Goal: Task Accomplishment & Management: Complete application form

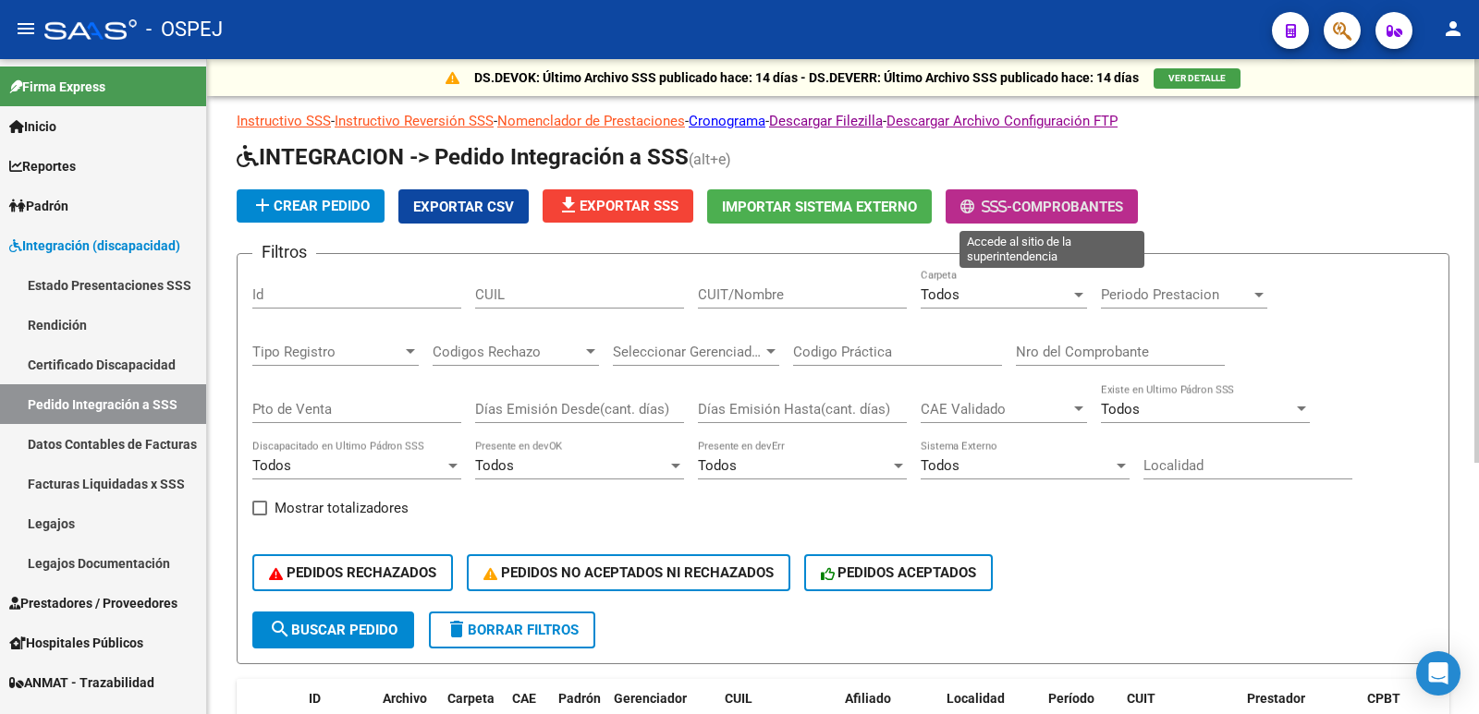
click at [1071, 198] on span "- Comprobantes" at bounding box center [1041, 206] width 163 height 17
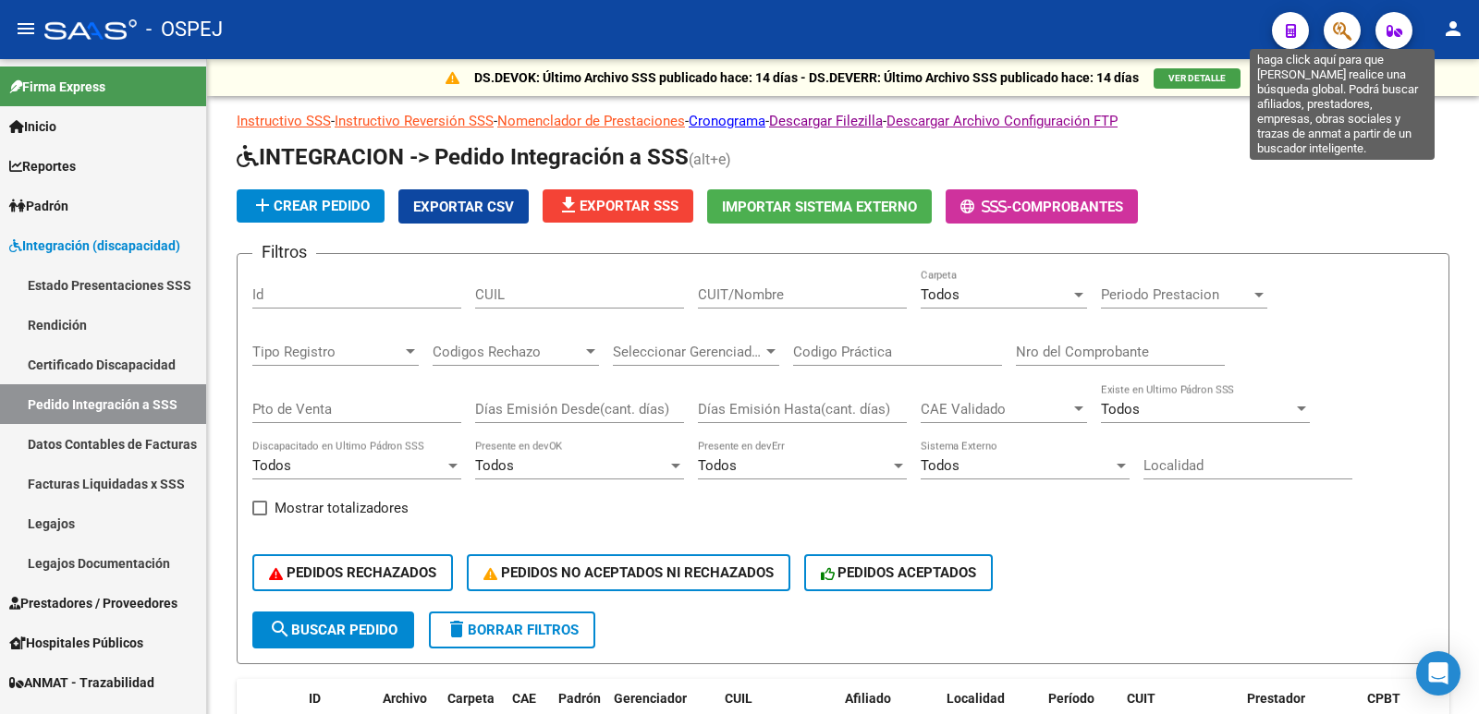
click at [1345, 34] on icon "button" at bounding box center [1342, 30] width 18 height 21
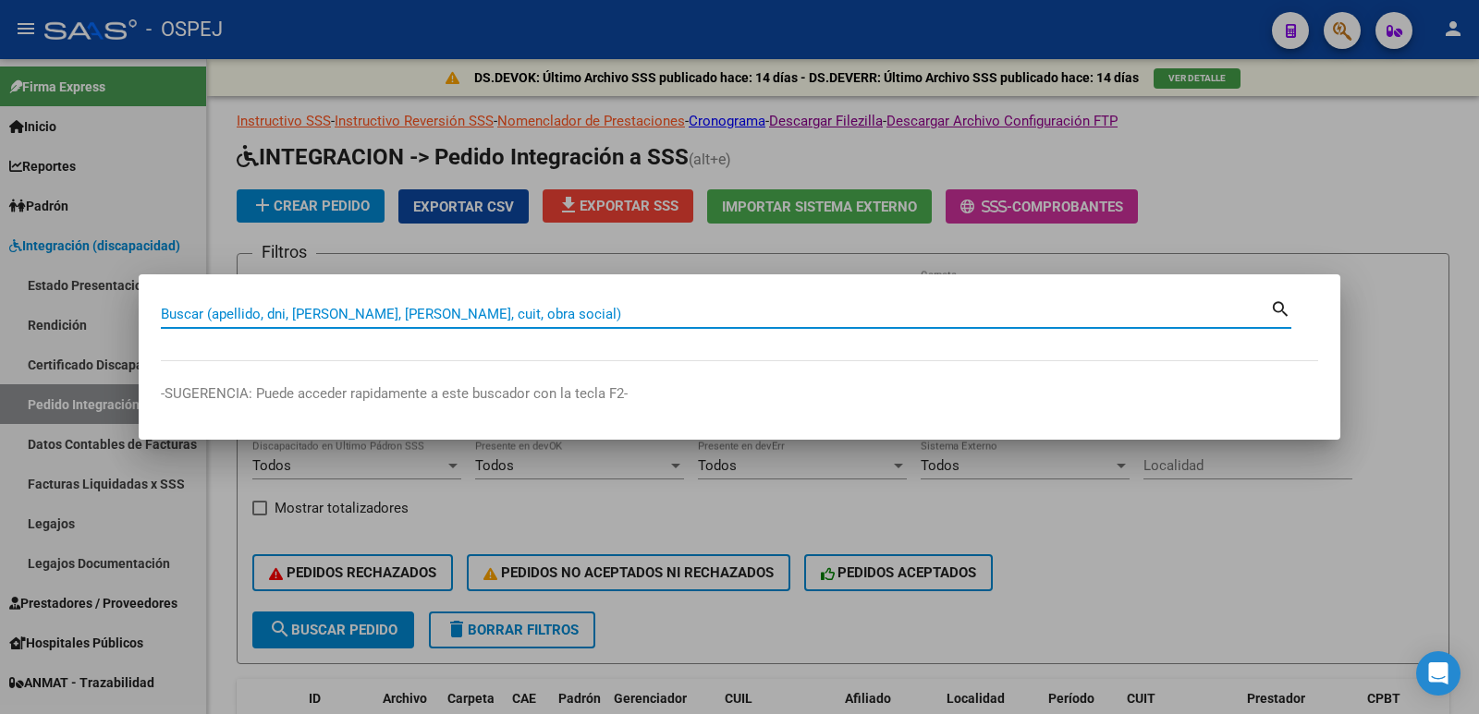
paste input "20523295943"
type input "20523295943"
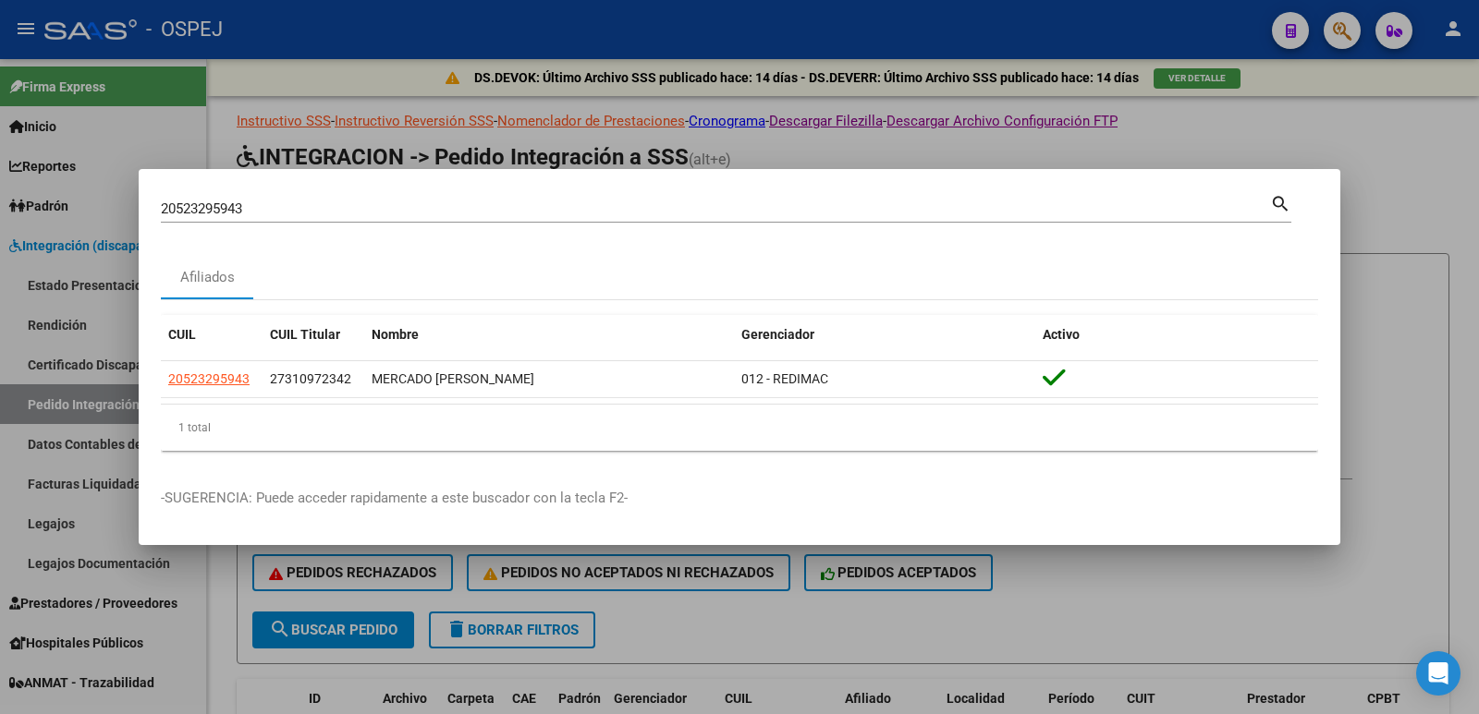
click at [627, 68] on div at bounding box center [739, 357] width 1479 height 714
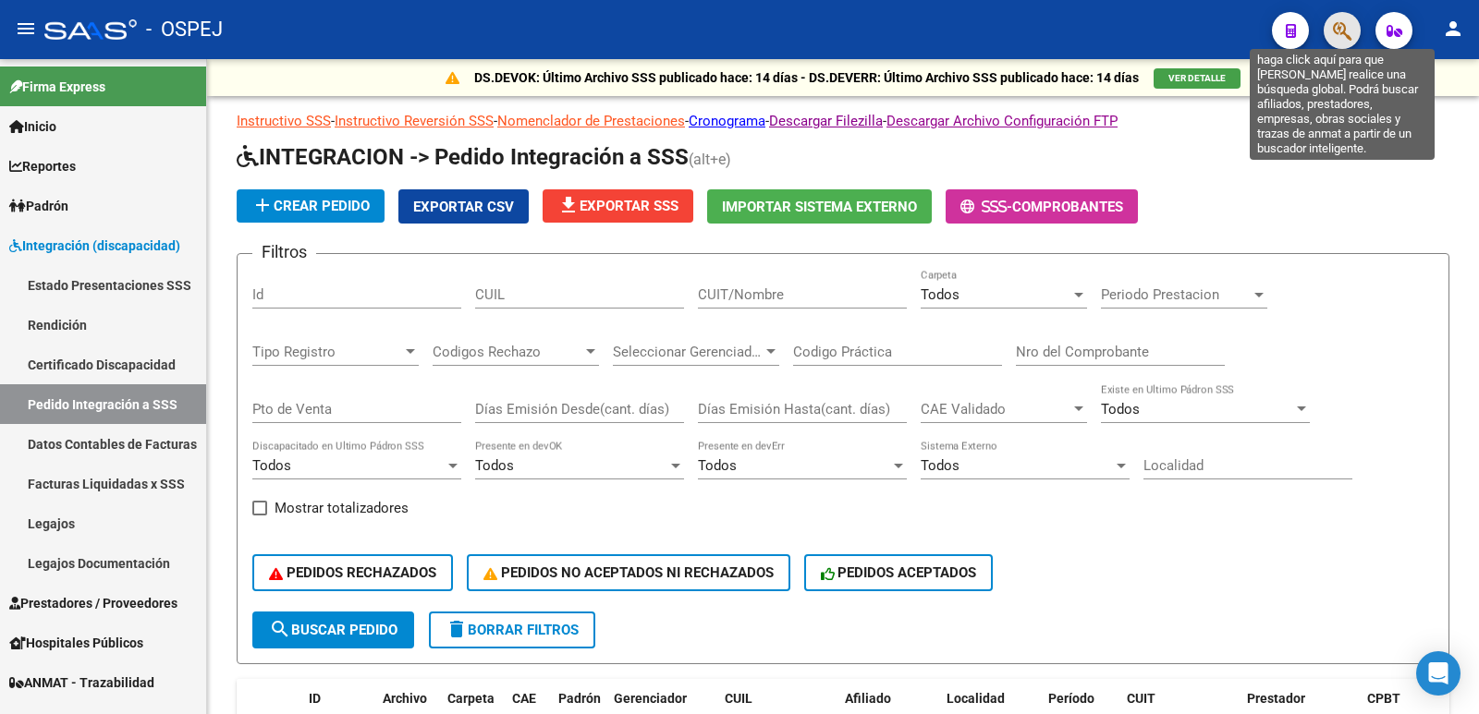
click at [1333, 40] on icon "button" at bounding box center [1342, 30] width 18 height 21
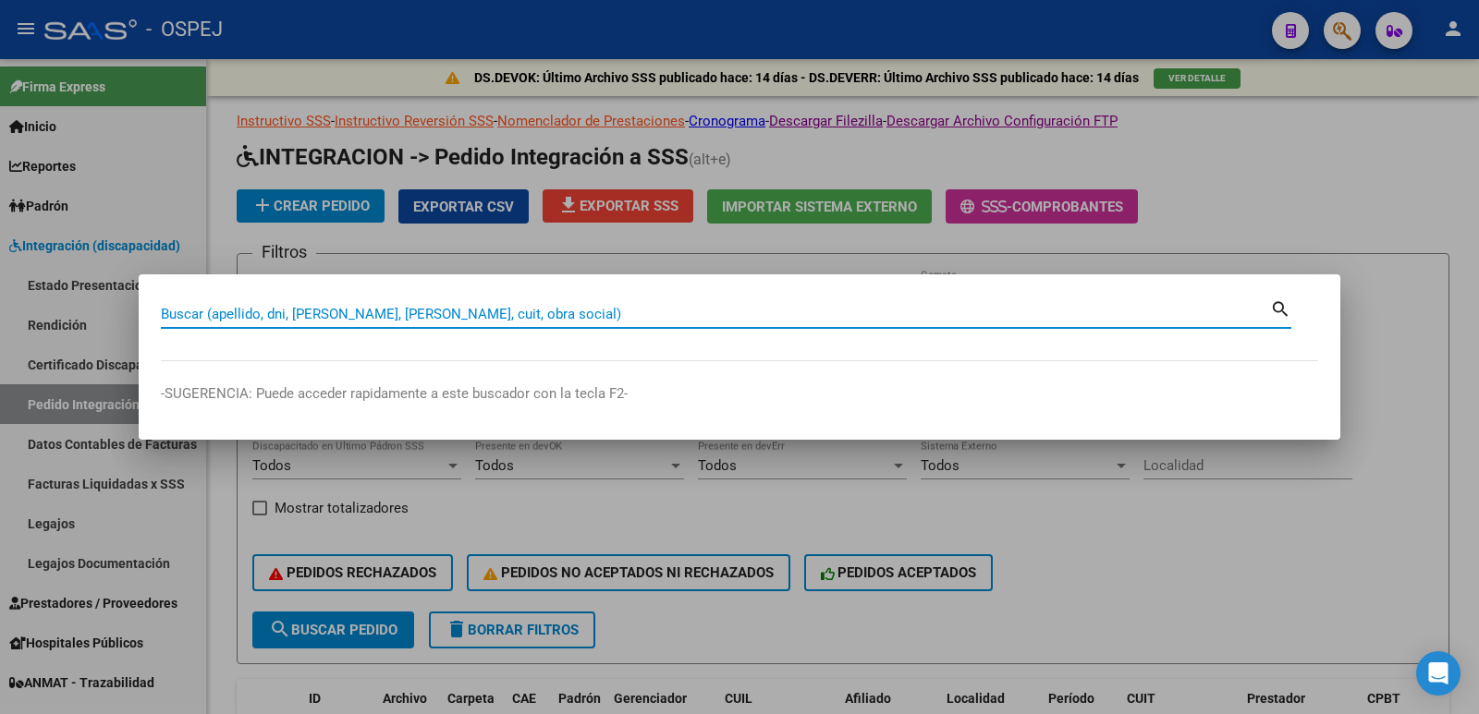
click at [432, 316] on input "Buscar (apellido, dni, [PERSON_NAME], [PERSON_NAME], cuit, obra social)" at bounding box center [715, 314] width 1109 height 17
type input "23522288594"
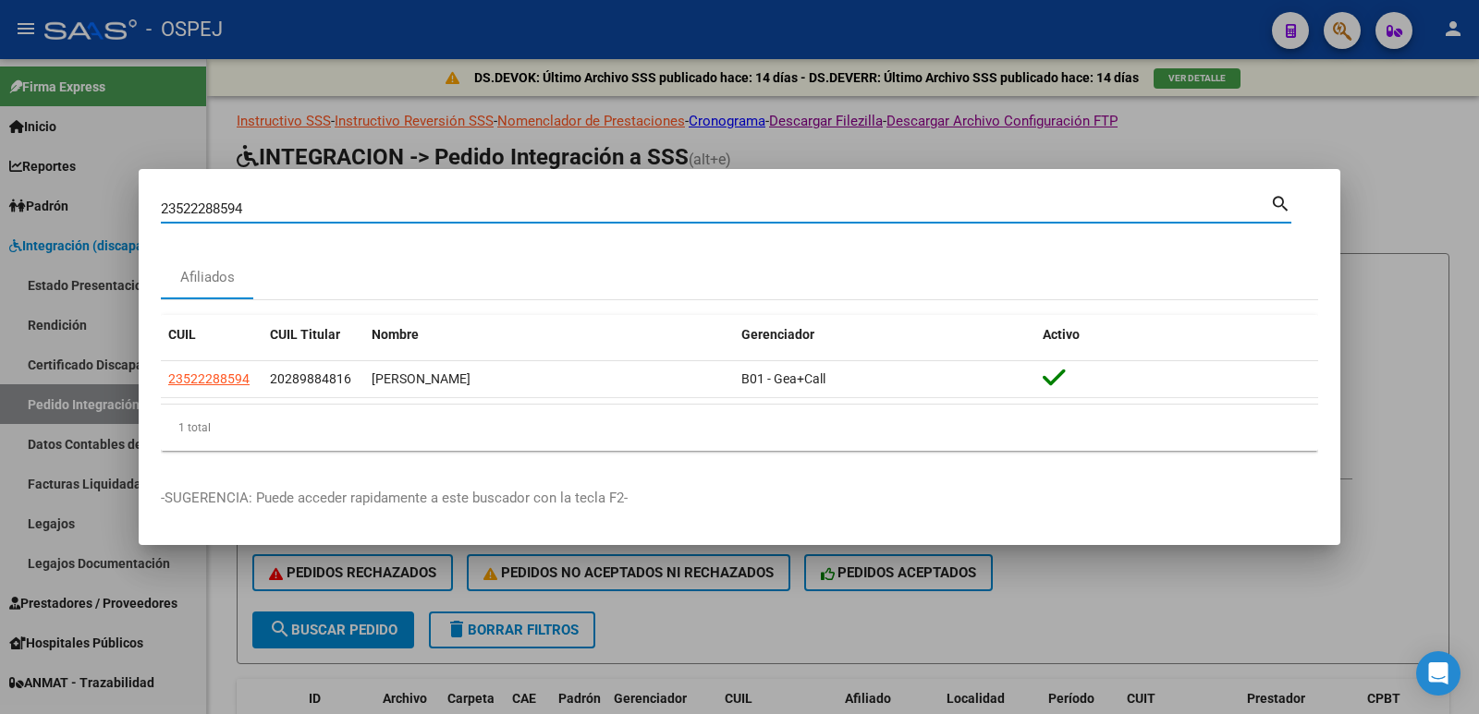
click at [1293, 128] on div at bounding box center [739, 357] width 1479 height 714
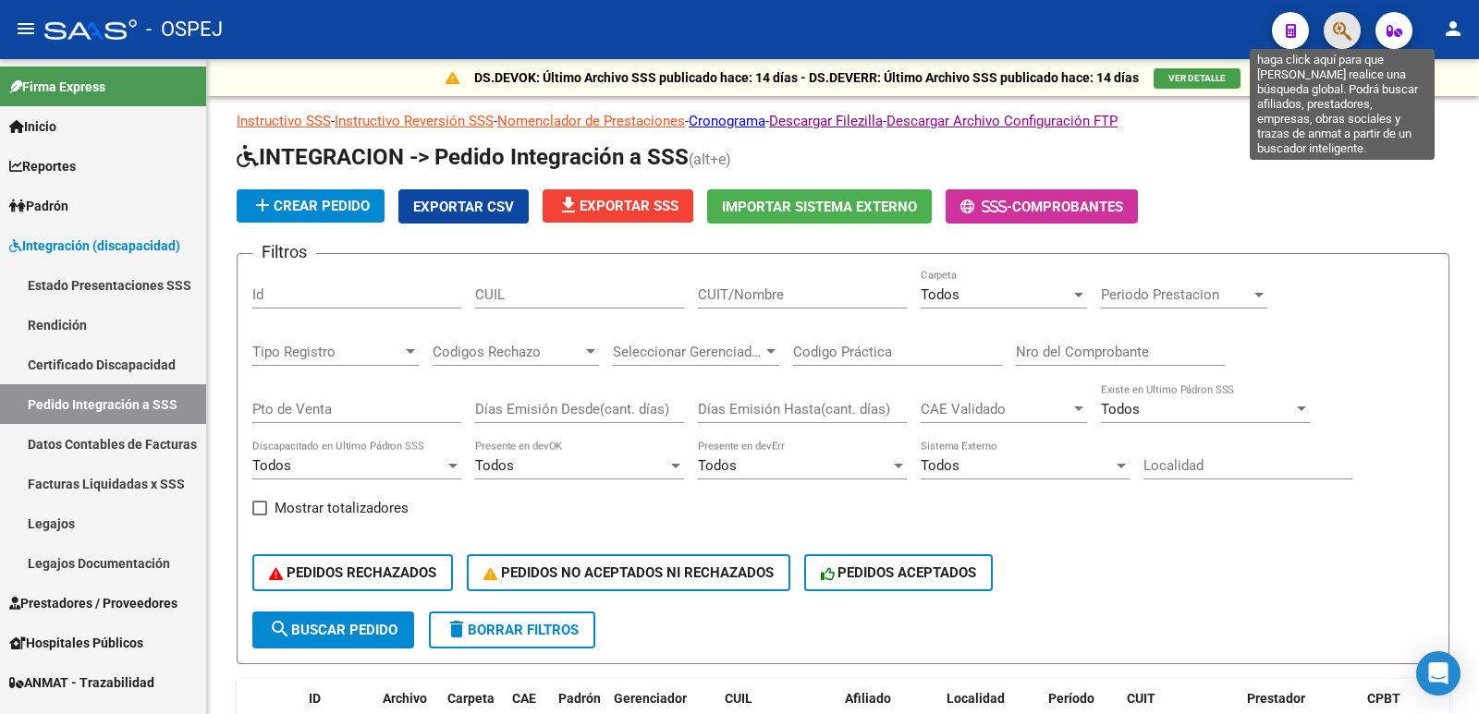
click at [1346, 24] on icon "button" at bounding box center [1342, 30] width 18 height 21
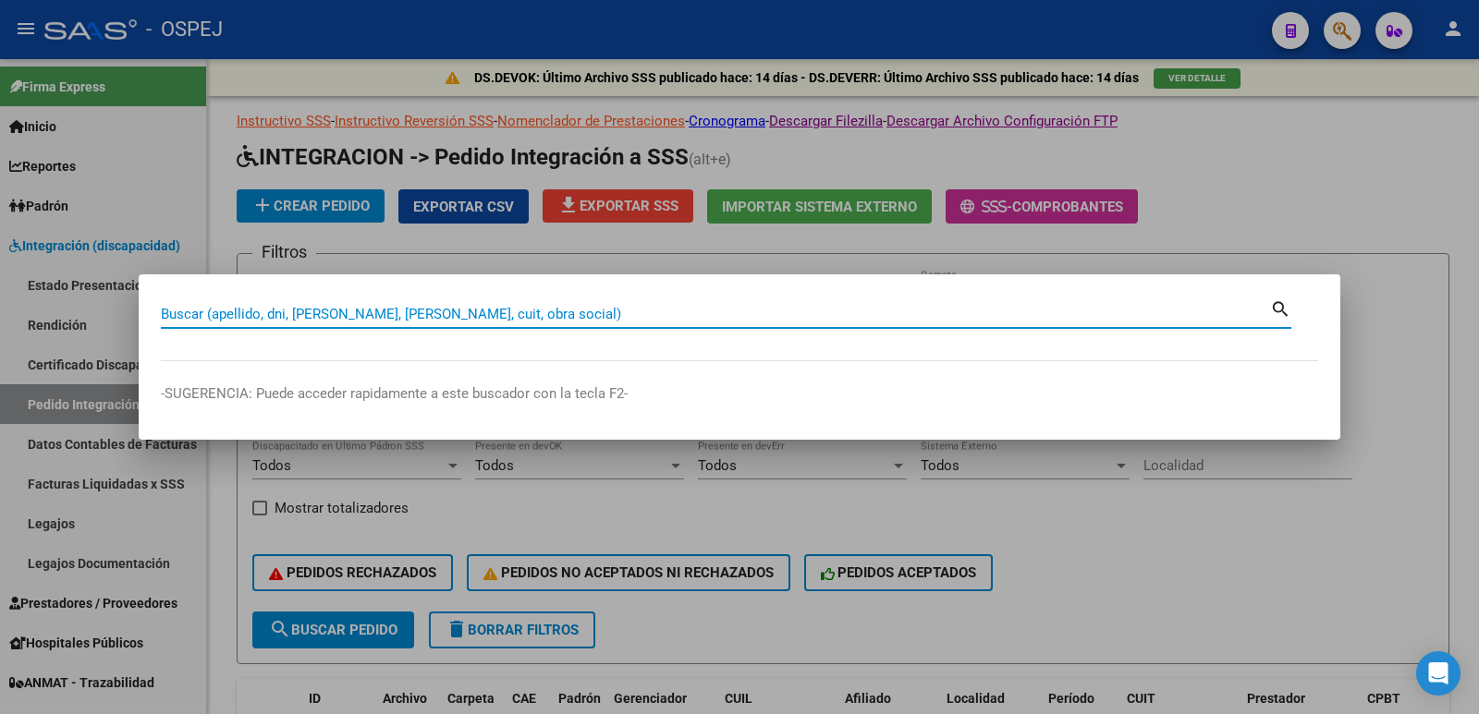
click at [619, 311] on input "Buscar (apellido, dni, [PERSON_NAME], [PERSON_NAME], cuit, obra social)" at bounding box center [715, 314] width 1109 height 17
paste input "23581814704"
type input "23581814704"
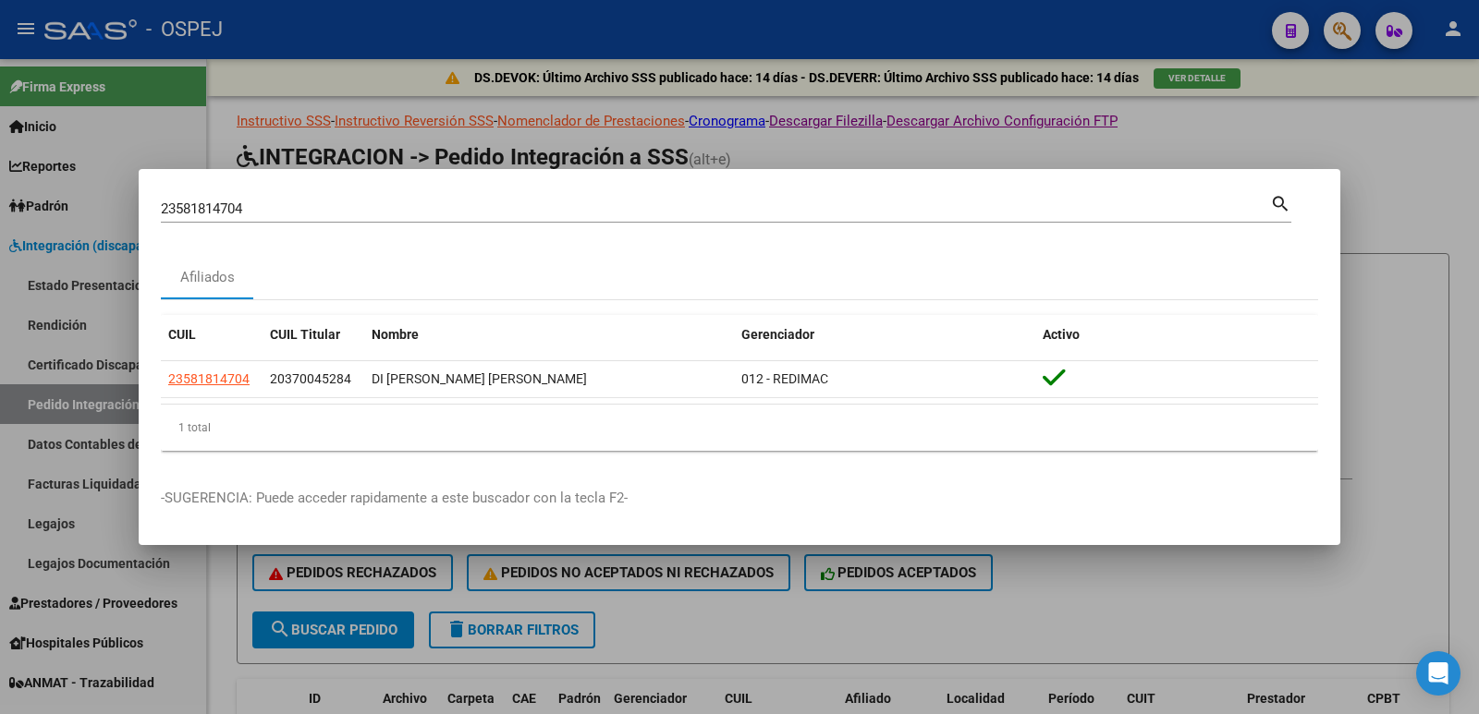
click at [961, 141] on div at bounding box center [739, 357] width 1479 height 714
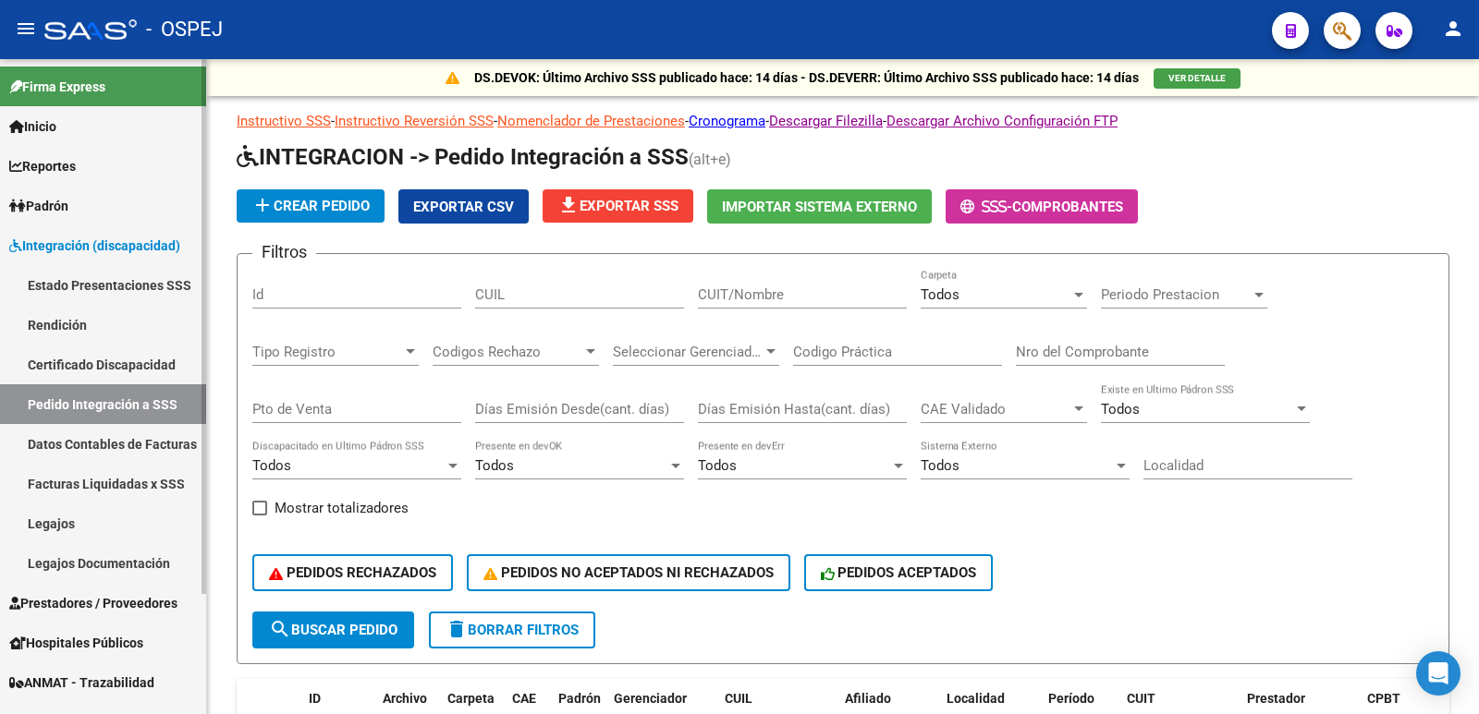
click at [74, 589] on link "Prestadores / Proveedores" at bounding box center [103, 603] width 206 height 40
click at [74, 599] on span "Prestadores / Proveedores" at bounding box center [93, 603] width 168 height 20
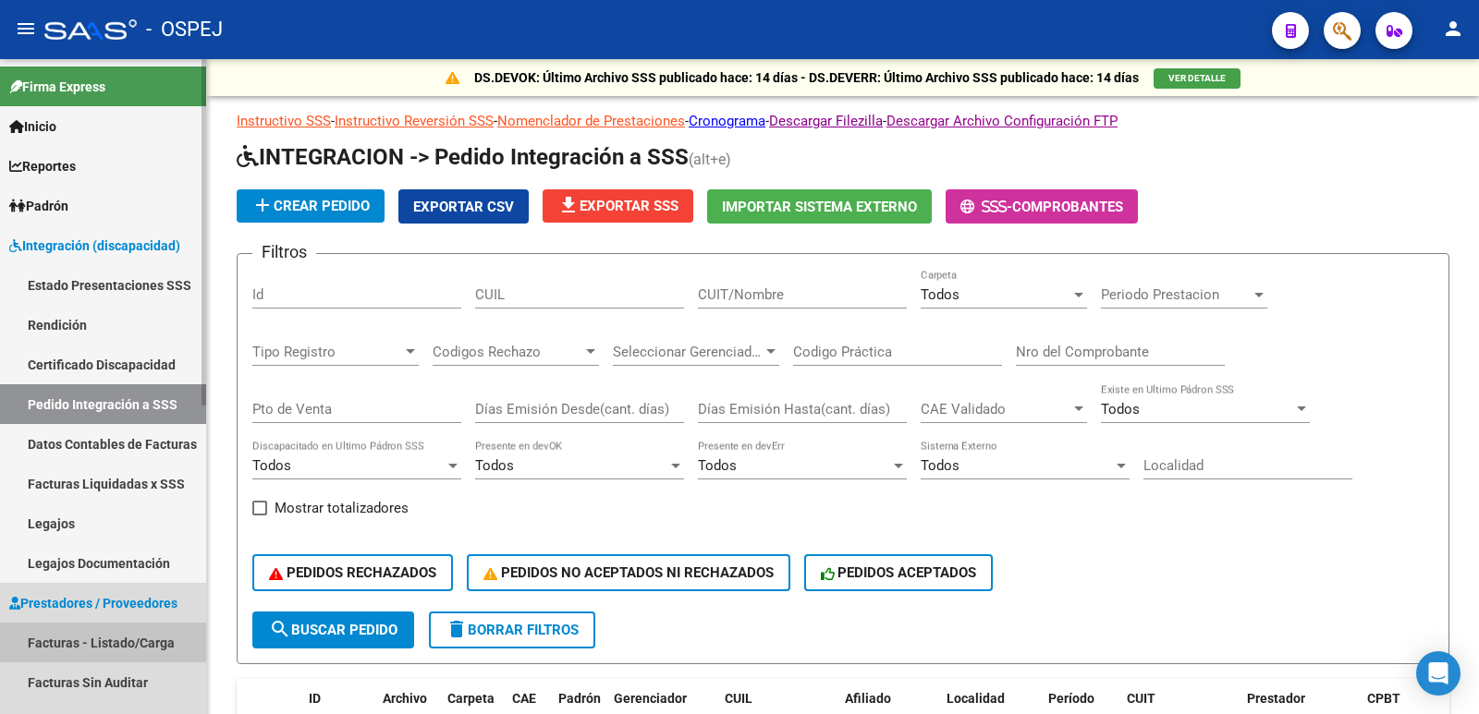
click at [68, 638] on link "Facturas - Listado/Carga" at bounding box center [103, 643] width 206 height 40
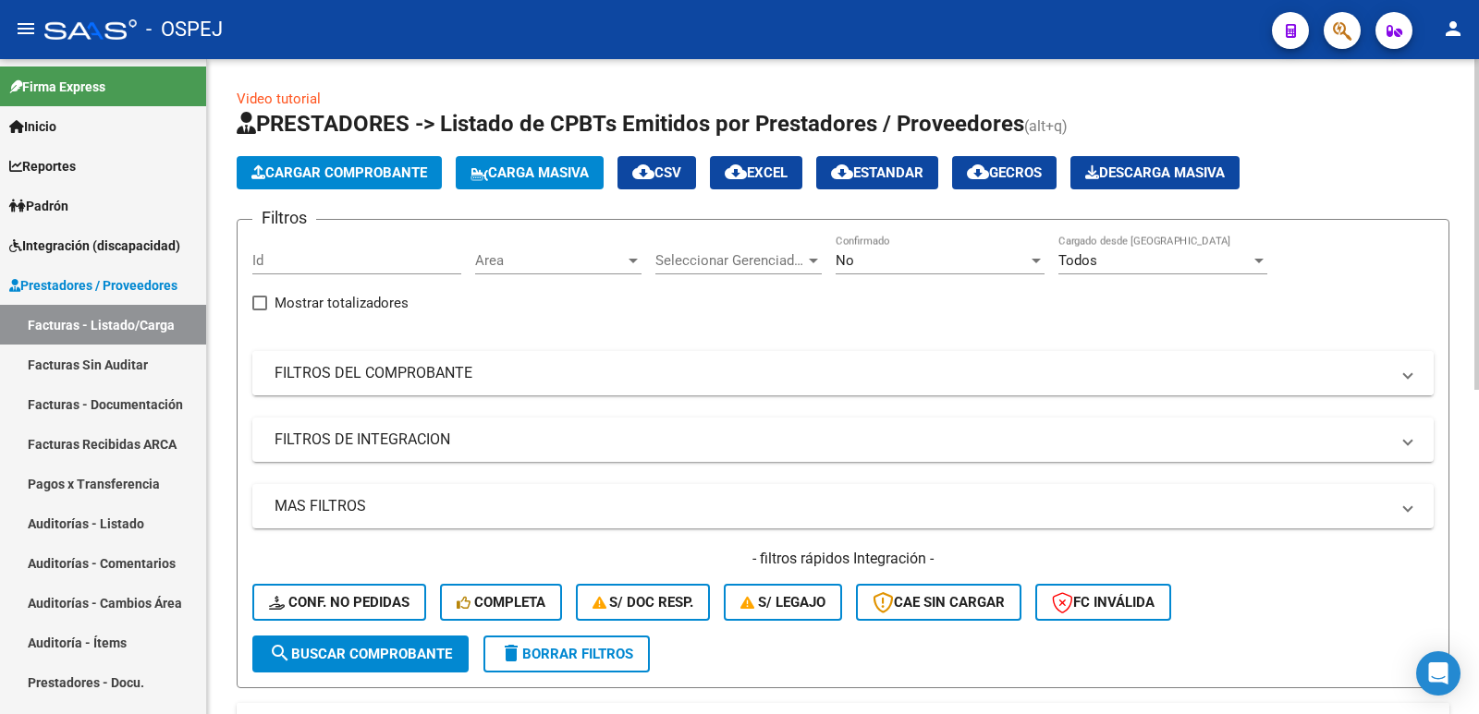
click at [620, 369] on mat-panel-title "FILTROS DEL COMPROBANTE" at bounding box center [831, 373] width 1114 height 20
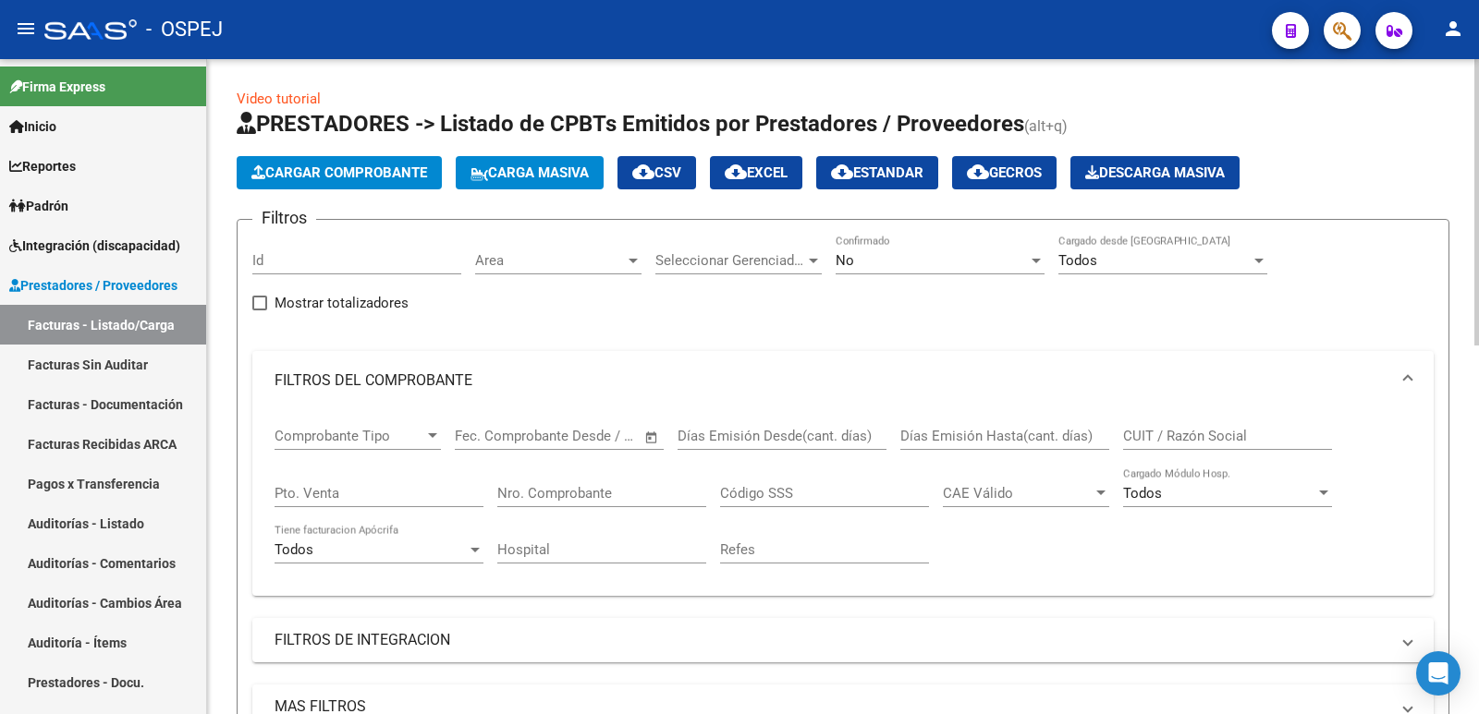
click at [644, 497] on input "Nro. Comprobante" at bounding box center [601, 493] width 209 height 17
click at [891, 262] on div "No" at bounding box center [931, 260] width 192 height 17
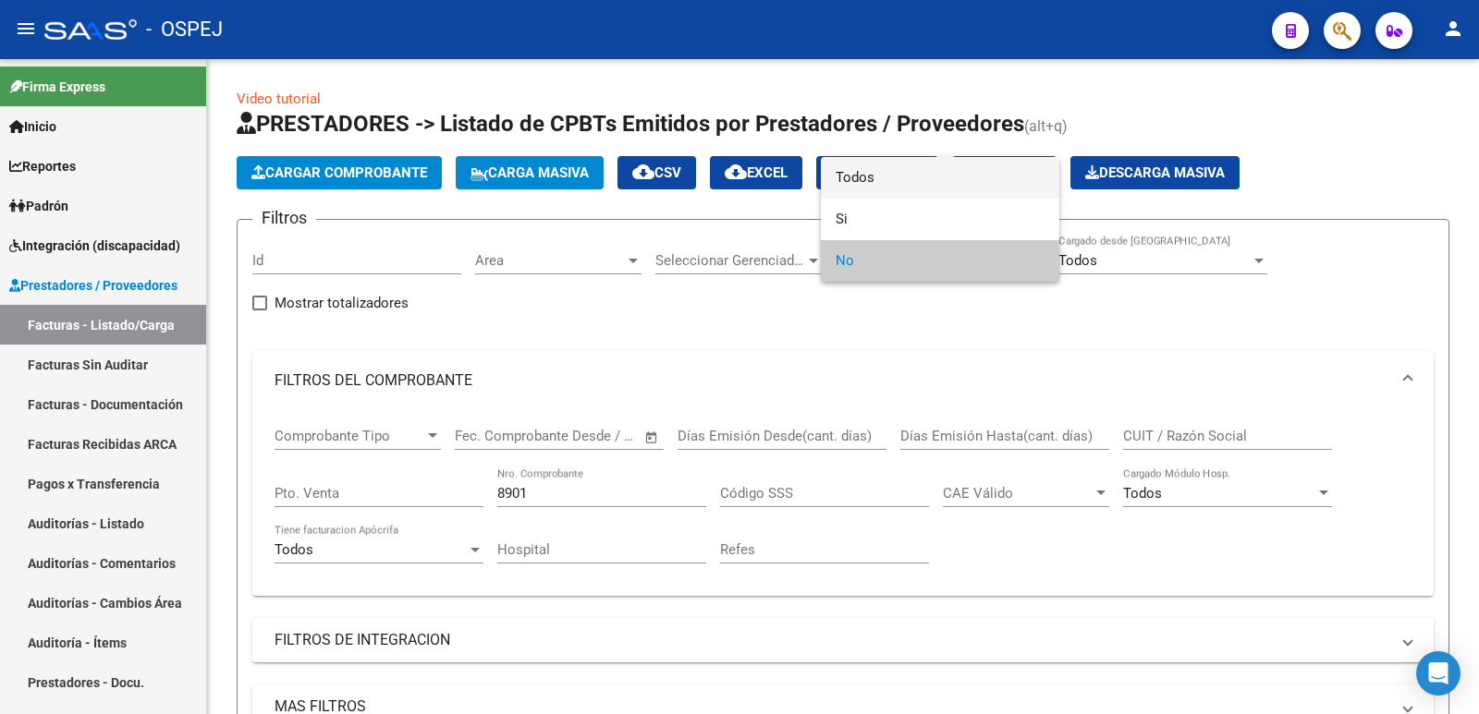
click at [864, 182] on span "Todos" at bounding box center [939, 178] width 209 height 42
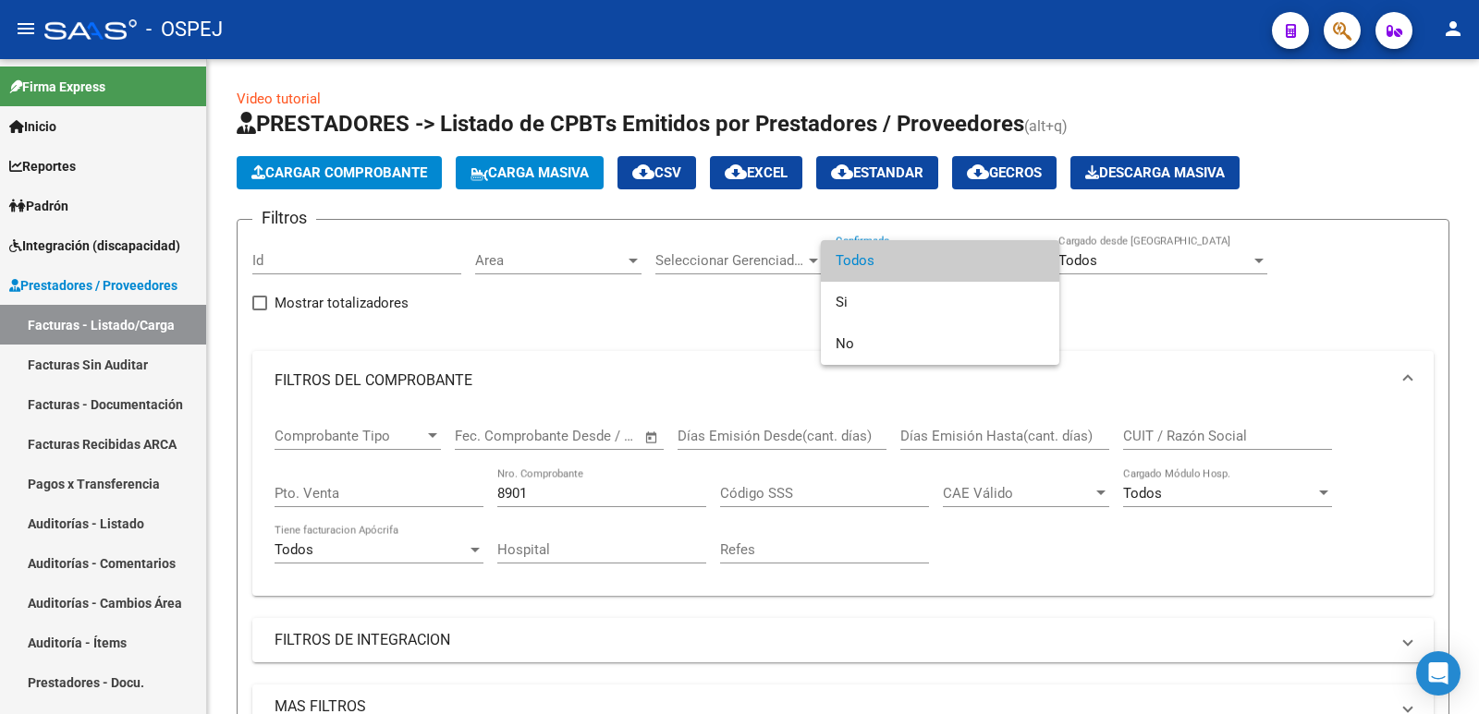
click at [653, 632] on div at bounding box center [739, 357] width 1479 height 714
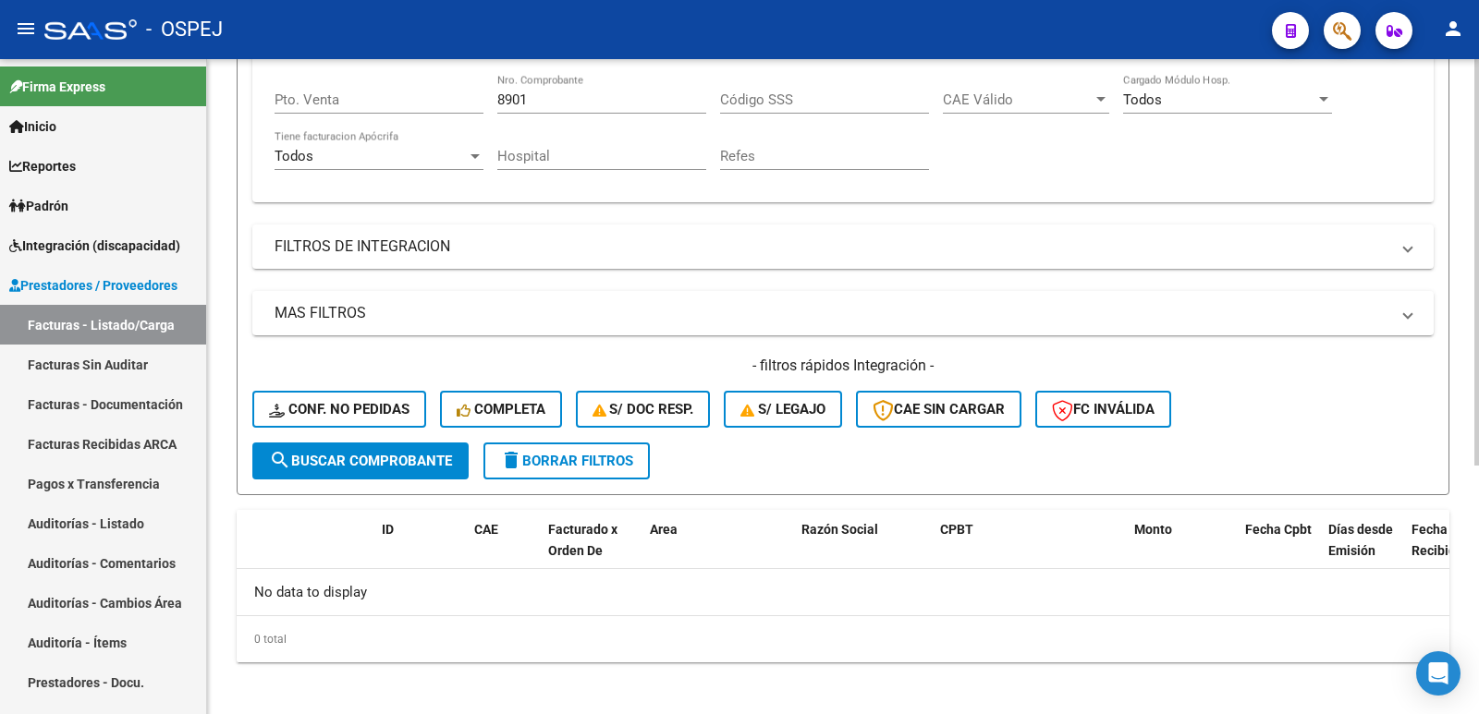
scroll to position [401, 0]
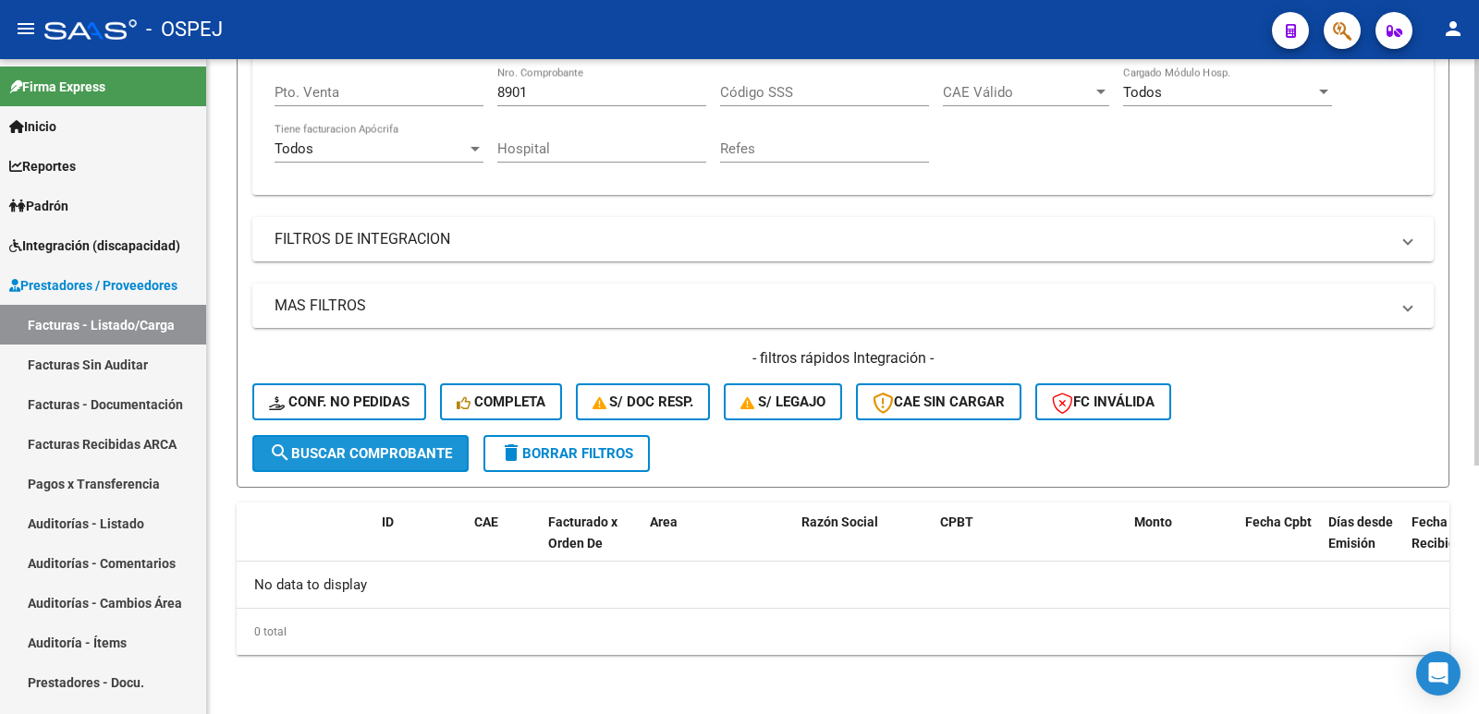
click at [418, 453] on span "search Buscar Comprobante" at bounding box center [360, 453] width 183 height 17
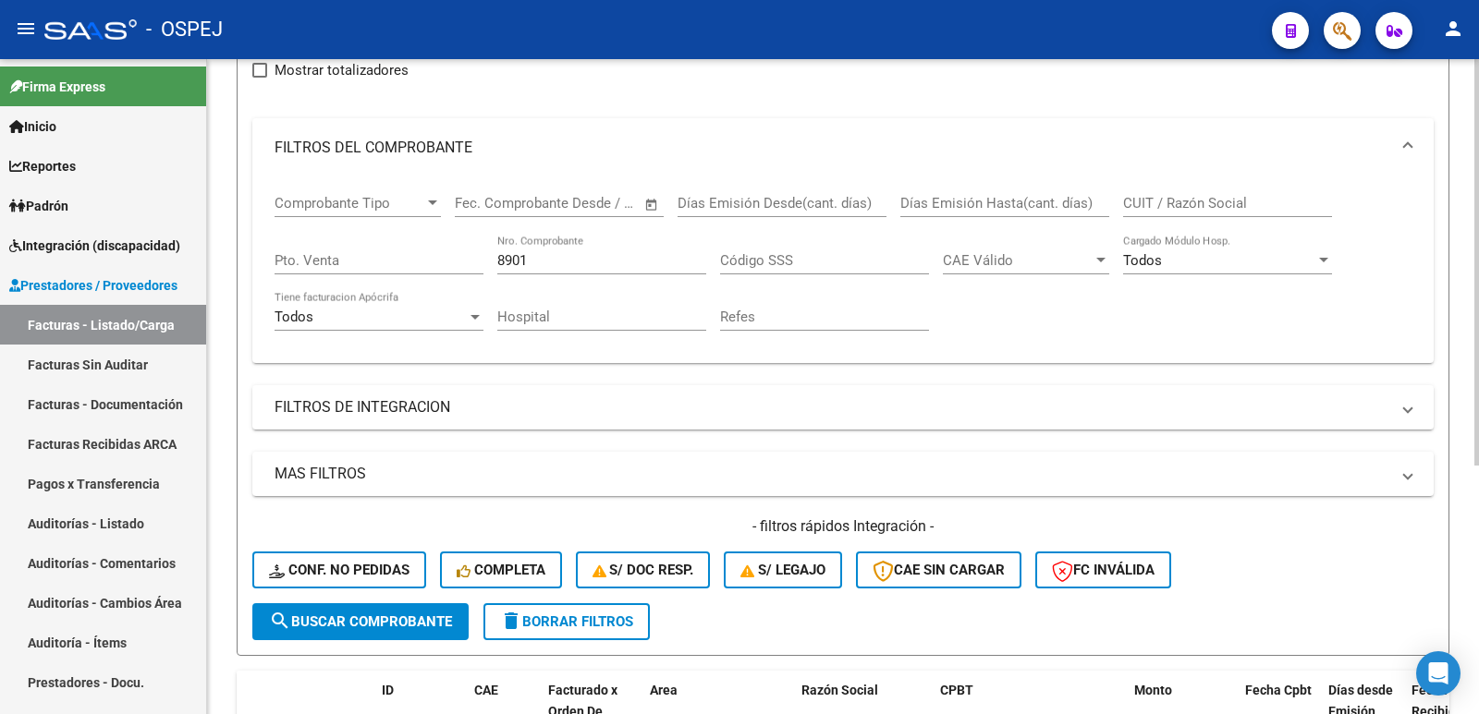
scroll to position [216, 0]
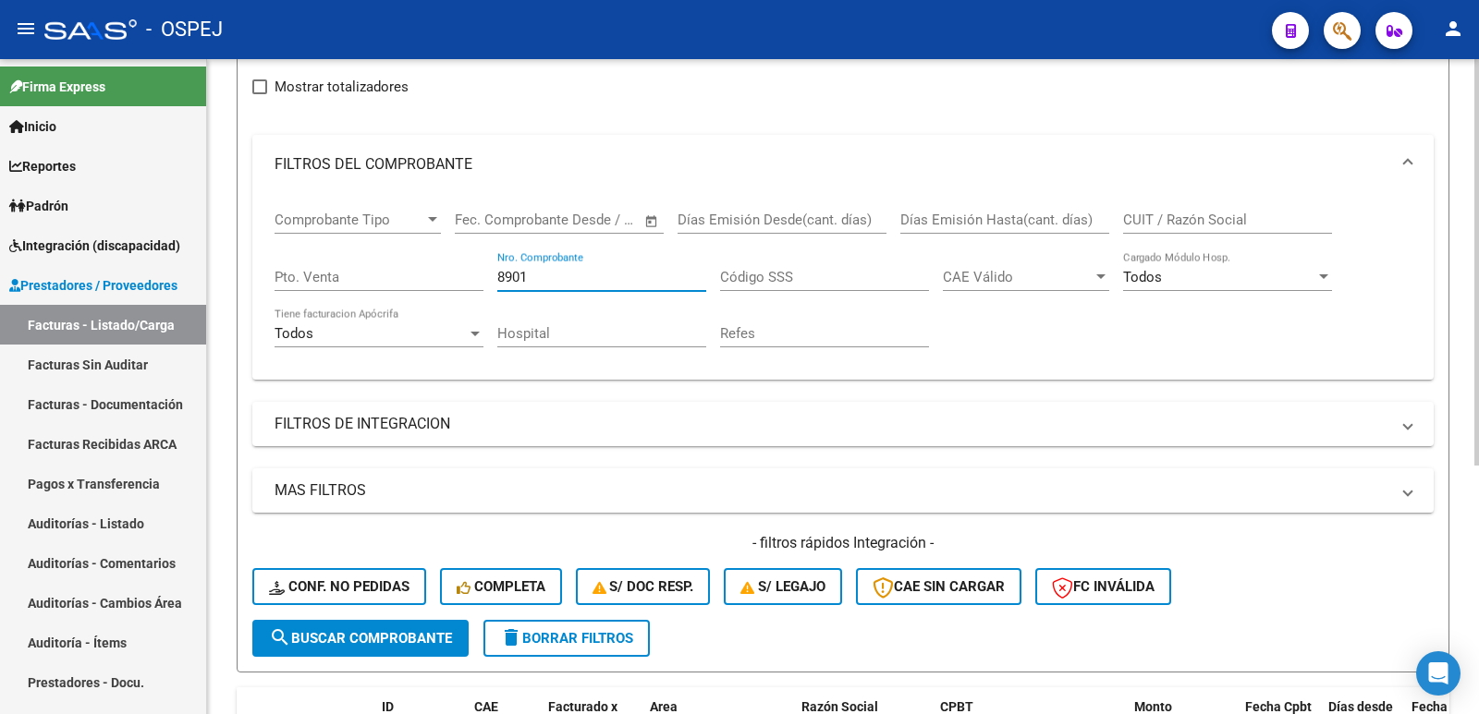
click at [555, 282] on input "8901" at bounding box center [601, 277] width 209 height 17
click at [349, 639] on span "search Buscar Comprobante" at bounding box center [360, 638] width 183 height 17
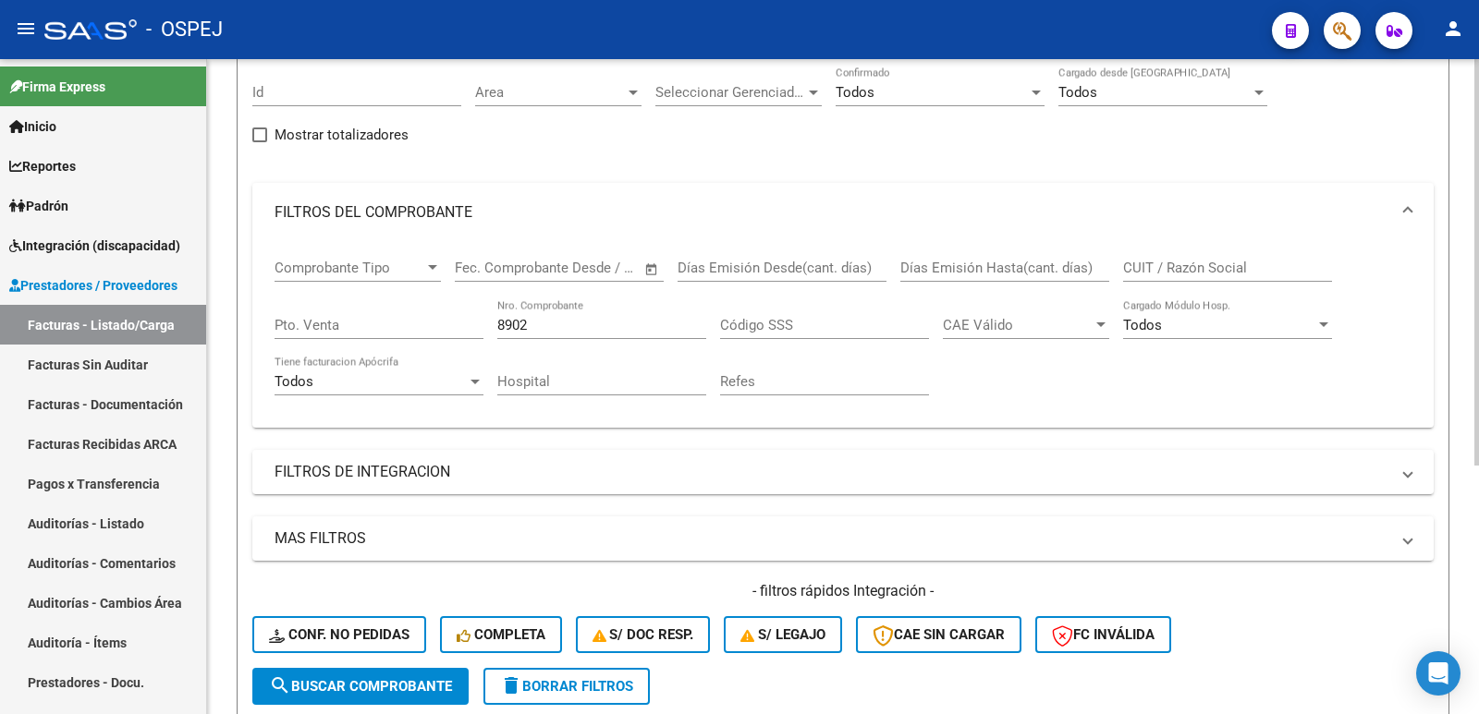
scroll to position [31, 0]
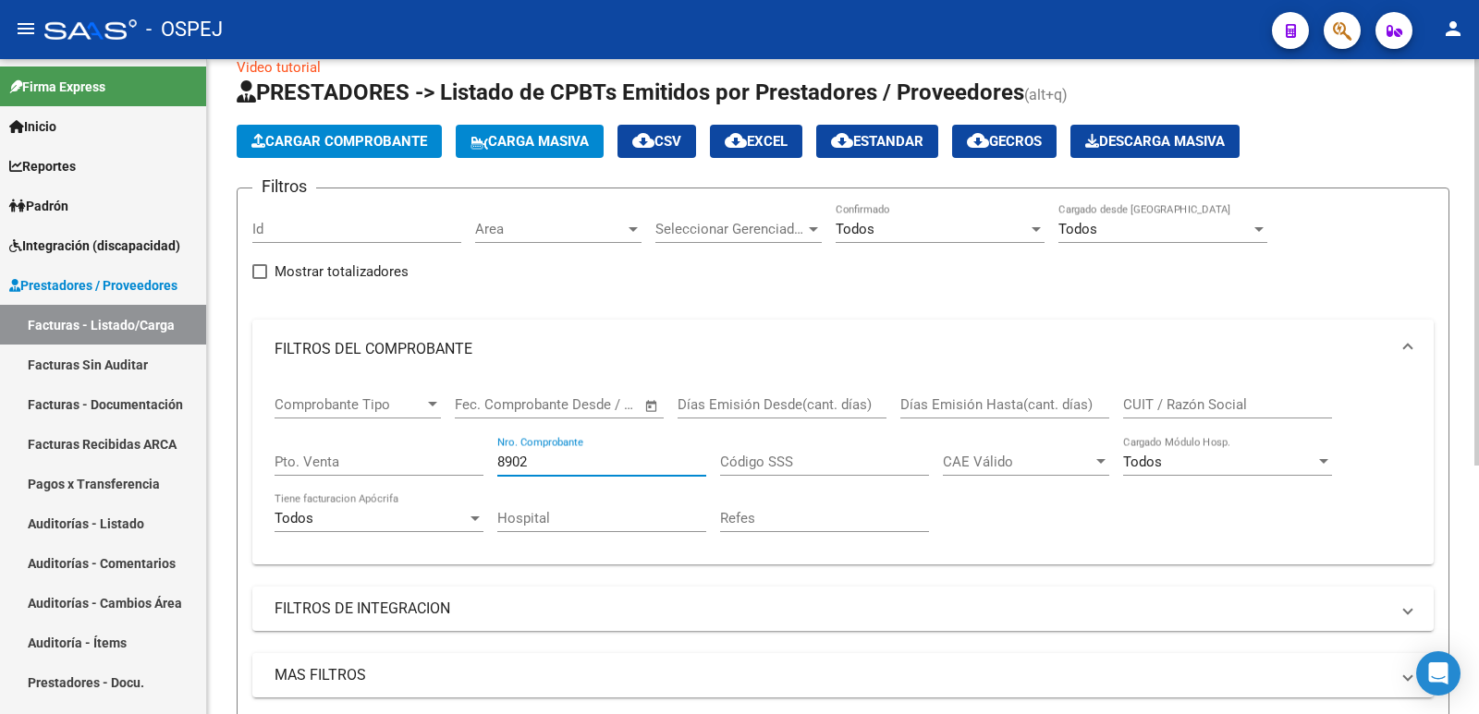
drag, startPoint x: 552, startPoint y: 459, endPoint x: 456, endPoint y: 469, distance: 96.6
click at [456, 469] on div "Comprobante Tipo Comprobante Tipo Fecha inicio – Fecha fin Fec. Comprobante Des…" at bounding box center [842, 464] width 1137 height 171
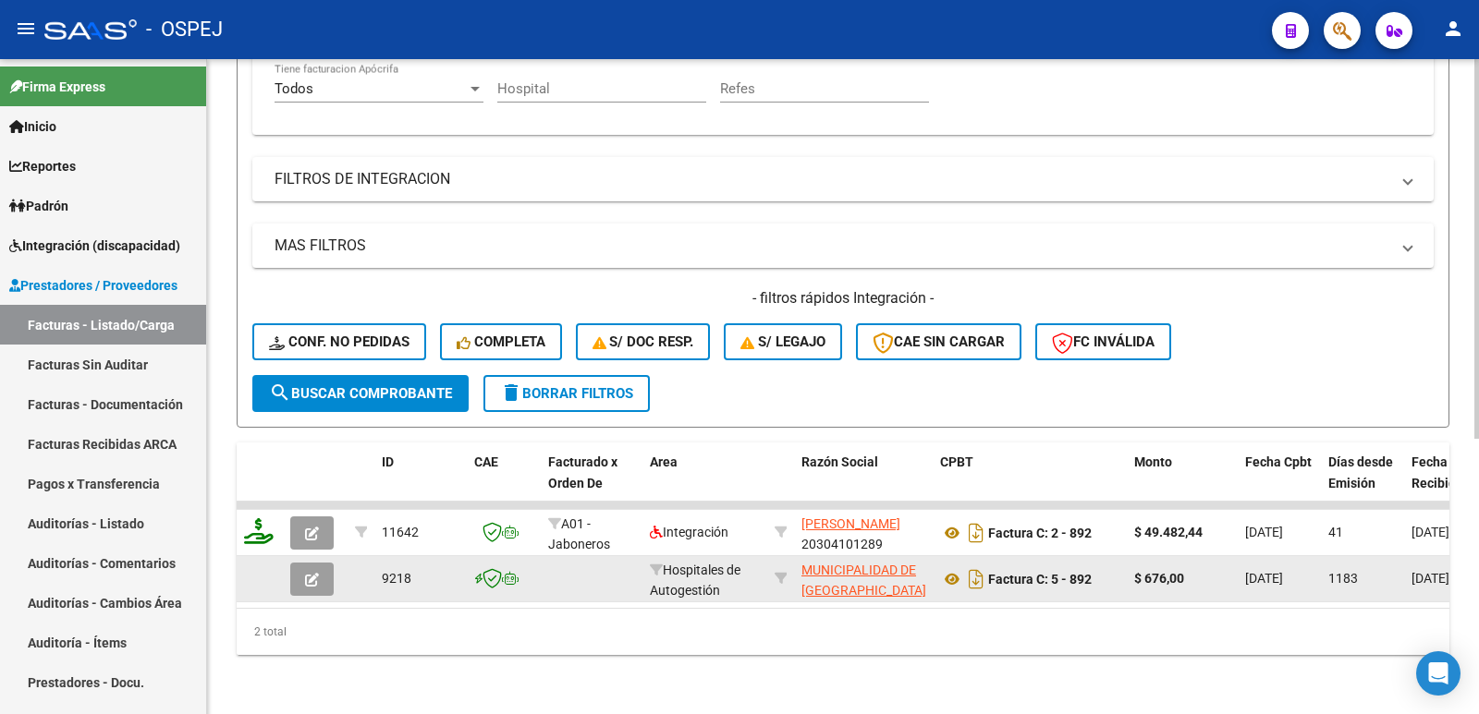
scroll to position [475, 0]
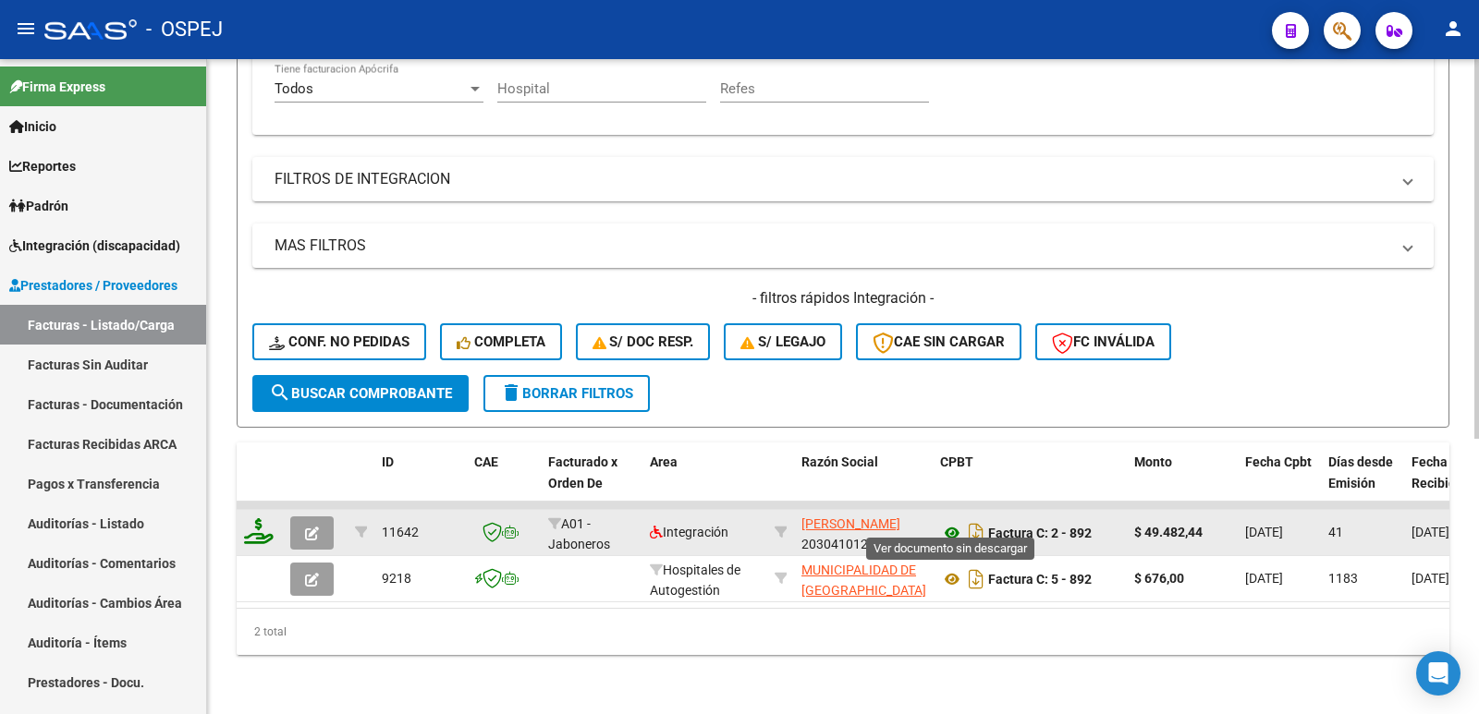
click at [951, 522] on icon at bounding box center [952, 533] width 24 height 22
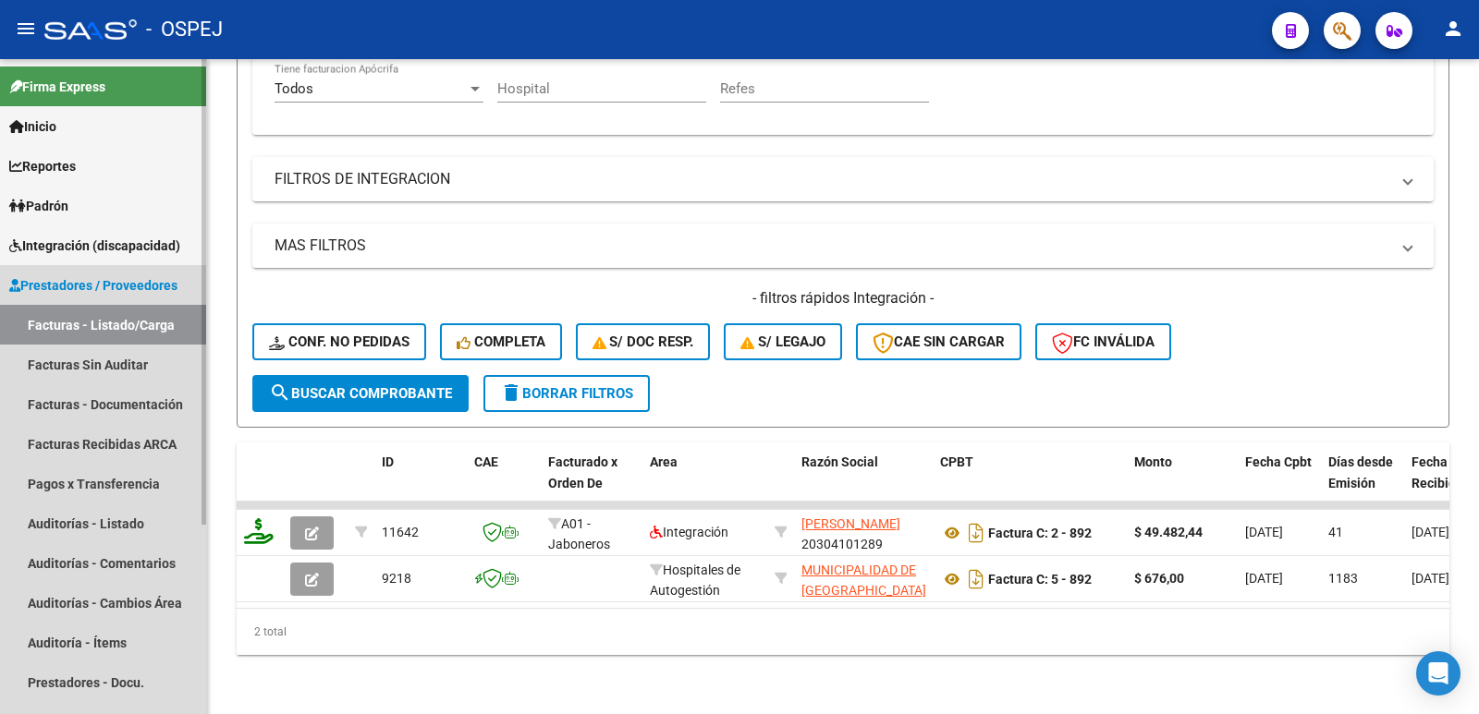
click at [91, 332] on link "Facturas - Listado/Carga" at bounding box center [103, 325] width 206 height 40
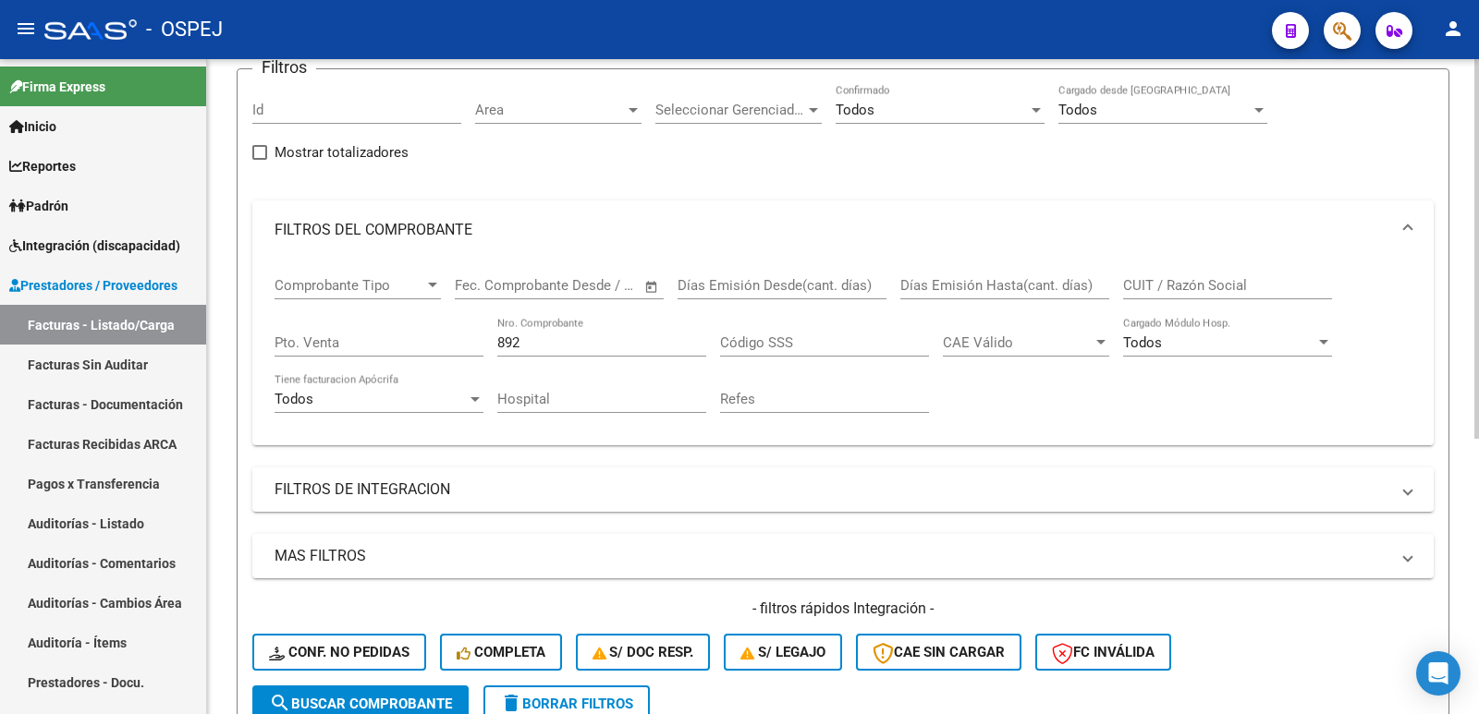
scroll to position [105, 0]
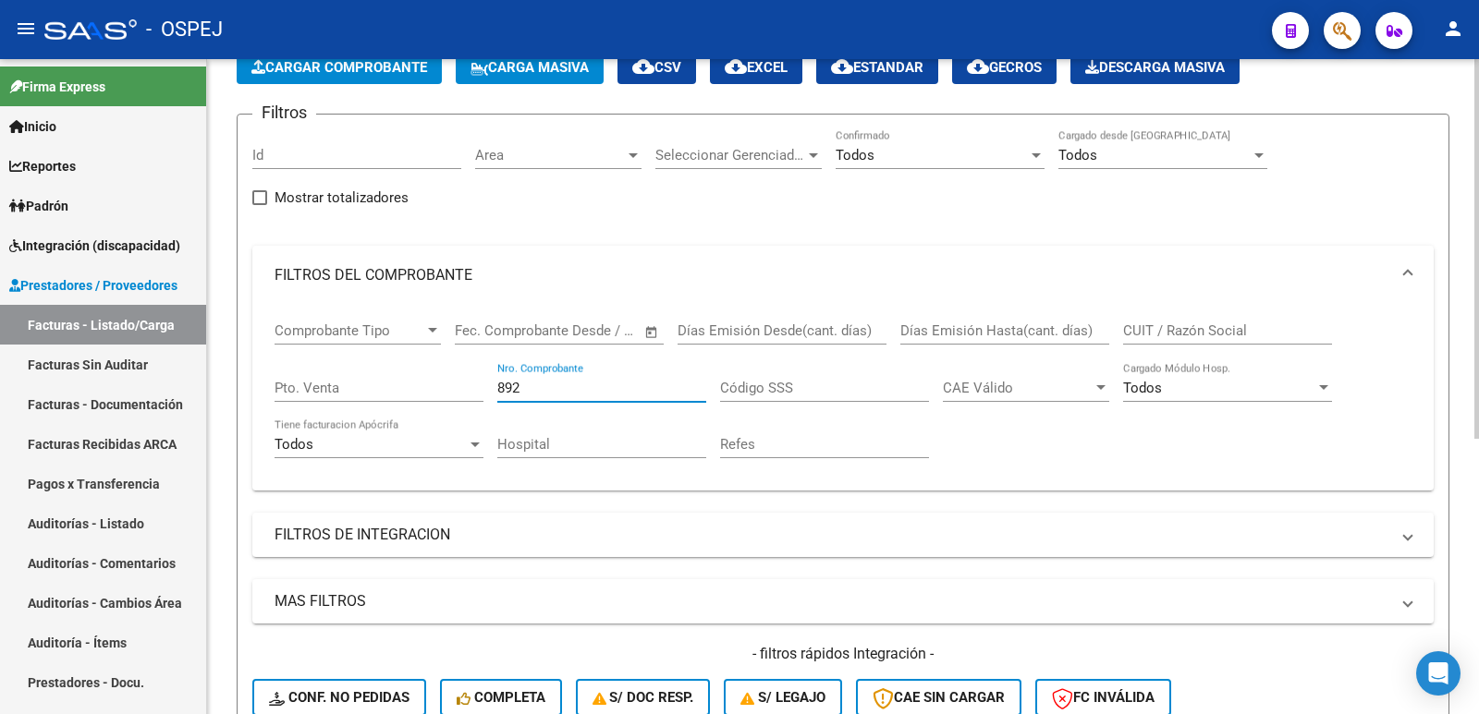
drag, startPoint x: 552, startPoint y: 389, endPoint x: 386, endPoint y: 389, distance: 165.4
click at [386, 389] on div "Comprobante Tipo Comprobante Tipo Fecha inicio – Fecha fin Fec. Comprobante Des…" at bounding box center [842, 390] width 1137 height 171
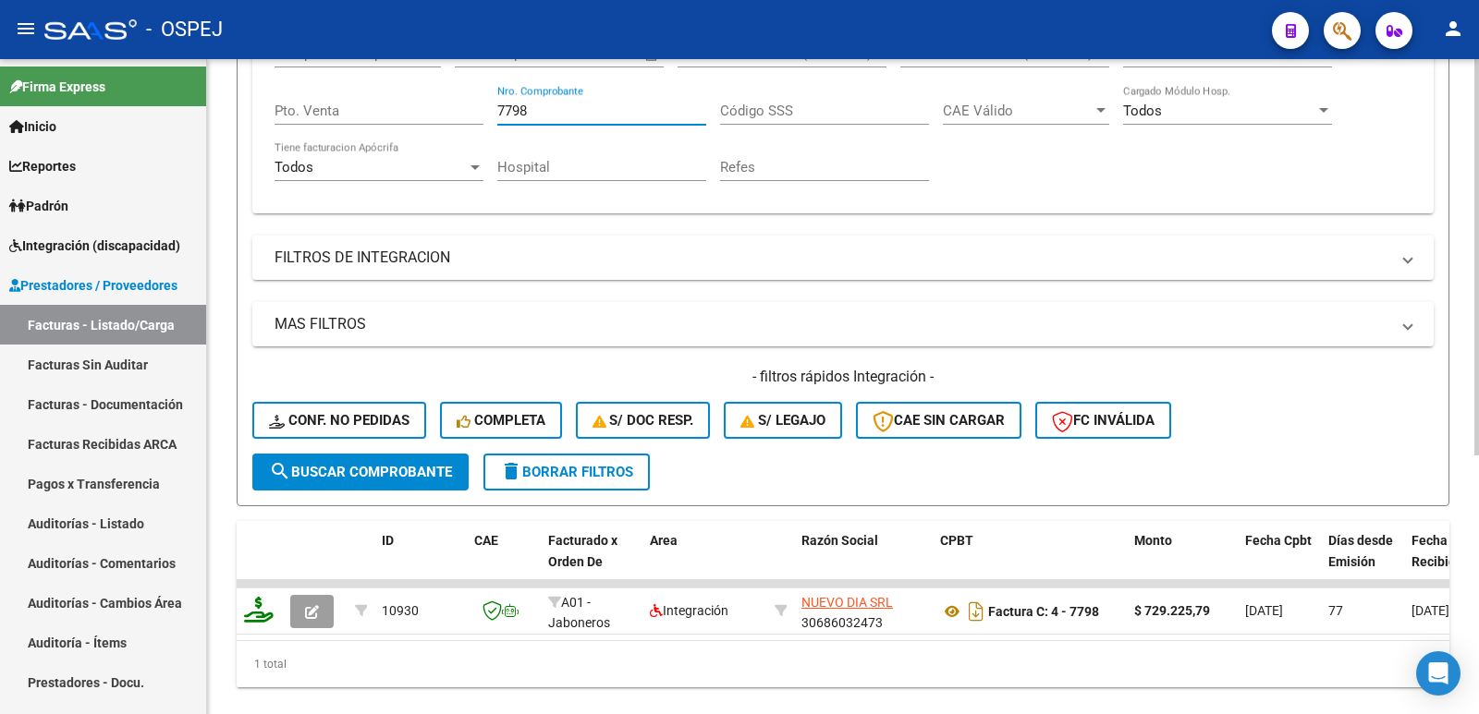
scroll to position [429, 0]
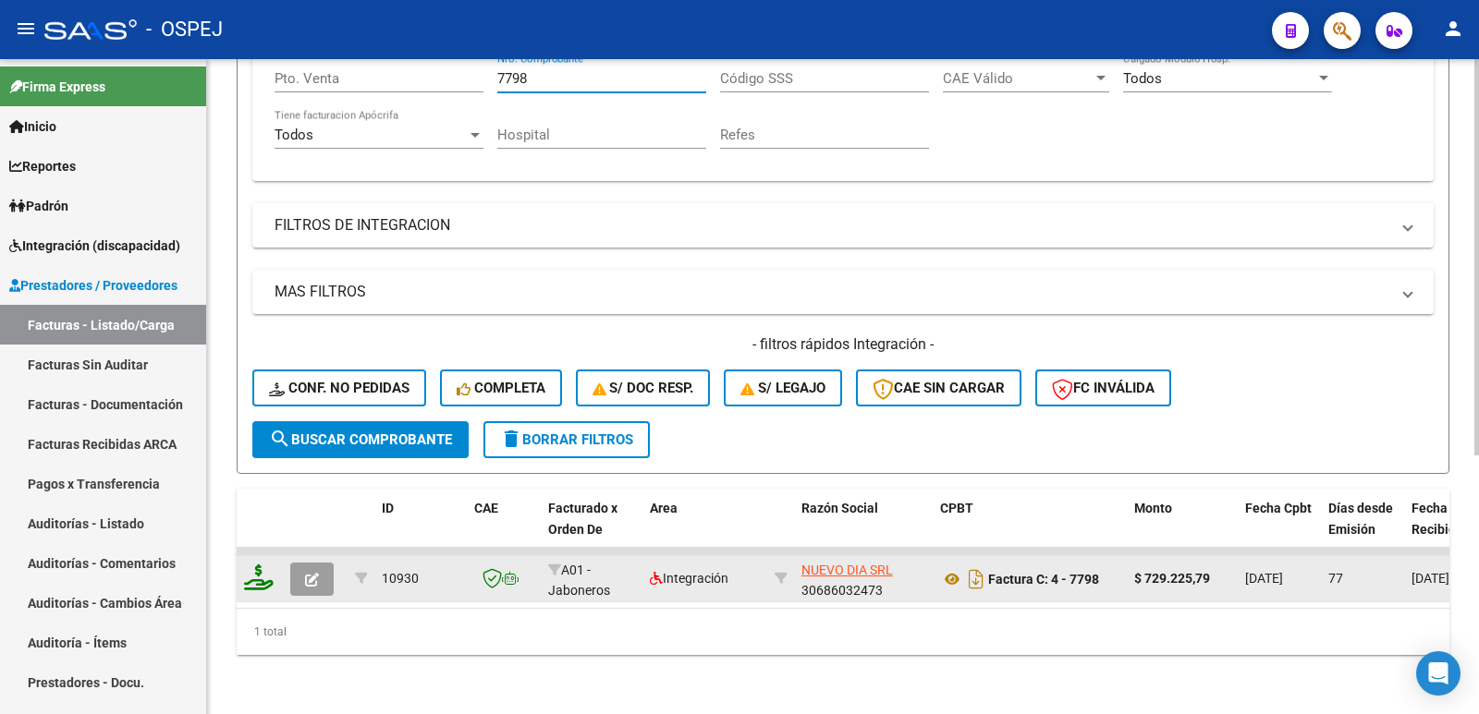
type input "7798"
click at [306, 573] on icon "button" at bounding box center [312, 580] width 14 height 14
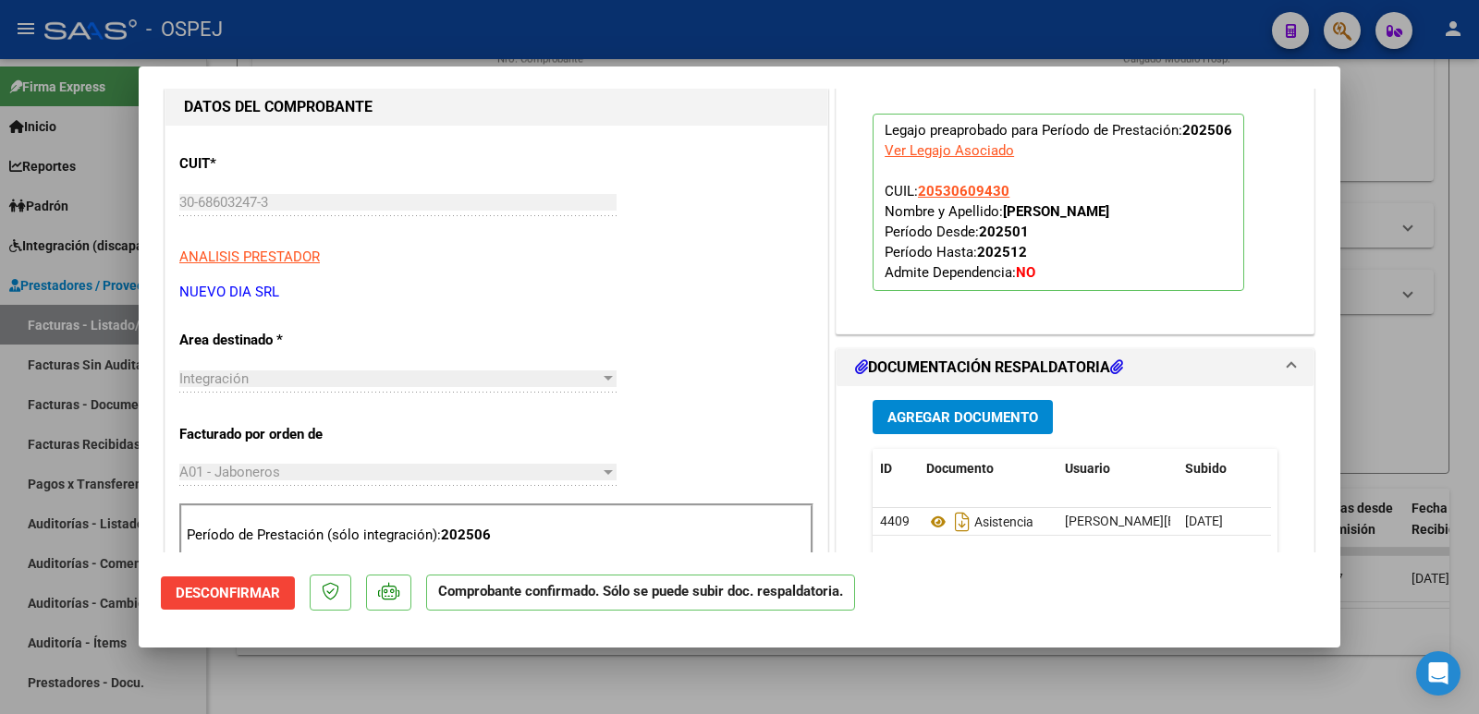
scroll to position [462, 0]
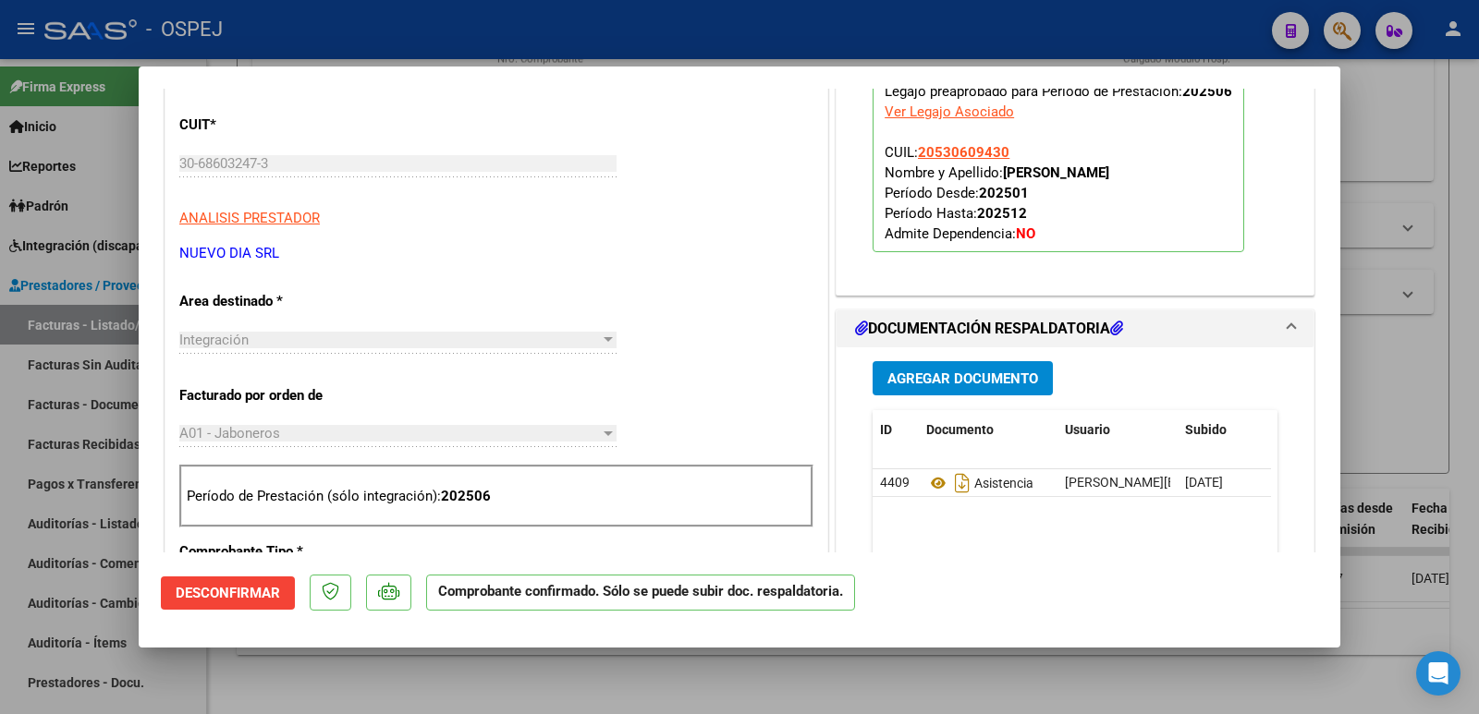
click at [918, 381] on span "Agregar Documento" at bounding box center [962, 379] width 151 height 17
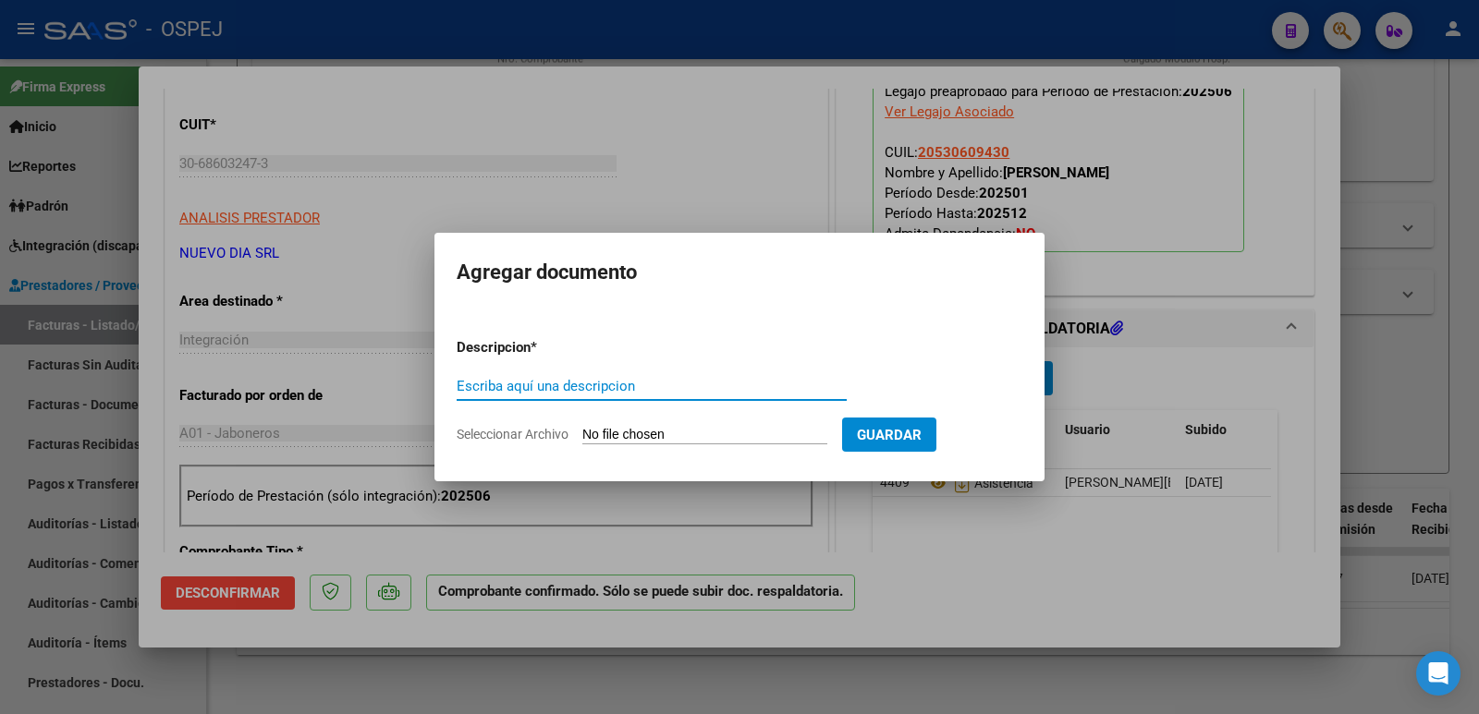
click at [700, 434] on input "Seleccionar Archivo" at bounding box center [704, 436] width 245 height 18
type input "C:\fakepath\OSPEJ RC 2913.pdf"
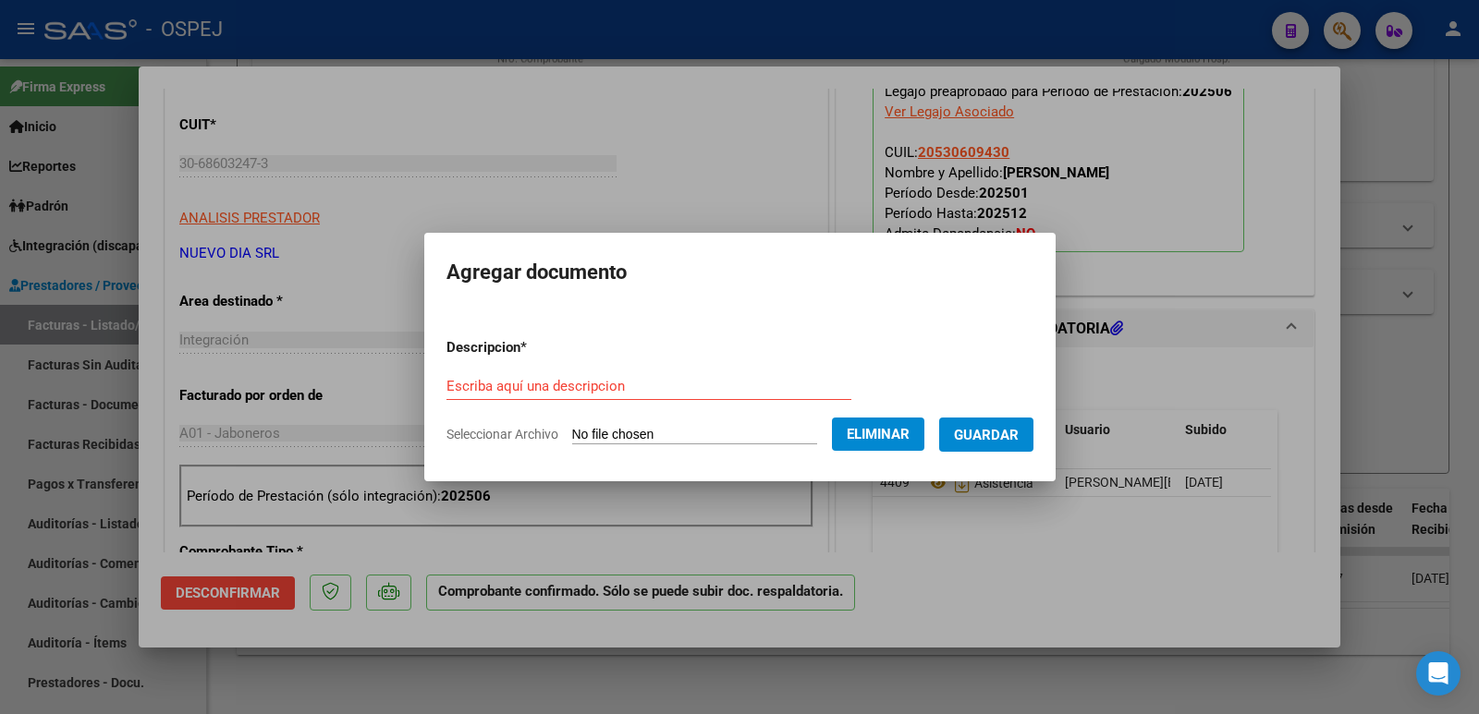
click at [647, 388] on input "Escriba aquí una descripcion" at bounding box center [648, 386] width 405 height 17
type input "recibo"
click at [994, 445] on button "Guardar" at bounding box center [986, 435] width 94 height 34
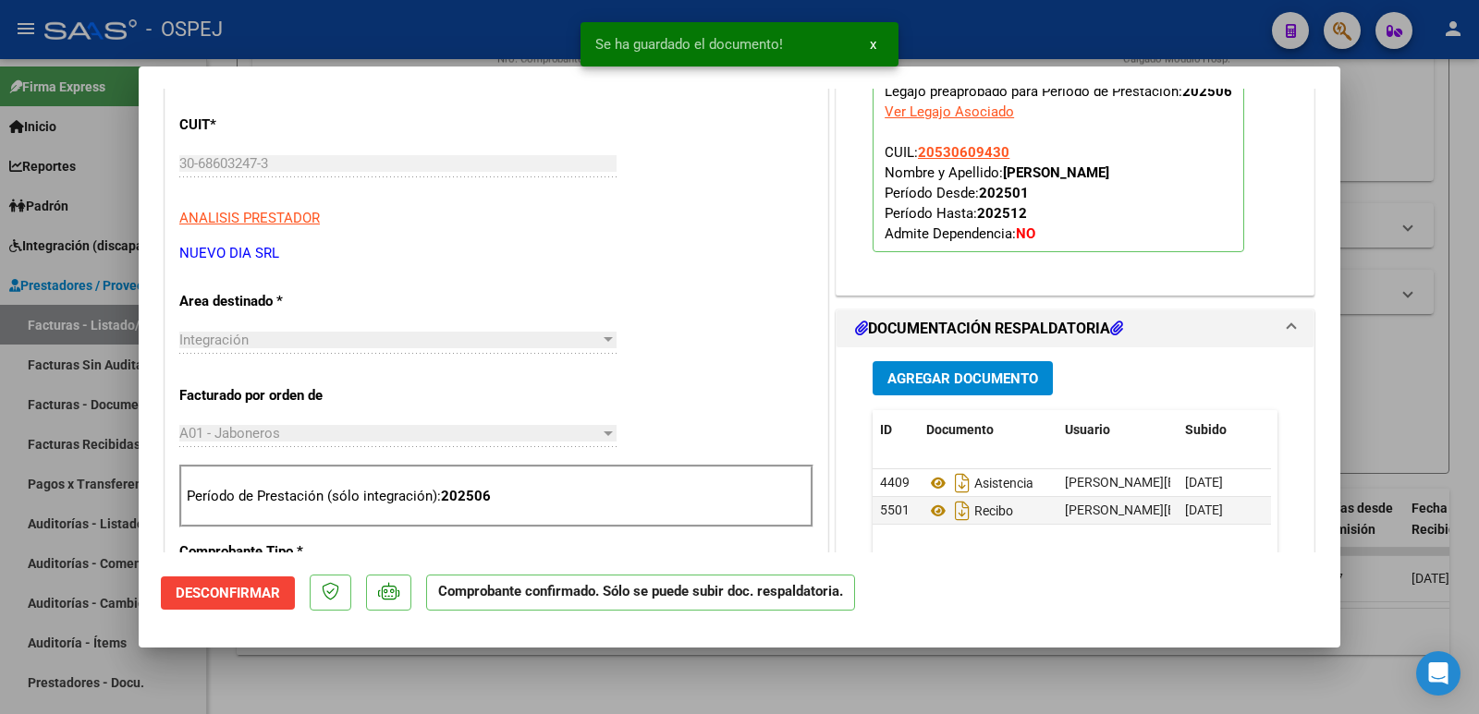
click at [503, 37] on div at bounding box center [739, 357] width 1479 height 714
type input "$ 0,00"
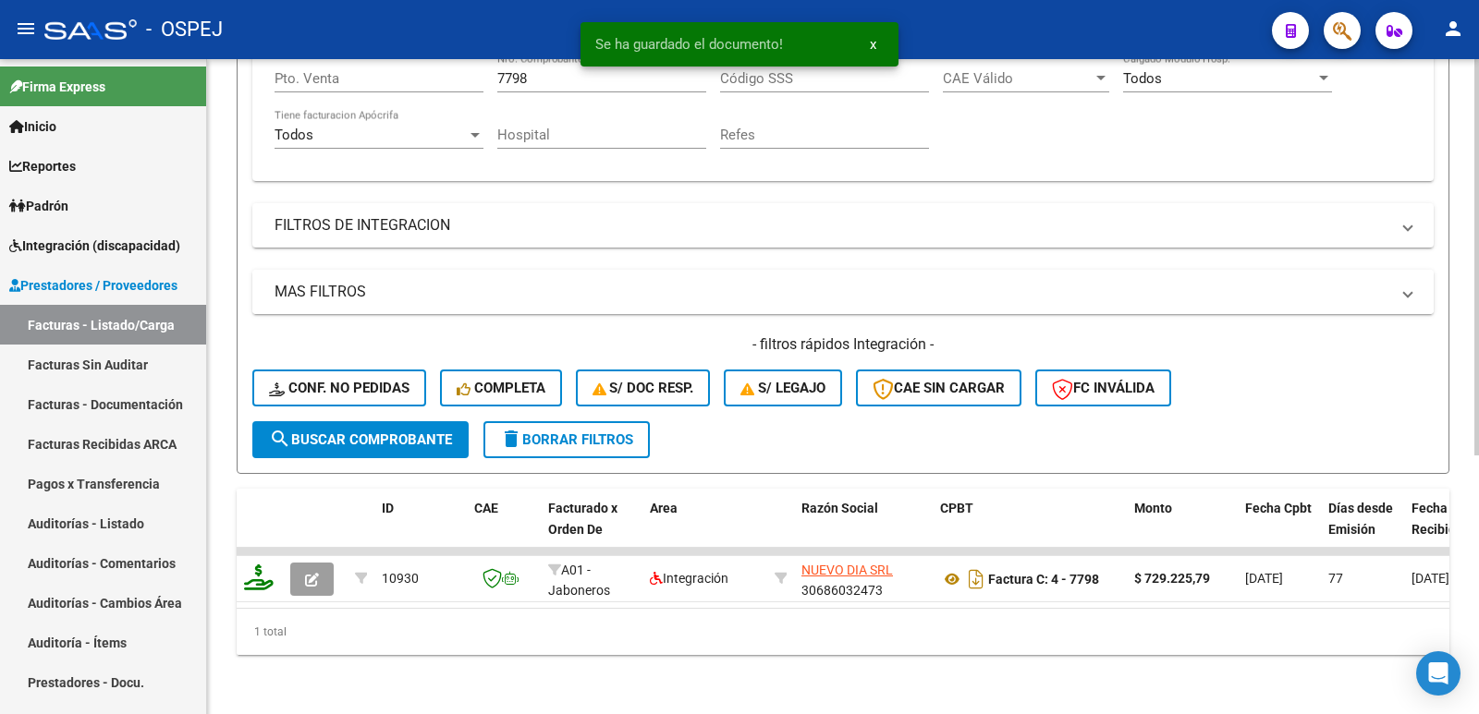
scroll to position [244, 0]
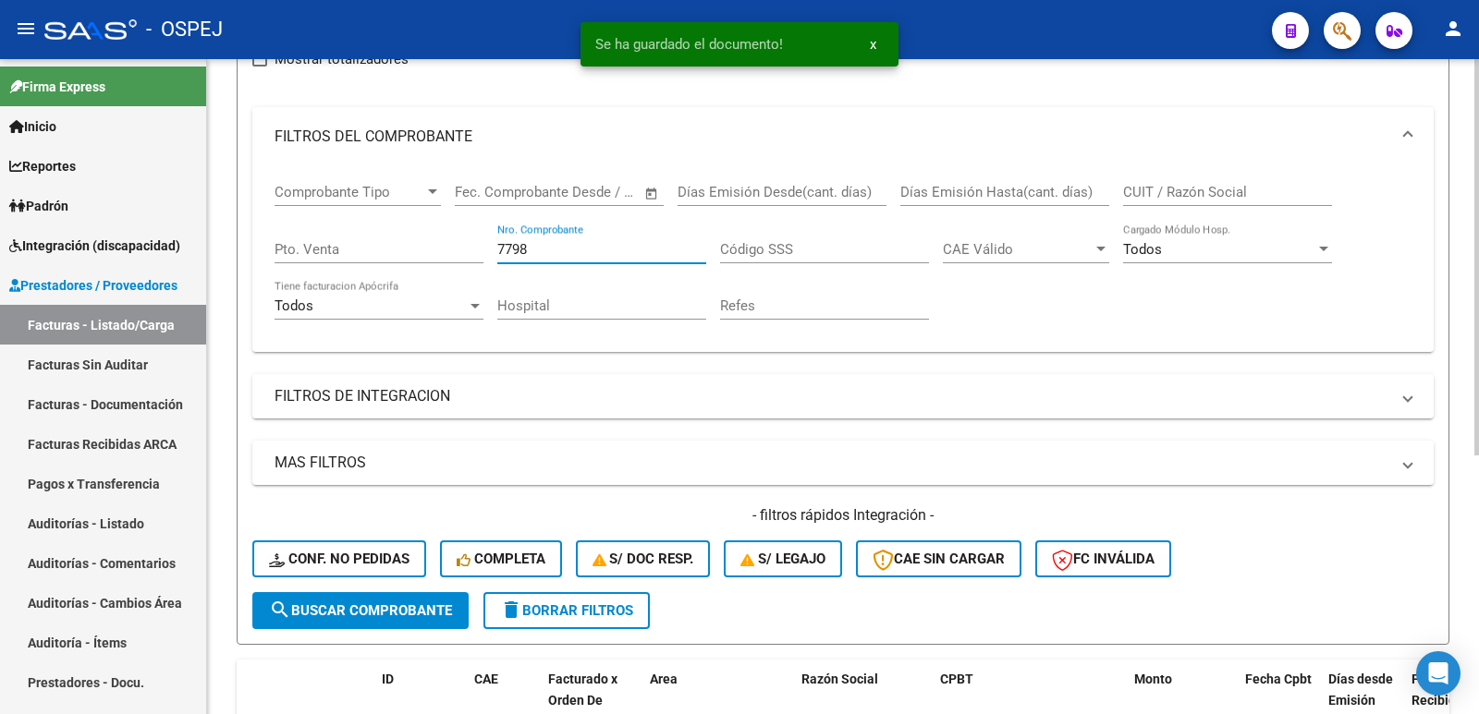
drag, startPoint x: 583, startPoint y: 246, endPoint x: 394, endPoint y: 250, distance: 189.5
click at [394, 250] on div "Comprobante Tipo Comprobante Tipo Fecha inicio – Fecha fin Fec. Comprobante Des…" at bounding box center [842, 251] width 1137 height 171
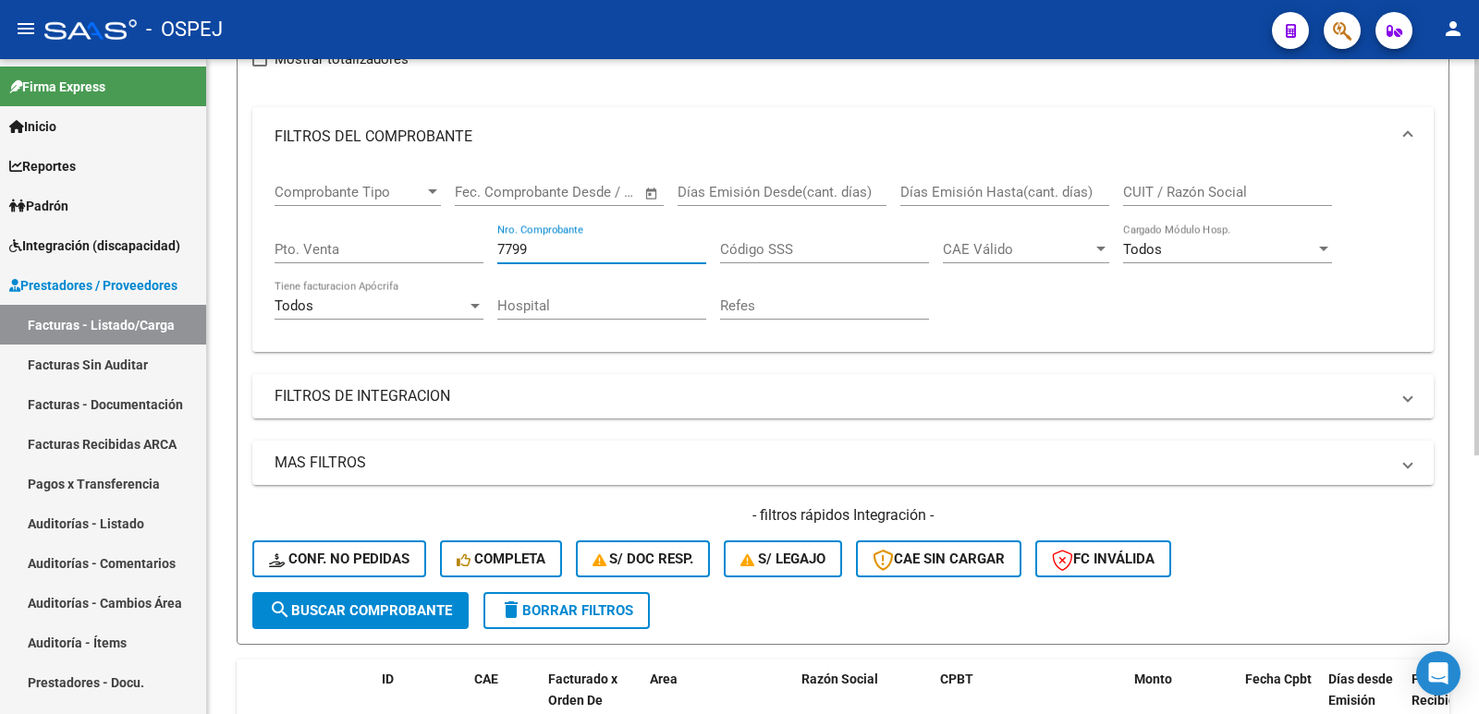
type input "7799"
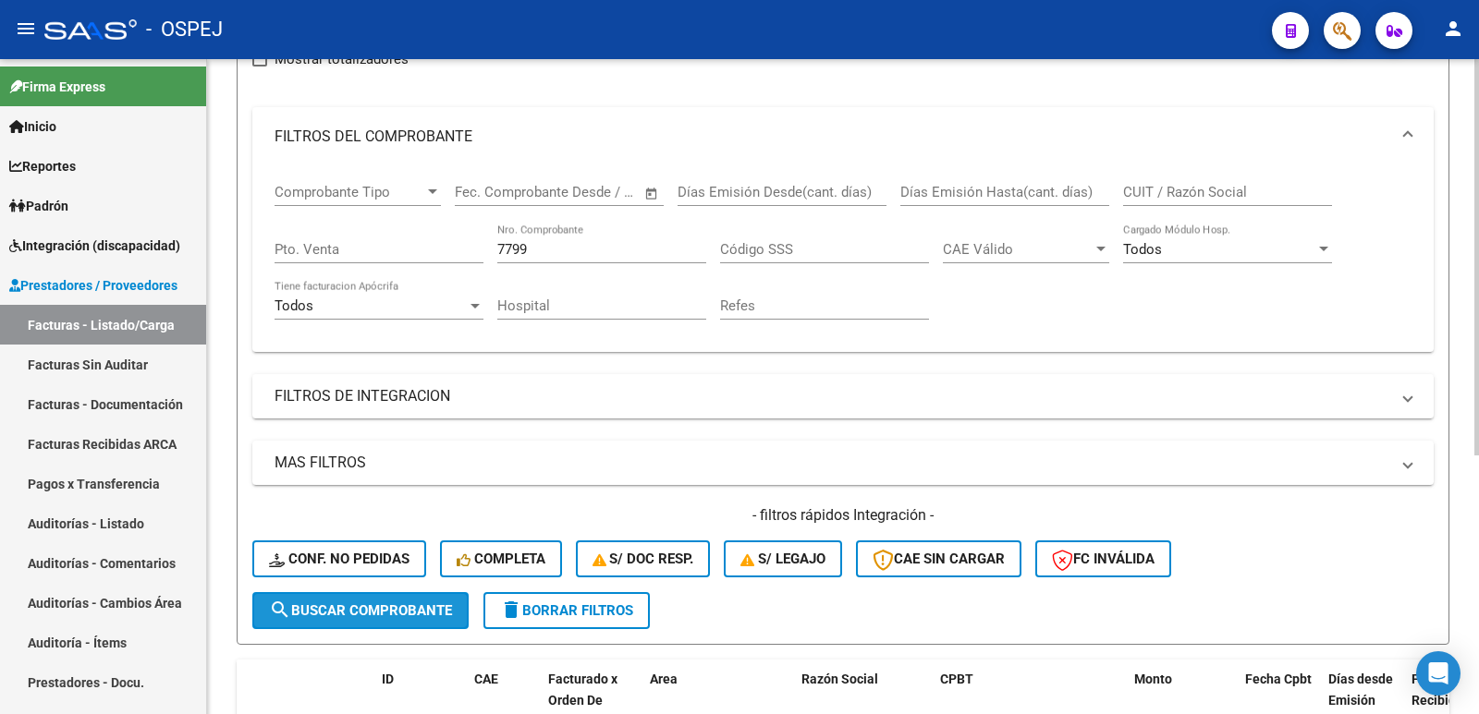
click at [410, 617] on span "search Buscar Comprobante" at bounding box center [360, 611] width 183 height 17
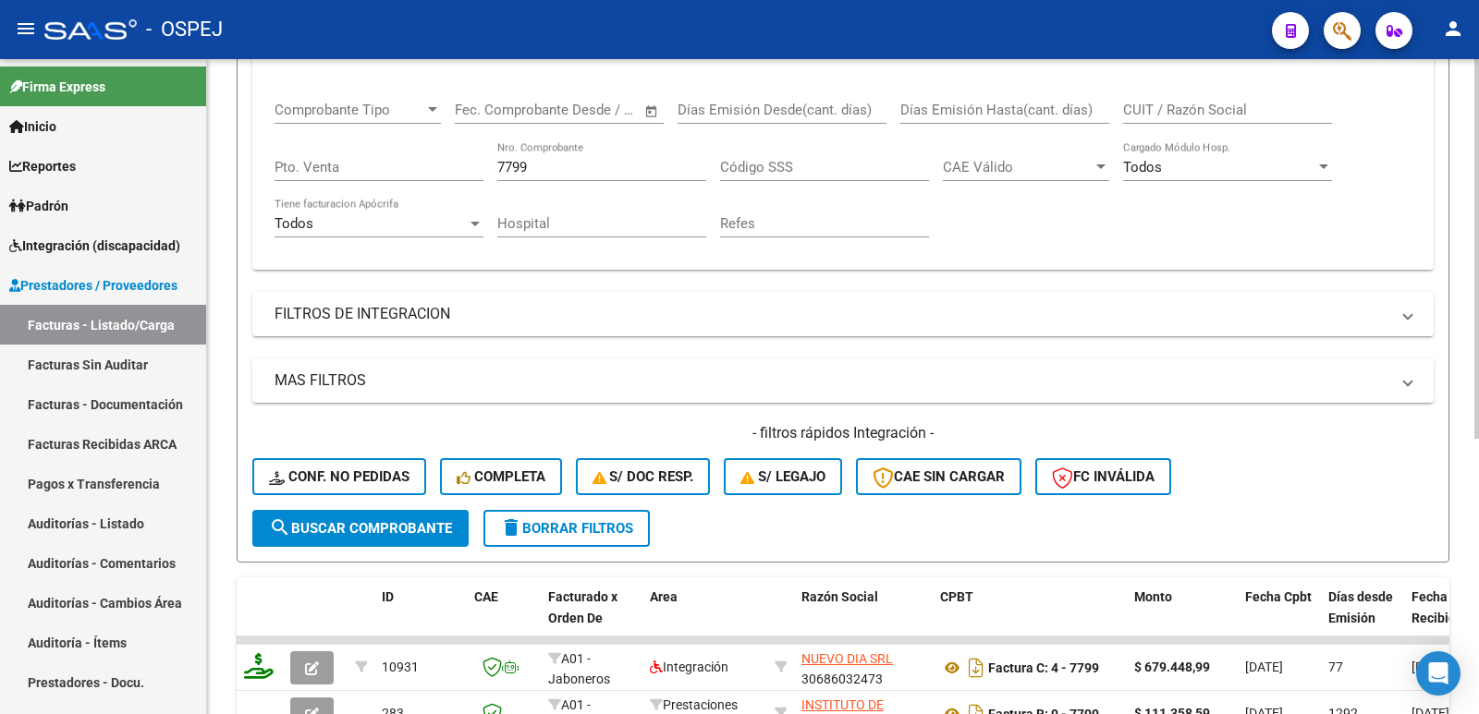
scroll to position [475, 0]
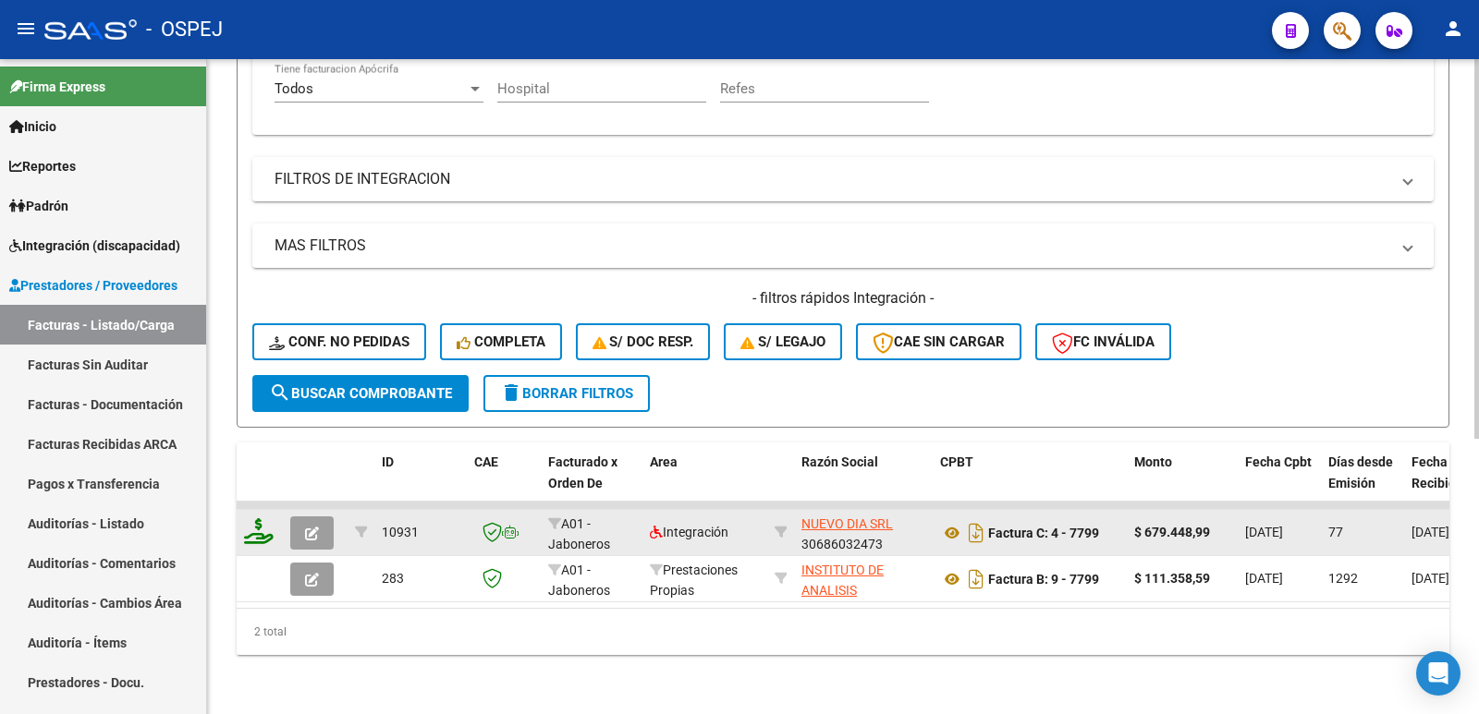
click at [322, 517] on button "button" at bounding box center [311, 533] width 43 height 33
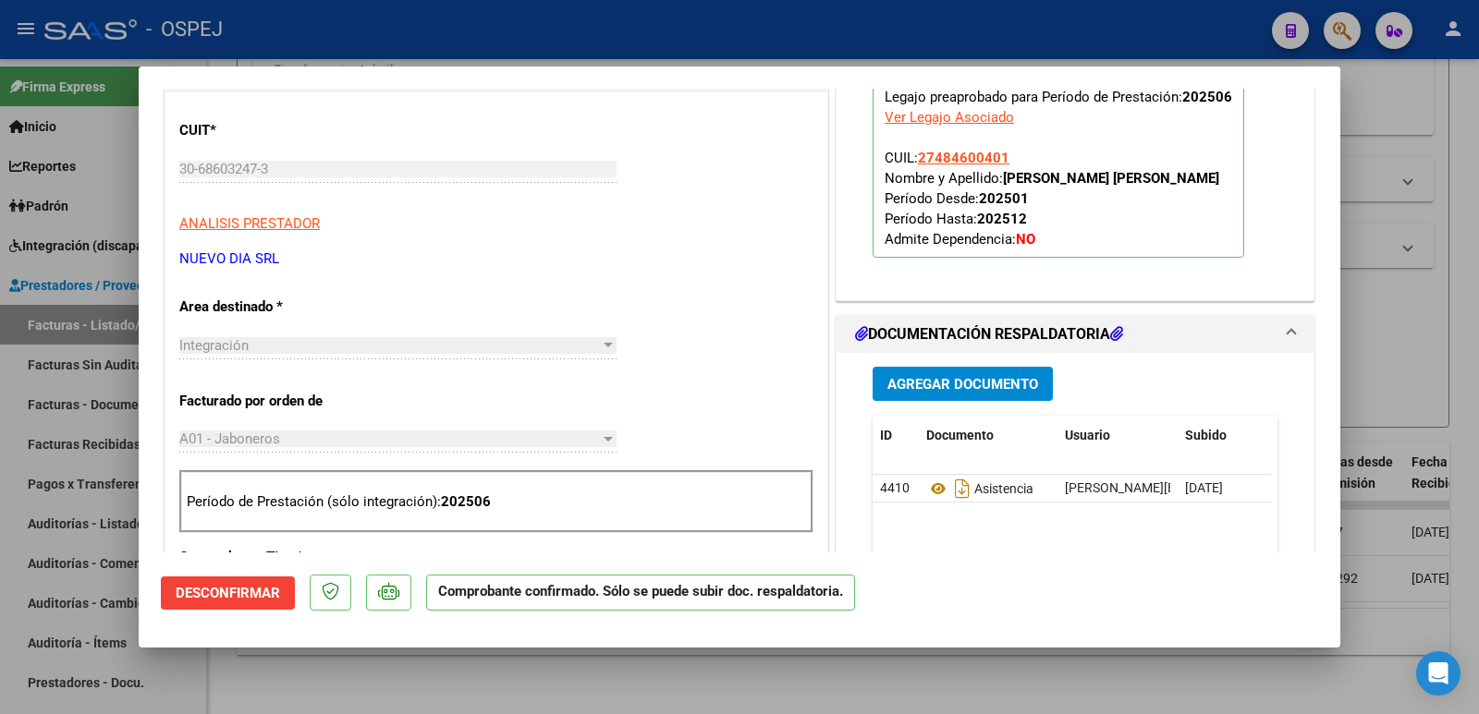
scroll to position [462, 0]
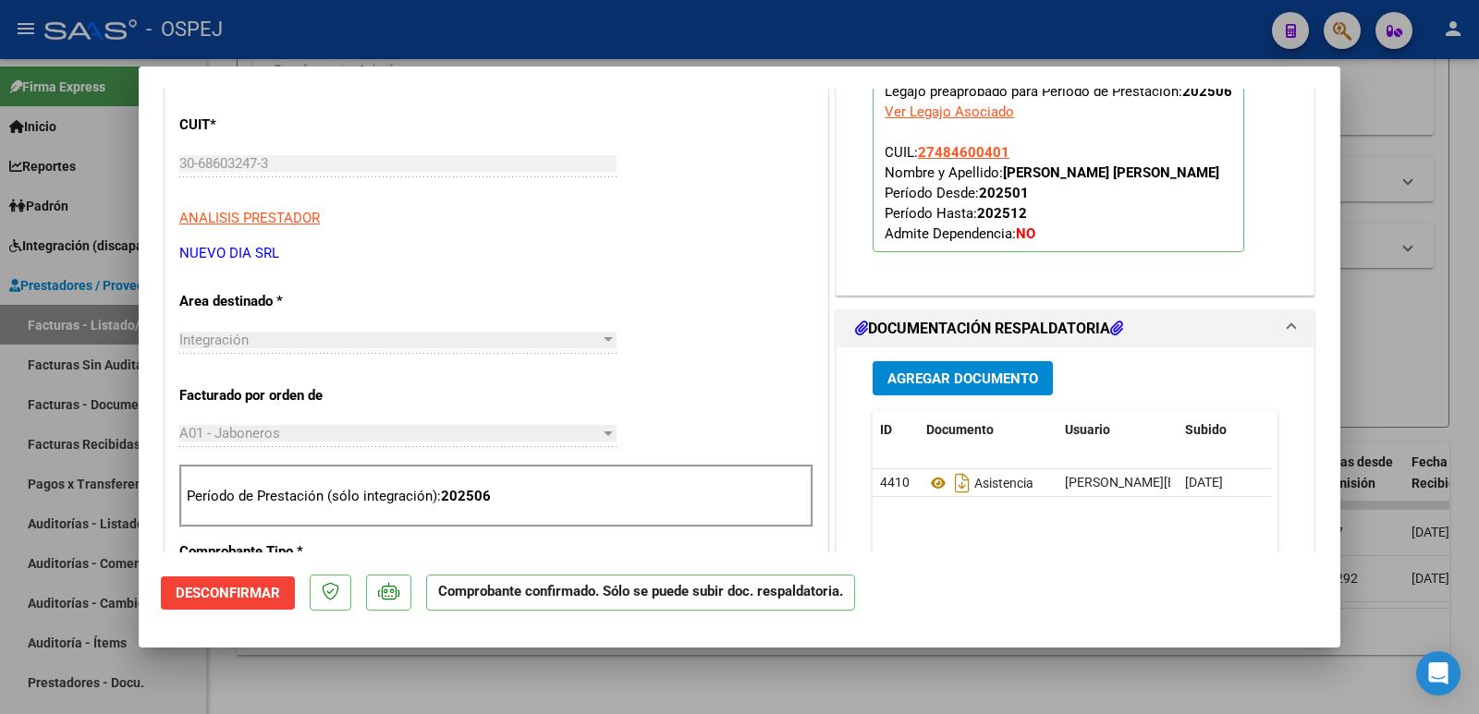
click at [936, 384] on span "Agregar Documento" at bounding box center [962, 379] width 151 height 17
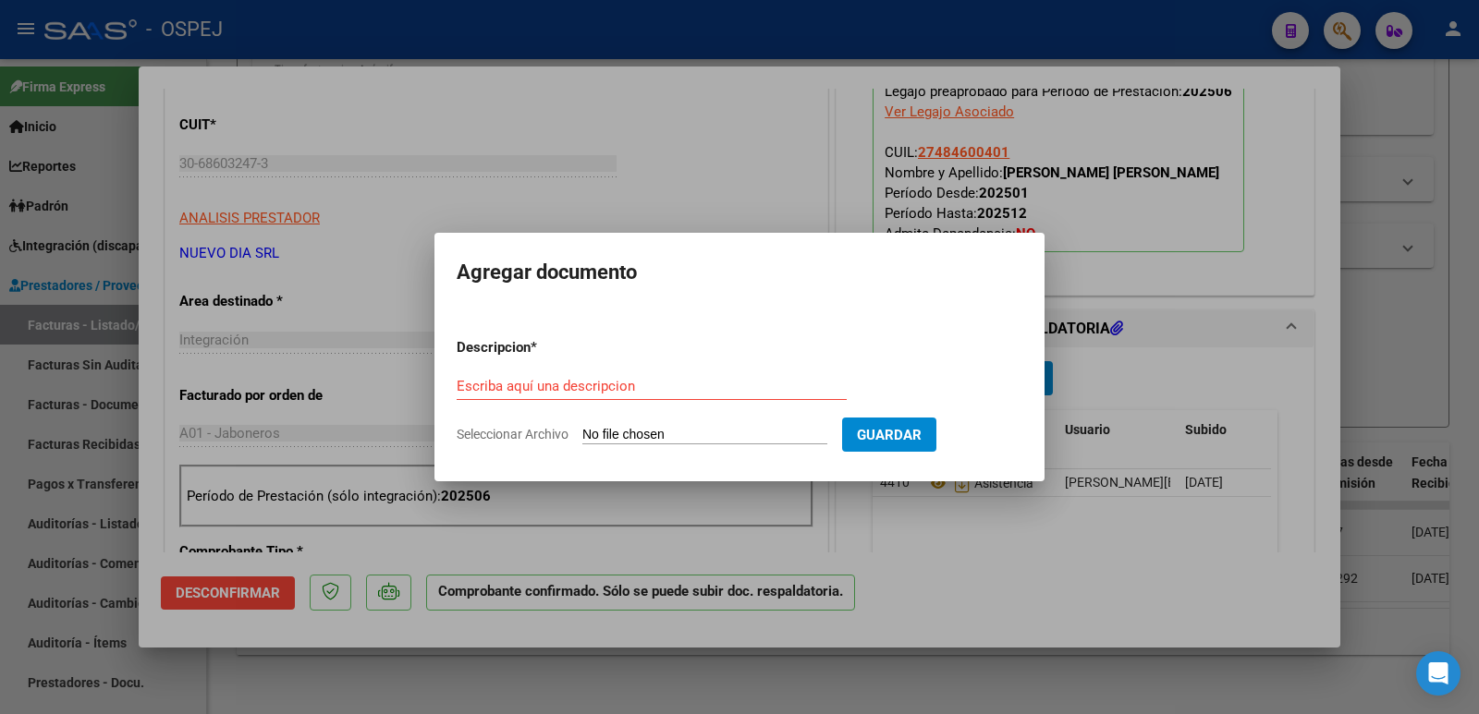
click at [656, 431] on input "Seleccionar Archivo" at bounding box center [704, 436] width 245 height 18
type input "C:\fakepath\OSPEJ RC 2913.pdf"
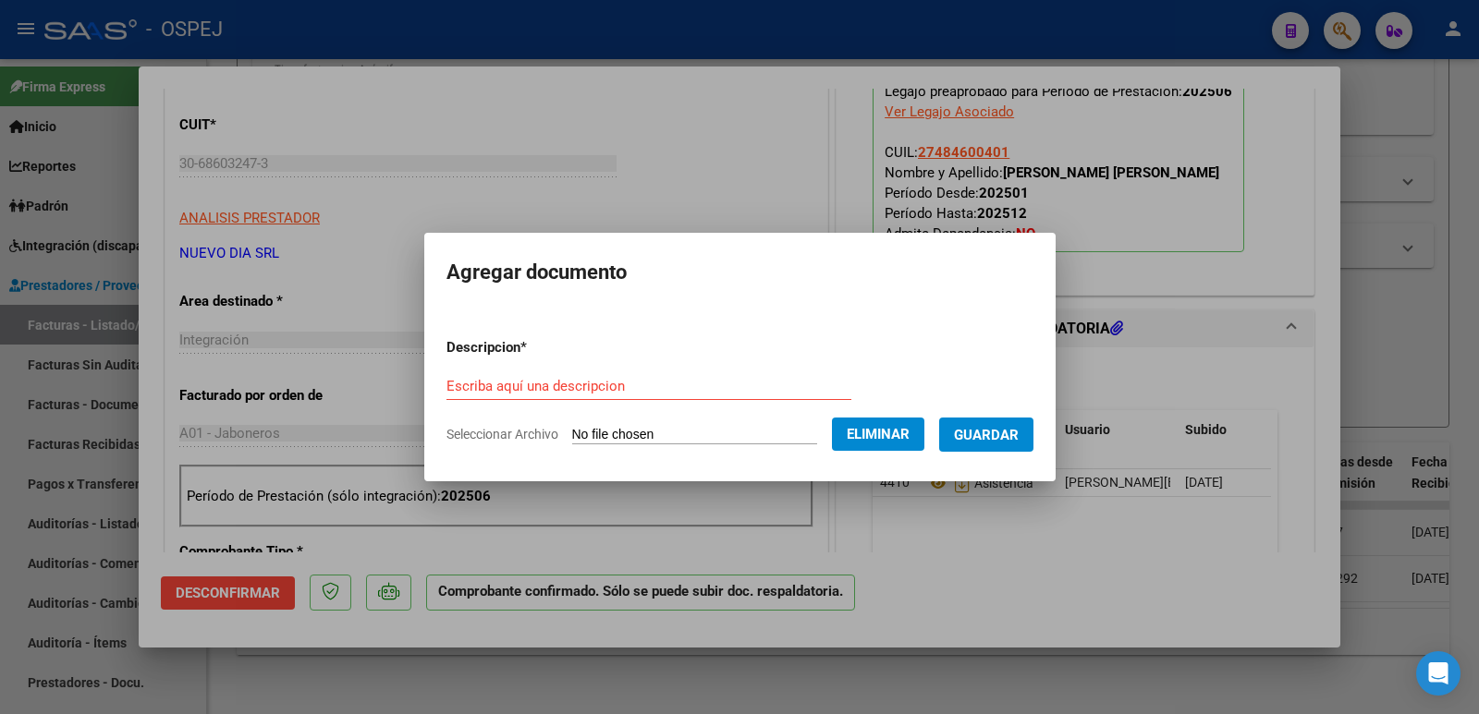
click at [505, 383] on input "Escriba aquí una descripcion" at bounding box center [648, 386] width 405 height 17
type input "r"
type input "RECIBO"
click at [1015, 436] on span "Guardar" at bounding box center [986, 435] width 65 height 17
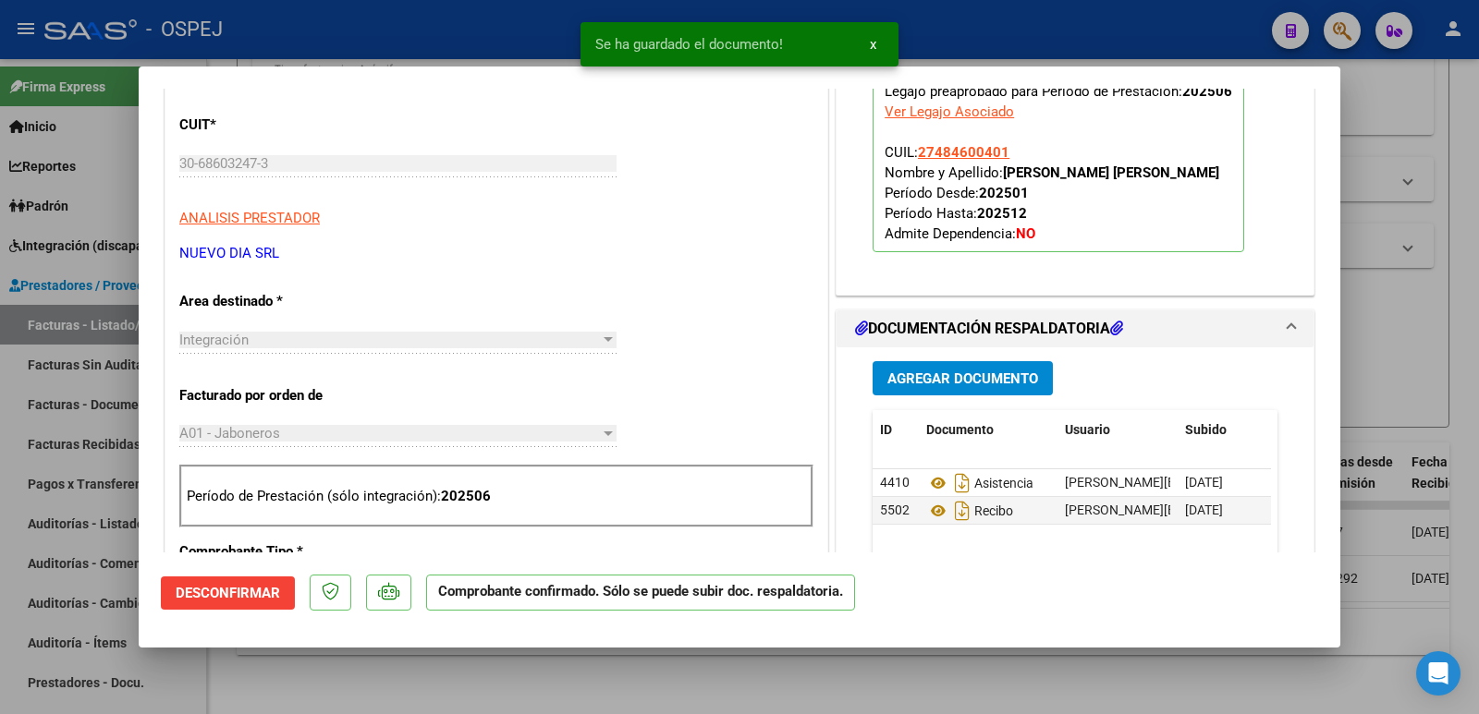
click at [533, 33] on div at bounding box center [739, 357] width 1479 height 714
type input "$ 0,00"
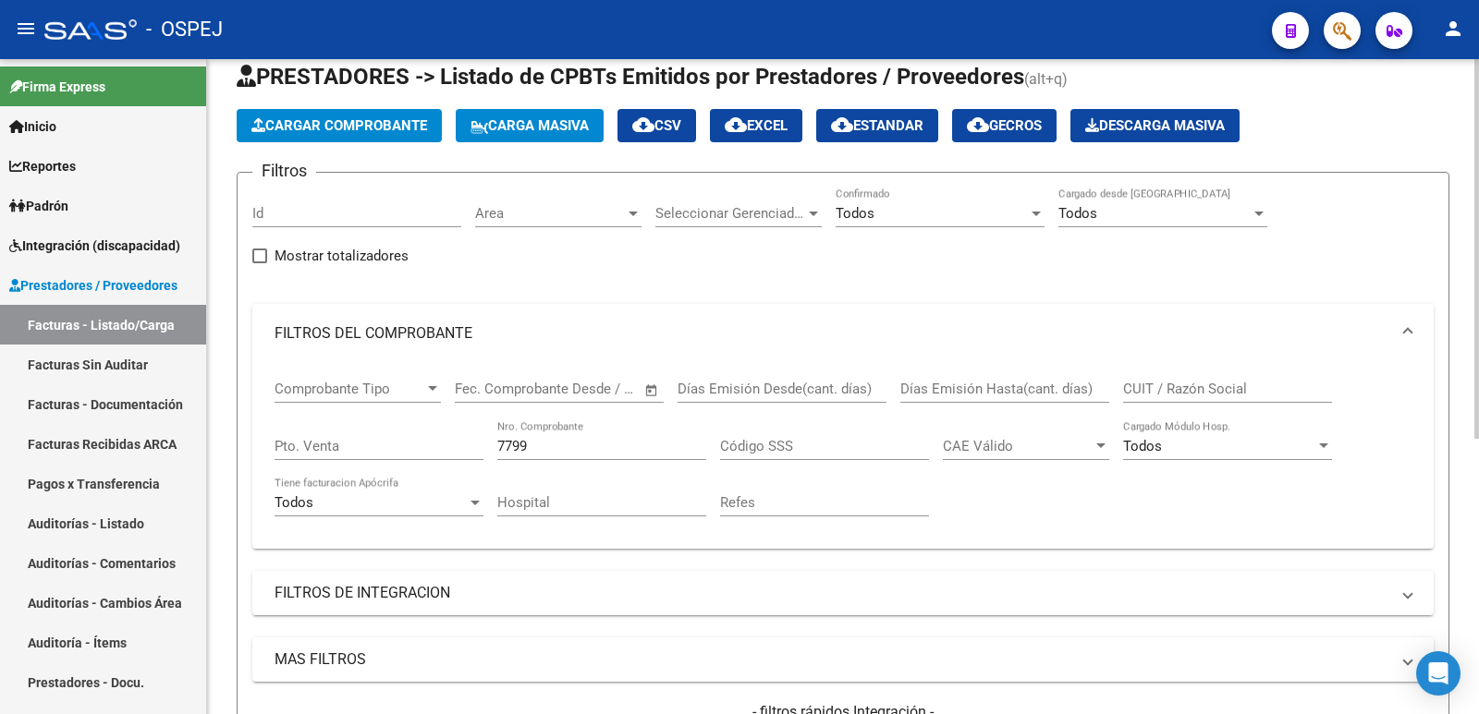
scroll to position [13, 0]
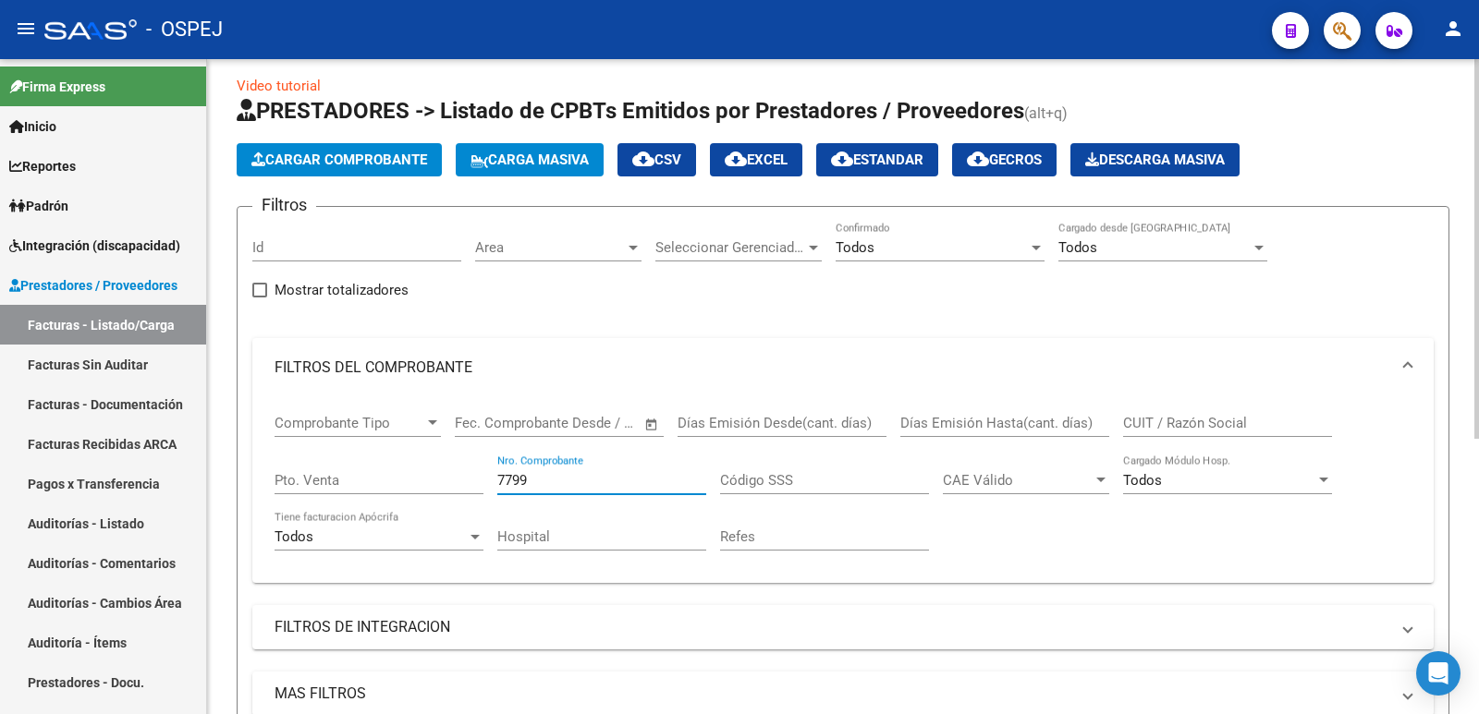
drag, startPoint x: 545, startPoint y: 482, endPoint x: 438, endPoint y: 483, distance: 107.2
click at [438, 483] on div "Comprobante Tipo Comprobante Tipo Fecha inicio – Fecha fin Fec. Comprobante Des…" at bounding box center [842, 482] width 1137 height 171
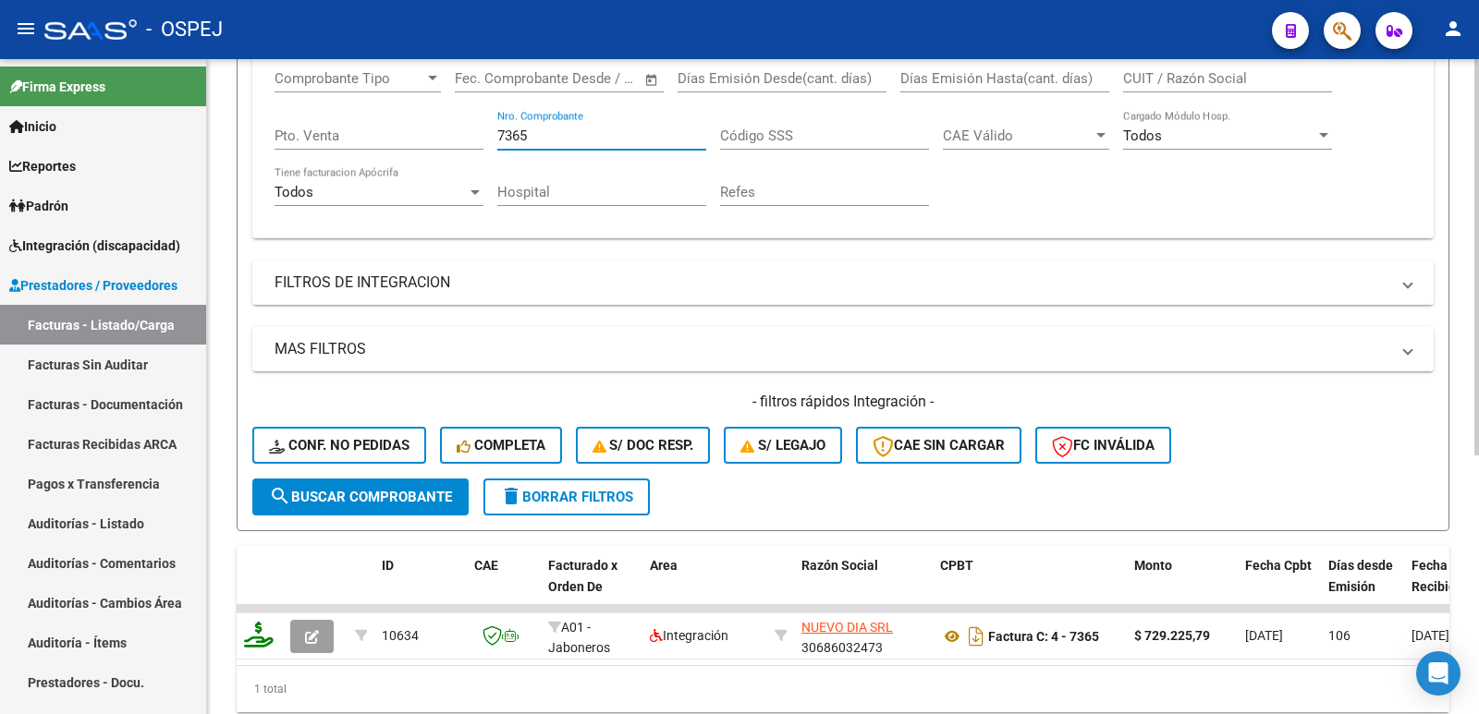
scroll to position [383, 0]
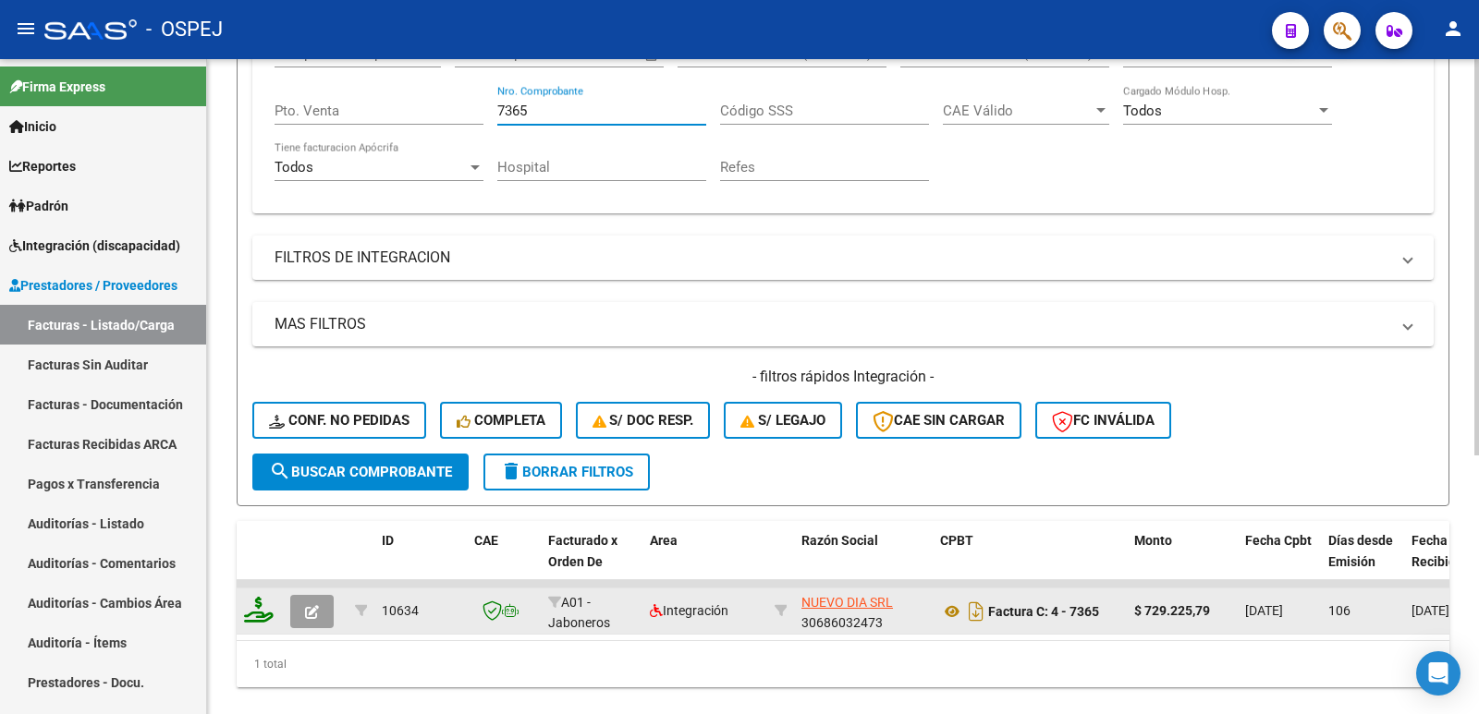
type input "7365"
click at [306, 611] on icon "button" at bounding box center [312, 612] width 14 height 14
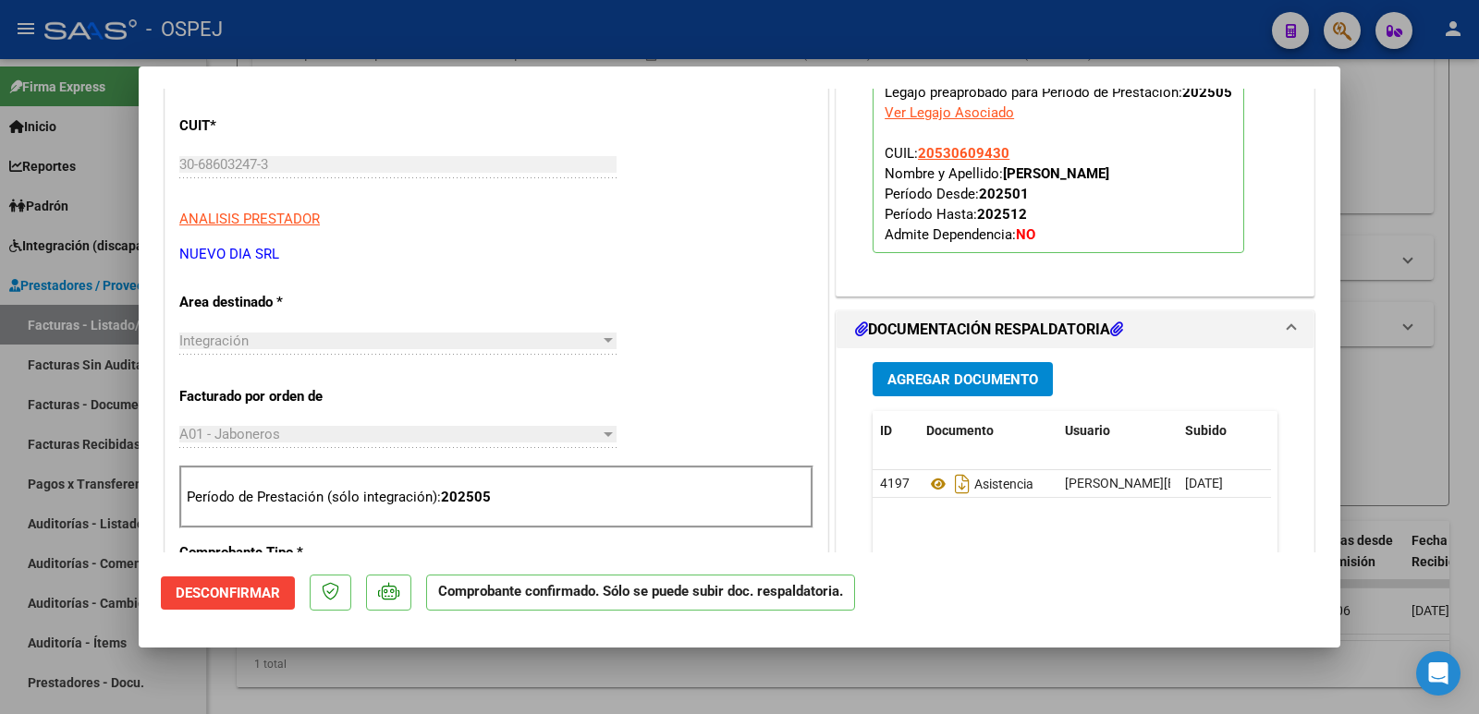
scroll to position [462, 0]
click at [998, 374] on span "Agregar Documento" at bounding box center [962, 379] width 151 height 17
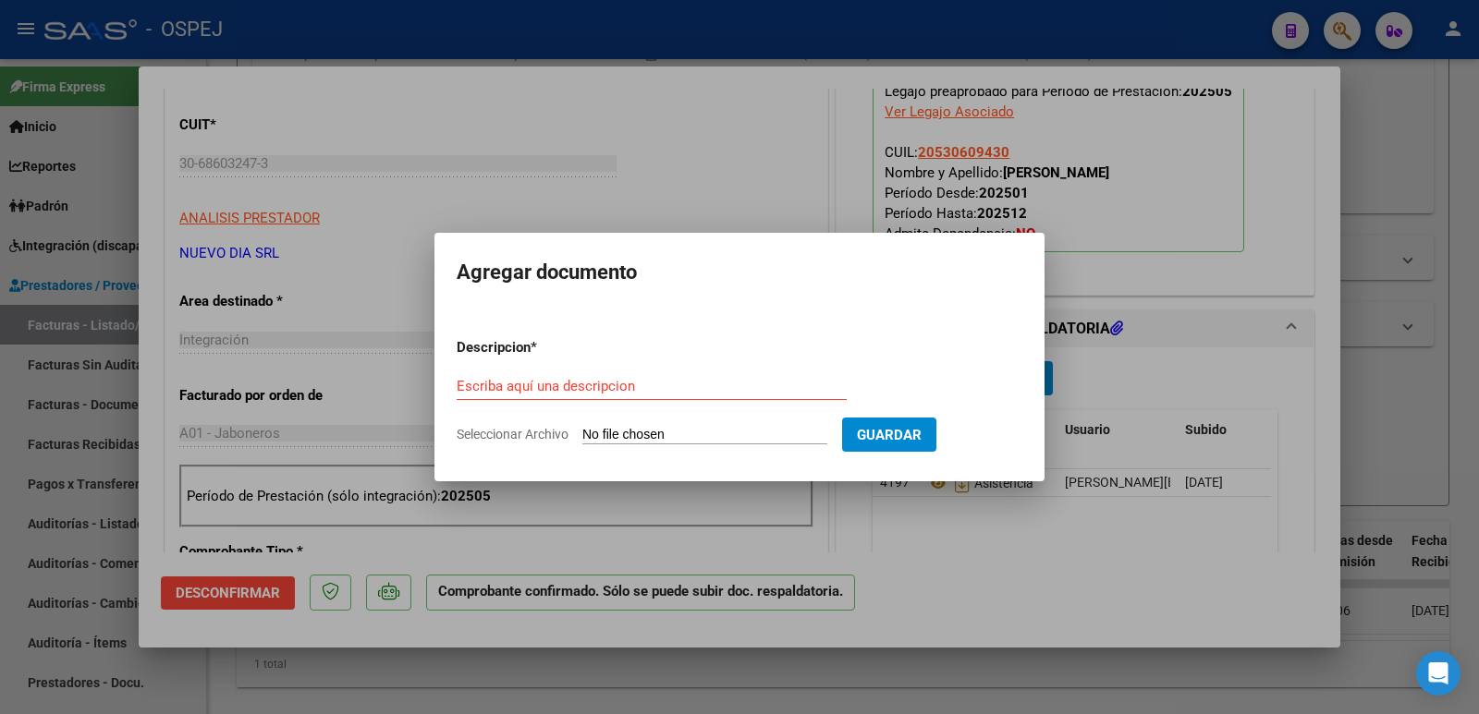
click at [762, 434] on input "Seleccionar Archivo" at bounding box center [704, 436] width 245 height 18
type input "C:\fakepath\OSPEJ RC 2781.pdf"
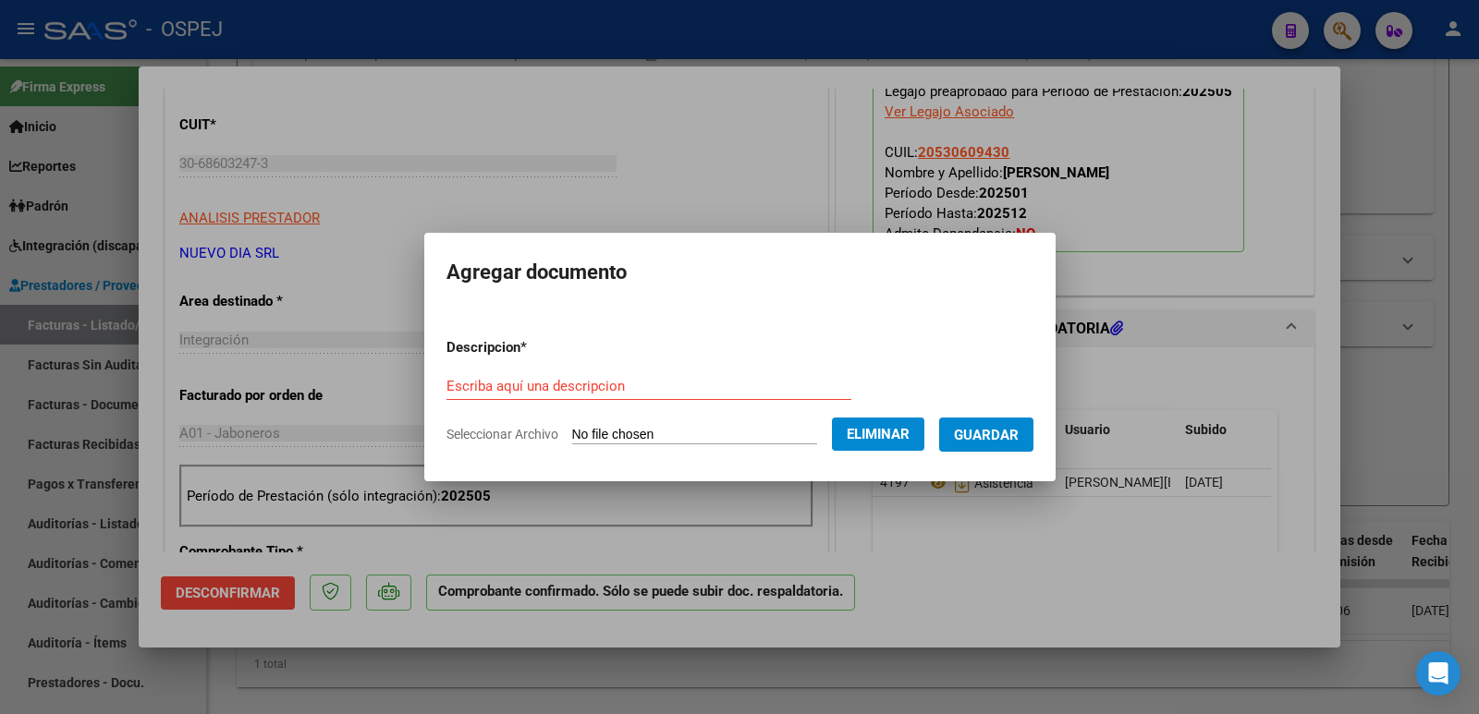
click at [702, 373] on div "Escriba aquí una descripcion" at bounding box center [648, 386] width 405 height 28
type input "RECIBO"
click at [1008, 433] on span "Guardar" at bounding box center [986, 435] width 65 height 17
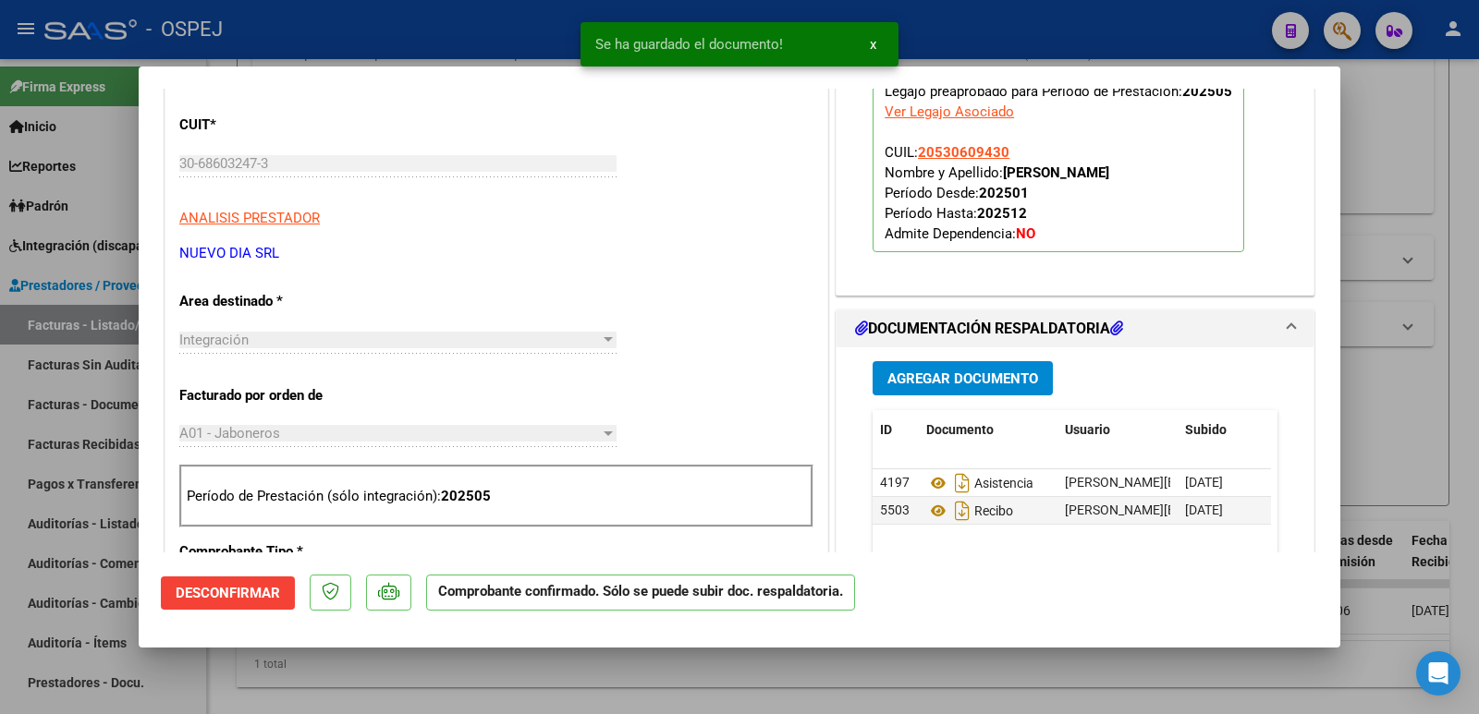
click at [470, 29] on div at bounding box center [739, 357] width 1479 height 714
type input "$ 0,00"
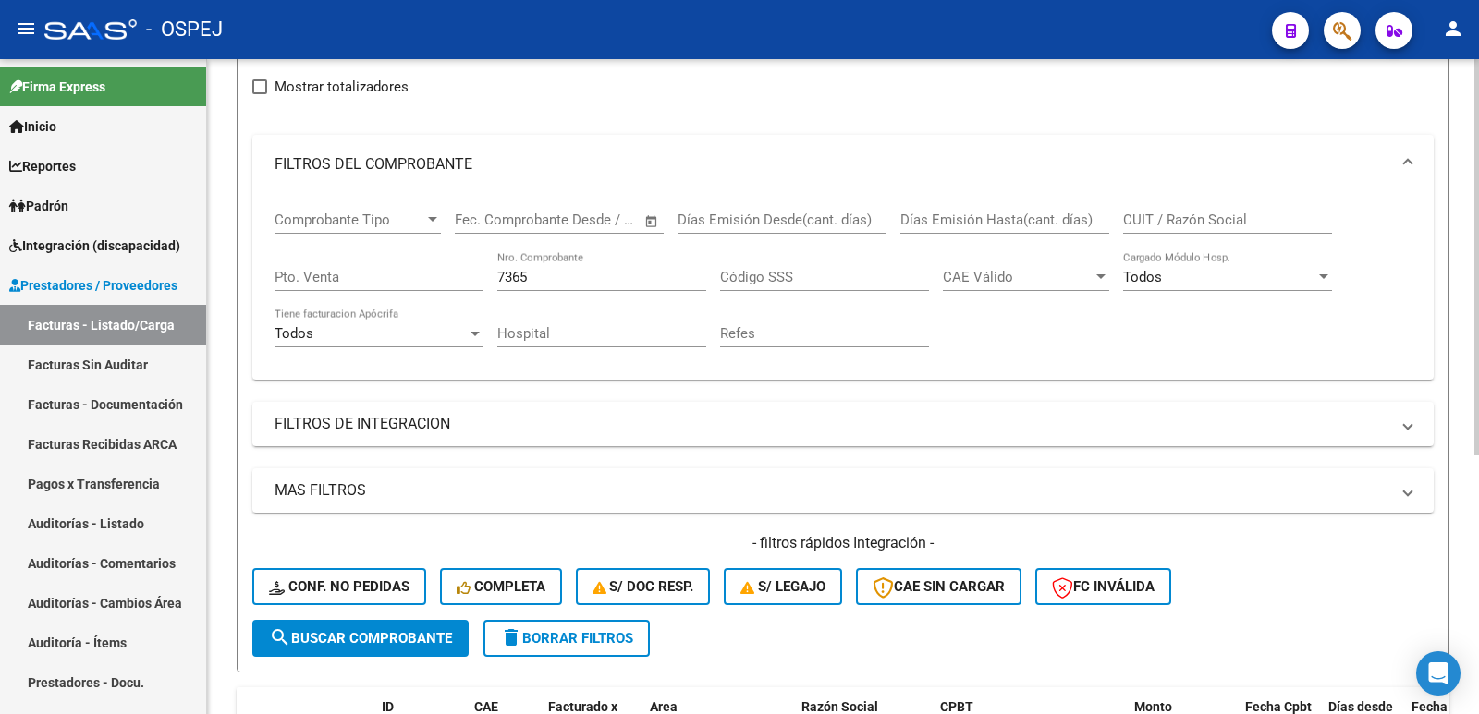
scroll to position [198, 0]
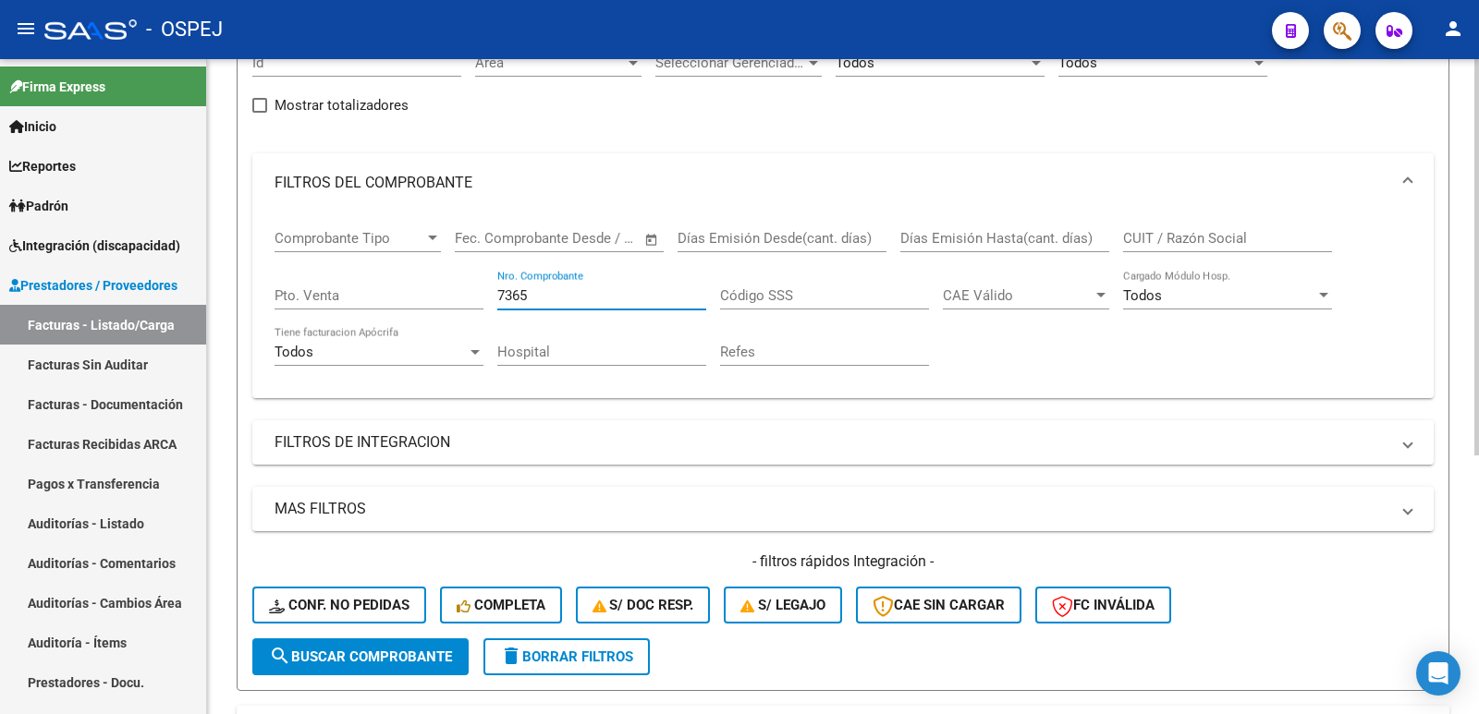
click at [622, 298] on input "7365" at bounding box center [601, 295] width 209 height 17
type input "7365"
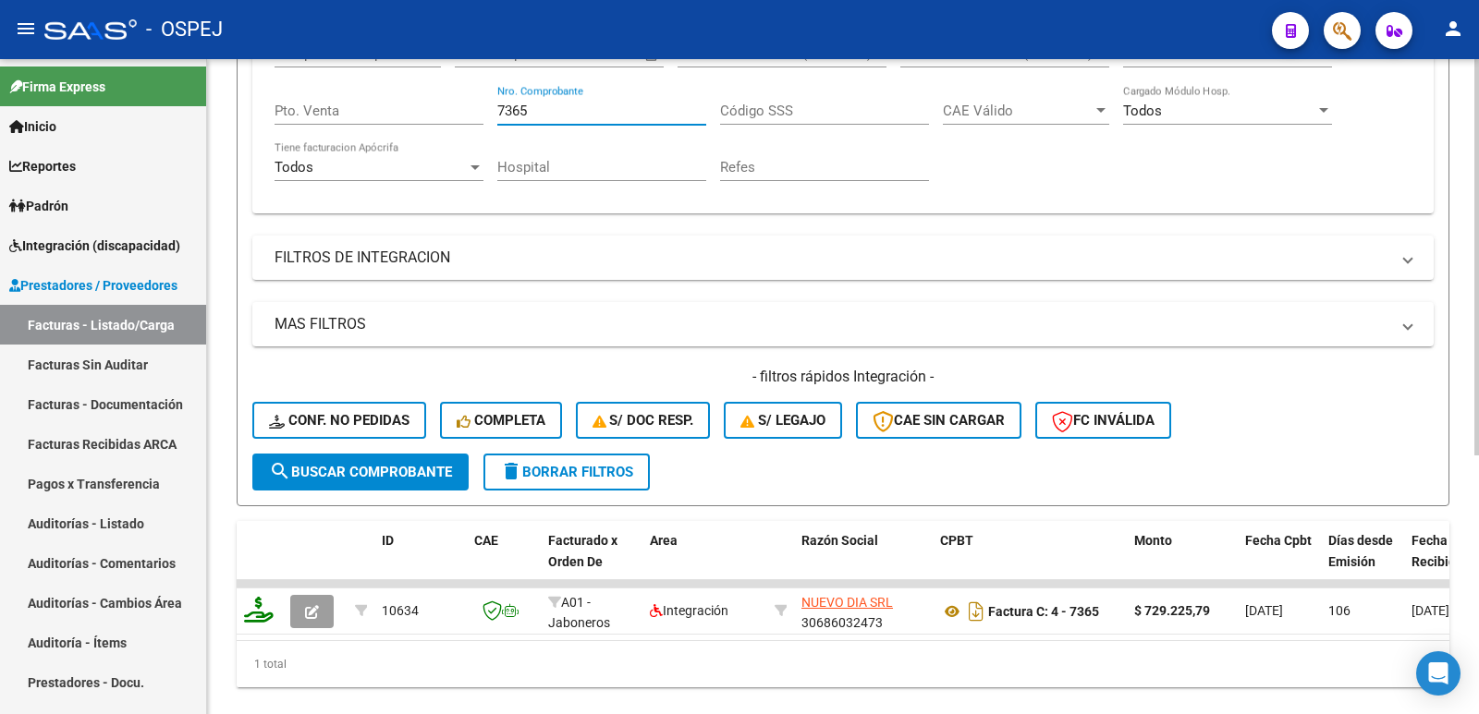
scroll to position [429, 0]
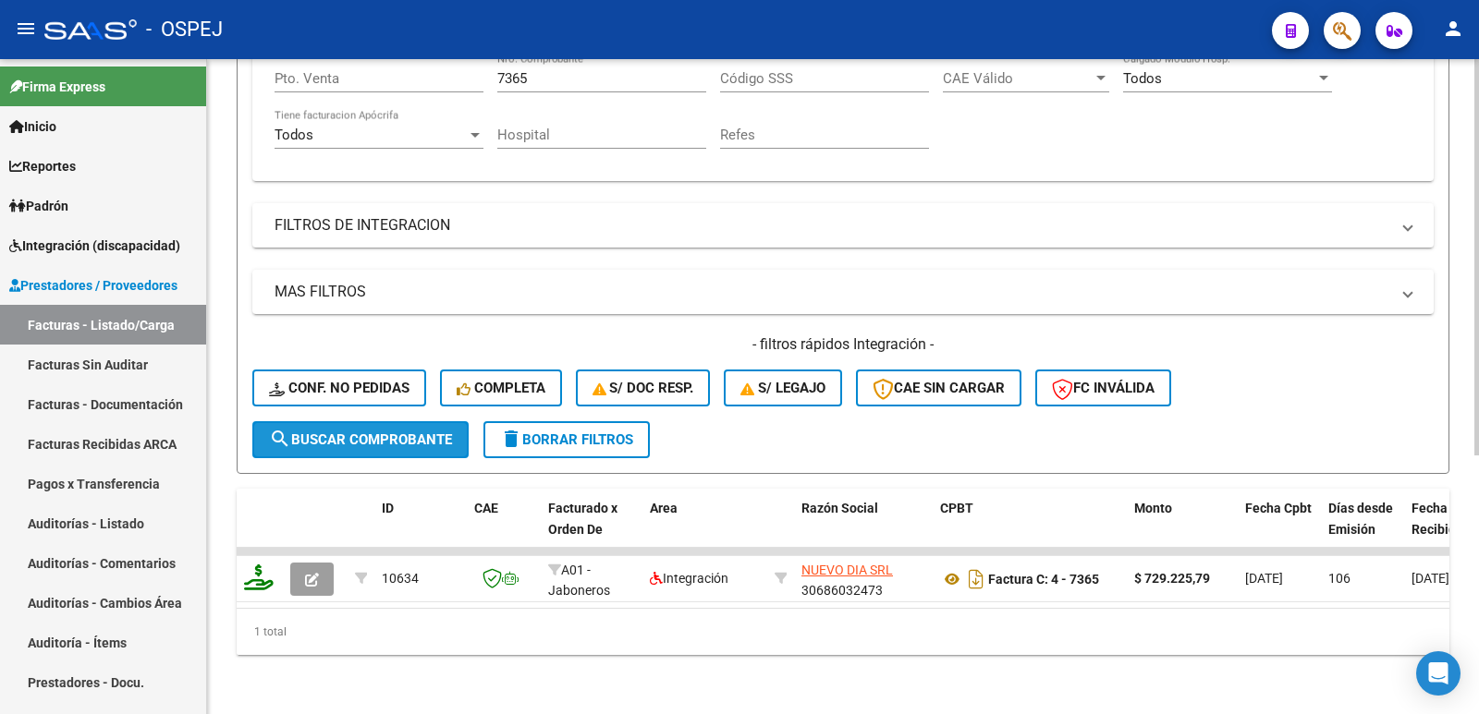
click at [322, 432] on span "search Buscar Comprobante" at bounding box center [360, 440] width 183 height 17
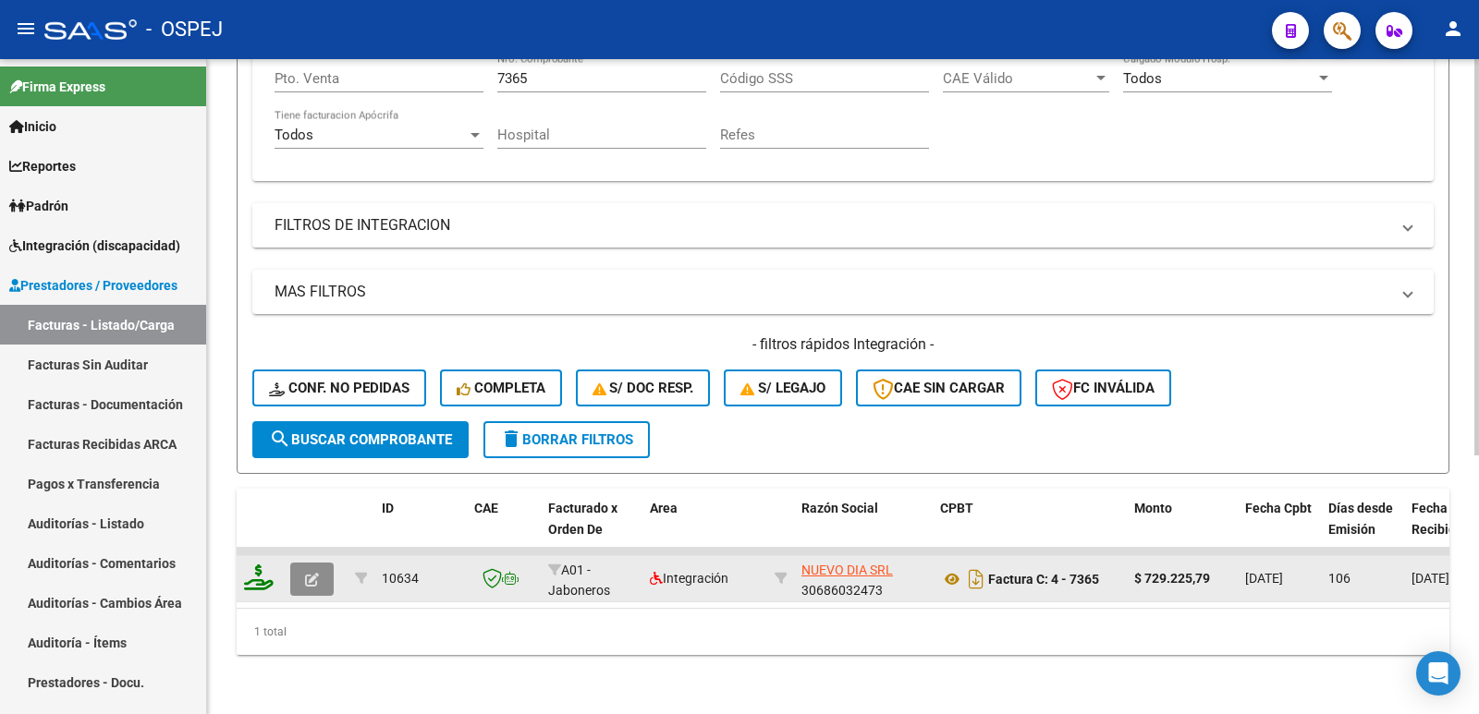
click at [312, 573] on icon "button" at bounding box center [312, 580] width 14 height 14
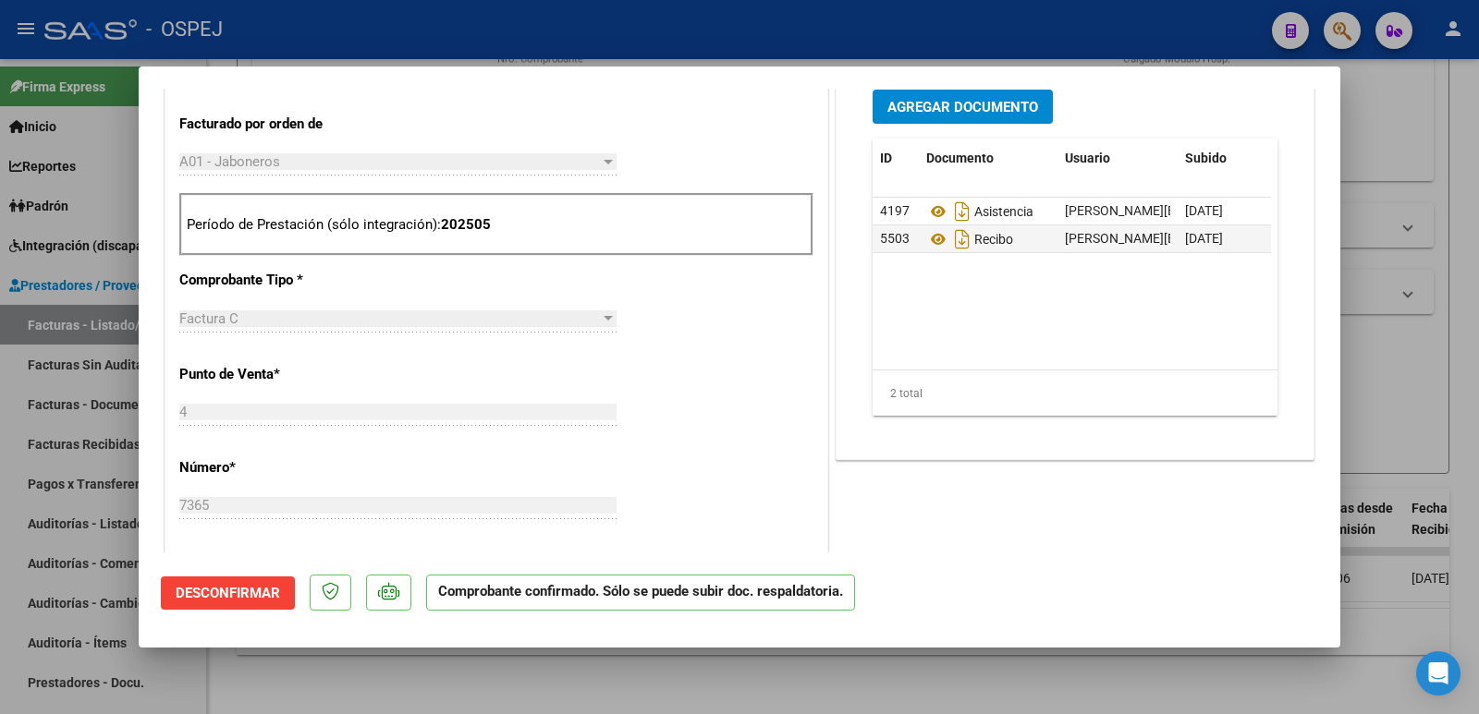
scroll to position [832, 0]
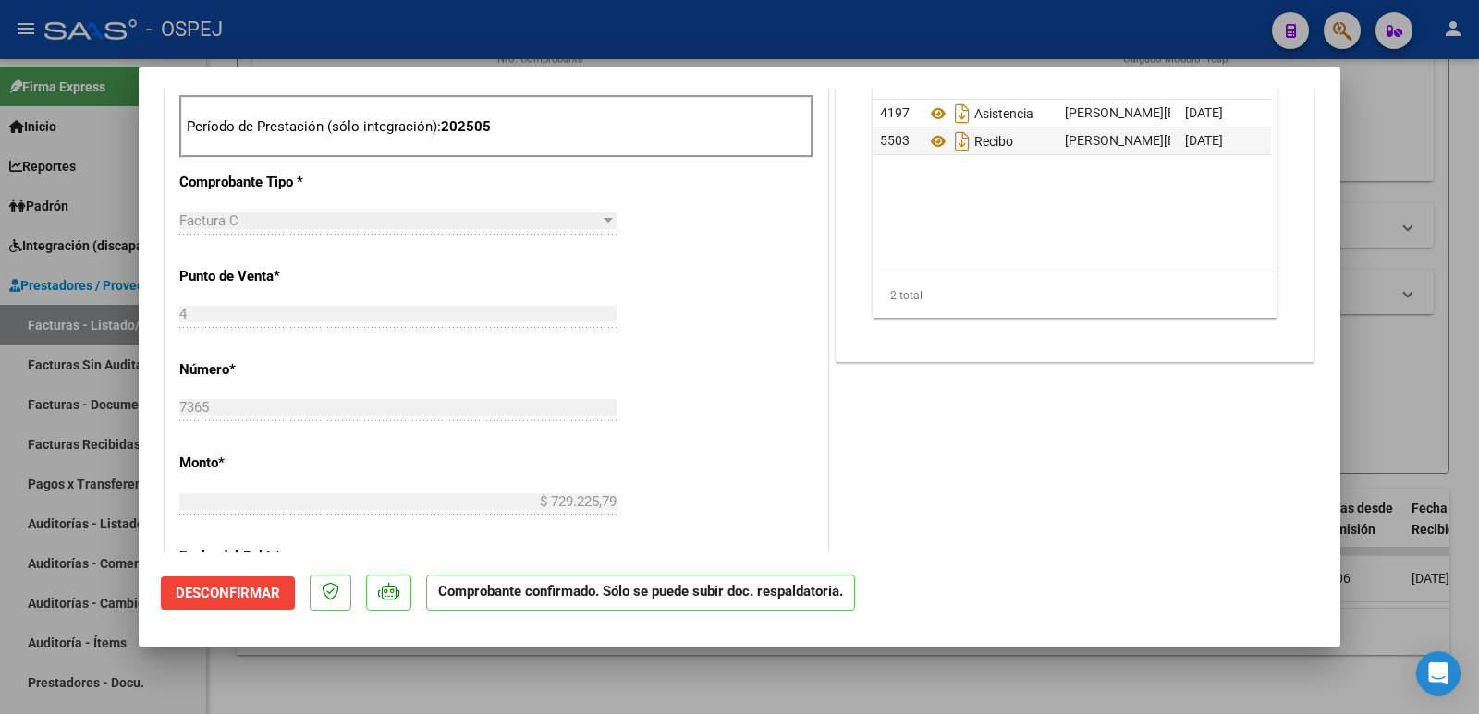
click at [621, 12] on div at bounding box center [739, 357] width 1479 height 714
type input "$ 0,00"
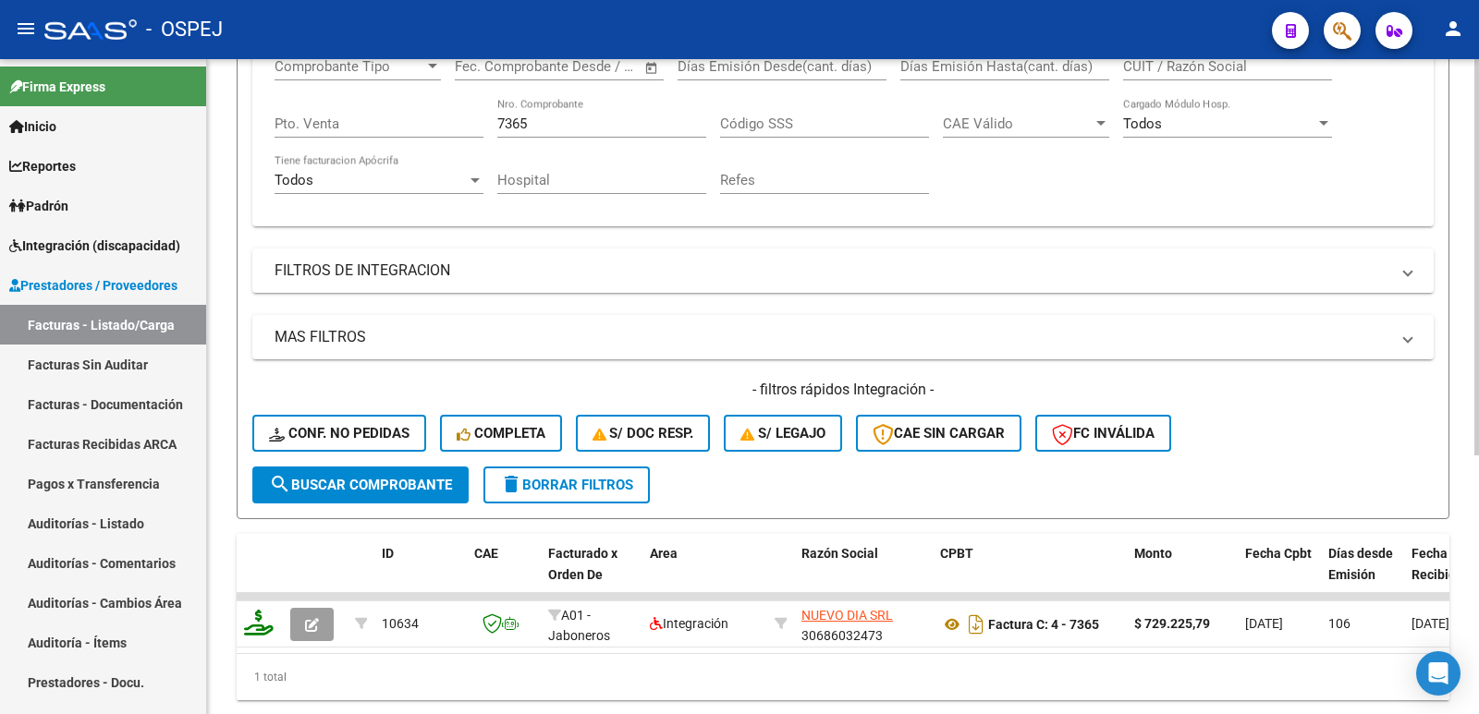
scroll to position [336, 0]
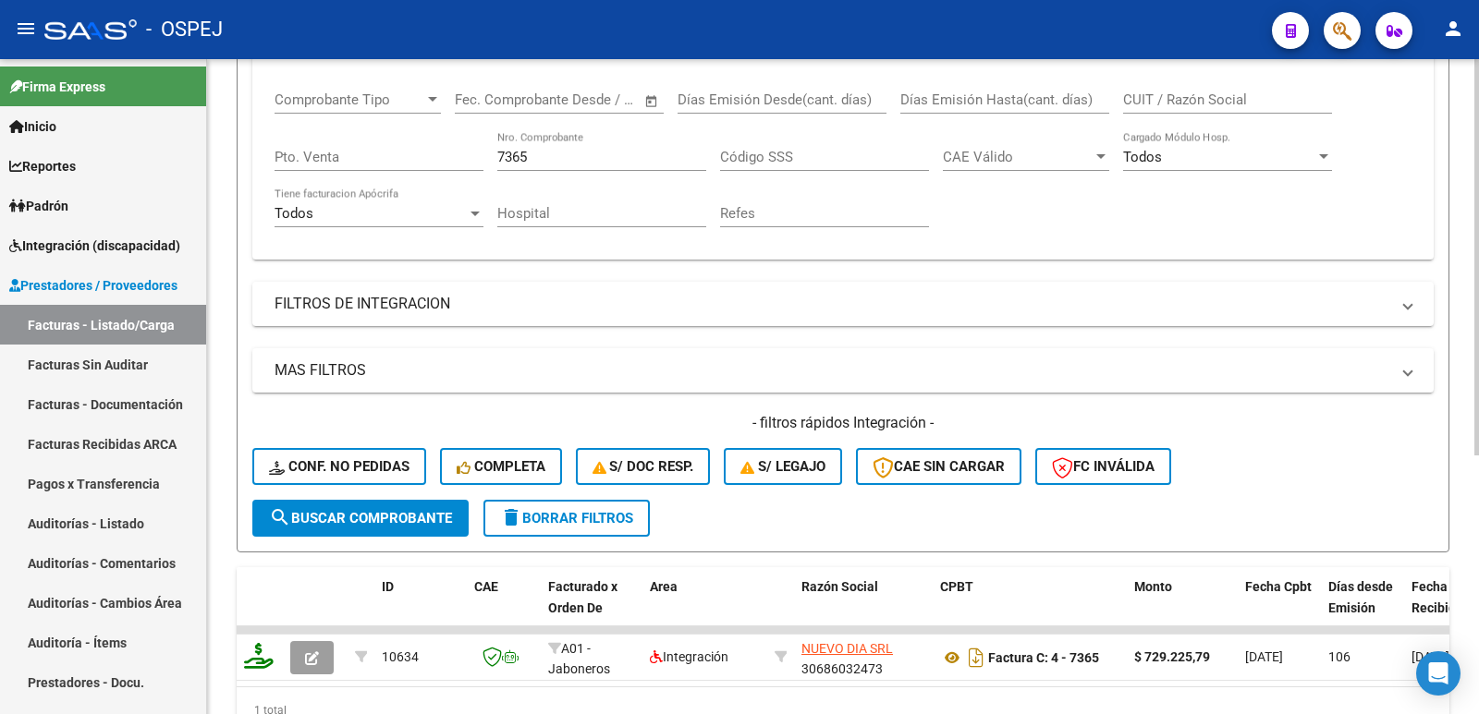
click at [538, 158] on input "7365" at bounding box center [601, 157] width 209 height 17
type input "7366"
click at [323, 517] on span "search Buscar Comprobante" at bounding box center [360, 518] width 183 height 17
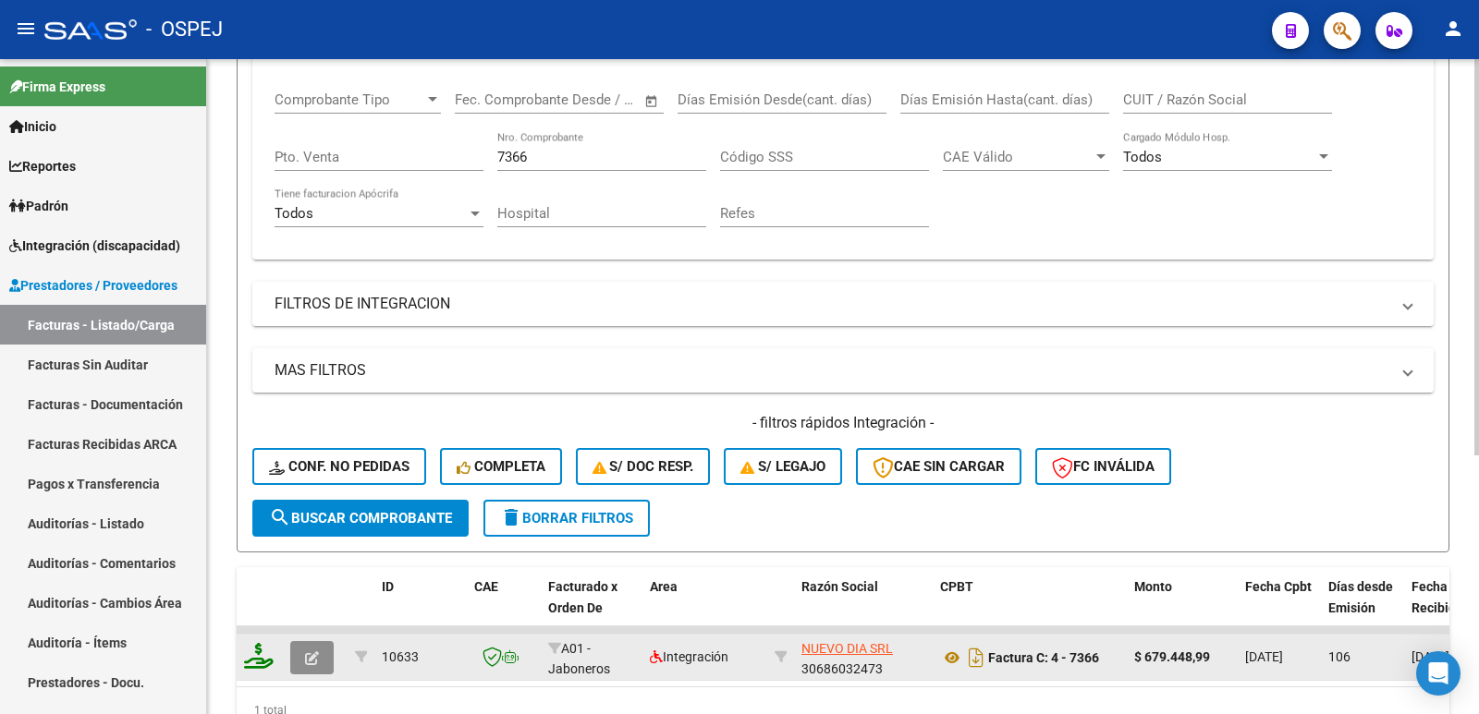
click at [321, 653] on button "button" at bounding box center [311, 657] width 43 height 33
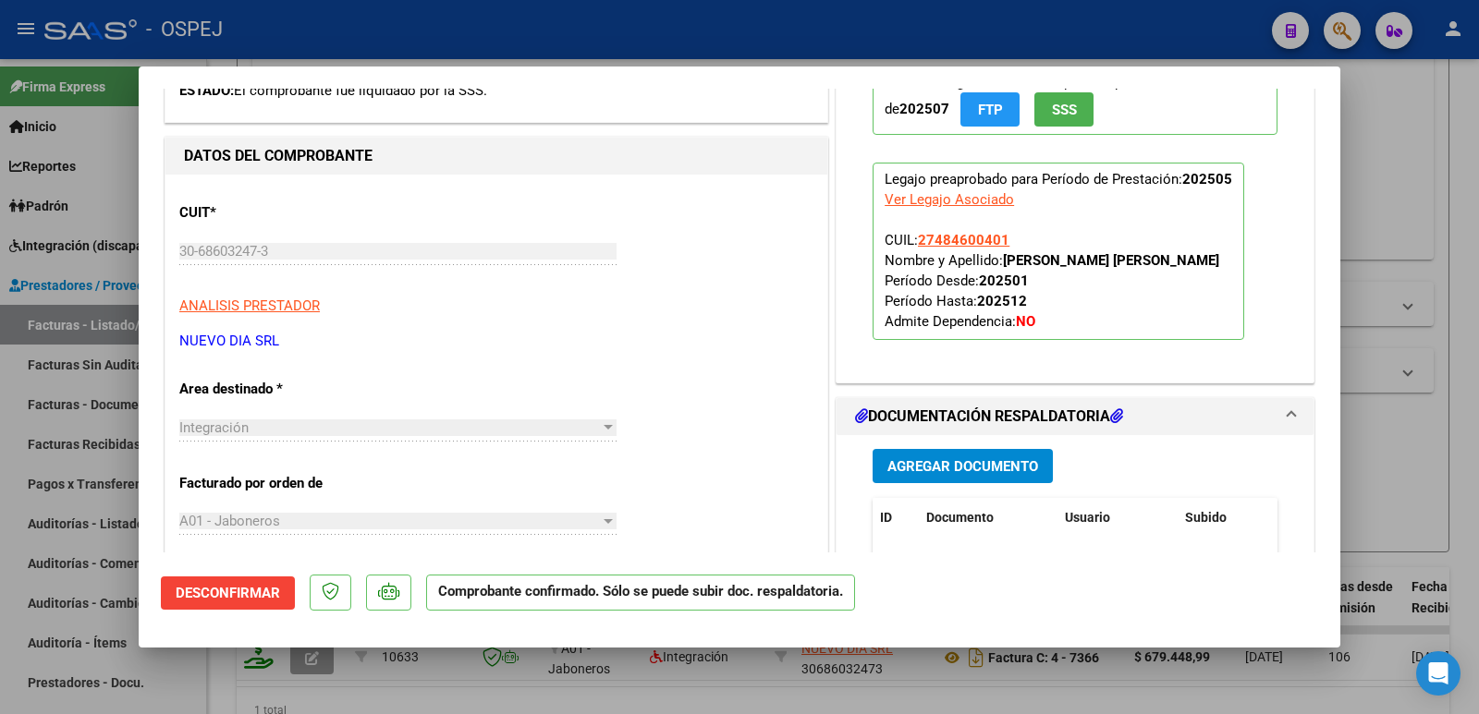
scroll to position [462, 0]
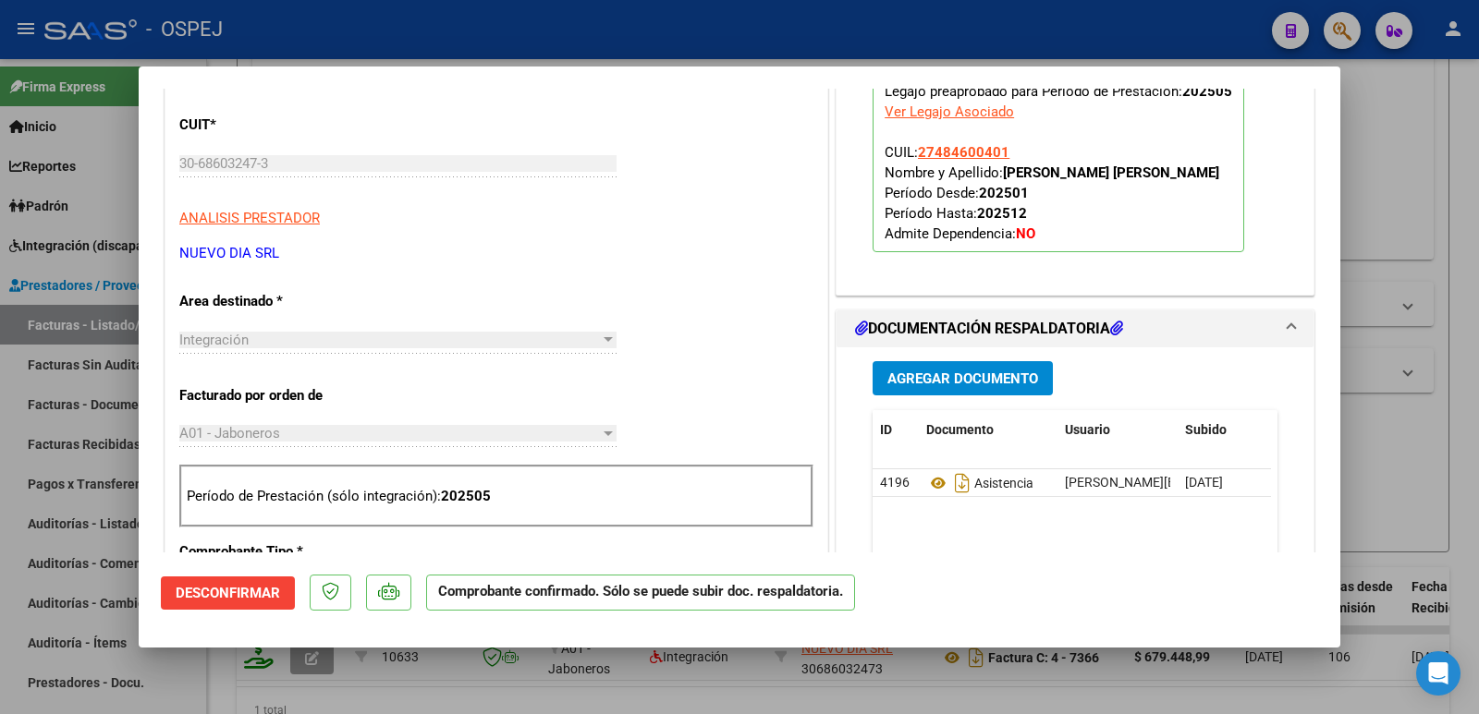
click at [1016, 381] on span "Agregar Documento" at bounding box center [962, 379] width 151 height 17
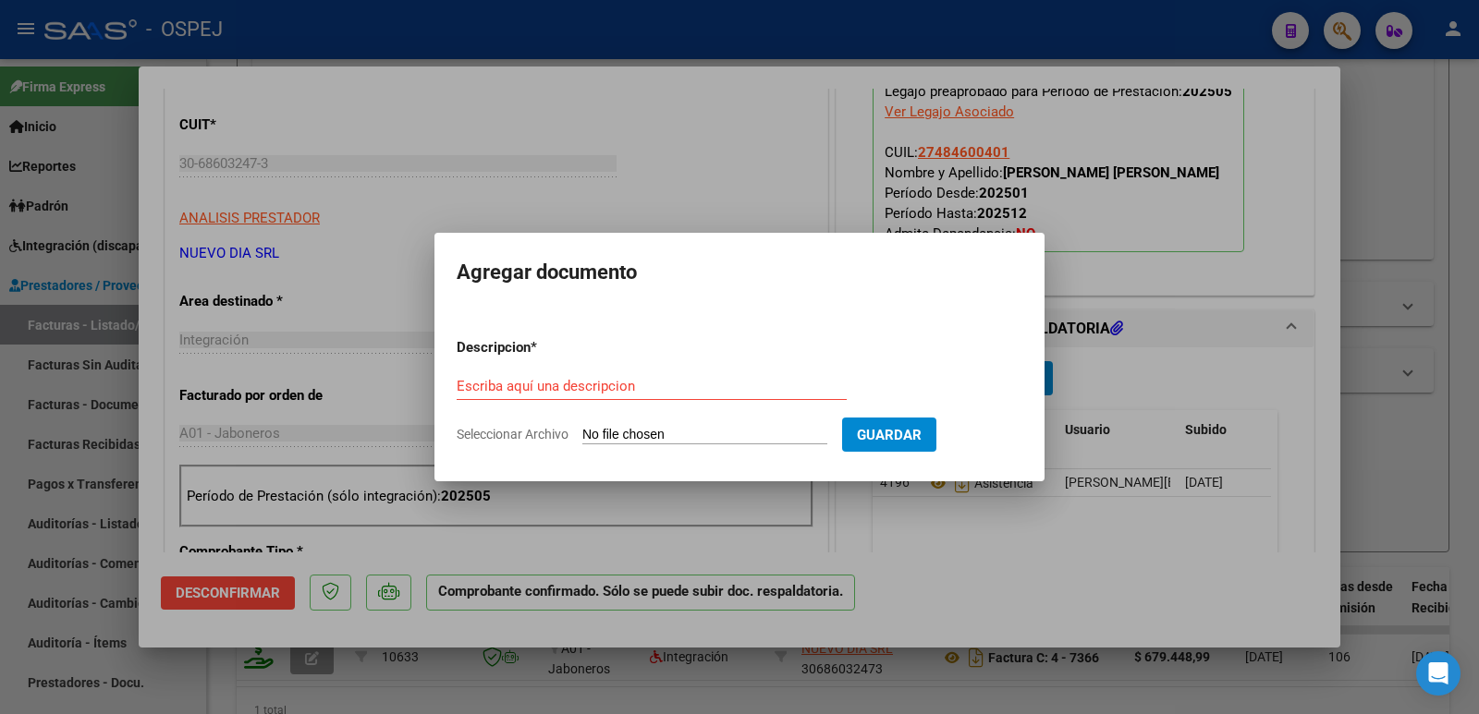
click at [757, 437] on input "Seleccionar Archivo" at bounding box center [704, 436] width 245 height 18
type input "C:\fakepath\OSPEJ RC 2781.pdf"
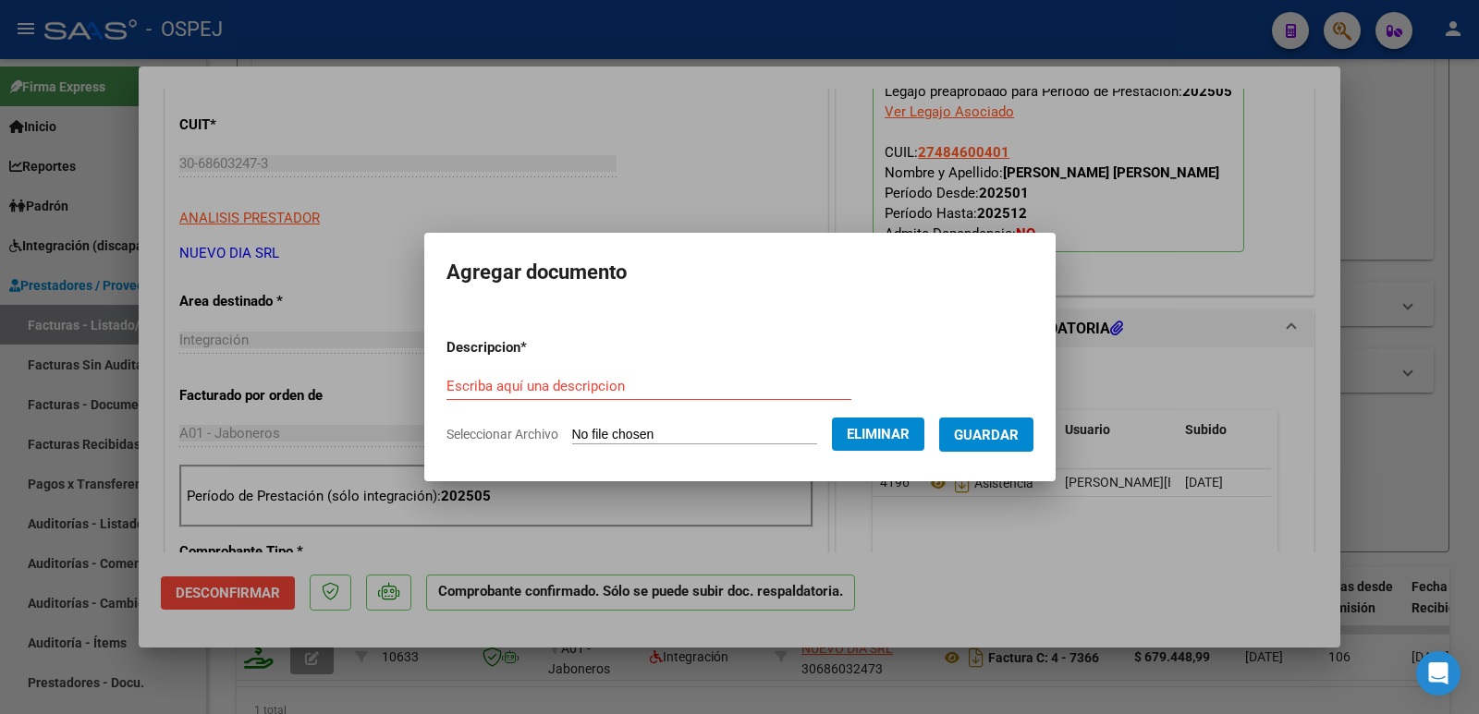
click at [590, 394] on input "Escriba aquí una descripcion" at bounding box center [648, 386] width 405 height 17
type input "RECIBO"
click at [1015, 431] on span "Guardar" at bounding box center [986, 435] width 65 height 17
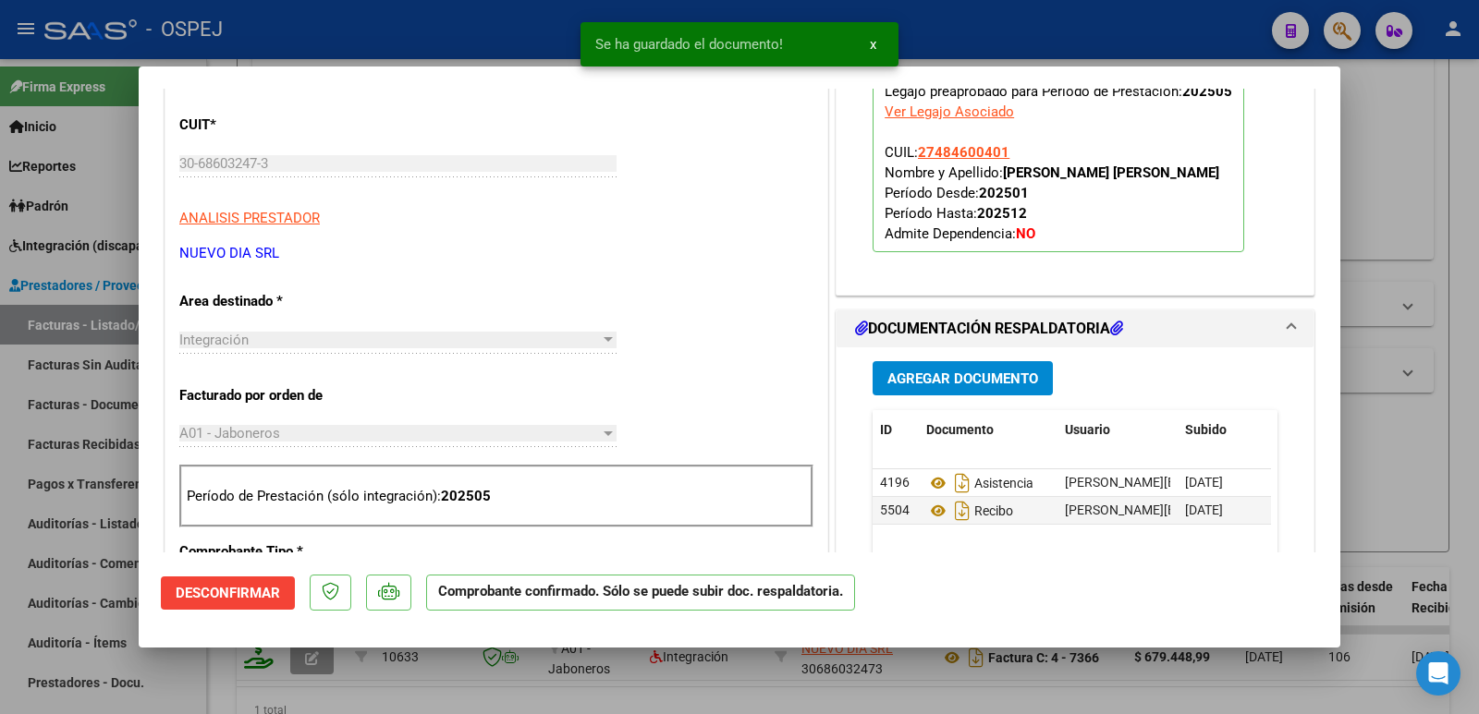
click at [398, 32] on div at bounding box center [739, 357] width 1479 height 714
type input "$ 0,00"
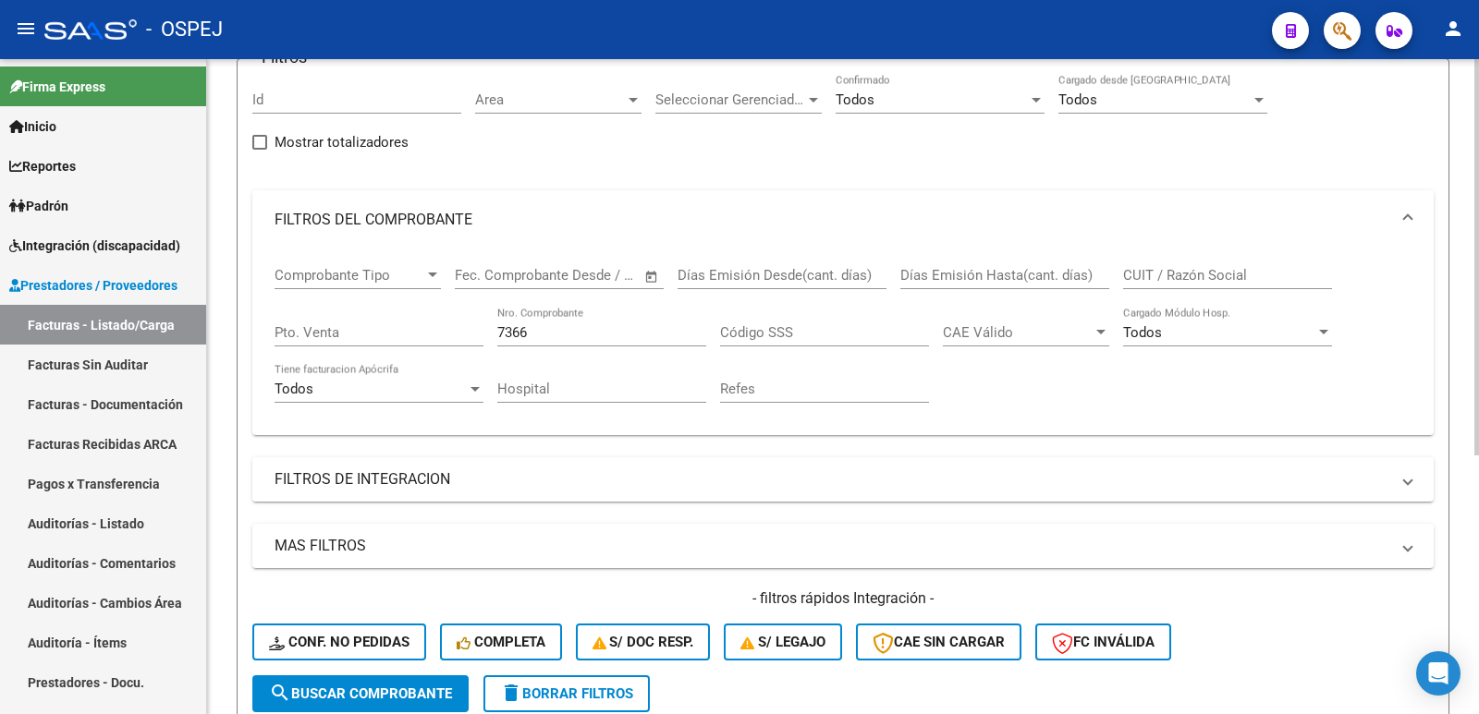
scroll to position [59, 0]
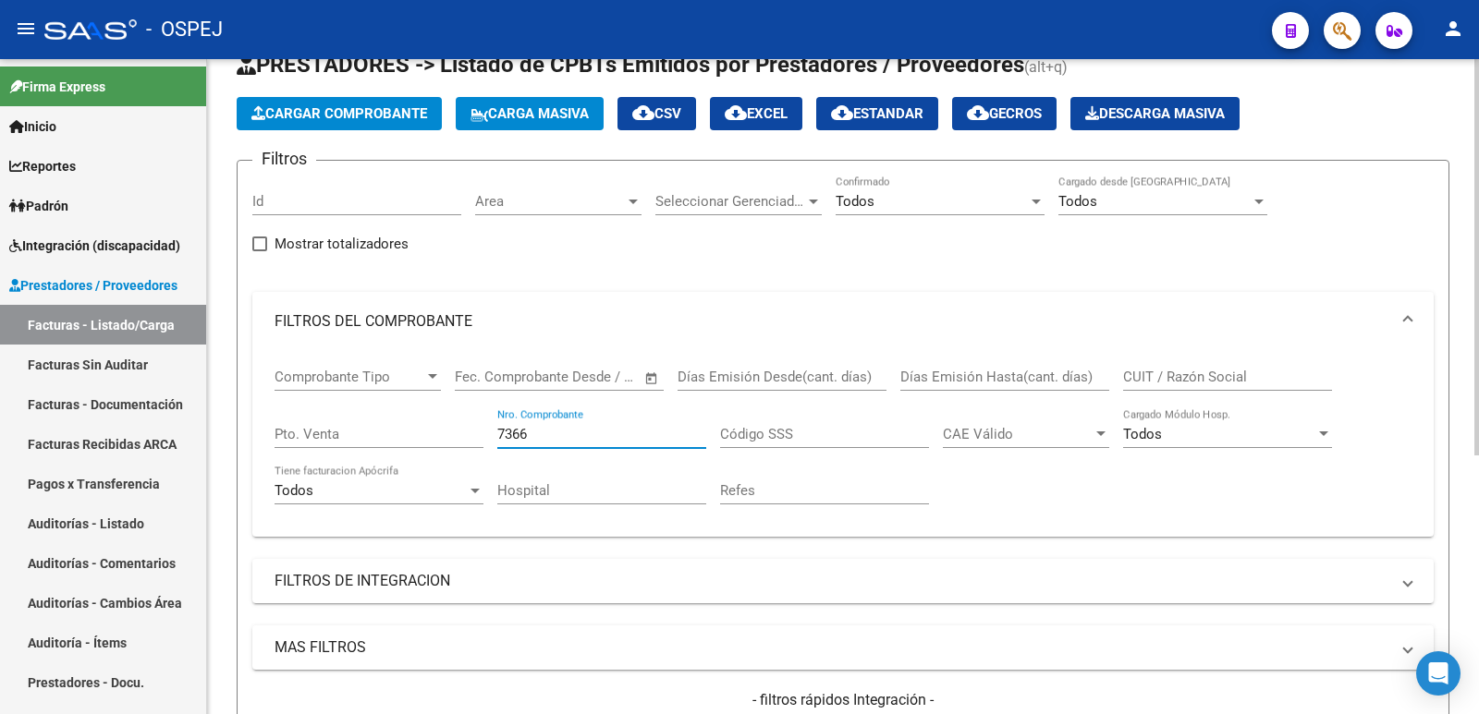
drag, startPoint x: 545, startPoint y: 441, endPoint x: 396, endPoint y: 442, distance: 148.8
click at [396, 442] on div "Comprobante Tipo Comprobante Tipo Fecha inicio – Fecha fin Fec. Comprobante Des…" at bounding box center [842, 436] width 1137 height 171
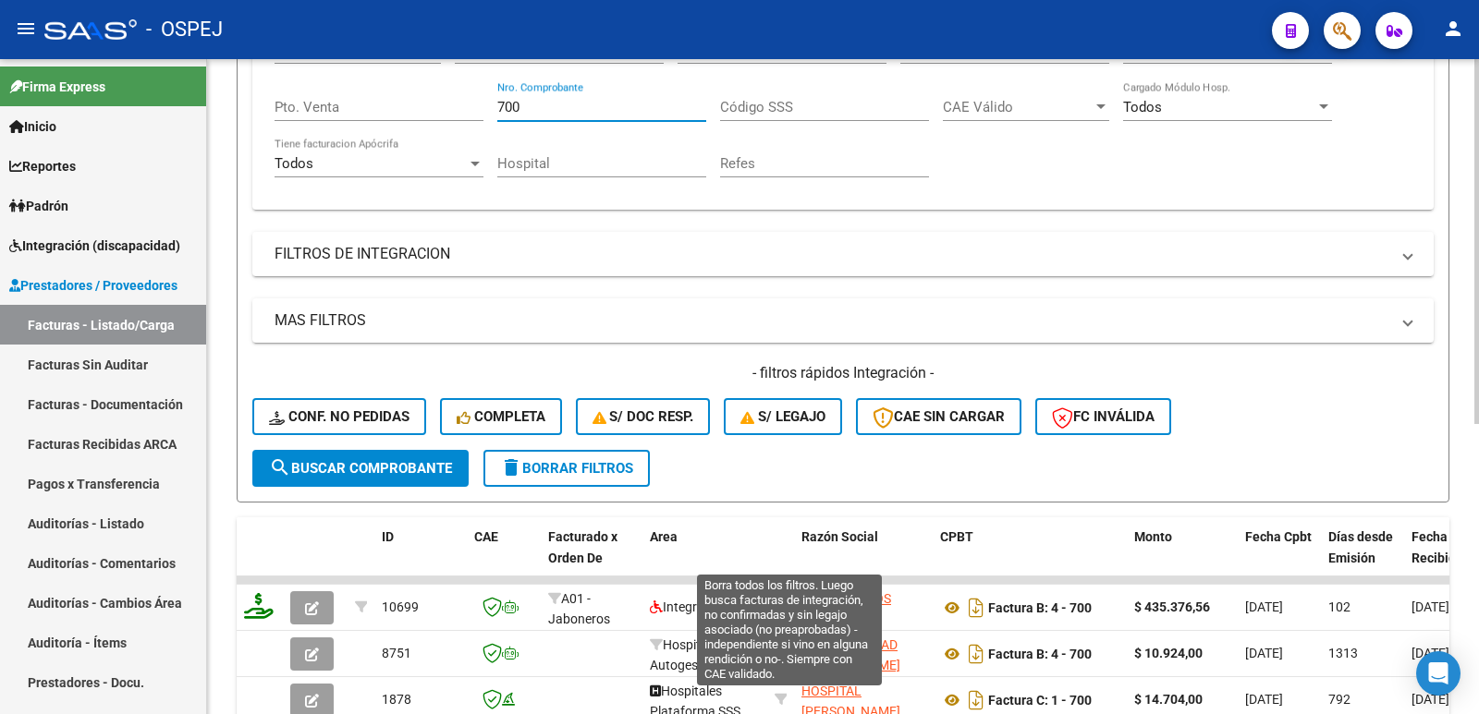
scroll to position [429, 0]
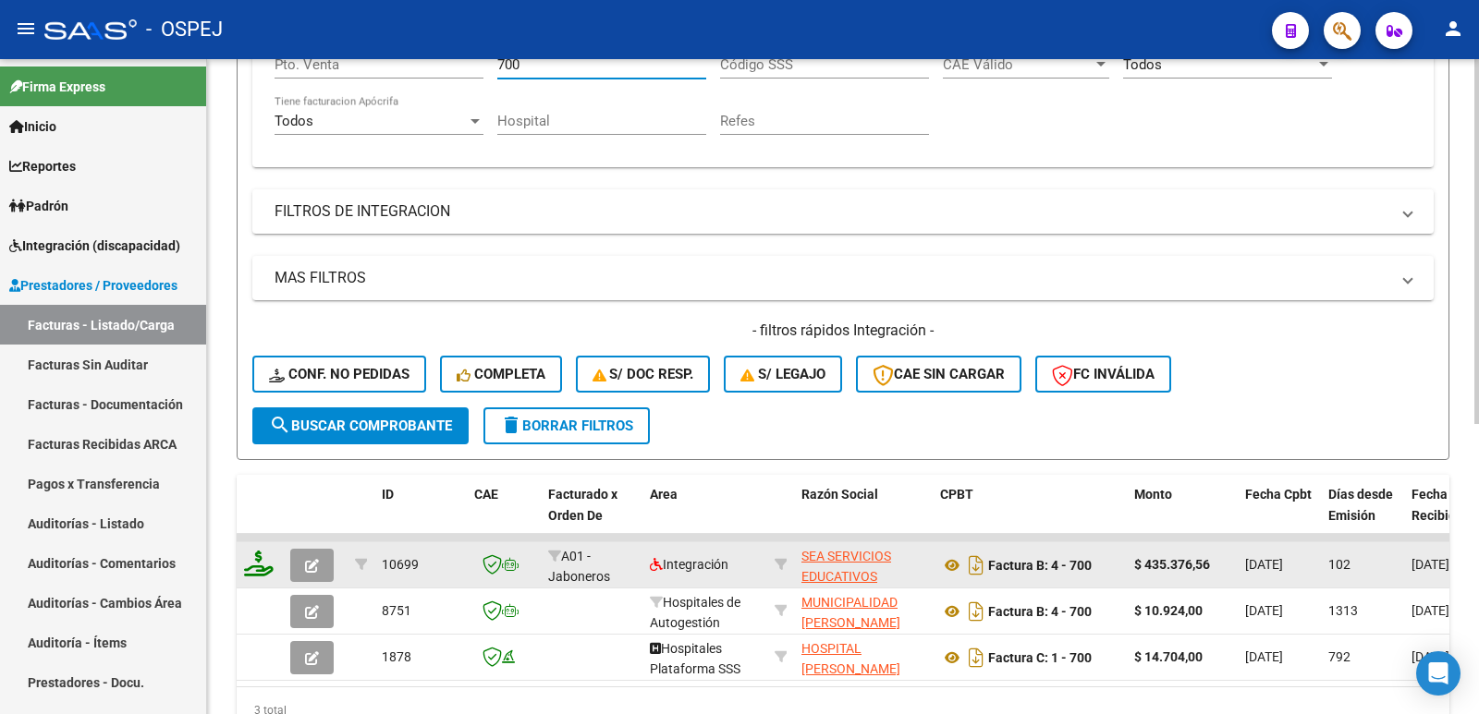
type input "700"
click at [316, 561] on icon "button" at bounding box center [312, 566] width 14 height 14
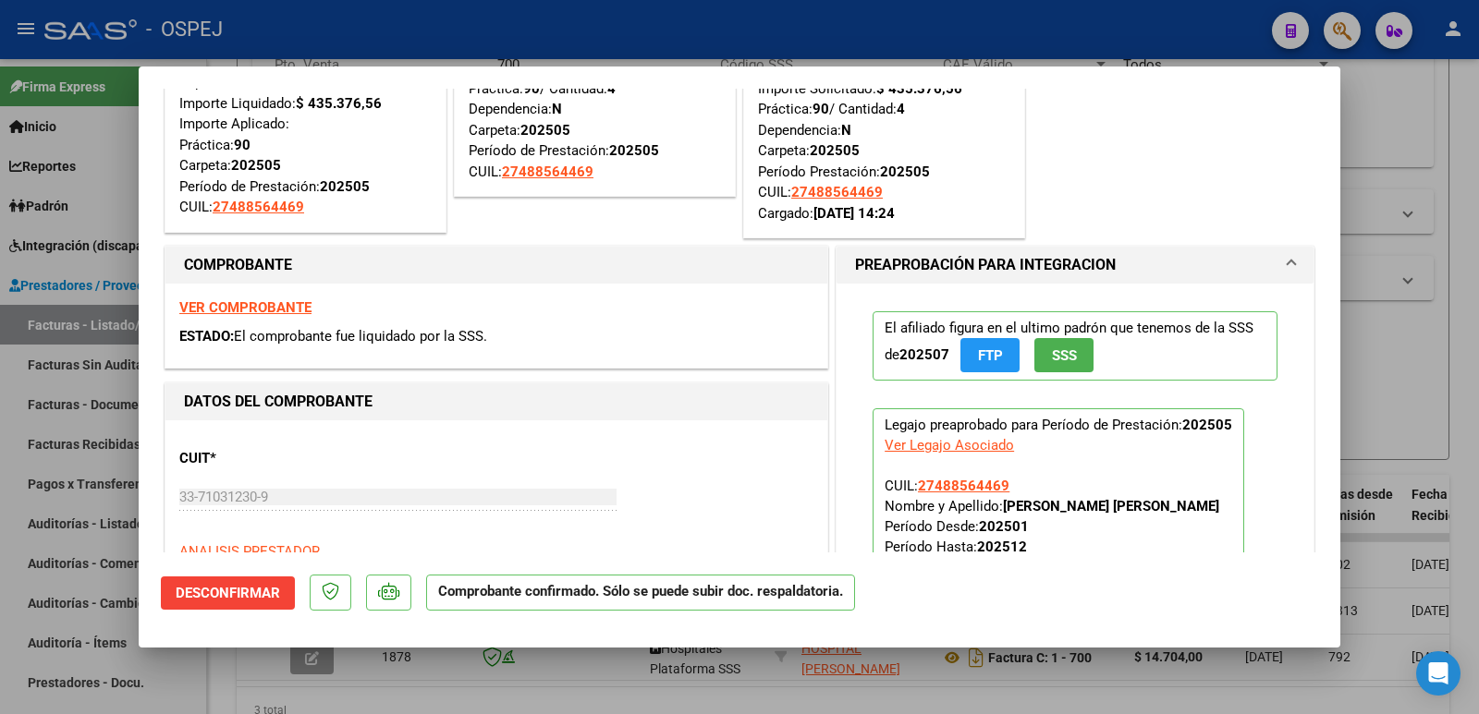
scroll to position [554, 0]
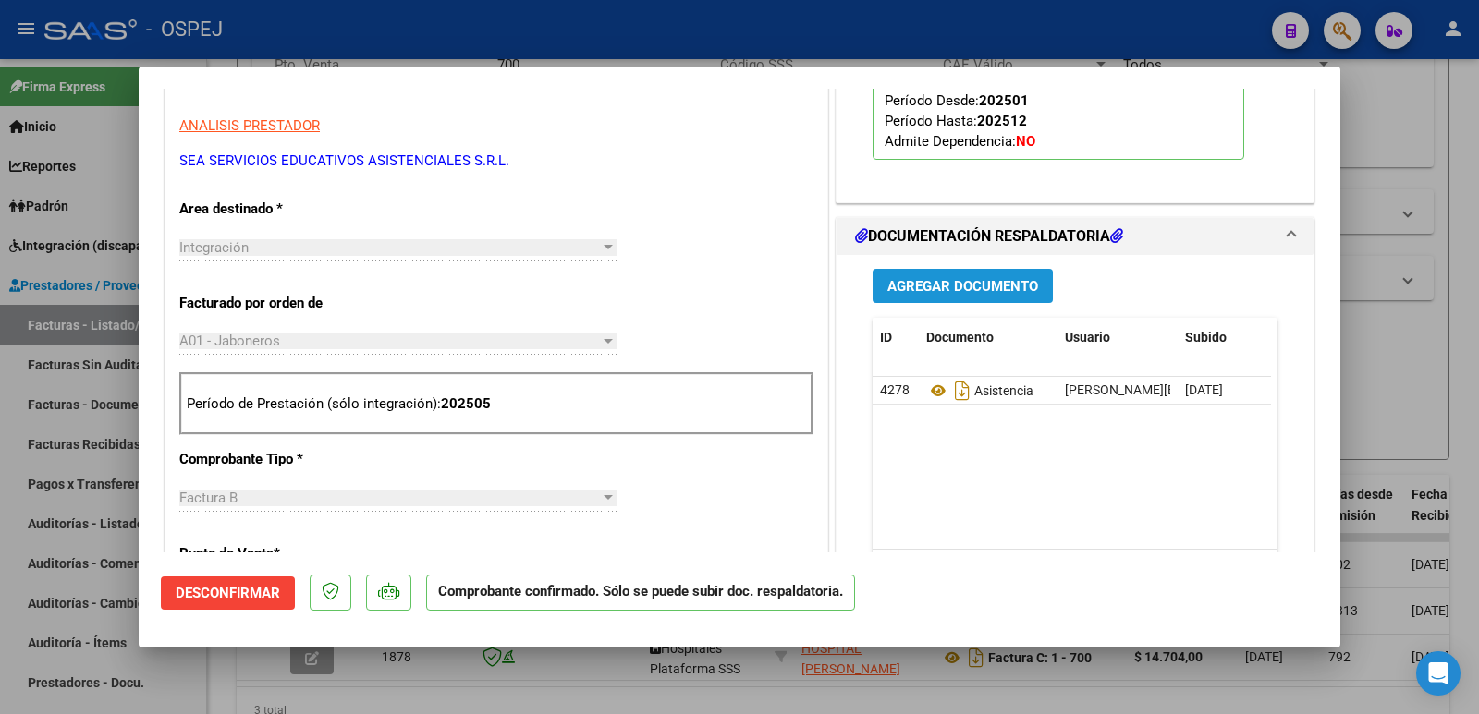
click at [986, 298] on button "Agregar Documento" at bounding box center [962, 286] width 180 height 34
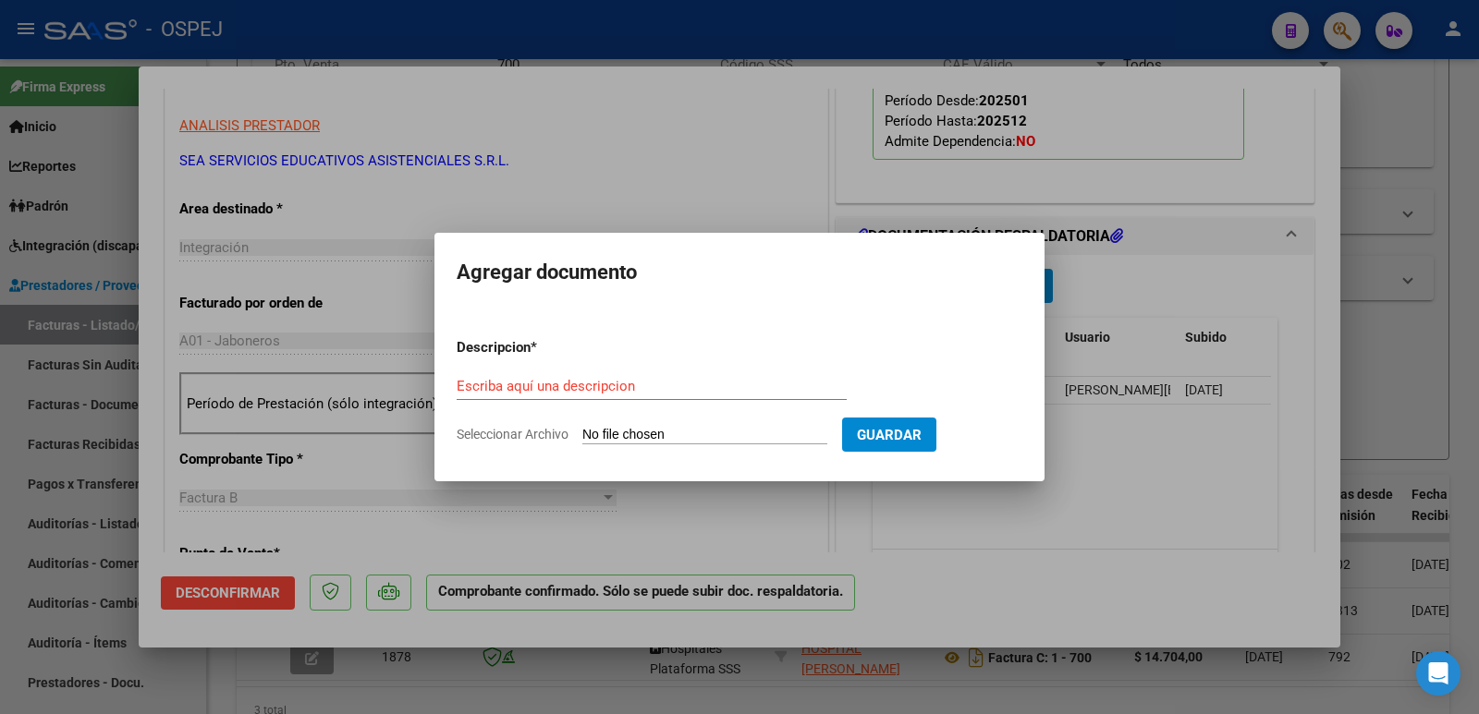
click at [827, 431] on input "Seleccionar Archivo" at bounding box center [704, 436] width 245 height 18
type input "C:\fakepath\RECIBO 152 - FACTURAS 700-701-702-703 - [DATE].pdf"
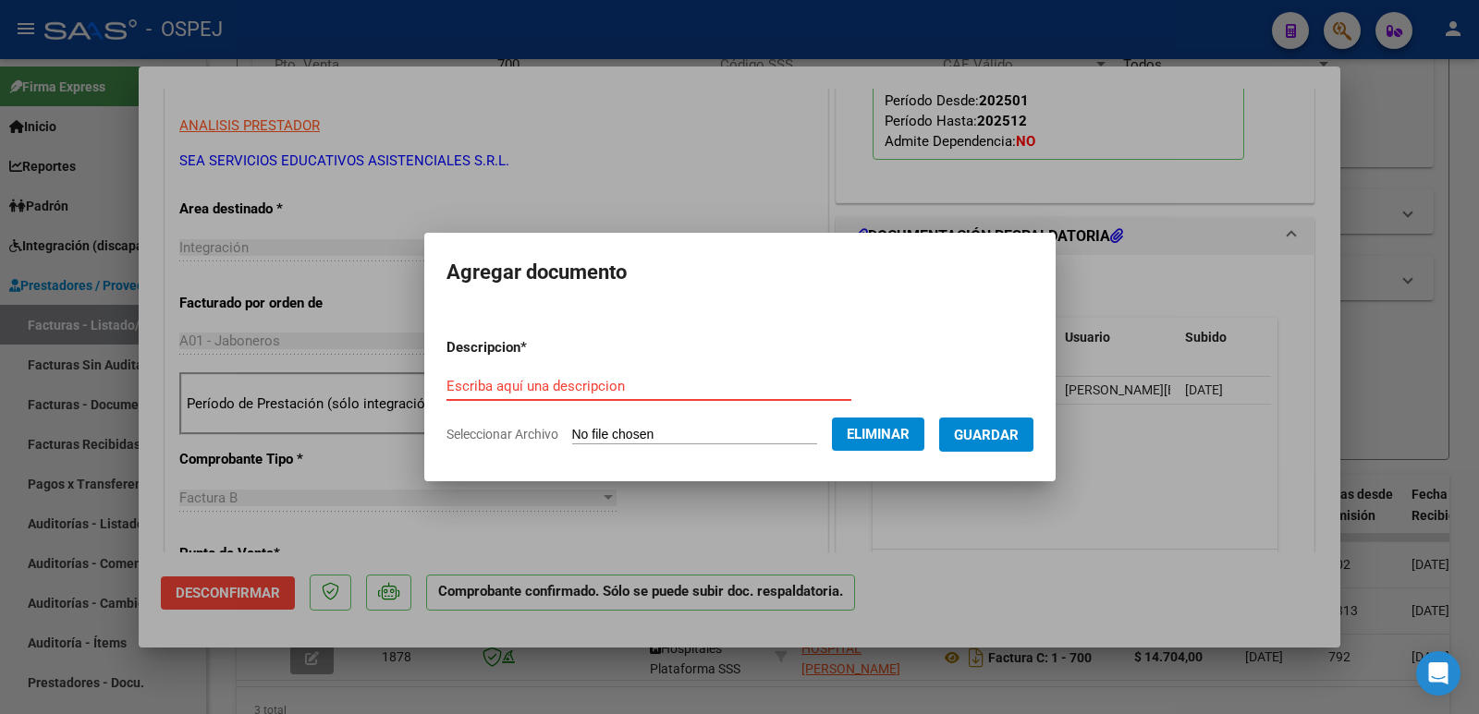
click at [586, 384] on input "Escriba aquí una descripcion" at bounding box center [648, 386] width 405 height 17
type input "RECIBO"
click at [1018, 434] on span "Guardar" at bounding box center [986, 435] width 65 height 17
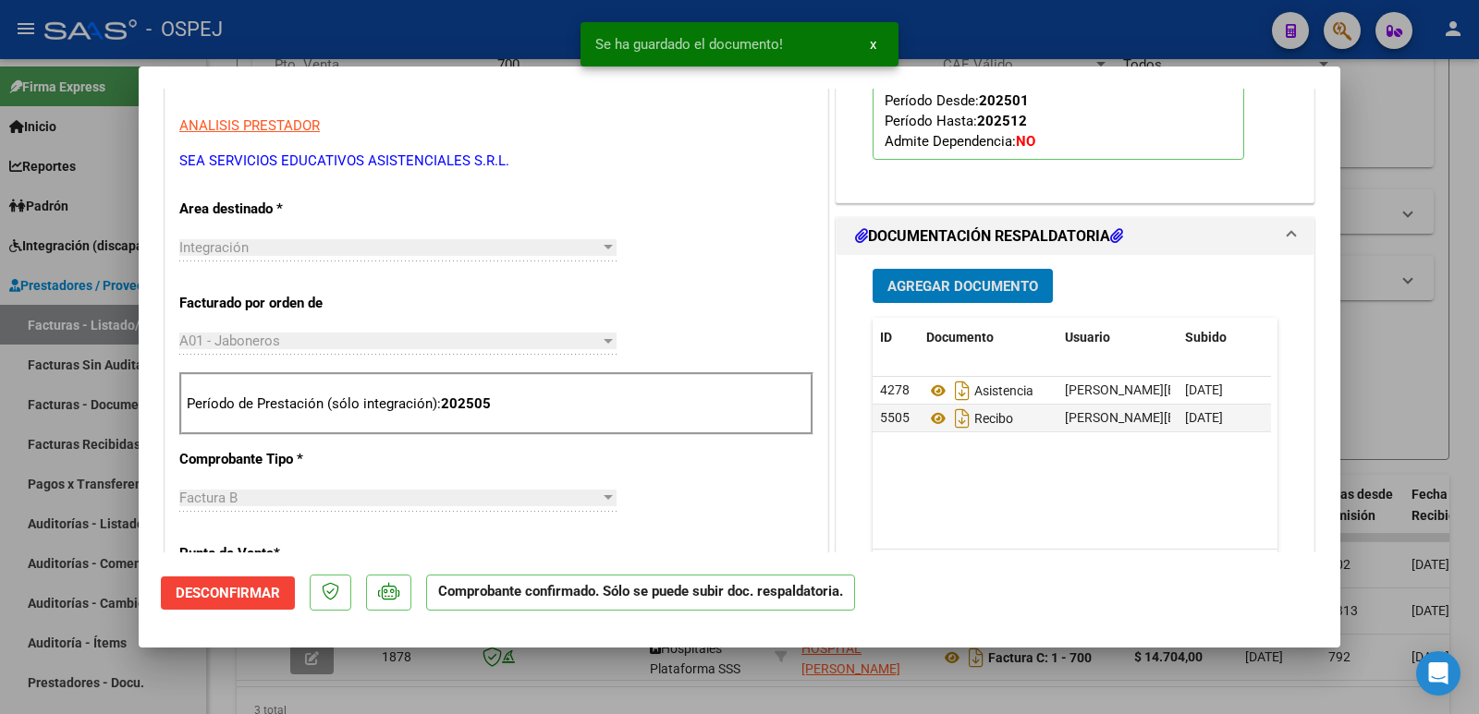
click at [518, 30] on div at bounding box center [739, 357] width 1479 height 714
type input "$ 0,00"
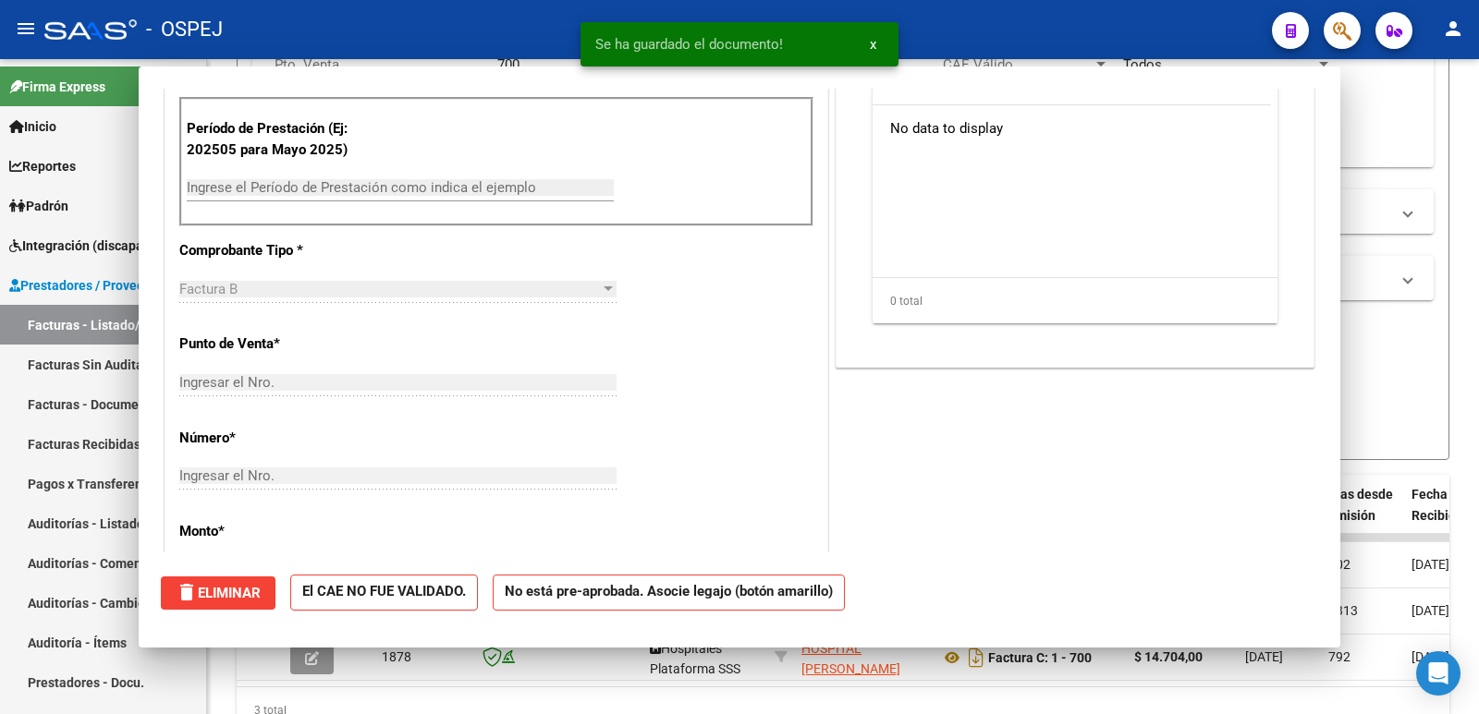
scroll to position [0, 0]
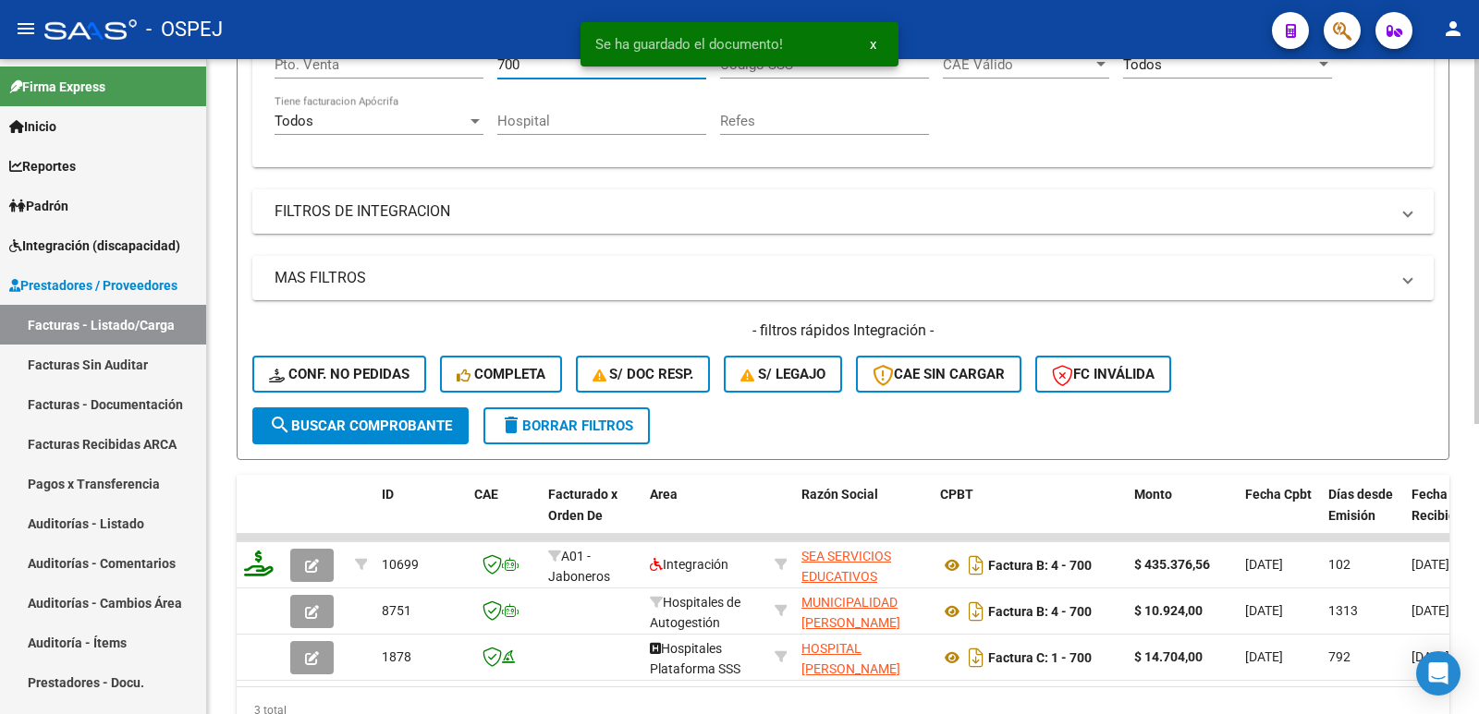
click at [534, 71] on input "700" at bounding box center [601, 64] width 209 height 17
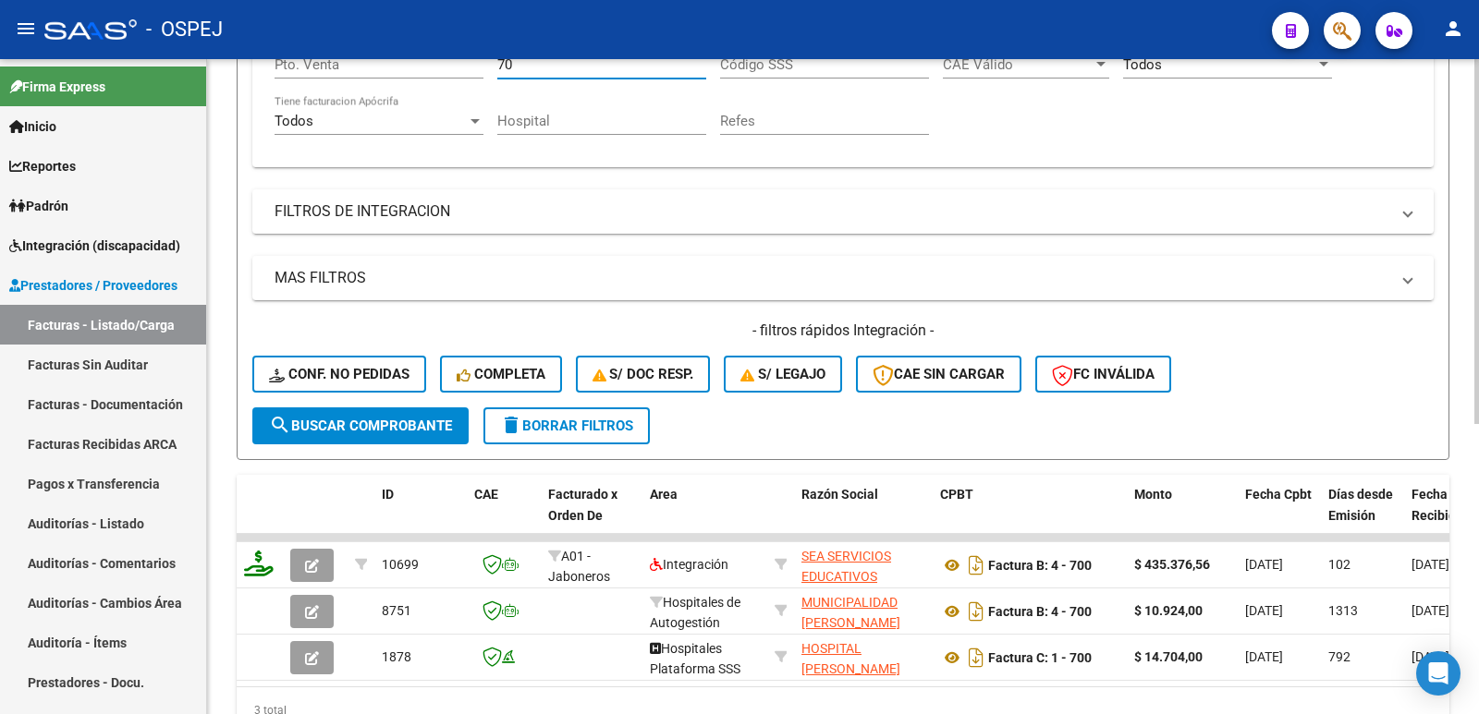
scroll to position [426, 0]
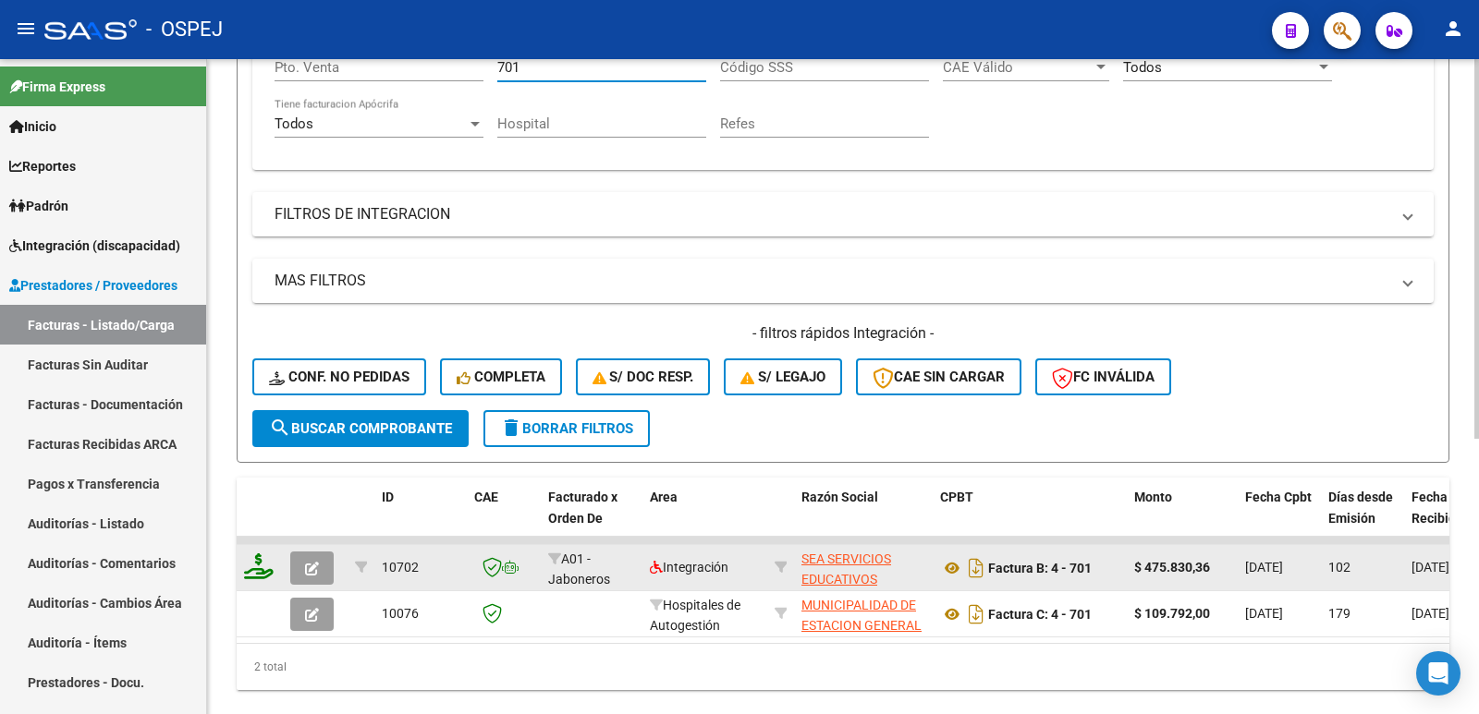
type input "701"
click at [311, 572] on icon "button" at bounding box center [312, 569] width 14 height 14
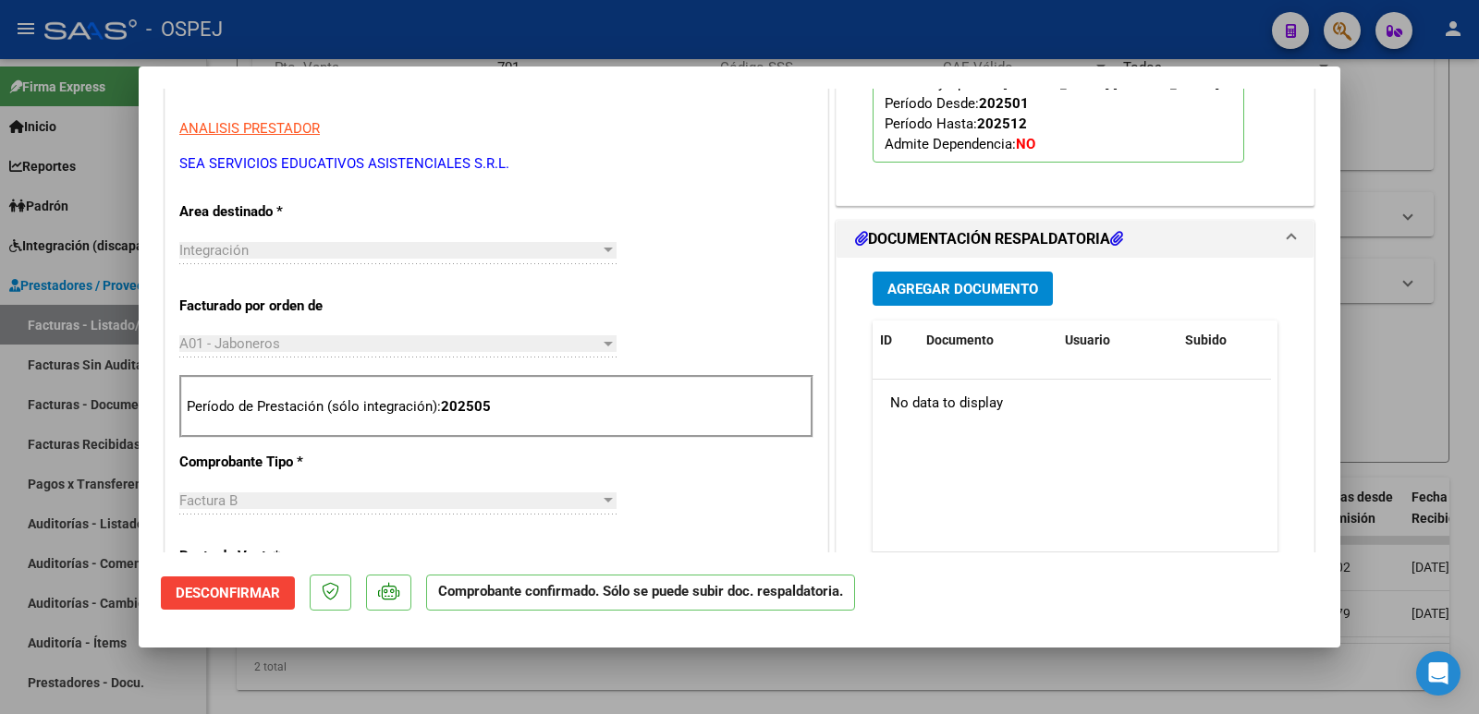
scroll to position [554, 0]
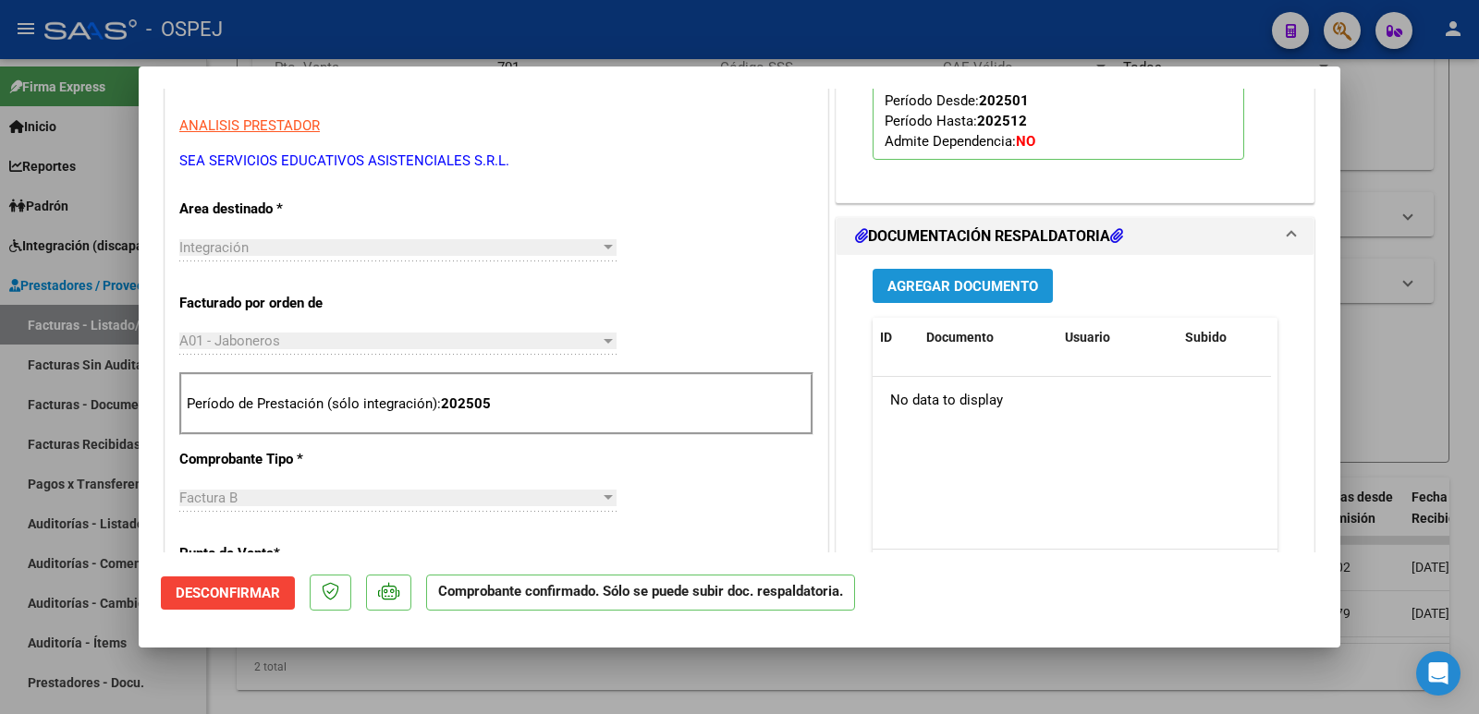
click at [982, 299] on button "Agregar Documento" at bounding box center [962, 286] width 180 height 34
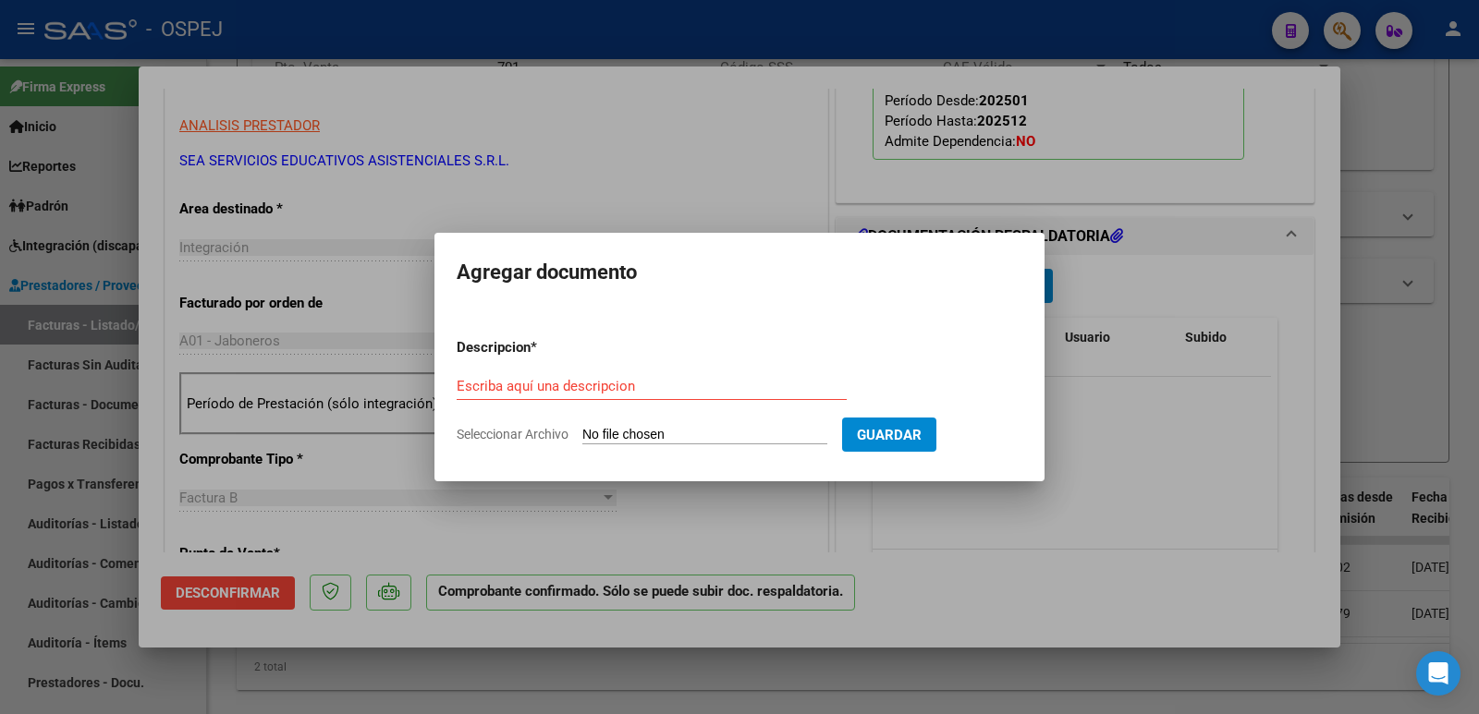
click at [732, 431] on input "Seleccionar Archivo" at bounding box center [704, 436] width 245 height 18
type input "C:\fakepath\RECIBO 152 - FACTURAS 700-701-702-703 - [DATE].pdf"
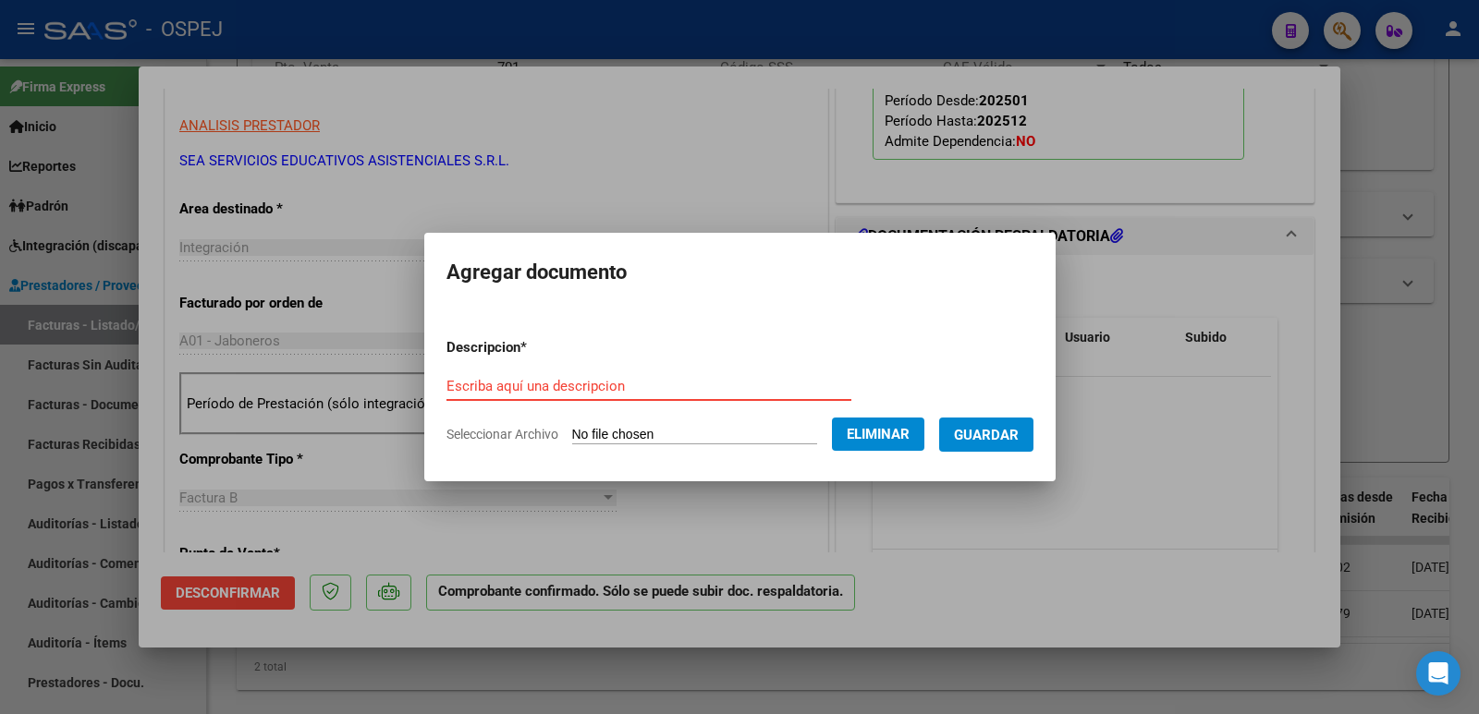
click at [511, 389] on input "Escriba aquí una descripcion" at bounding box center [648, 386] width 405 height 17
type input "RECIBO"
click at [993, 441] on span "Guardar" at bounding box center [986, 435] width 65 height 17
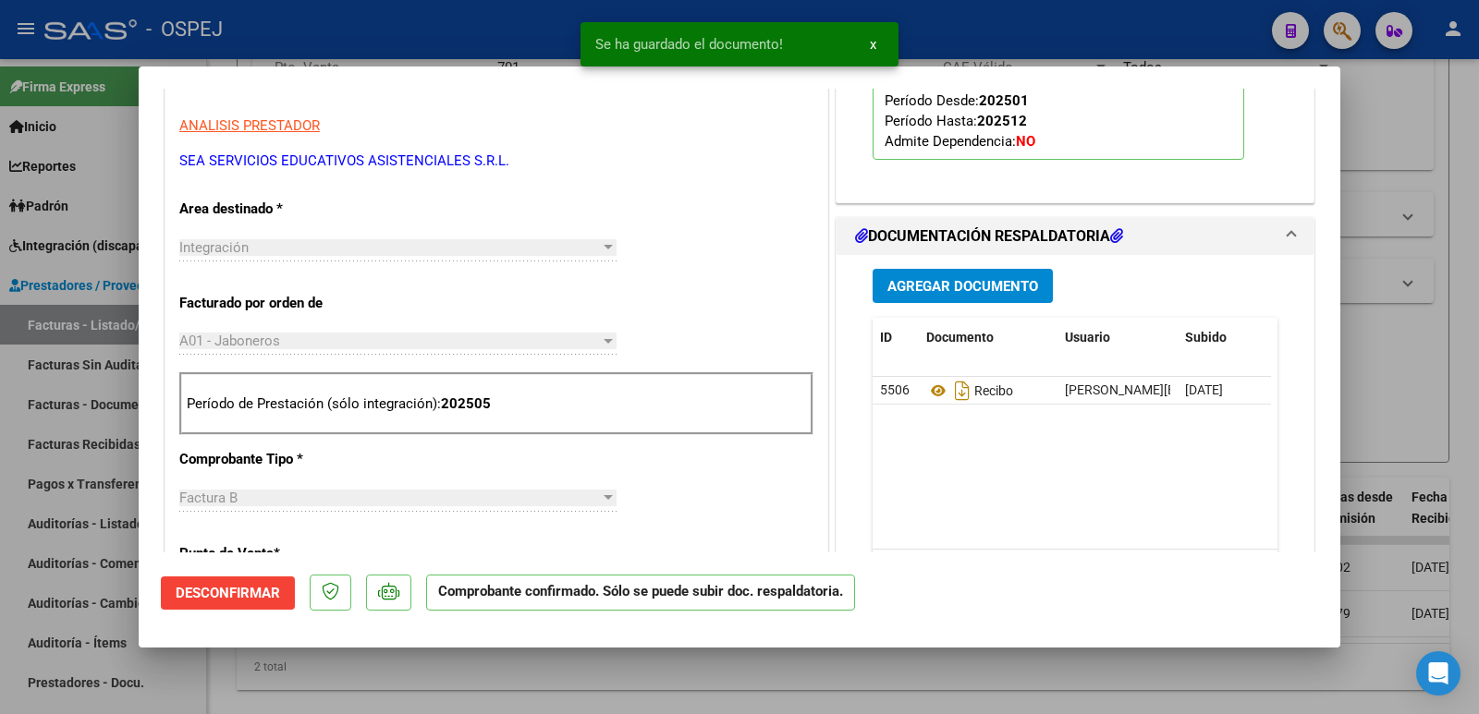
click at [404, 39] on div at bounding box center [739, 357] width 1479 height 714
type input "$ 0,00"
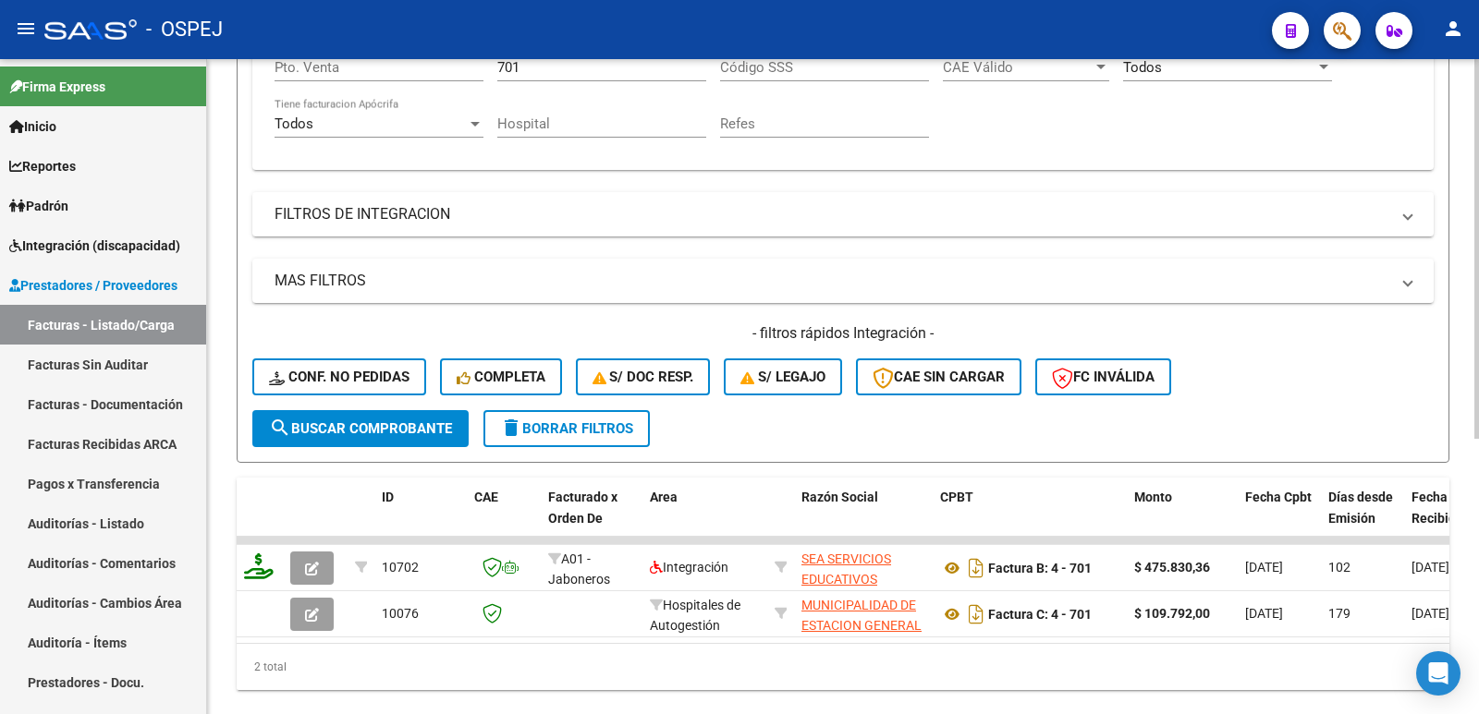
drag, startPoint x: 548, startPoint y: 55, endPoint x: 544, endPoint y: 66, distance: 10.8
click at [547, 55] on mat-toolbar "menu - OSPEJ person" at bounding box center [739, 29] width 1479 height 59
click at [542, 72] on input "701" at bounding box center [601, 67] width 209 height 17
type input "702"
click at [416, 429] on span "search Buscar Comprobante" at bounding box center [360, 428] width 183 height 17
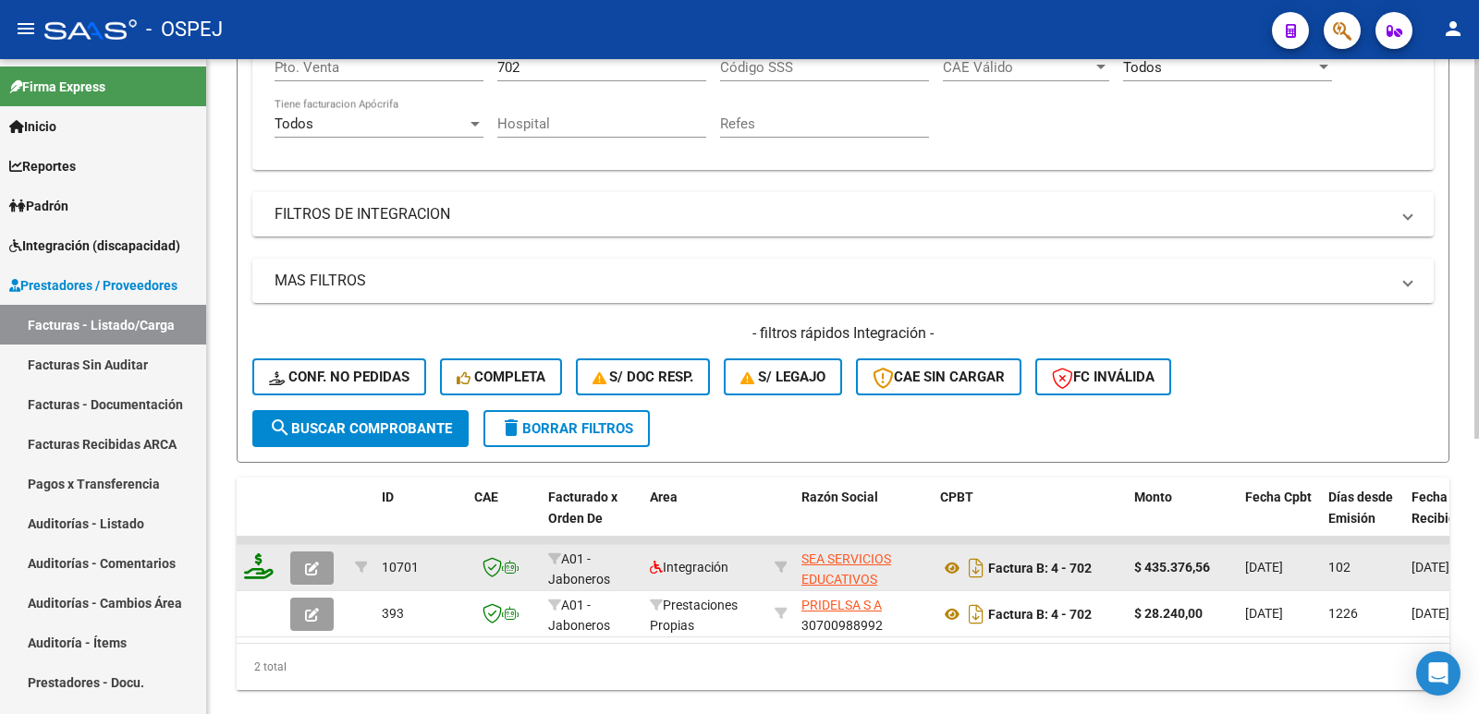
click at [308, 575] on icon "button" at bounding box center [312, 569] width 14 height 14
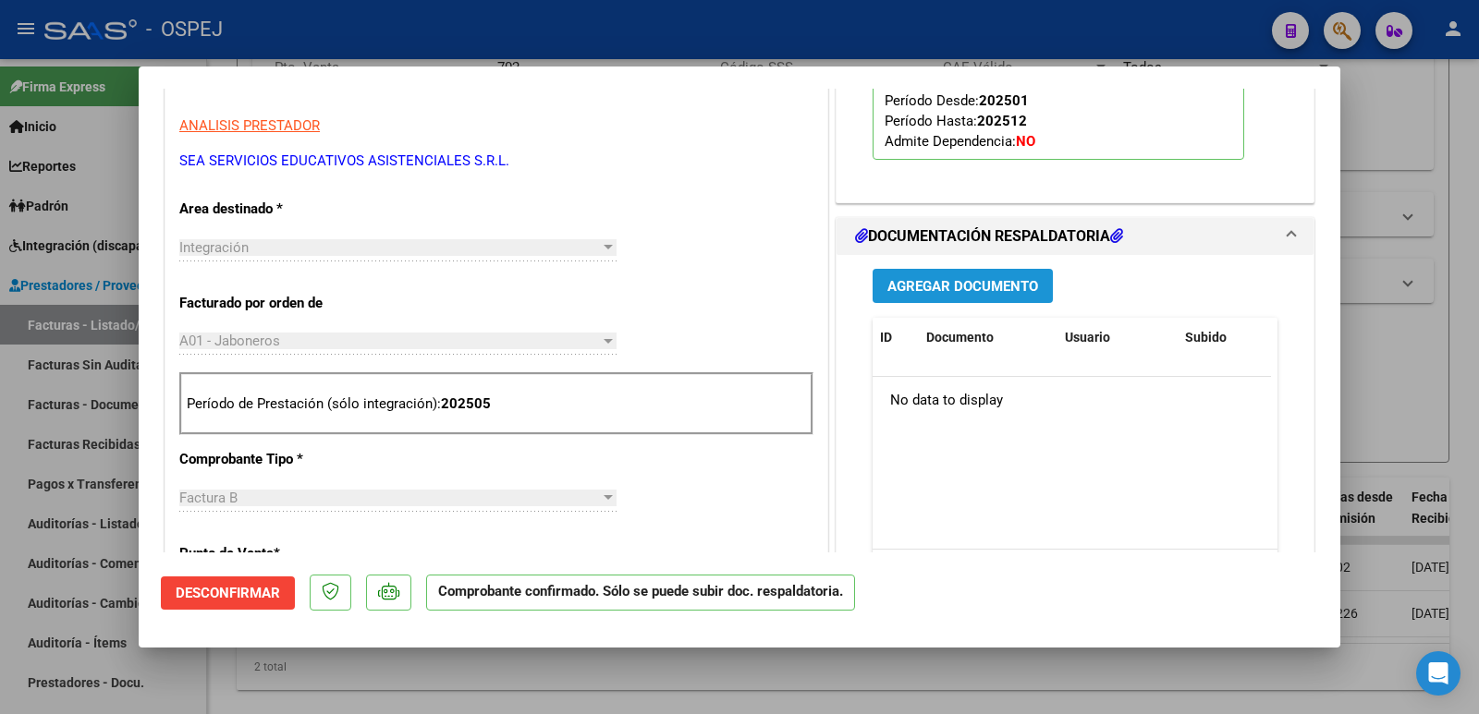
click at [1025, 284] on span "Agregar Documento" at bounding box center [962, 286] width 151 height 17
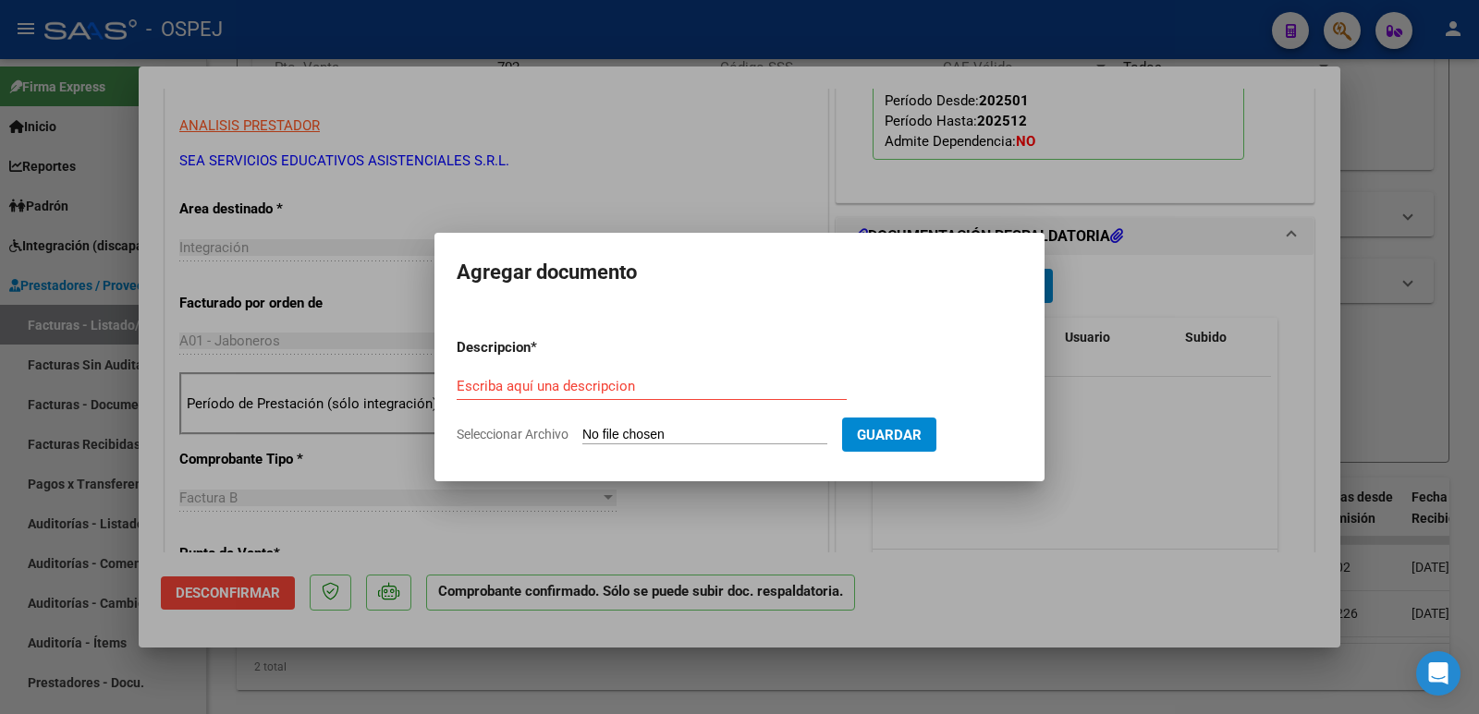
click at [768, 430] on input "Seleccionar Archivo" at bounding box center [704, 436] width 245 height 18
type input "C:\fakepath\RECIBO 152 - FACTURAS 700-701-702-703 - [DATE].pdf"
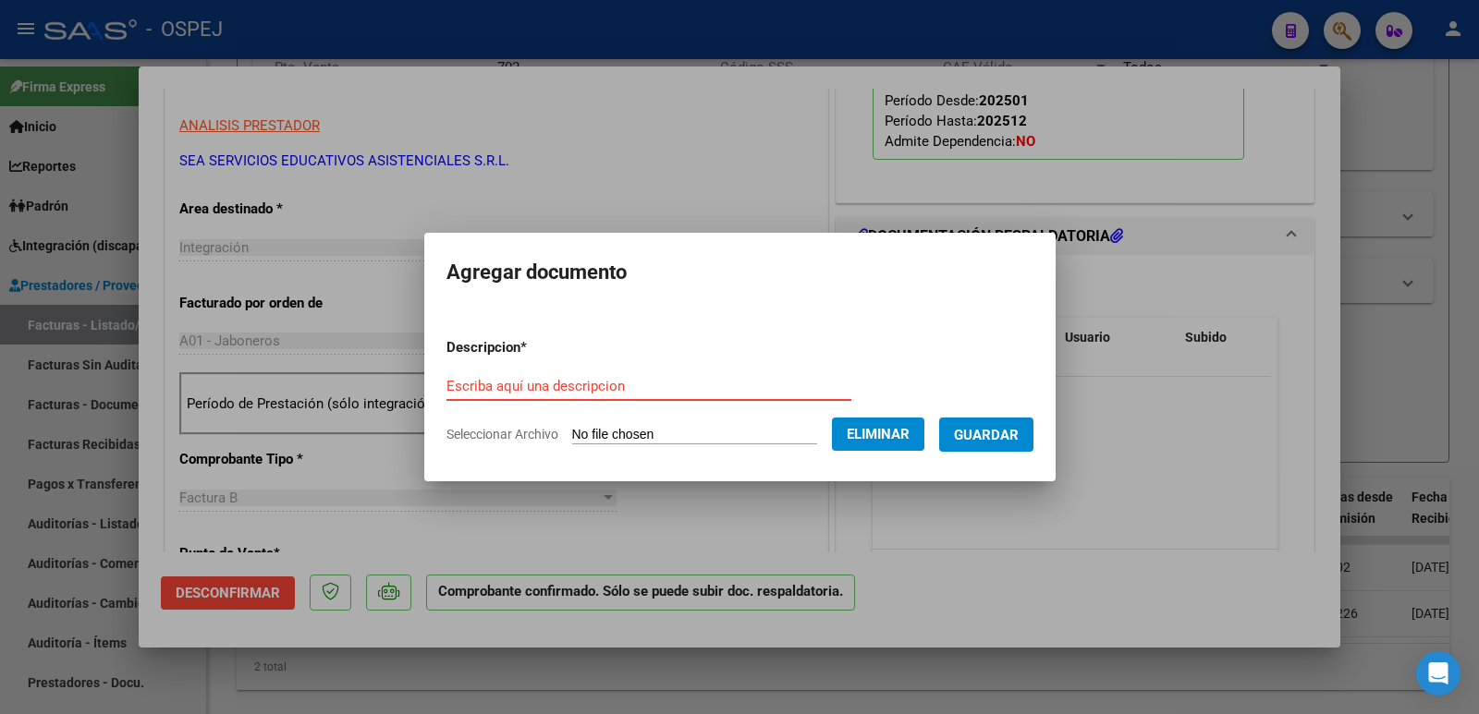
click at [624, 384] on input "Escriba aquí una descripcion" at bounding box center [648, 386] width 405 height 17
type input "RECIBO"
click at [988, 437] on span "Guardar" at bounding box center [986, 435] width 65 height 17
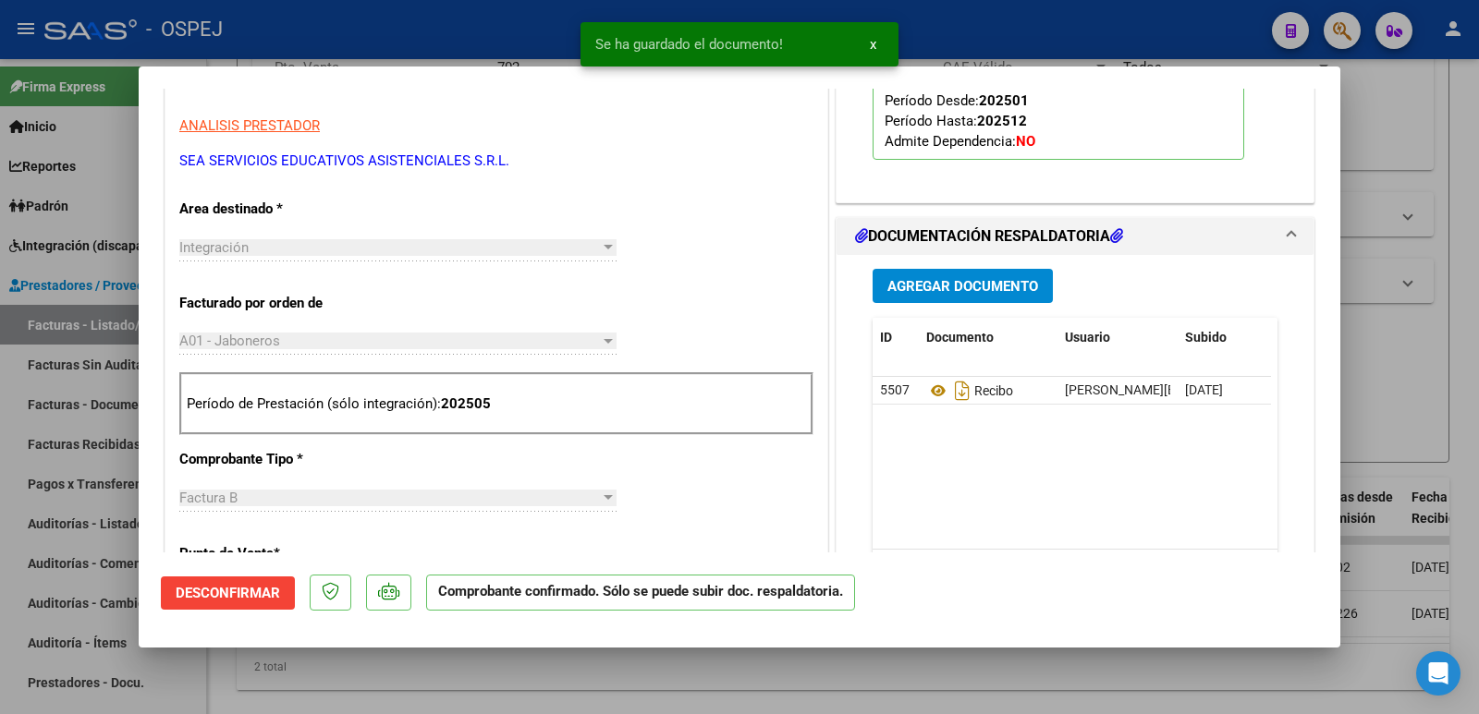
click at [408, 49] on div at bounding box center [739, 357] width 1479 height 714
type input "$ 0,00"
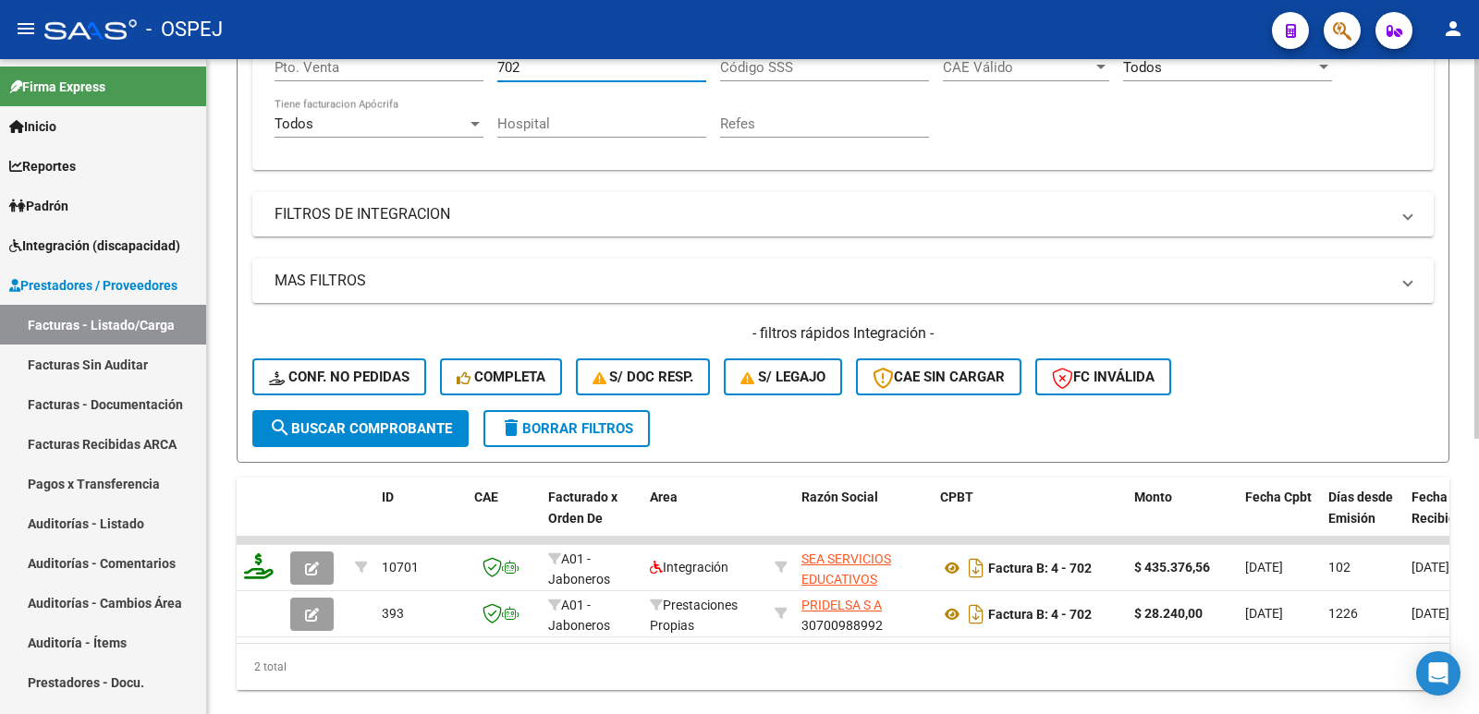
click at [549, 69] on input "702" at bounding box center [601, 67] width 209 height 17
type input "703"
click at [335, 426] on span "search Buscar Comprobante" at bounding box center [360, 428] width 183 height 17
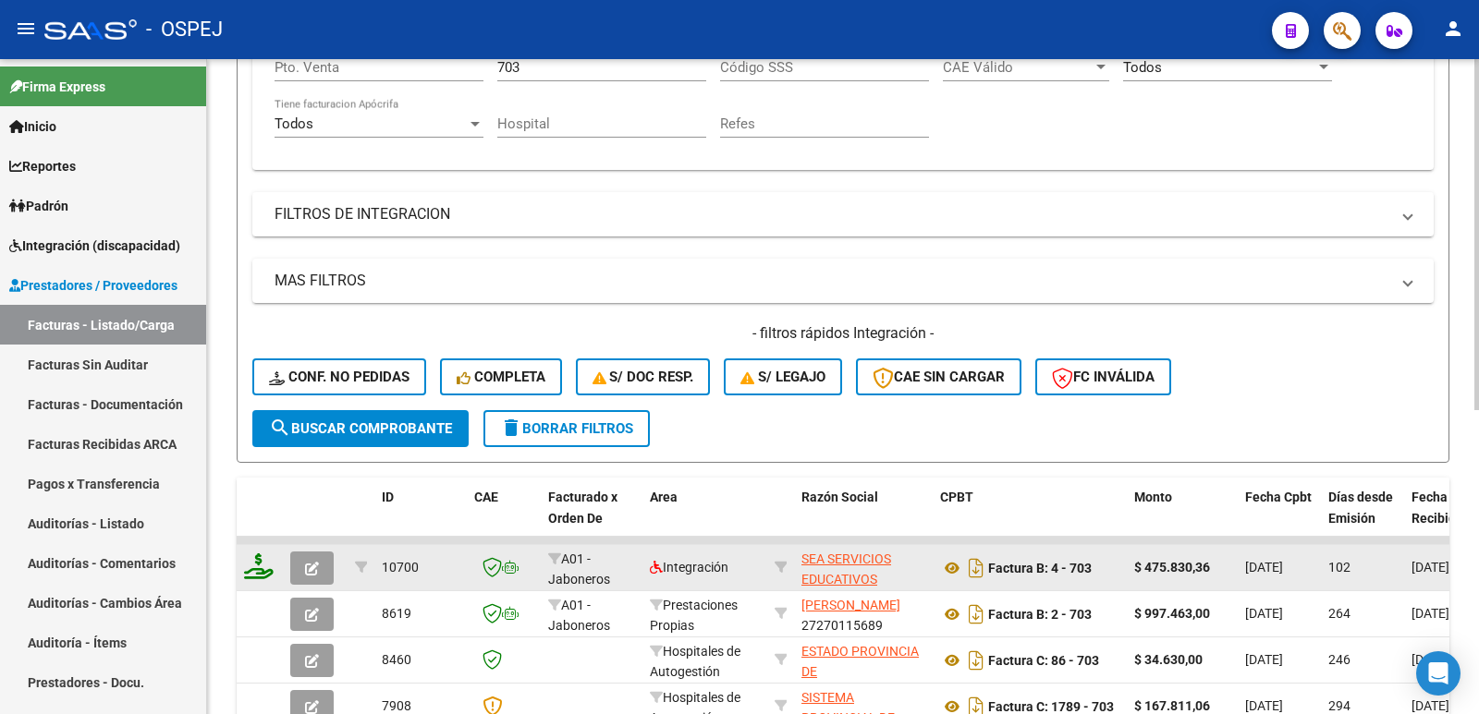
click at [307, 567] on icon "button" at bounding box center [312, 569] width 14 height 14
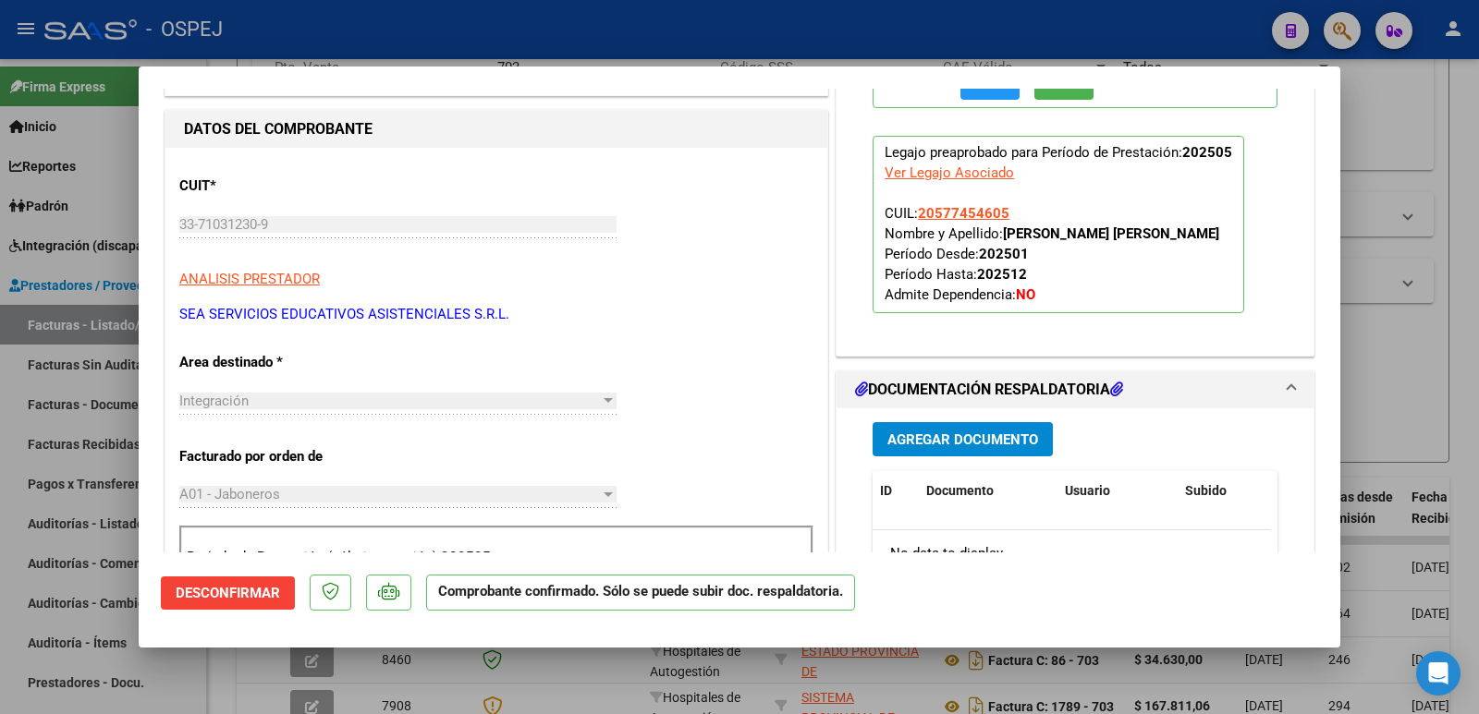
scroll to position [647, 0]
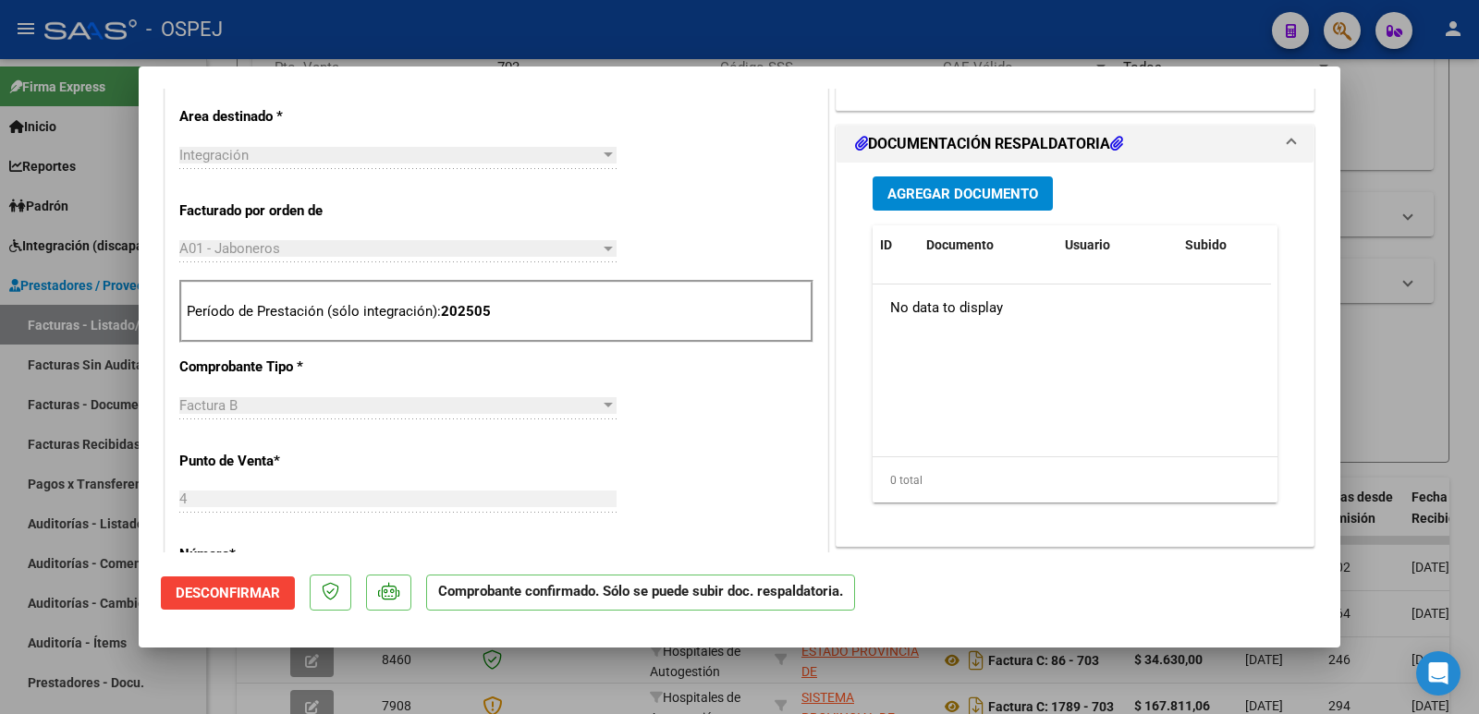
click at [966, 189] on span "Agregar Documento" at bounding box center [962, 194] width 151 height 17
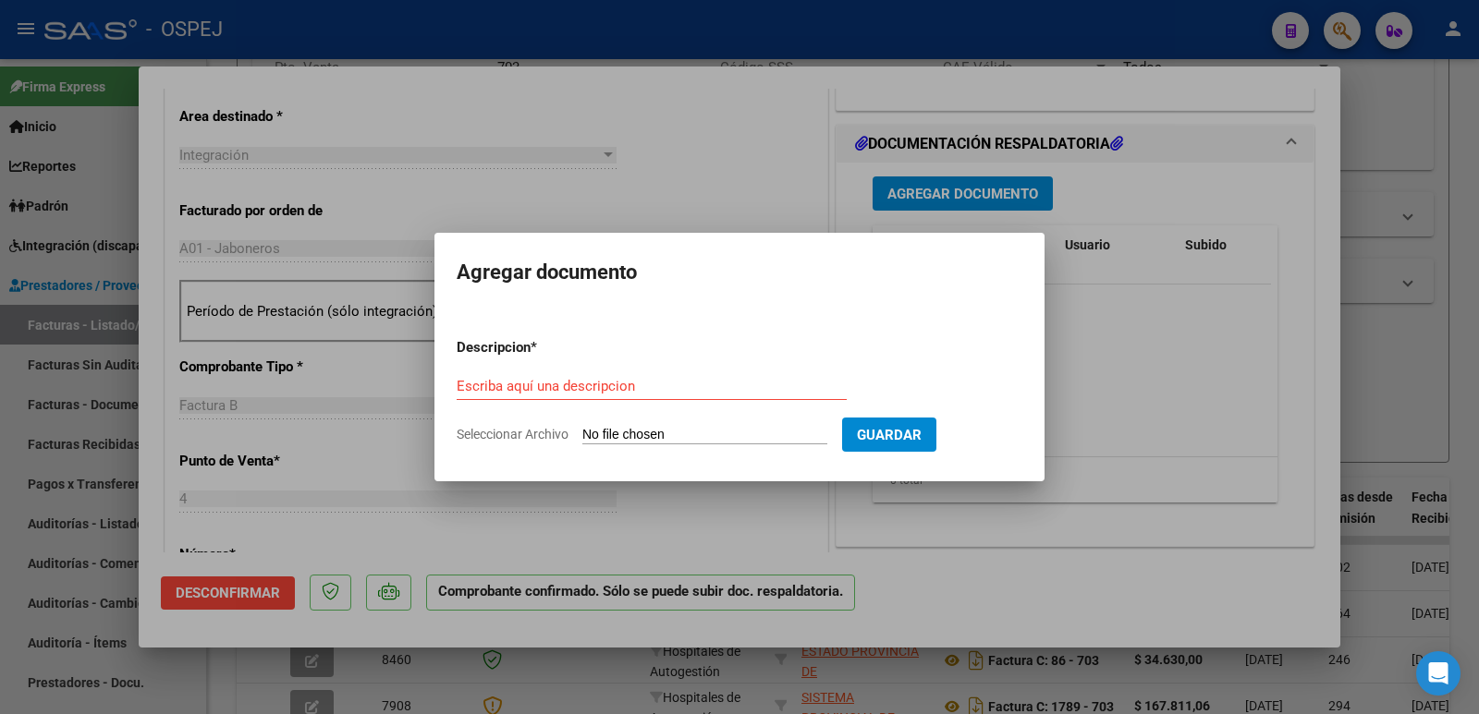
click at [715, 435] on input "Seleccionar Archivo" at bounding box center [704, 436] width 245 height 18
type input "C:\fakepath\RECIBO 152 - FACTURAS 700-701-702-703 - [DATE].pdf"
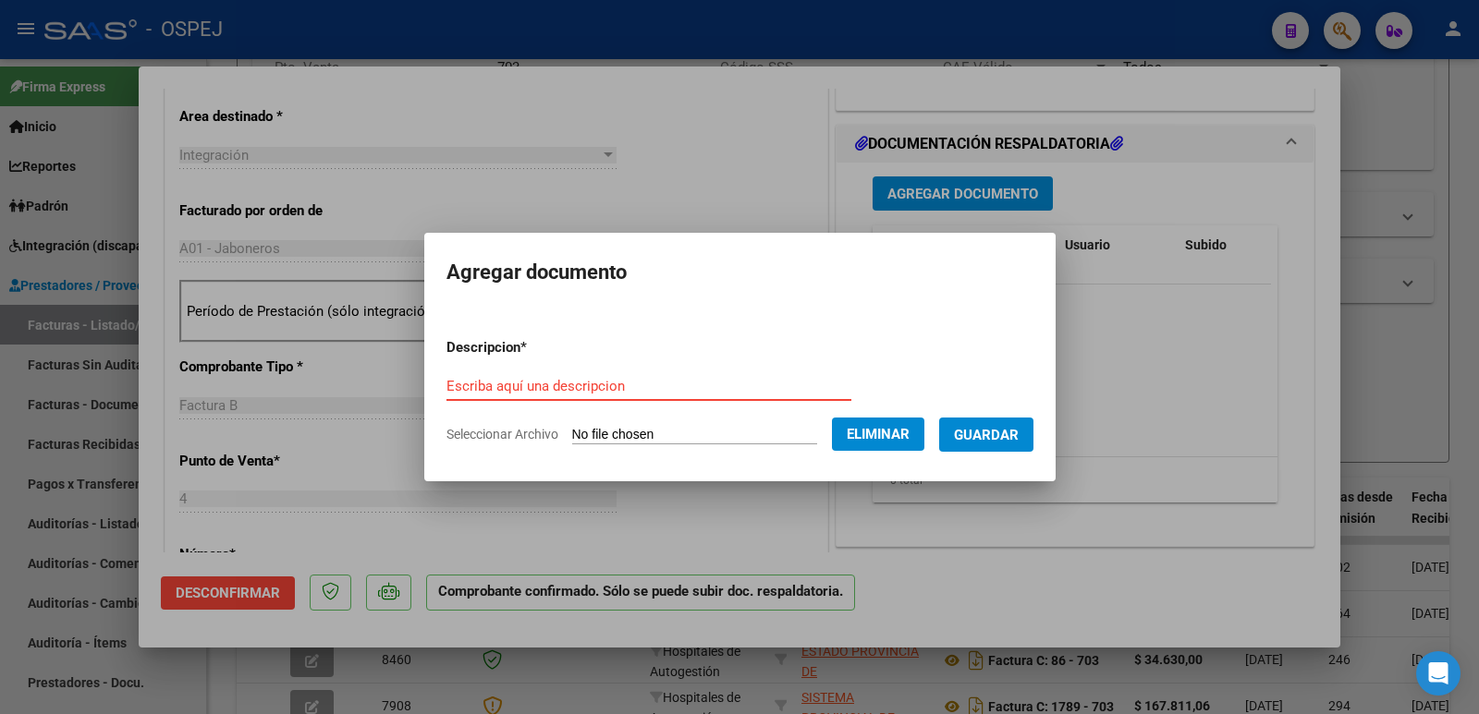
click at [591, 393] on input "Escriba aquí una descripcion" at bounding box center [648, 386] width 405 height 17
type input "RECIBO"
click at [1017, 436] on span "Guardar" at bounding box center [986, 435] width 65 height 17
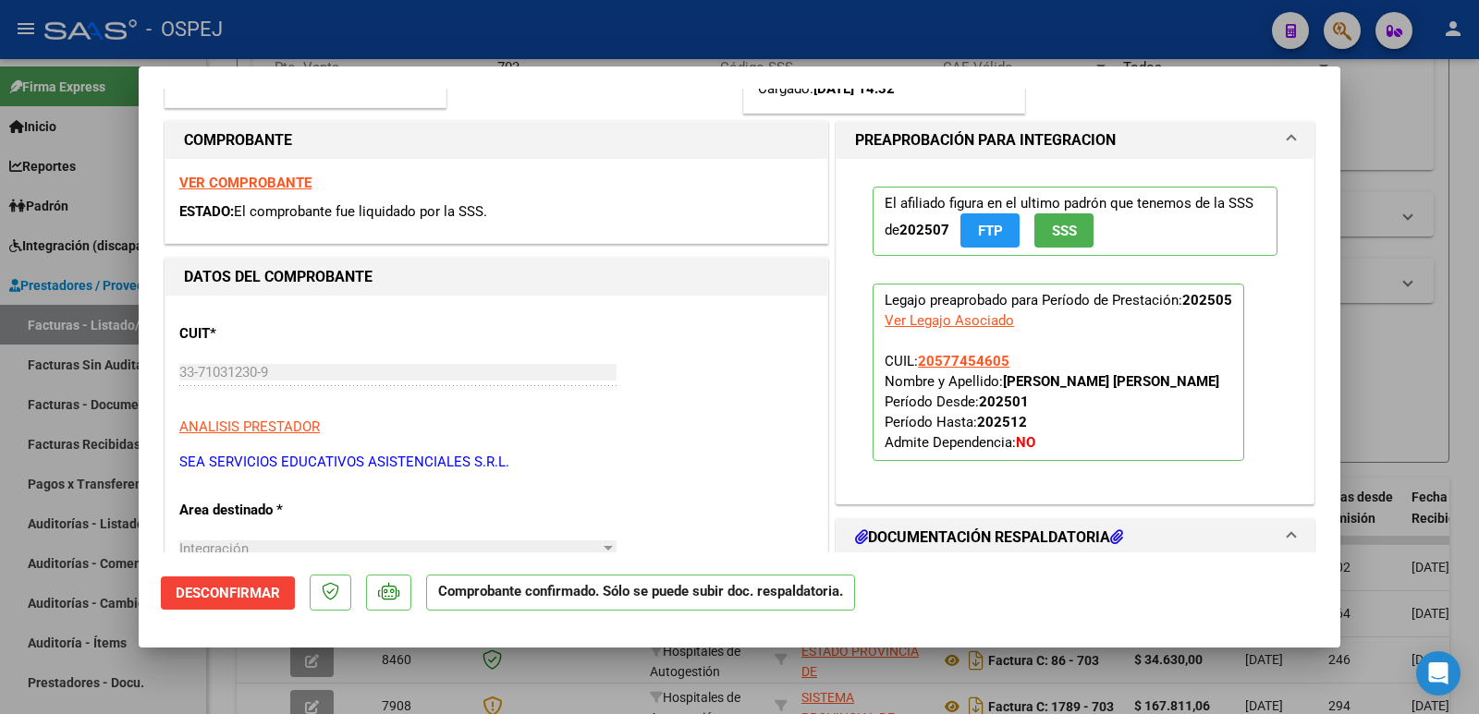
scroll to position [277, 0]
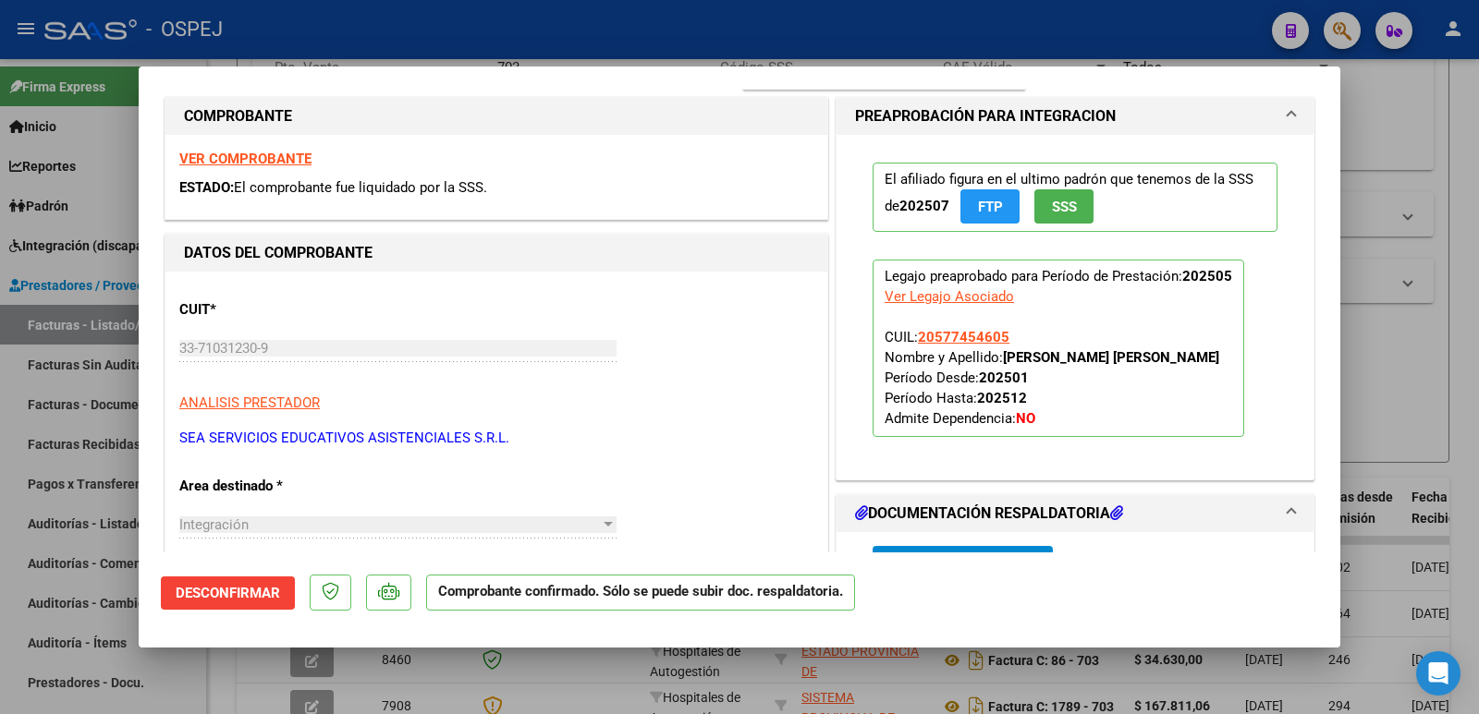
click at [505, 42] on div at bounding box center [739, 357] width 1479 height 714
type input "$ 0,00"
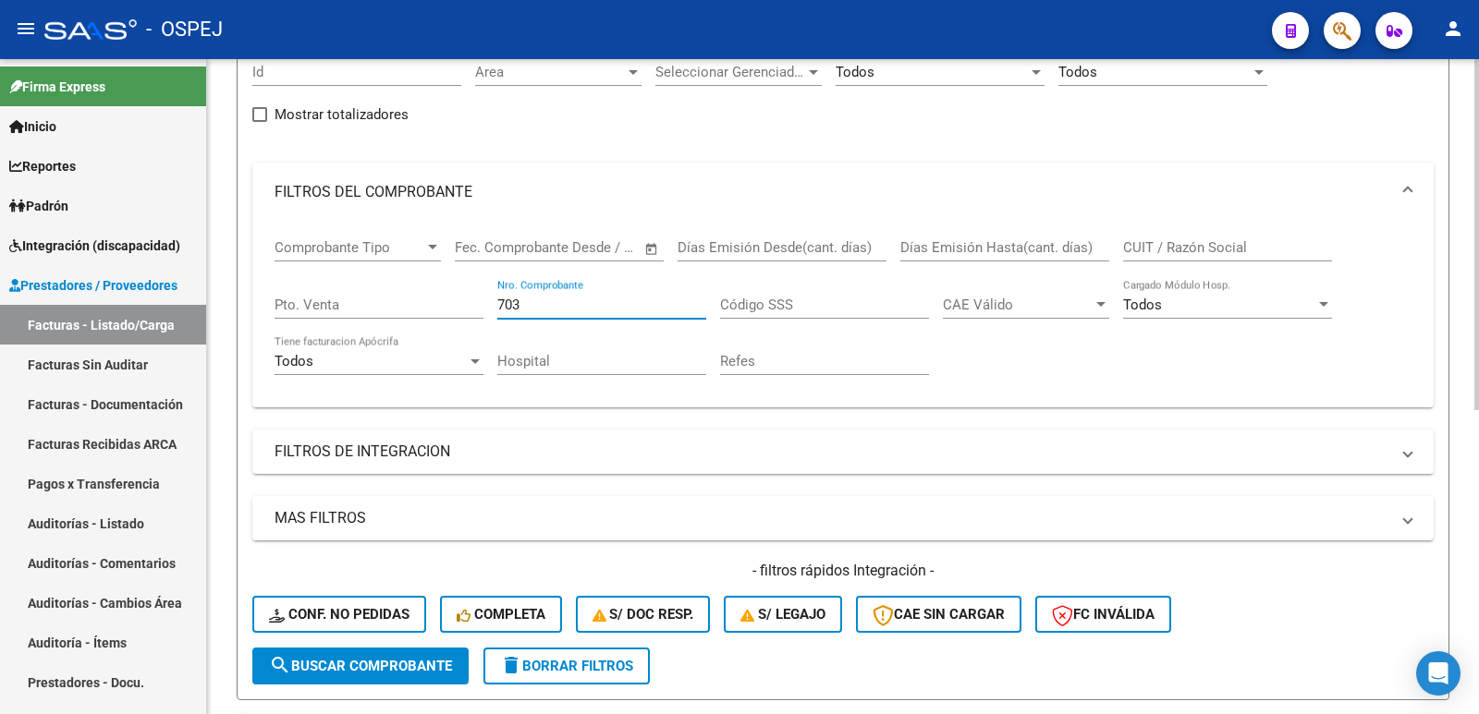
drag, startPoint x: 547, startPoint y: 61, endPoint x: 477, endPoint y: 67, distance: 70.5
click at [477, 67] on app-list-header "PRESTADORES -> Listado de CPBTs Emitidos por Prestadores / Proveedores (alt+q) …" at bounding box center [843, 311] width 1212 height 780
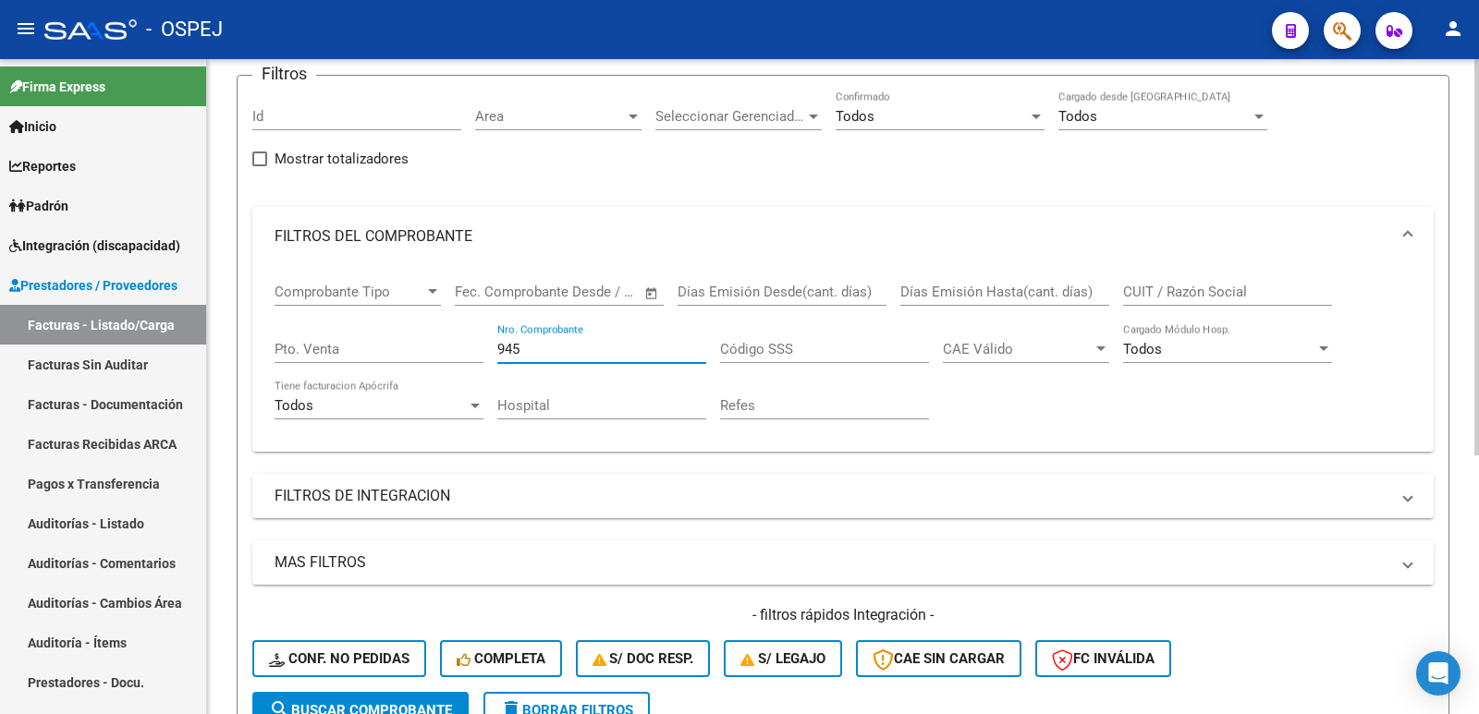
scroll to position [429, 0]
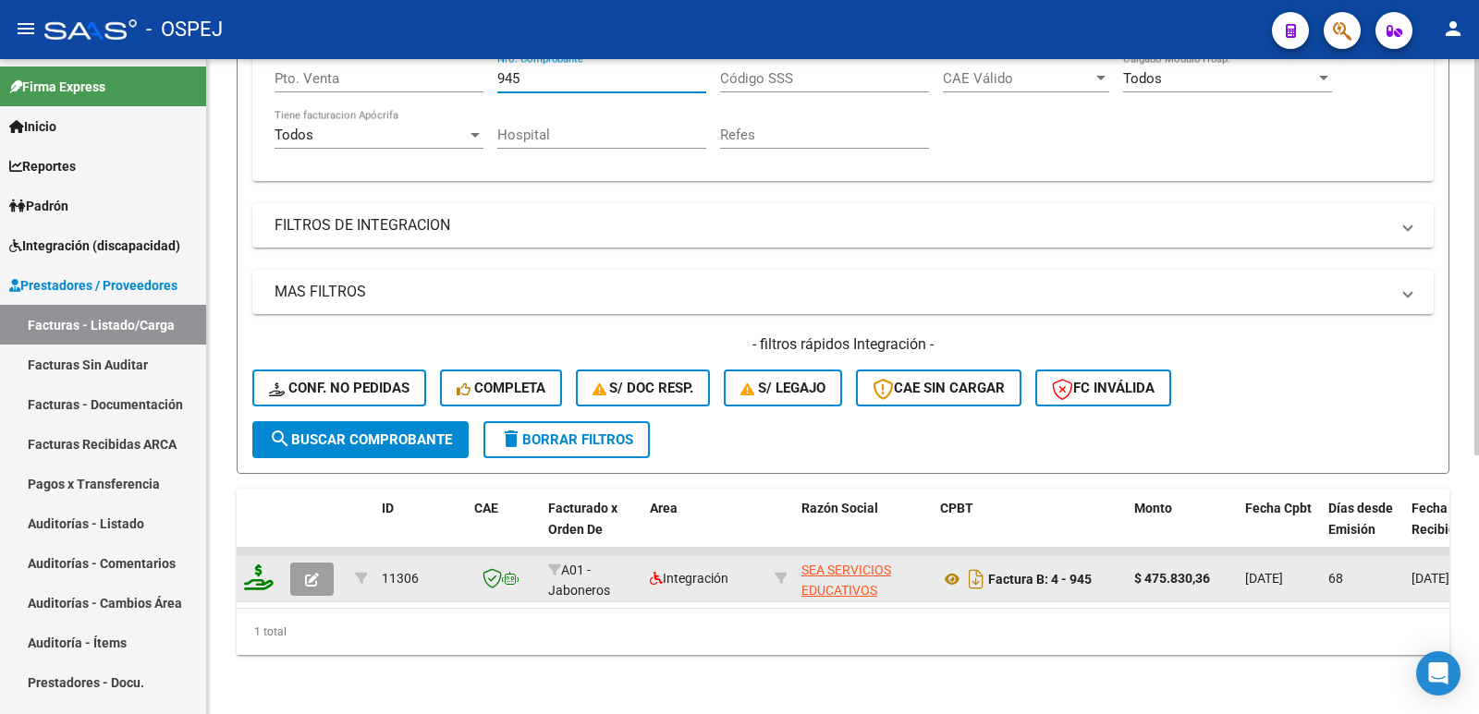
type input "945"
click at [321, 567] on button "button" at bounding box center [311, 579] width 43 height 33
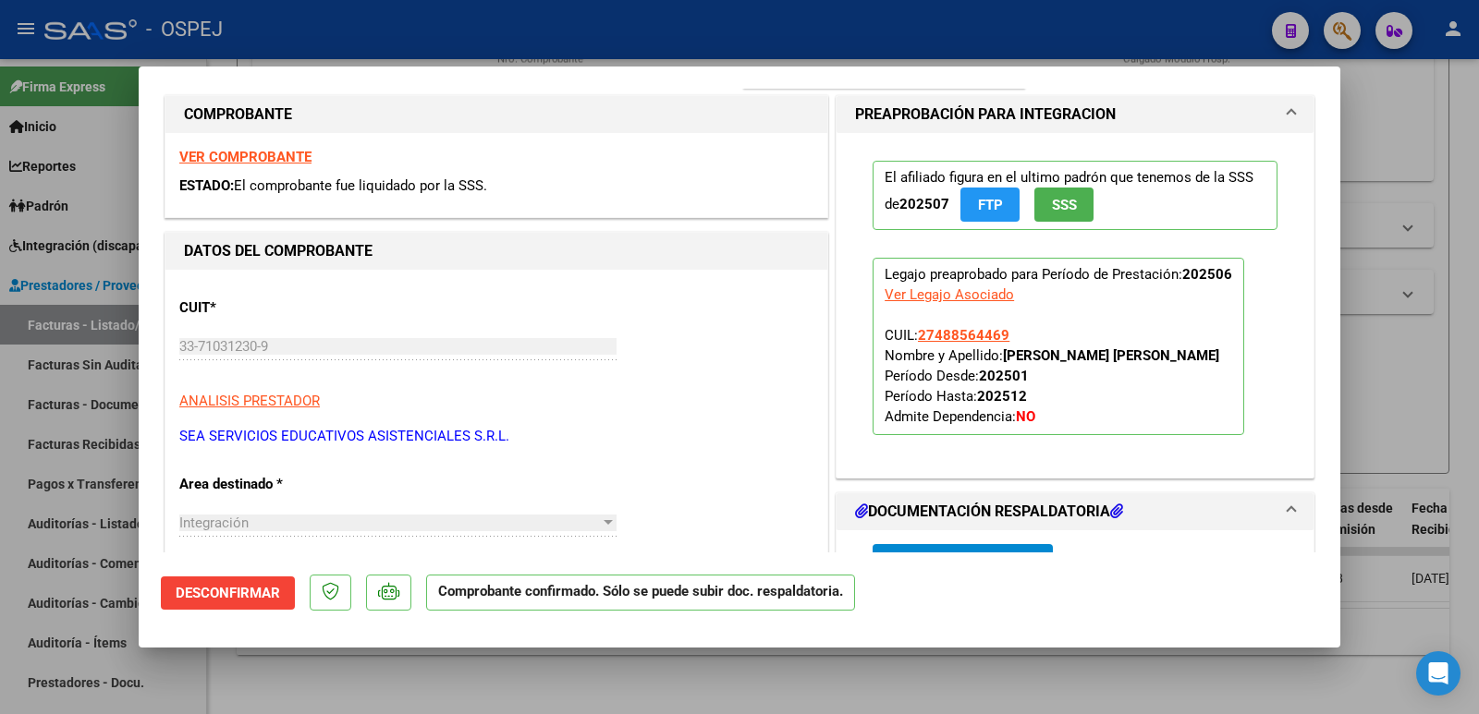
scroll to position [462, 0]
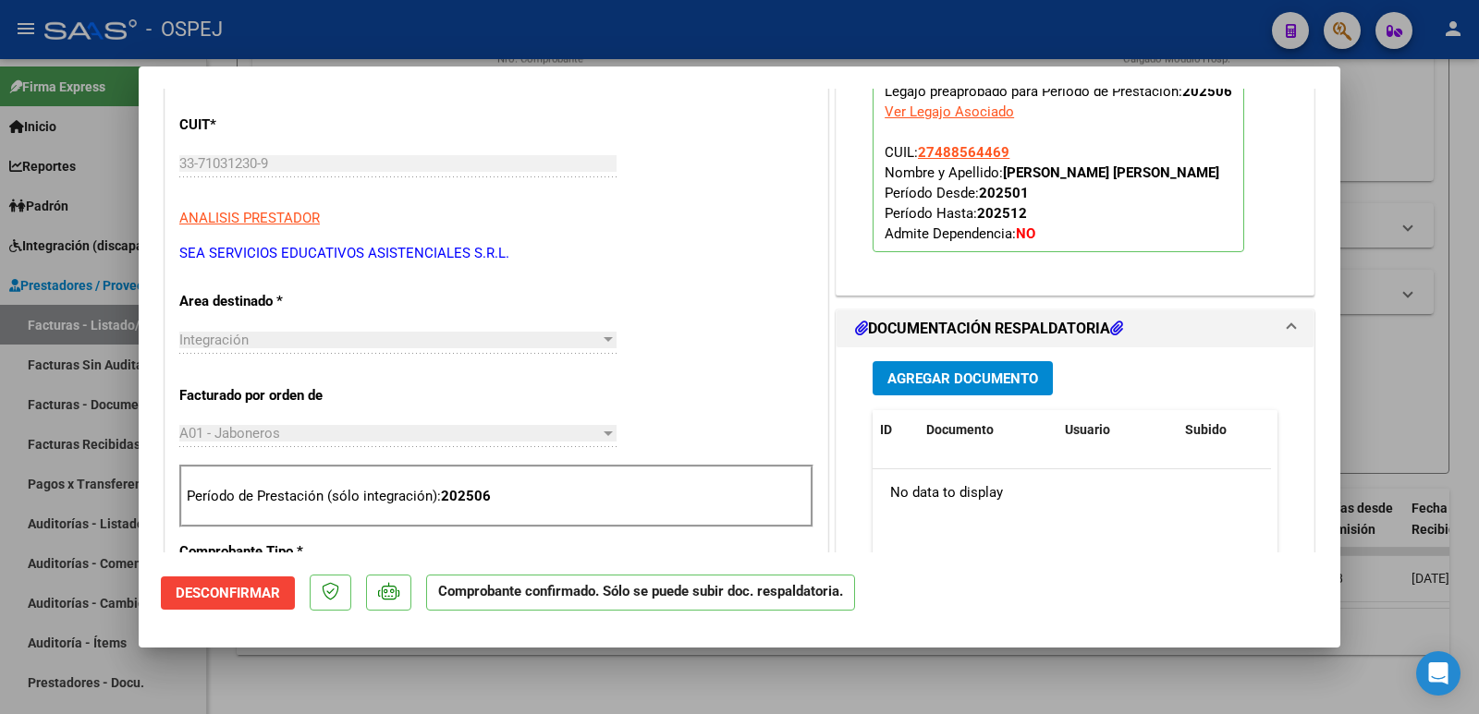
click at [968, 371] on span "Agregar Documento" at bounding box center [962, 379] width 151 height 17
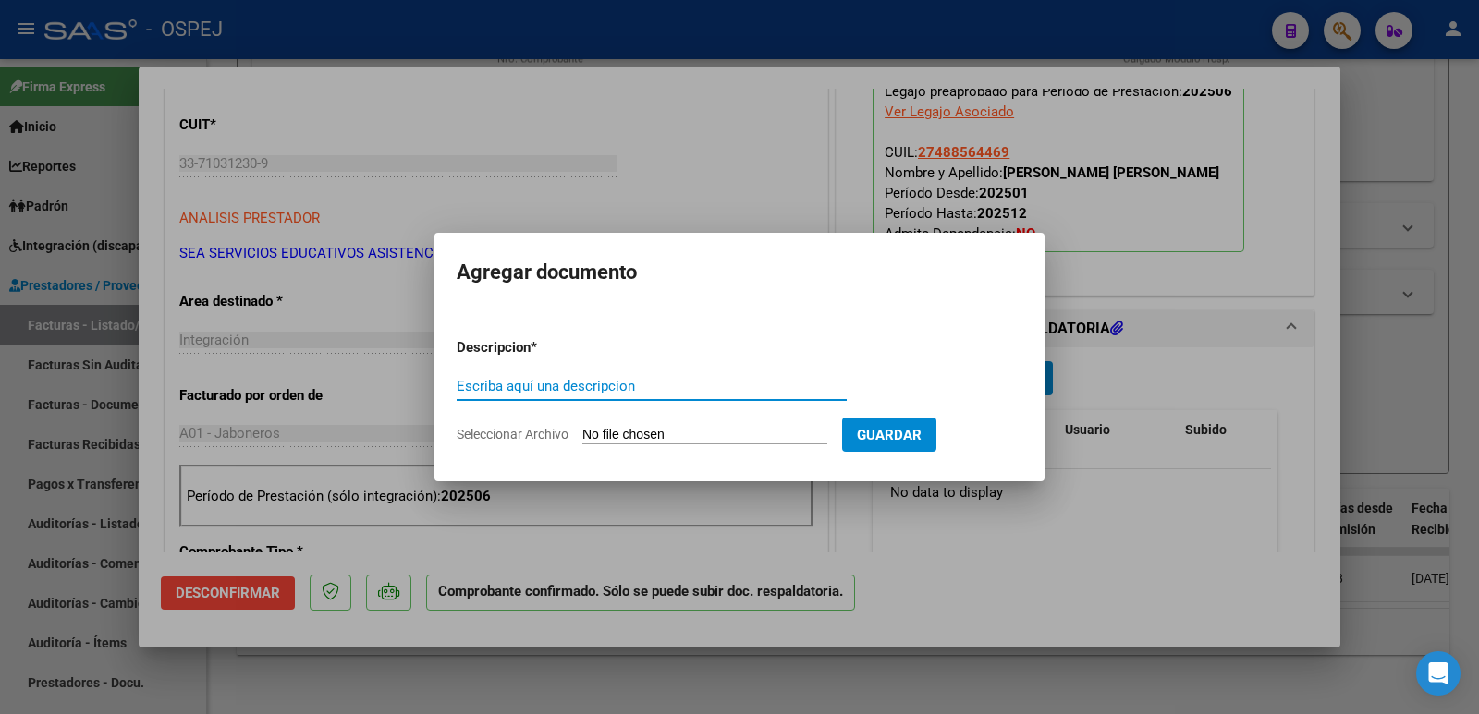
click at [643, 438] on input "Seleccionar Archivo" at bounding box center [704, 436] width 245 height 18
type input "C:\fakepath\RECIBO 153 - FACTURAS [PHONE_NUMBER] - [DATE].pdf"
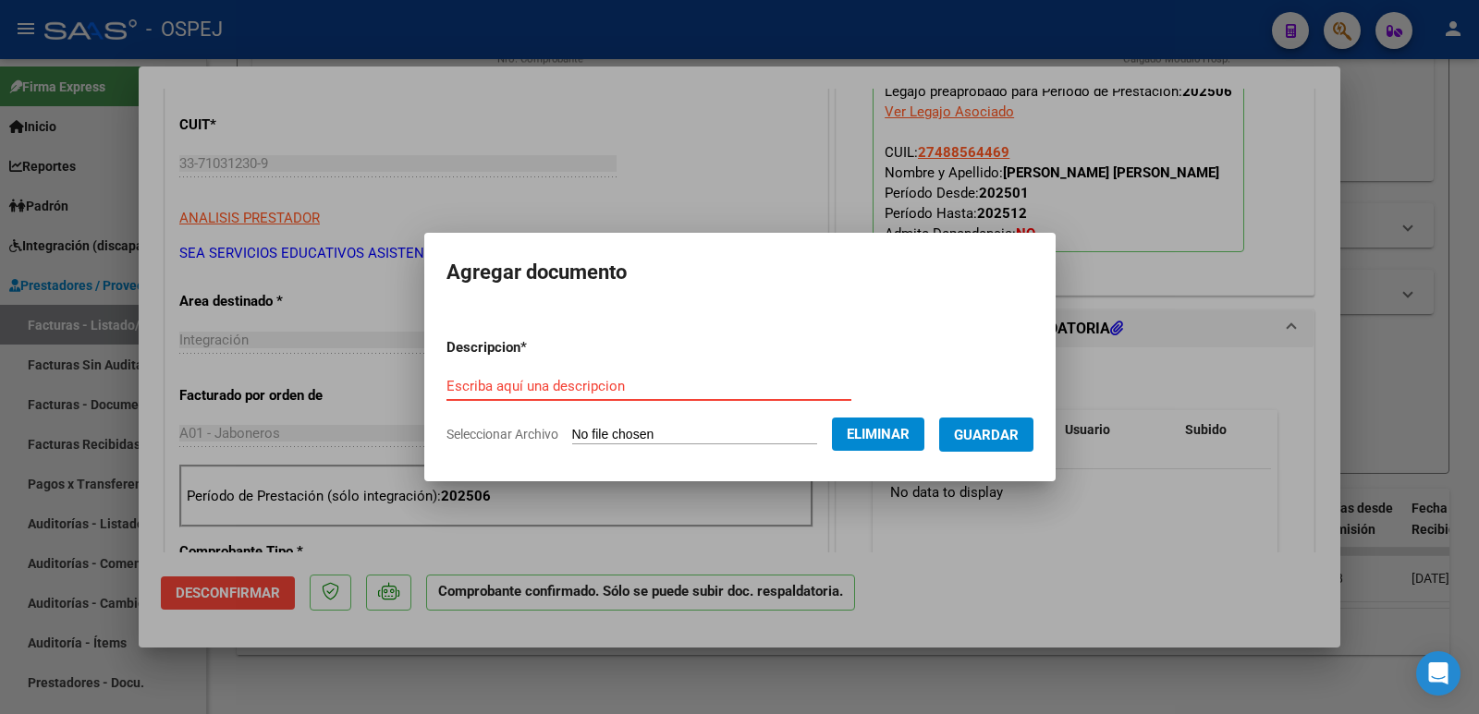
click at [641, 388] on input "Escriba aquí una descripcion" at bounding box center [648, 386] width 405 height 17
type input "RECIBO"
click at [982, 431] on span "Guardar" at bounding box center [986, 435] width 65 height 17
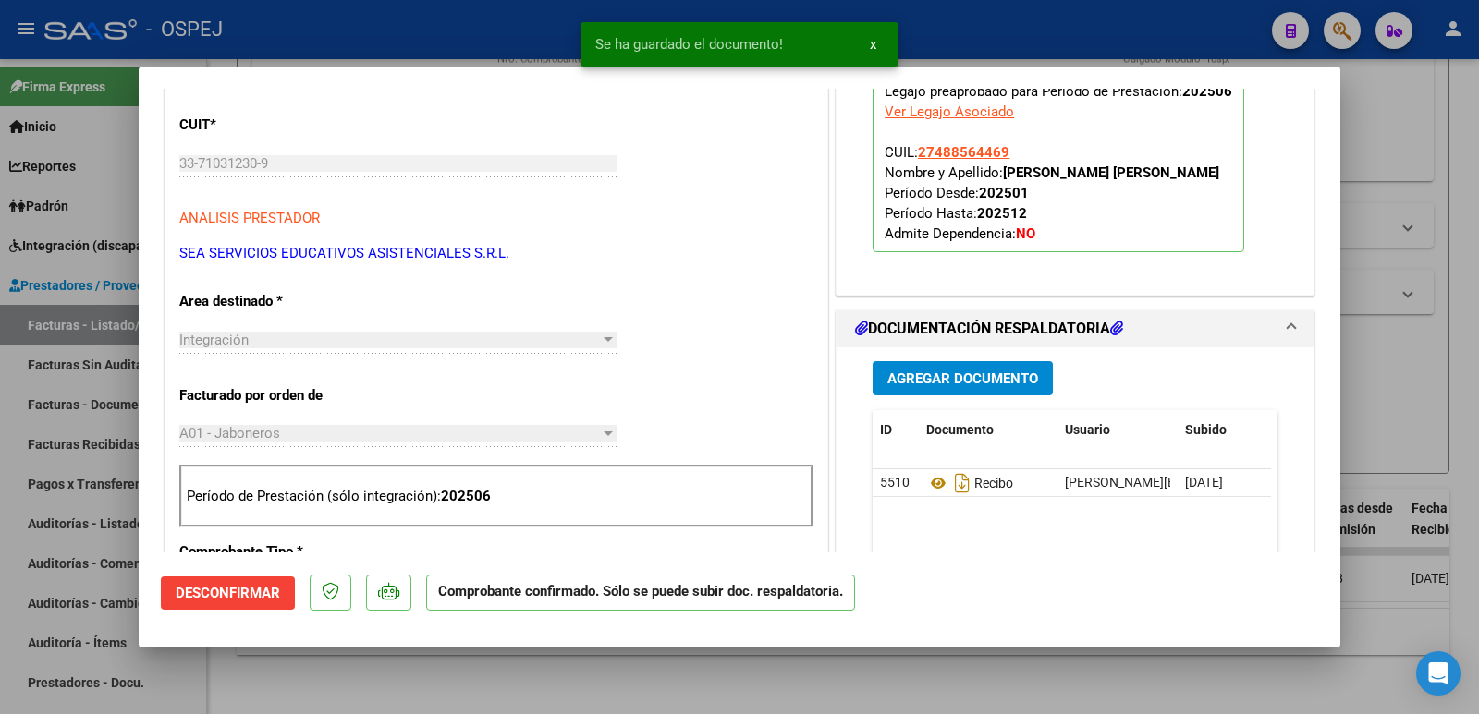
click at [378, 28] on div at bounding box center [739, 357] width 1479 height 714
type input "$ 0,00"
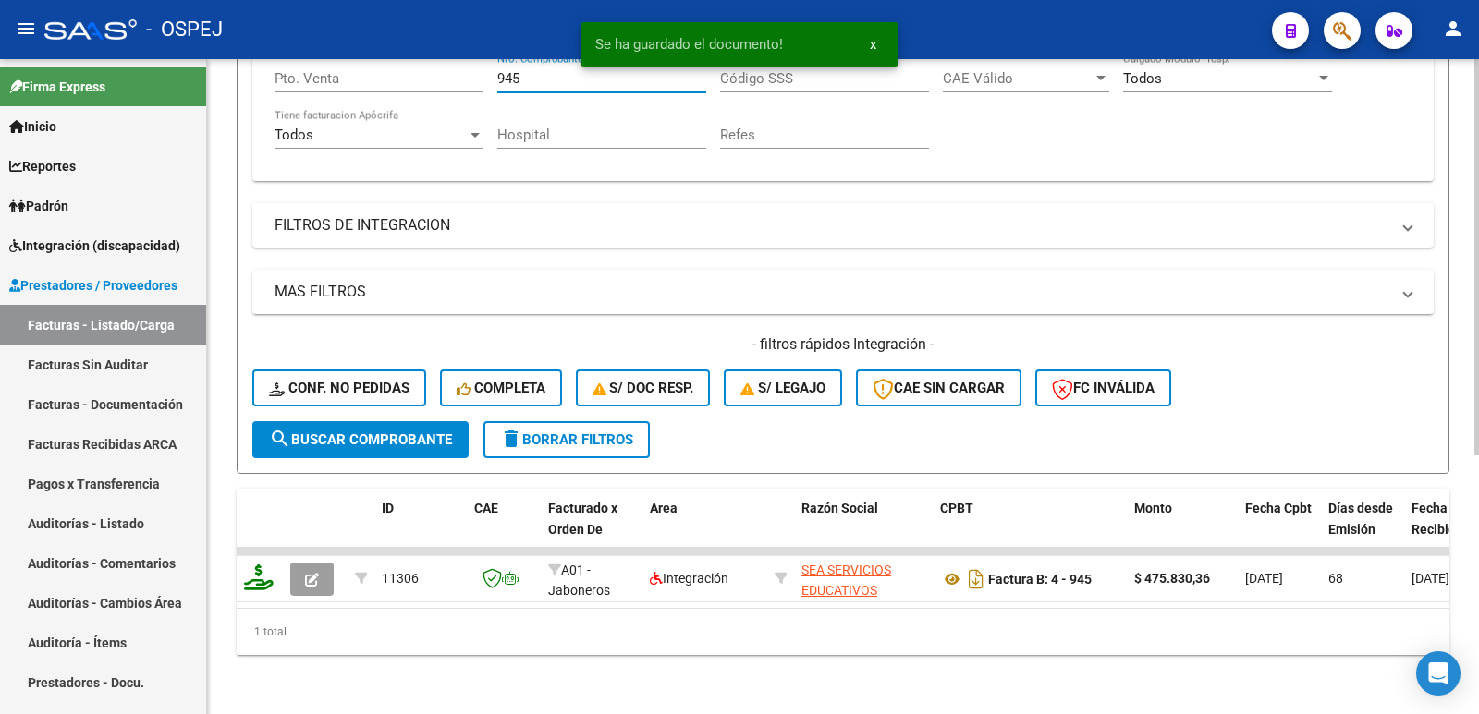
click at [533, 70] on input "945" at bounding box center [601, 78] width 209 height 17
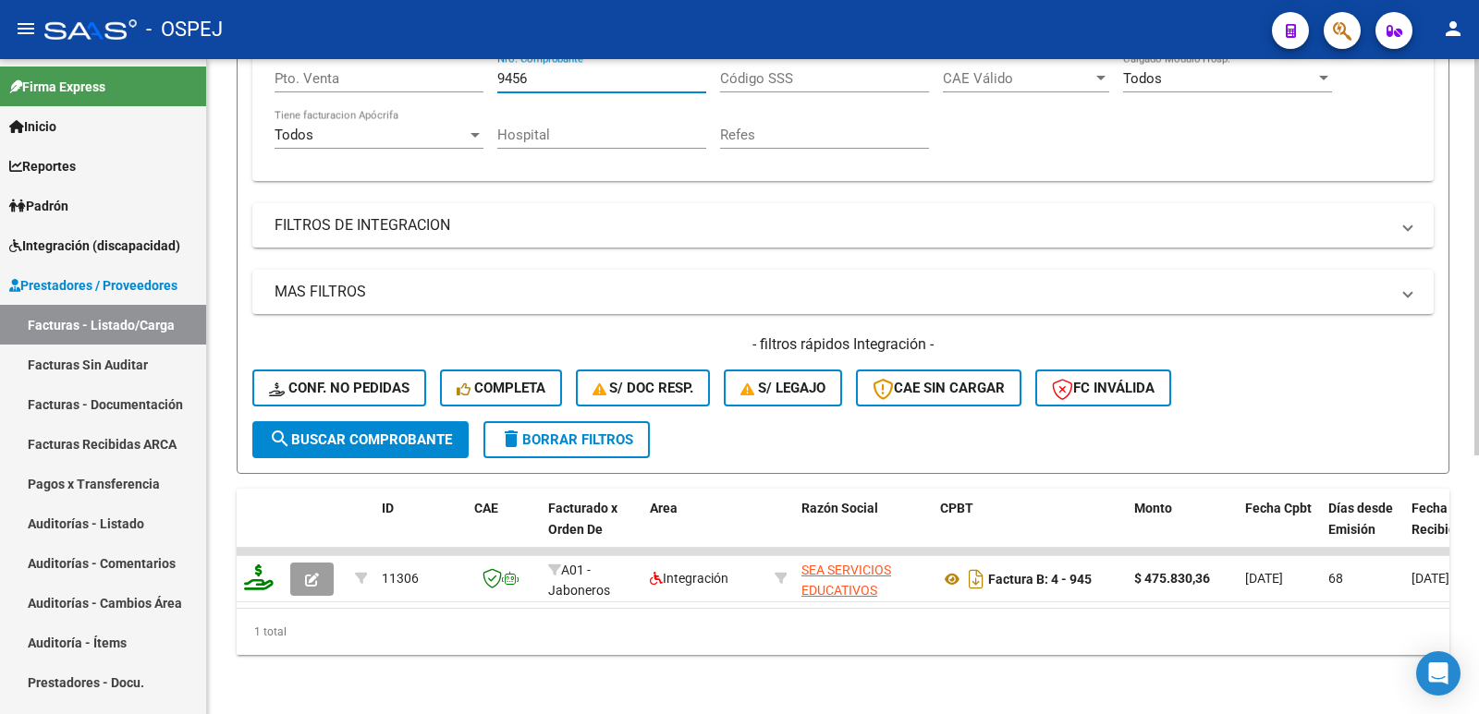
scroll to position [426, 0]
type input "946"
click at [385, 432] on span "search Buscar Comprobante" at bounding box center [360, 440] width 183 height 17
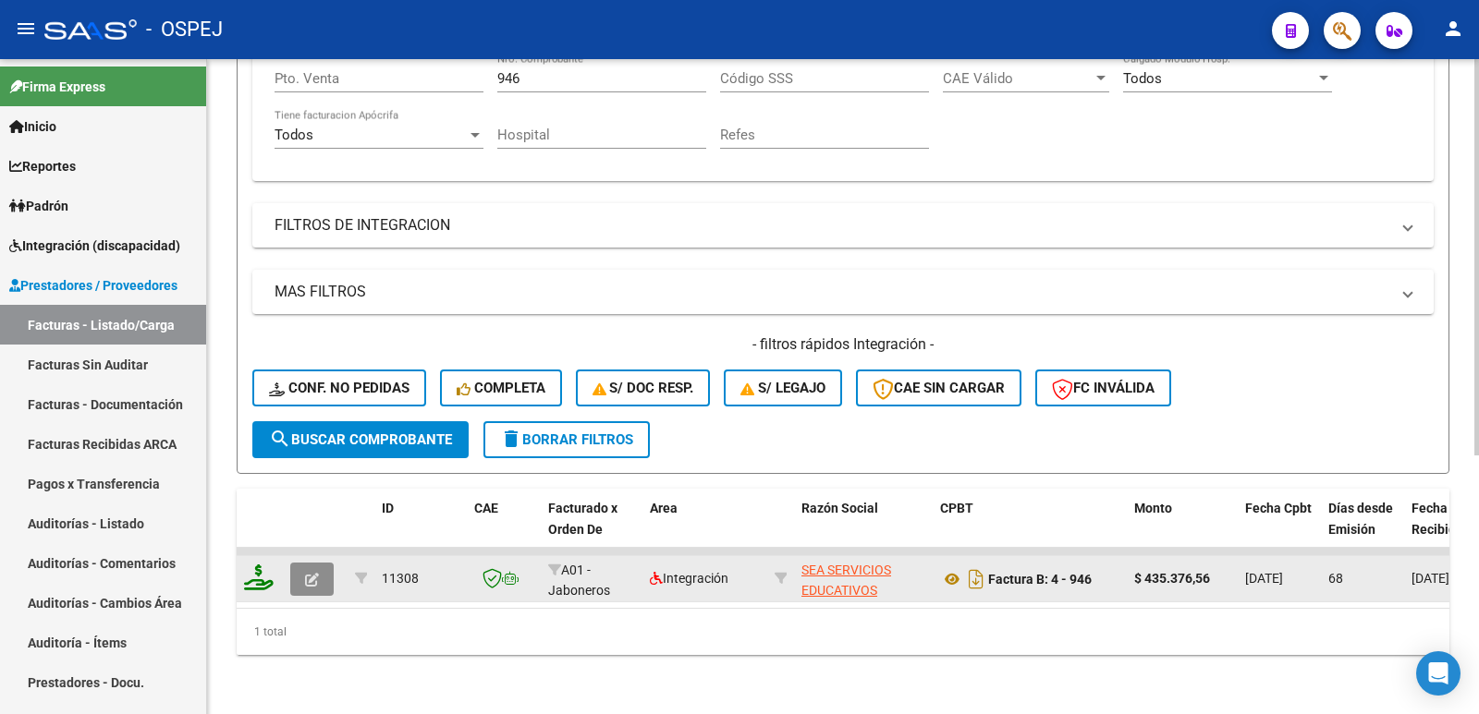
click at [313, 573] on icon "button" at bounding box center [312, 580] width 14 height 14
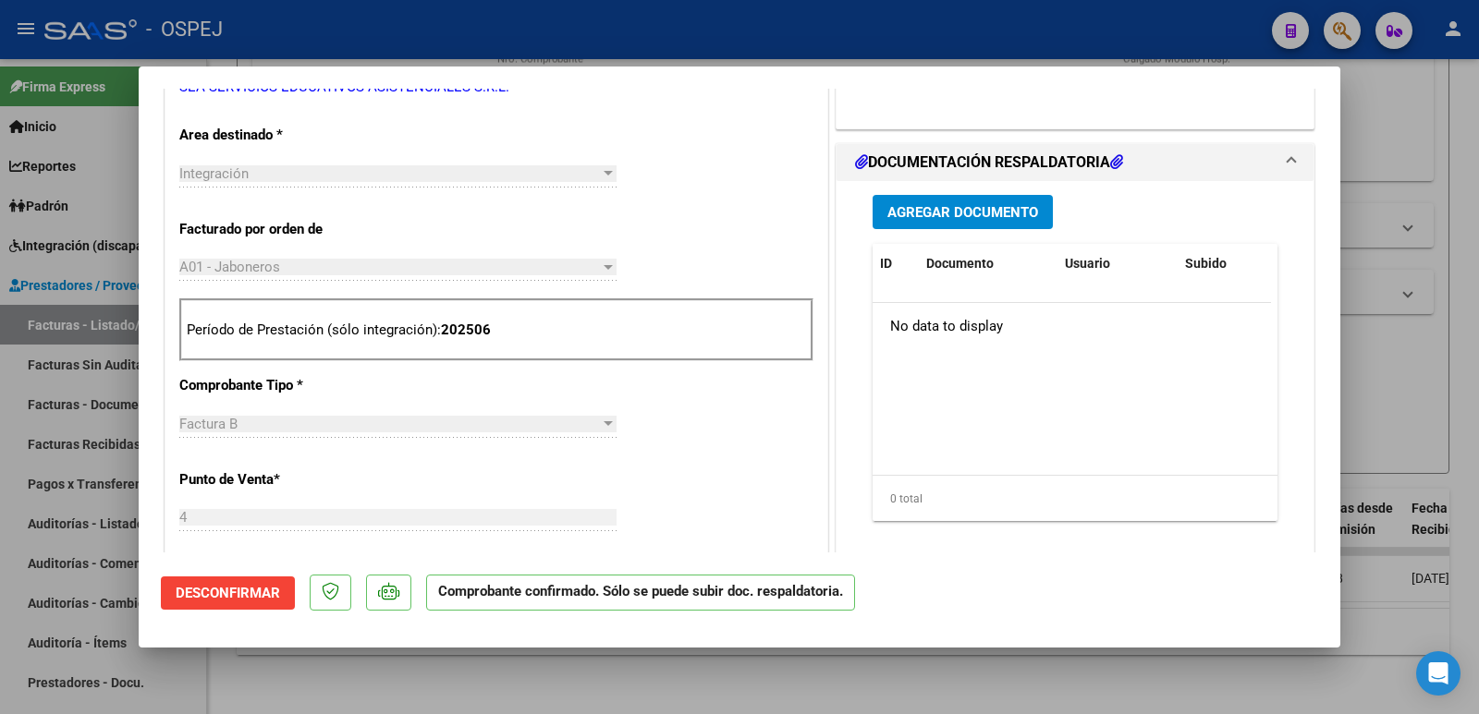
scroll to position [647, 0]
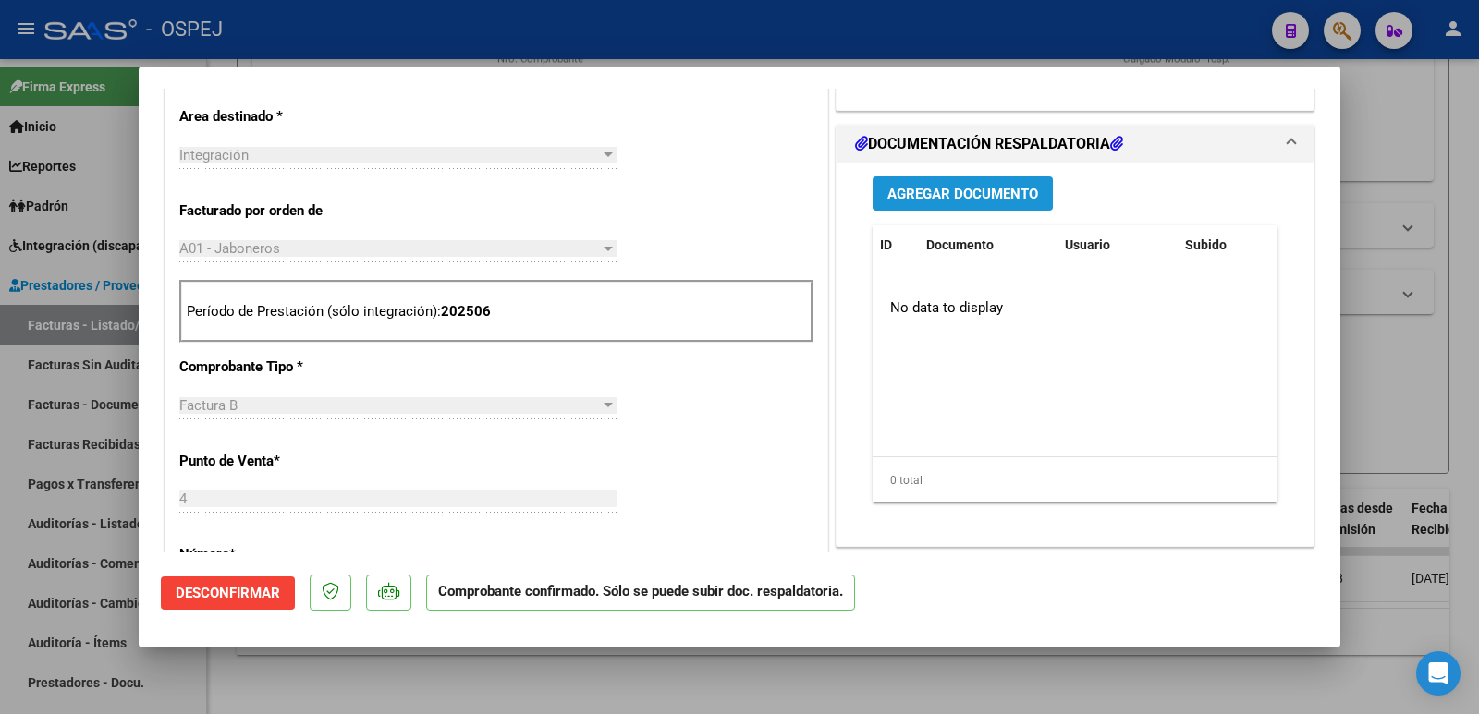
click at [966, 180] on button "Agregar Documento" at bounding box center [962, 194] width 180 height 34
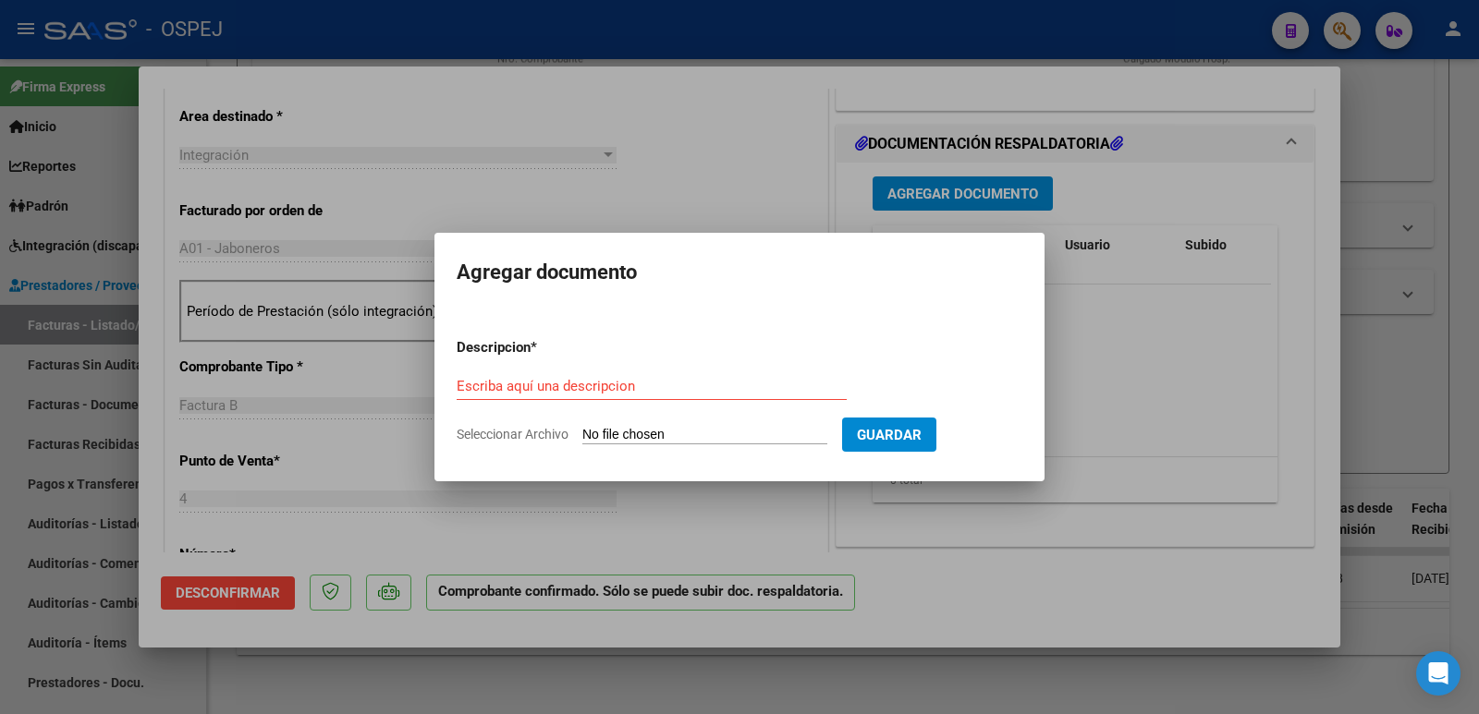
click at [654, 437] on input "Seleccionar Archivo" at bounding box center [704, 436] width 245 height 18
type input "C:\fakepath\RECIBO 153 - FACTURAS [PHONE_NUMBER] - [DATE].pdf"
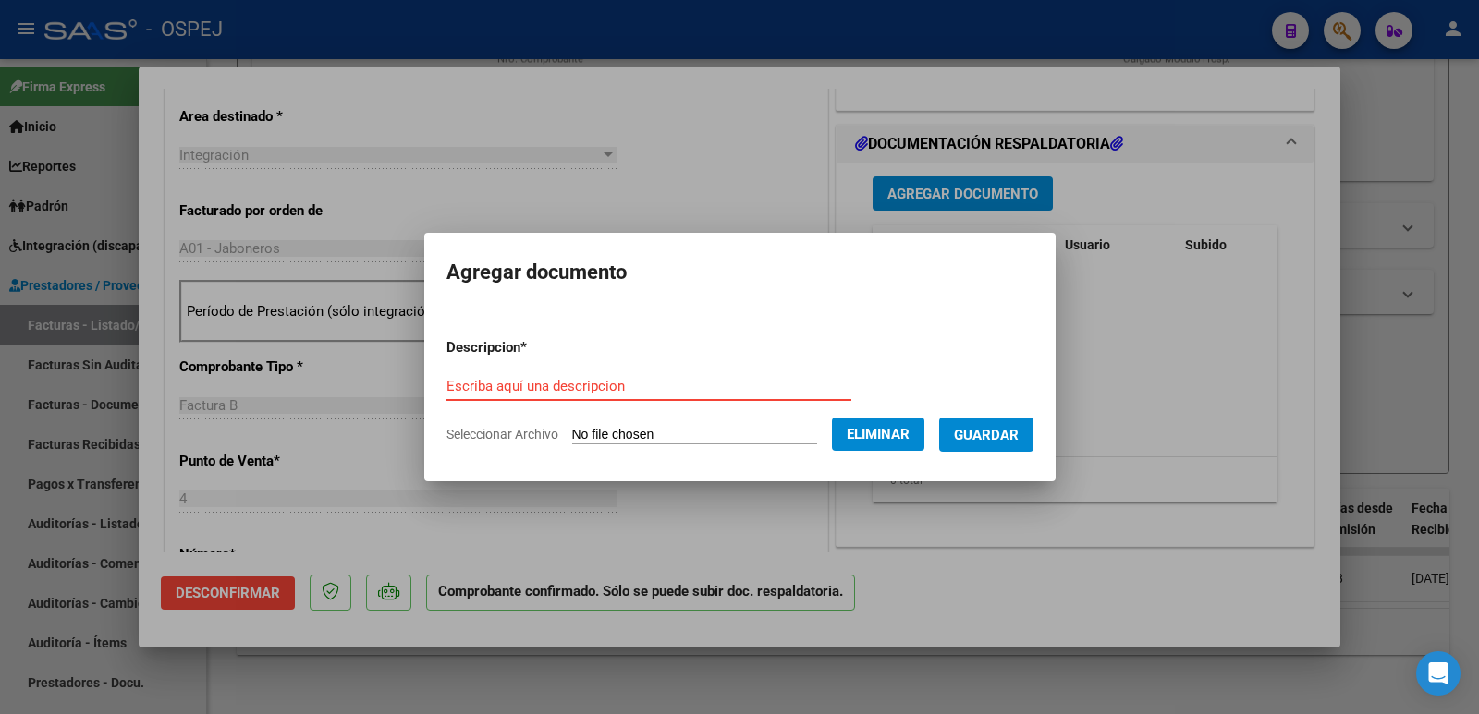
click at [654, 386] on input "Escriba aquí una descripcion" at bounding box center [648, 386] width 405 height 17
type input "RECIBO"
click at [1018, 436] on span "Guardar" at bounding box center [986, 435] width 65 height 17
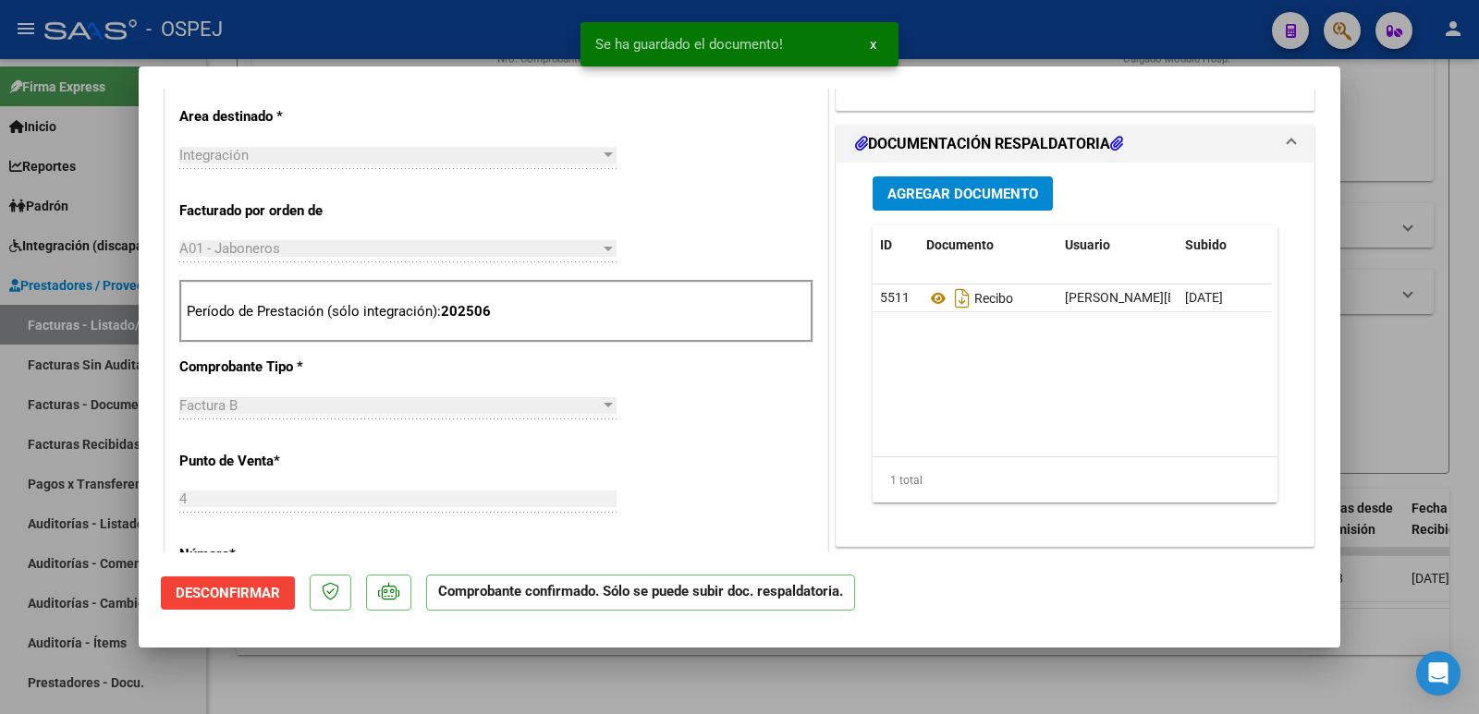
click at [446, 45] on div at bounding box center [739, 357] width 1479 height 714
type input "$ 0,00"
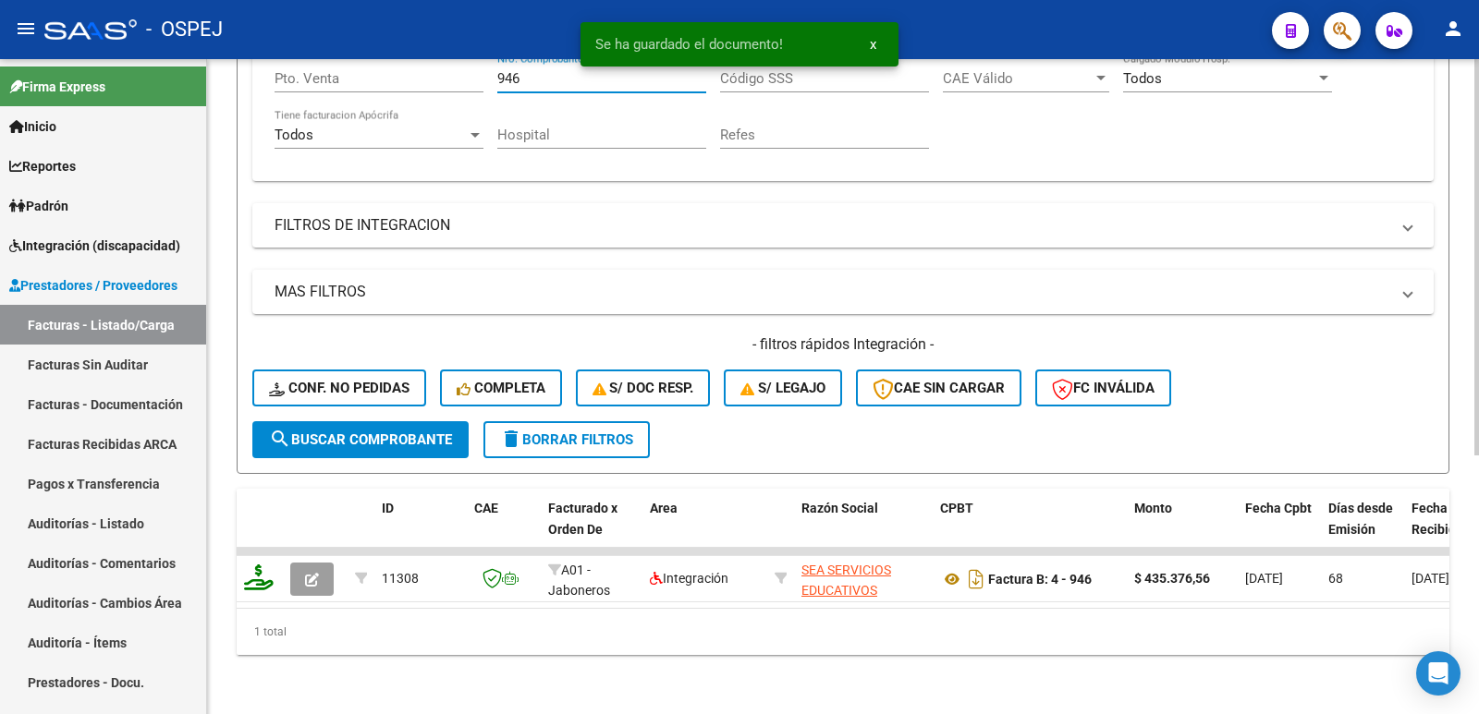
click at [532, 70] on input "946" at bounding box center [601, 78] width 209 height 17
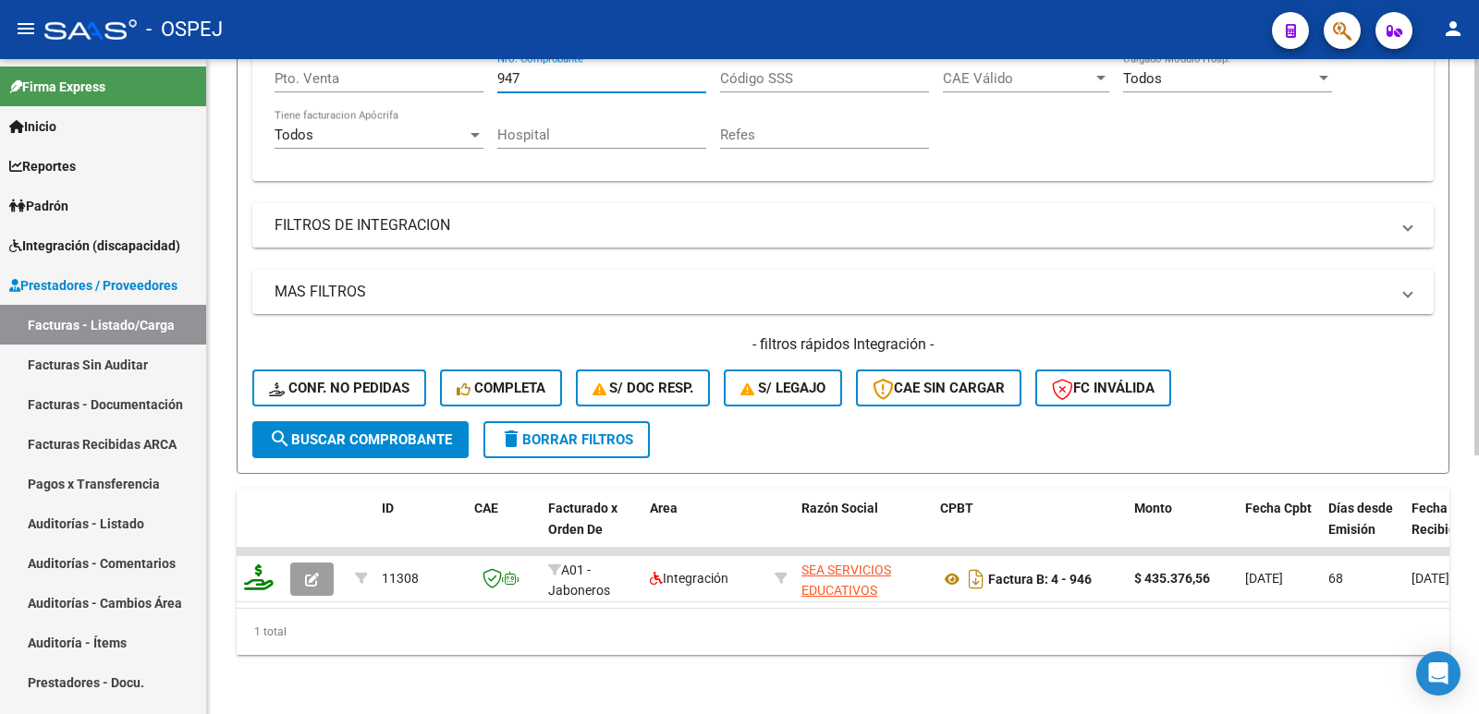
type input "947"
click at [352, 421] on button "search Buscar Comprobante" at bounding box center [360, 439] width 216 height 37
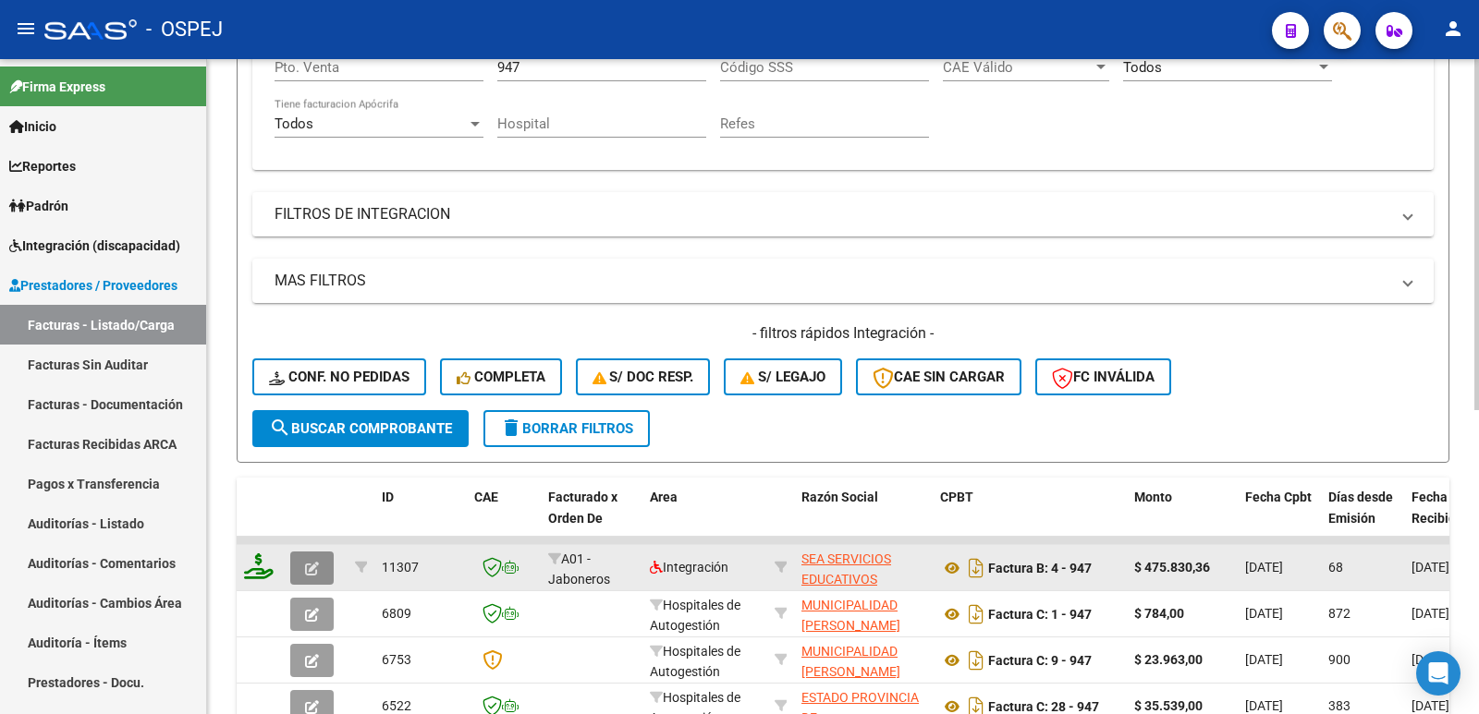
click at [312, 566] on icon "button" at bounding box center [312, 569] width 14 height 14
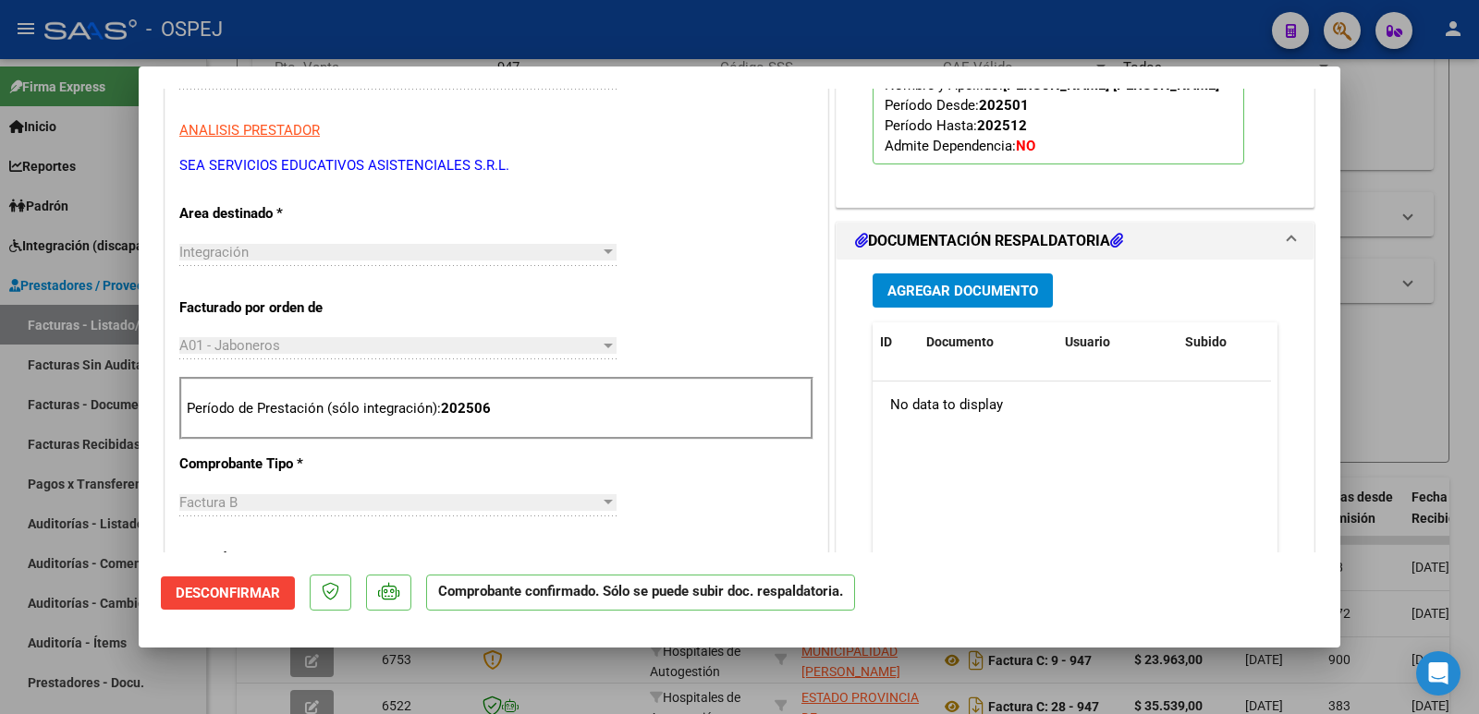
scroll to position [554, 0]
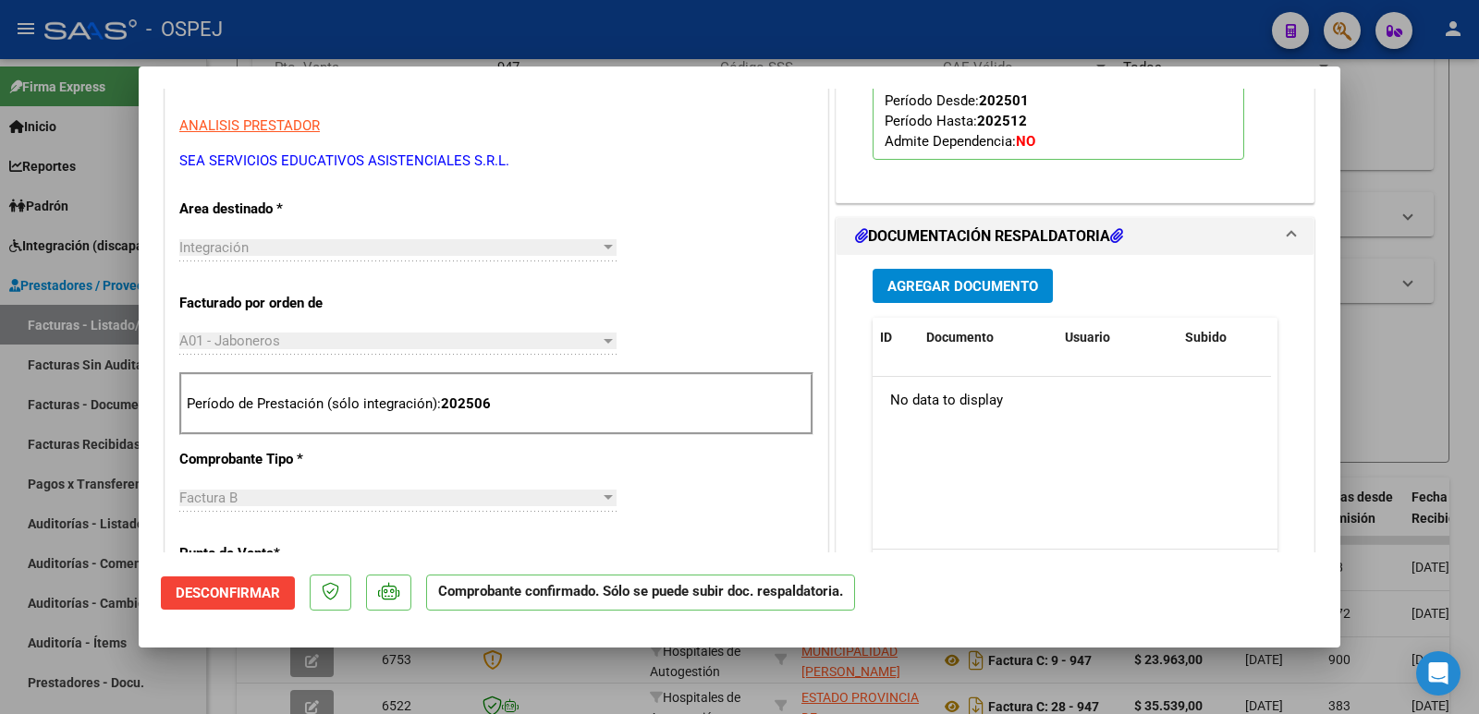
click at [990, 286] on span "Agregar Documento" at bounding box center [962, 286] width 151 height 17
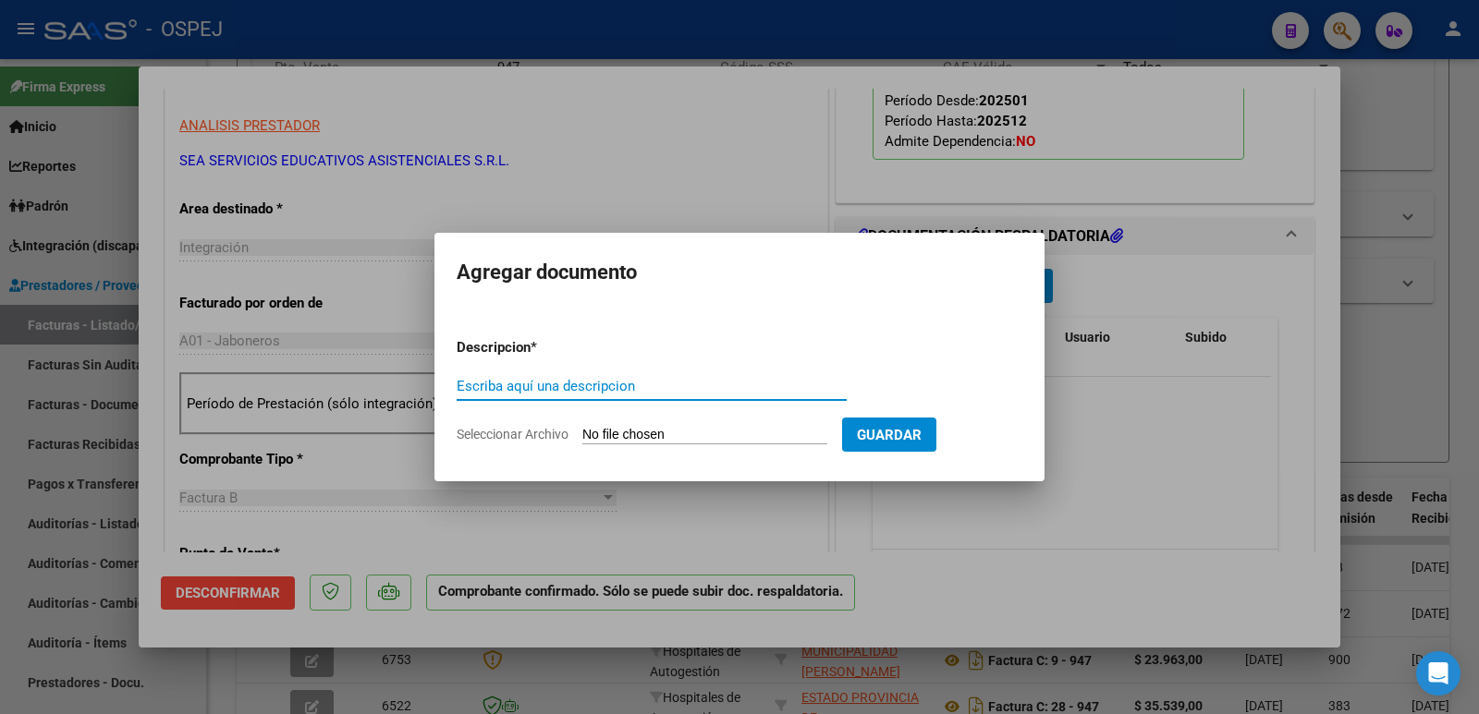
click at [623, 434] on input "Seleccionar Archivo" at bounding box center [704, 436] width 245 height 18
type input "C:\fakepath\RECIBO 153 - FACTURAS [PHONE_NUMBER] - [DATE].pdf"
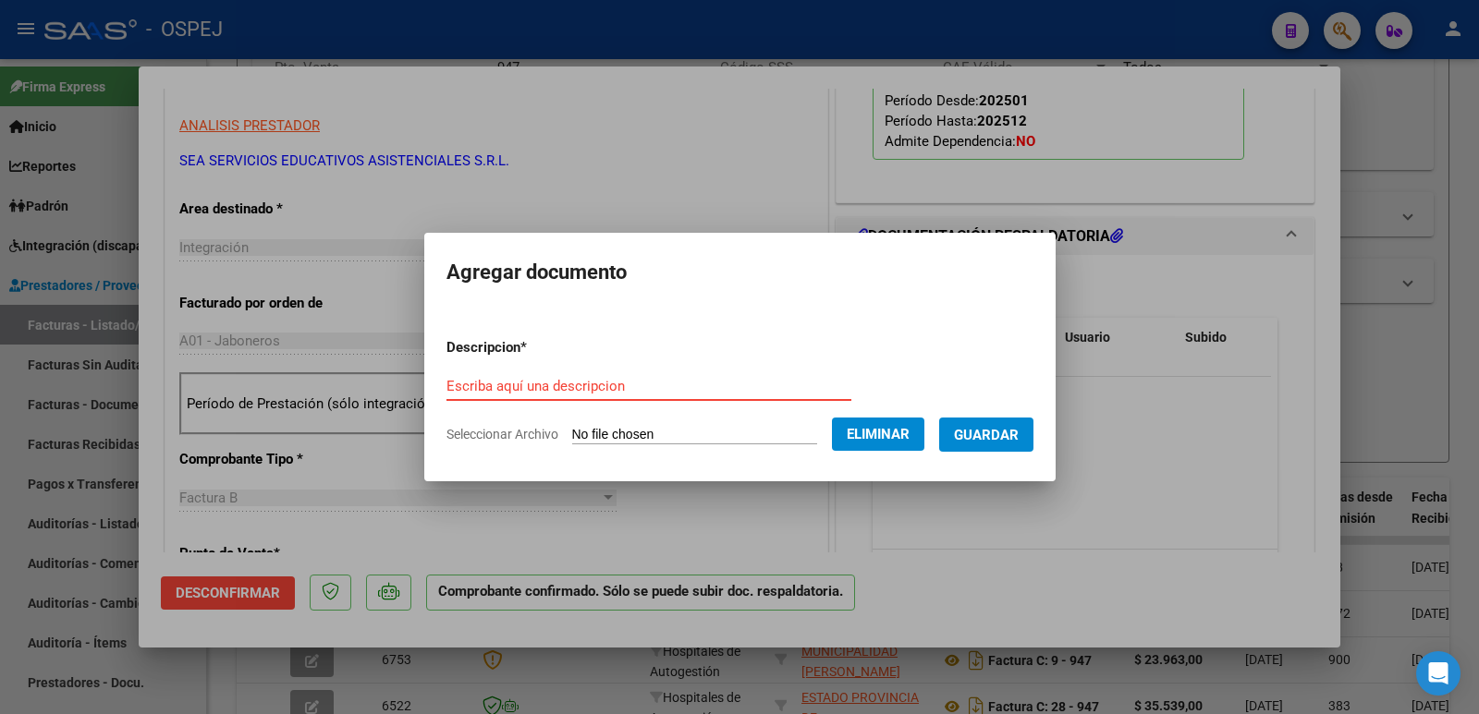
click at [609, 389] on input "Escriba aquí una descripcion" at bounding box center [648, 386] width 405 height 17
type input "RECIBO"
click at [1018, 442] on span "Guardar" at bounding box center [986, 435] width 65 height 17
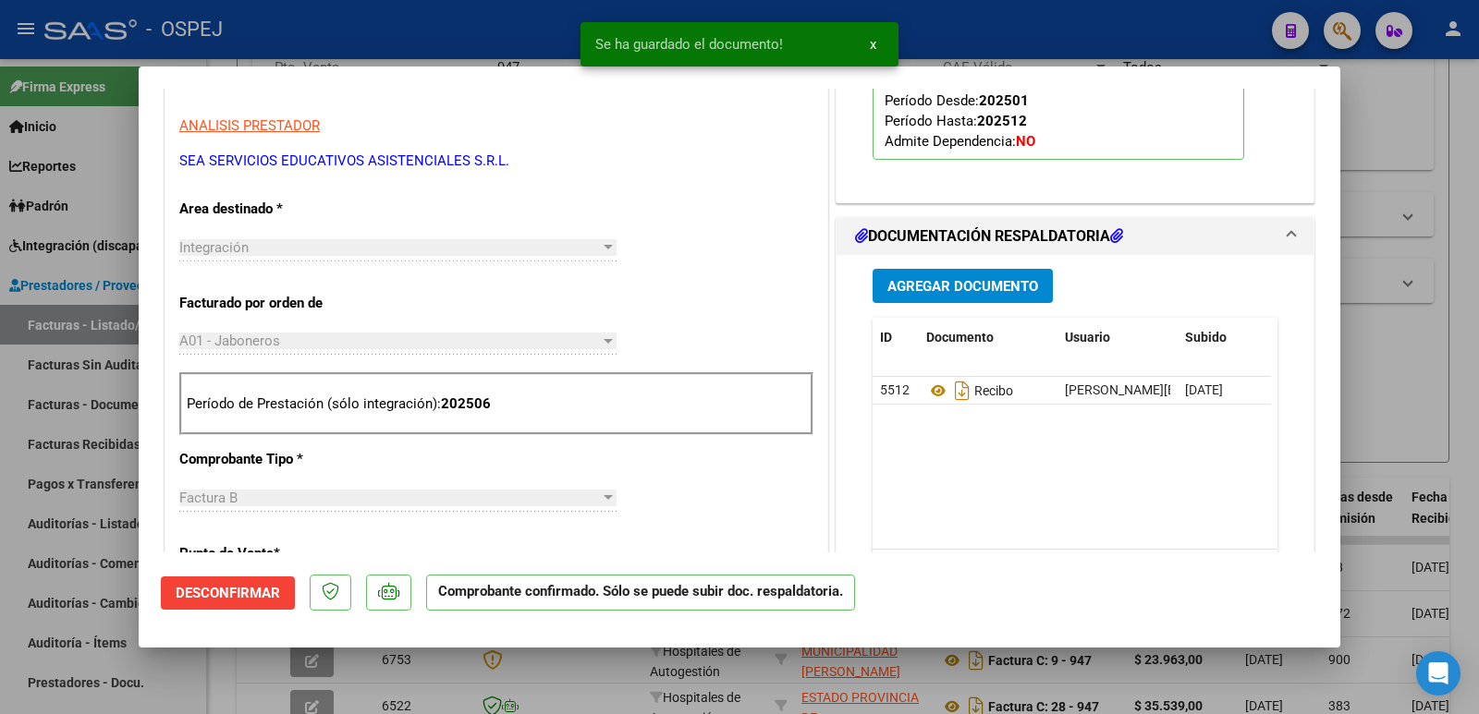
click at [356, 24] on div at bounding box center [739, 357] width 1479 height 714
type input "$ 0,00"
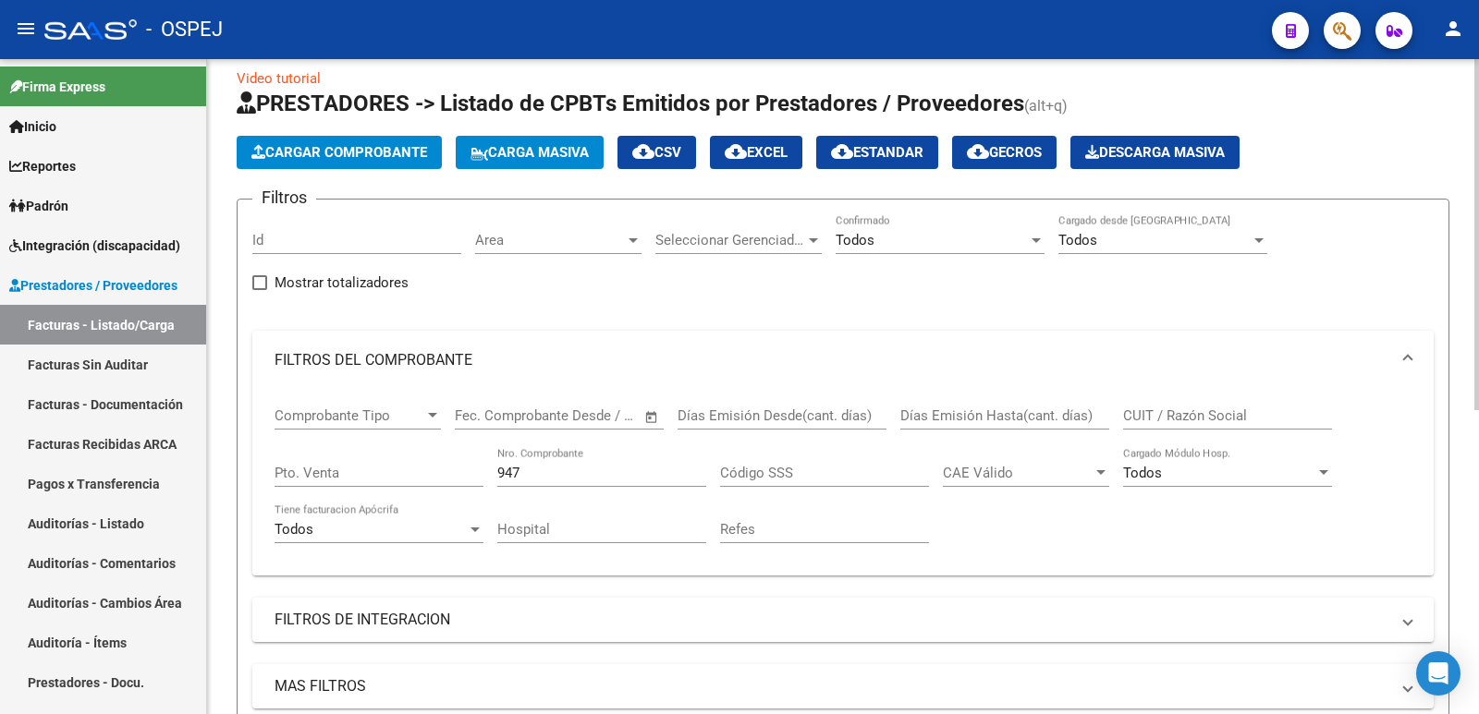
scroll to position [0, 0]
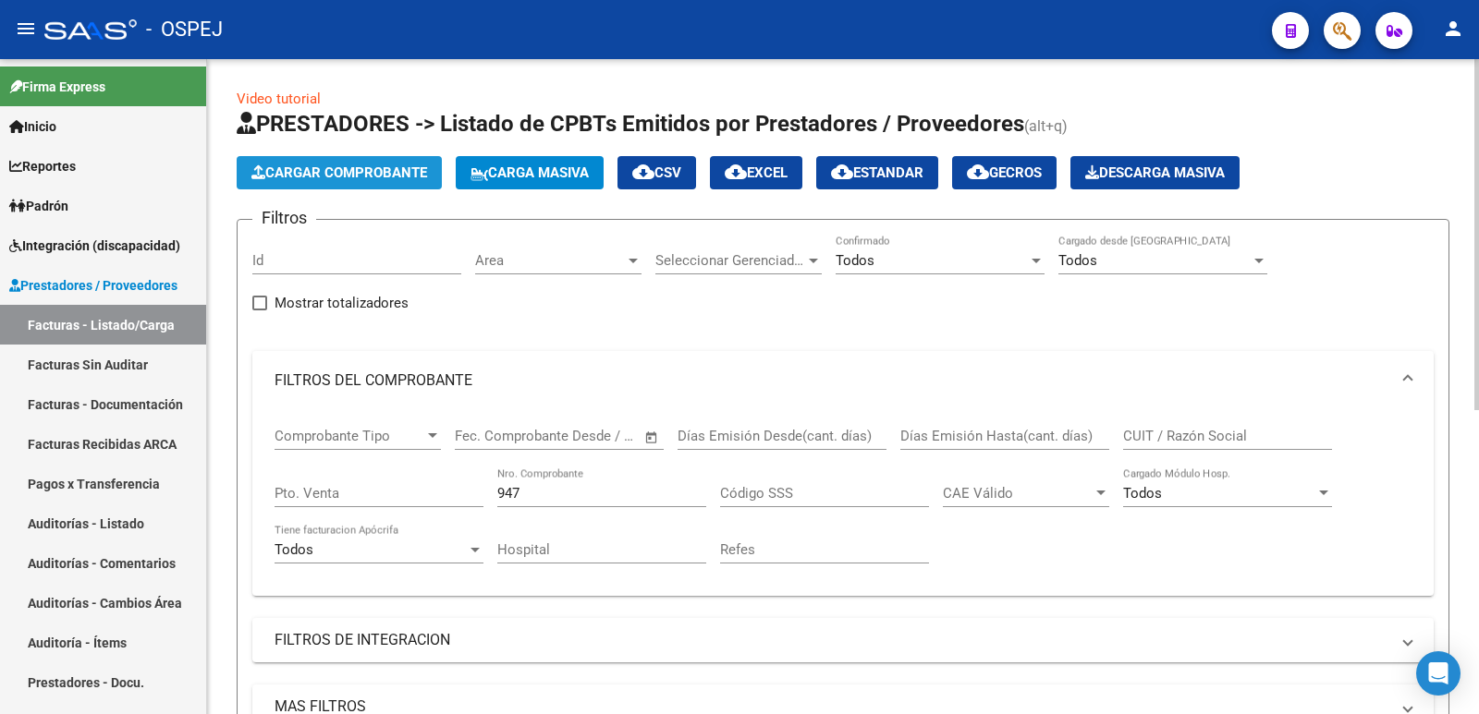
click at [396, 179] on span "Cargar Comprobante" at bounding box center [339, 172] width 176 height 17
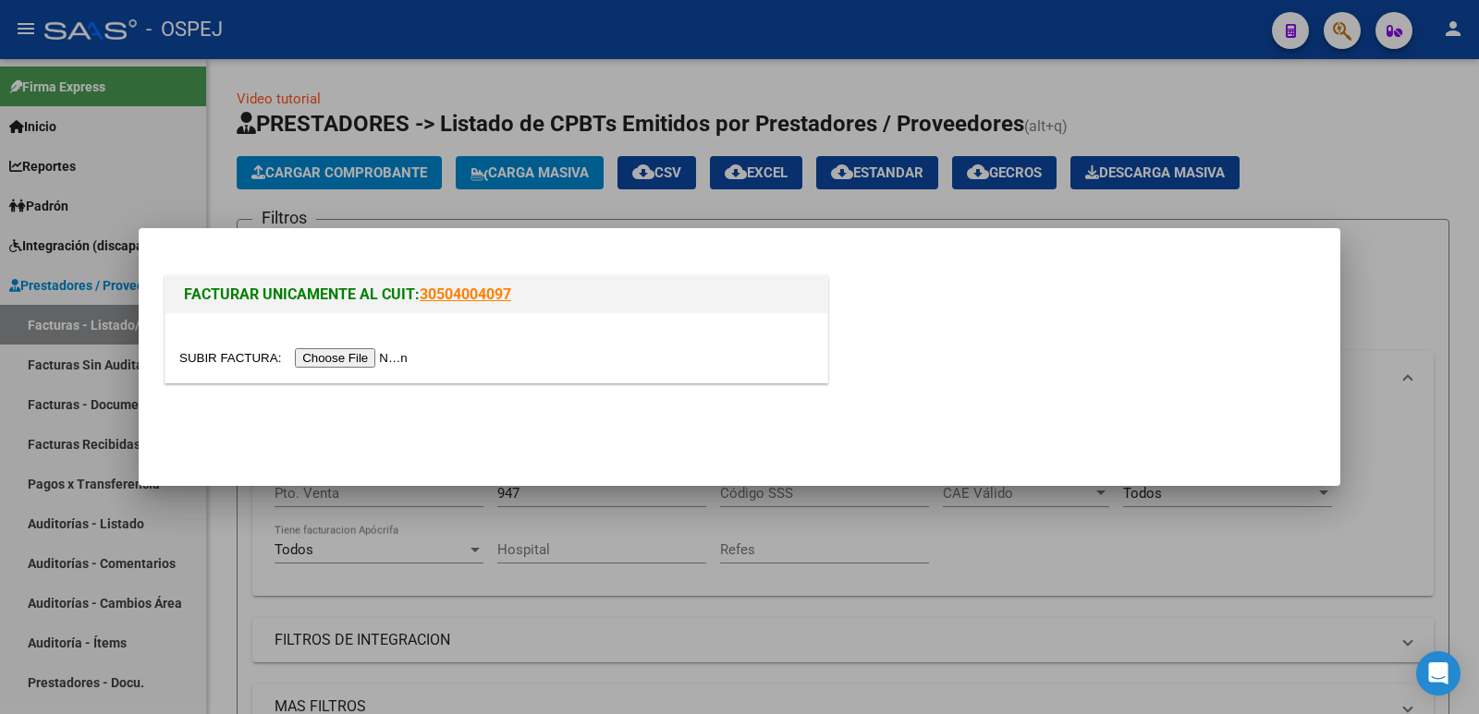
click at [323, 363] on input "file" at bounding box center [296, 357] width 234 height 19
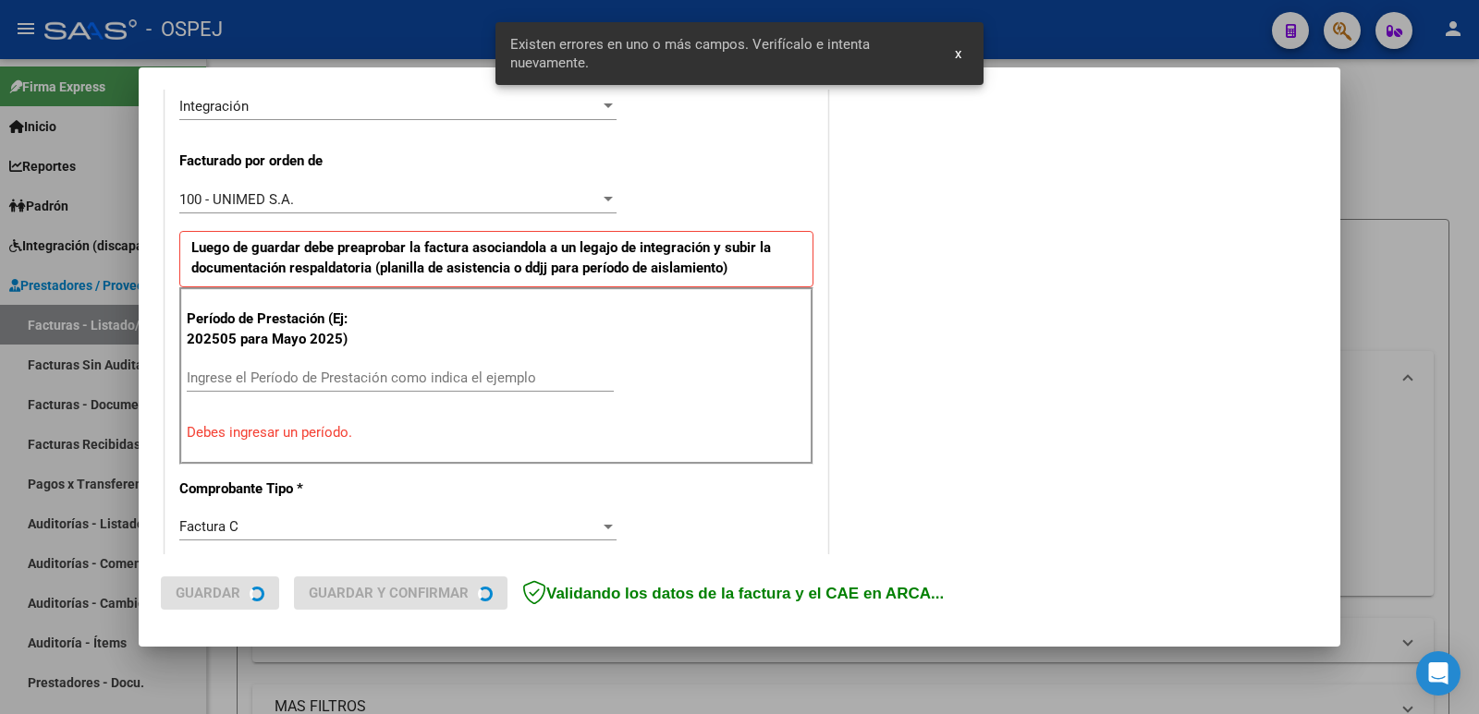
scroll to position [470, 0]
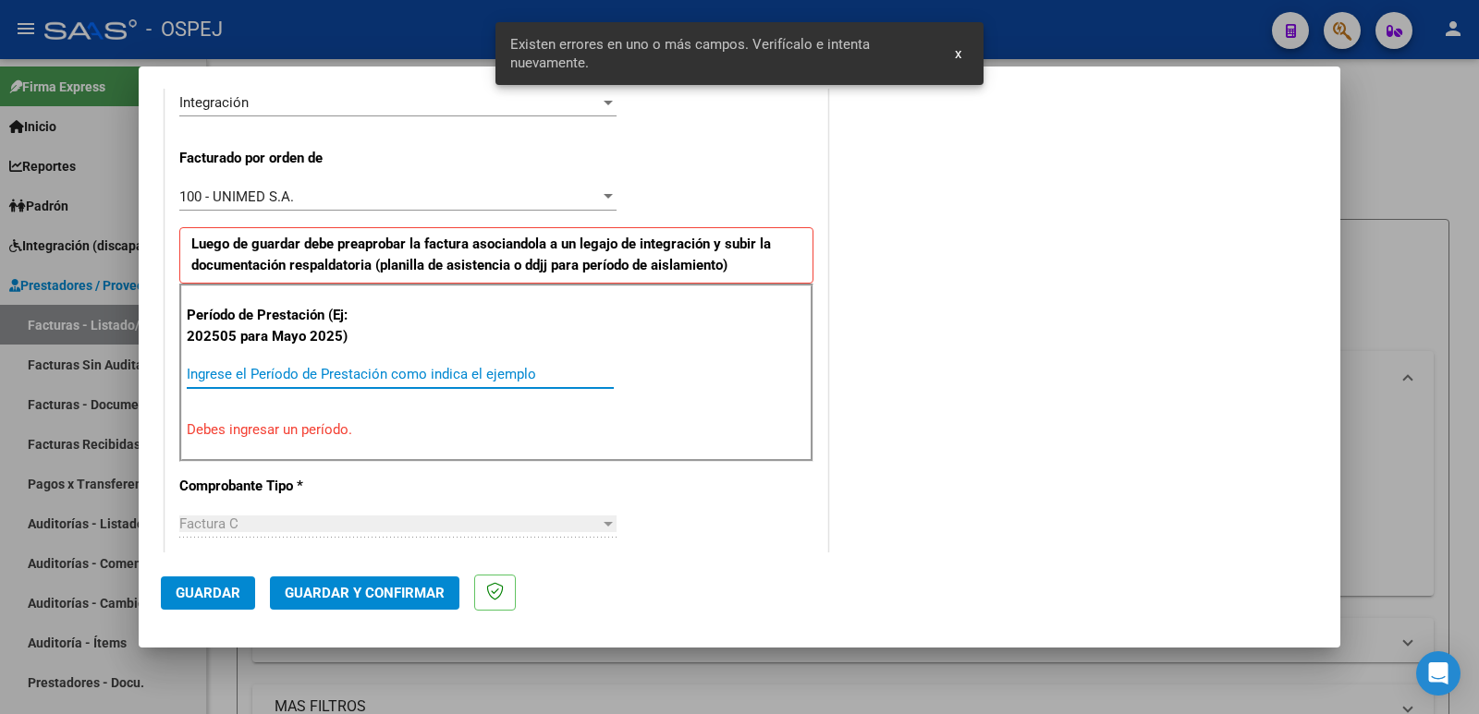
click at [443, 367] on input "Ingrese el Período de Prestación como indica el ejemplo" at bounding box center [400, 374] width 427 height 17
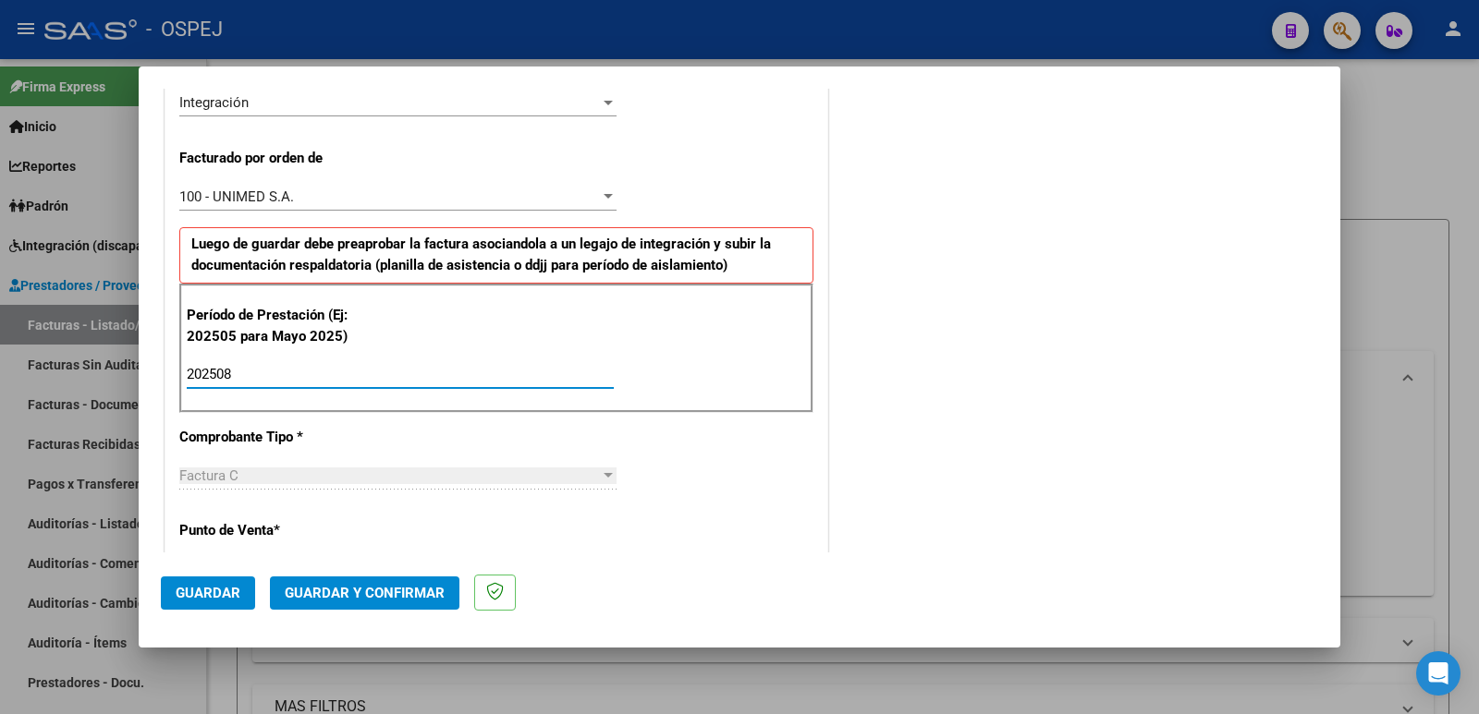
type input "202508"
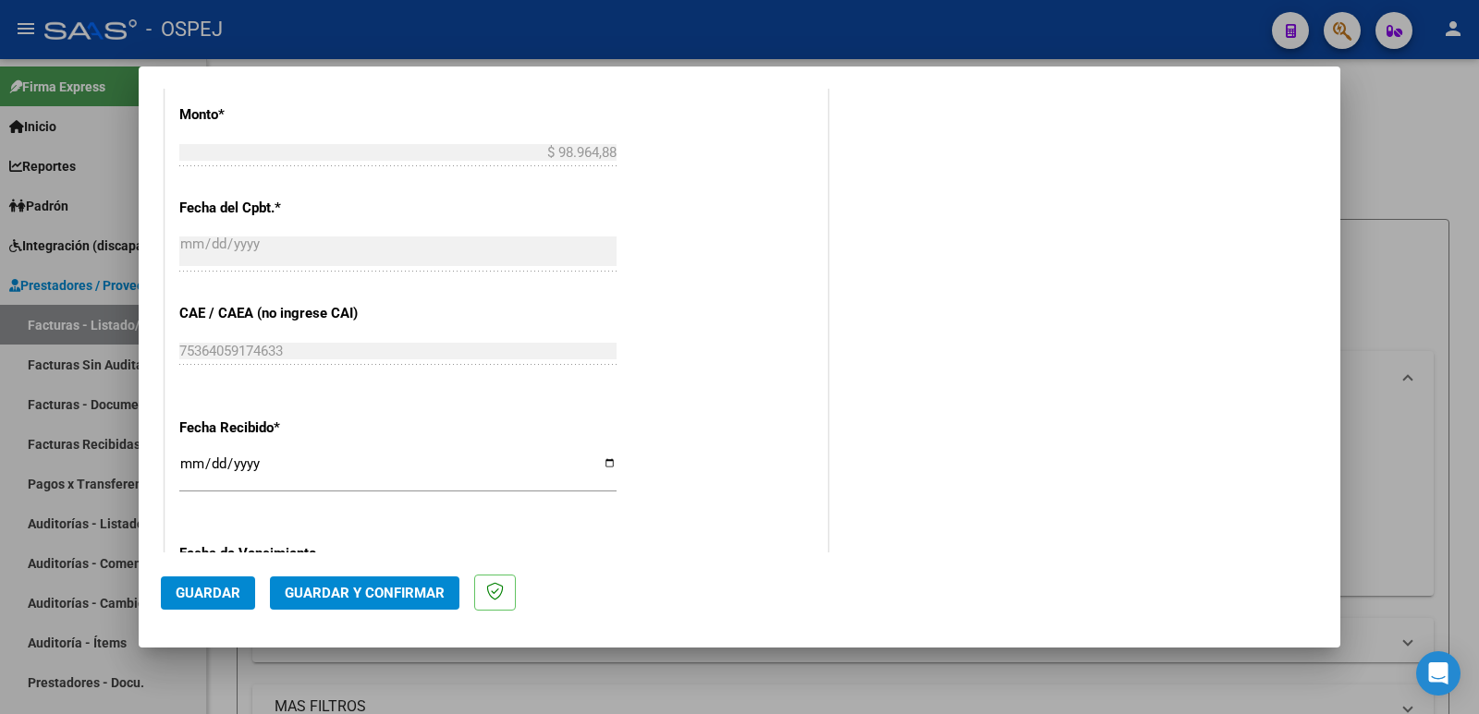
scroll to position [1117, 0]
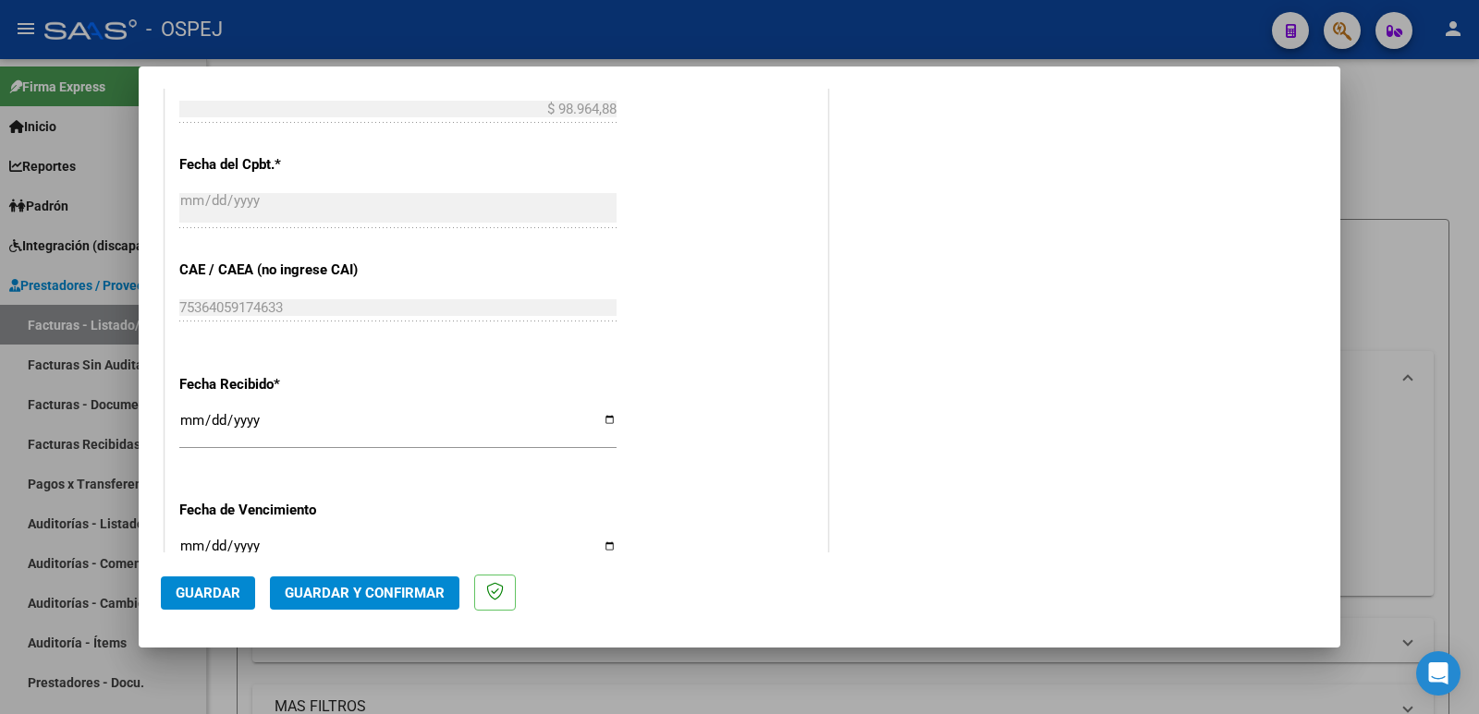
click at [215, 595] on span "Guardar" at bounding box center [208, 593] width 65 height 17
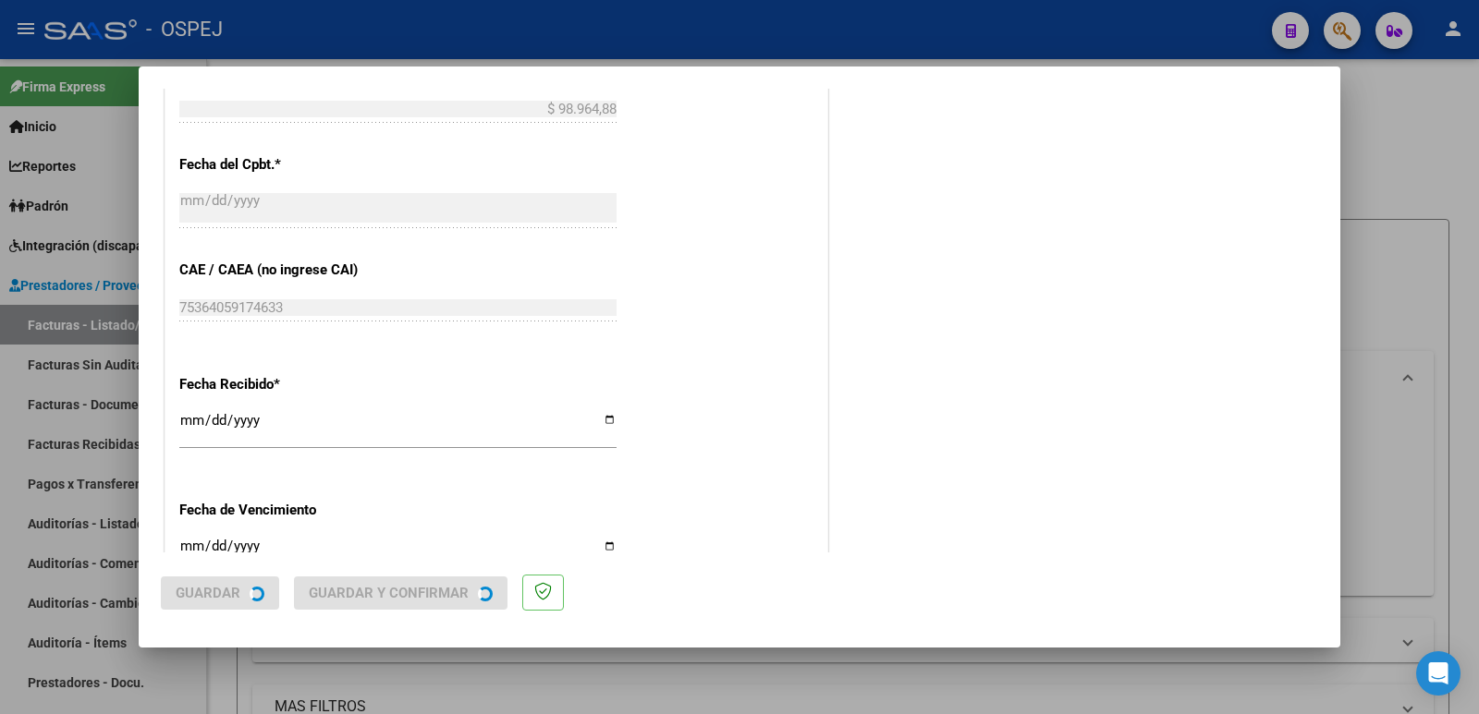
scroll to position [0, 0]
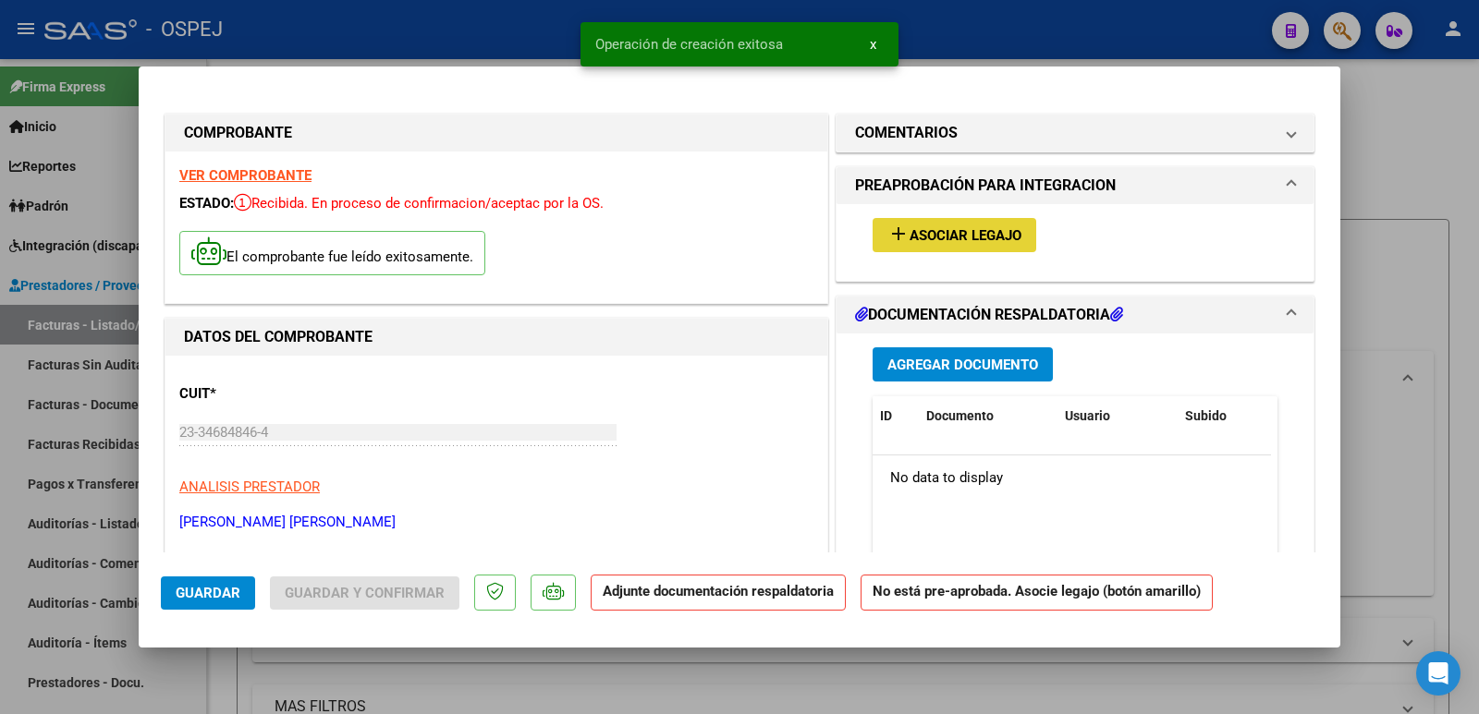
click at [962, 242] on span "Asociar Legajo" at bounding box center [965, 235] width 112 height 17
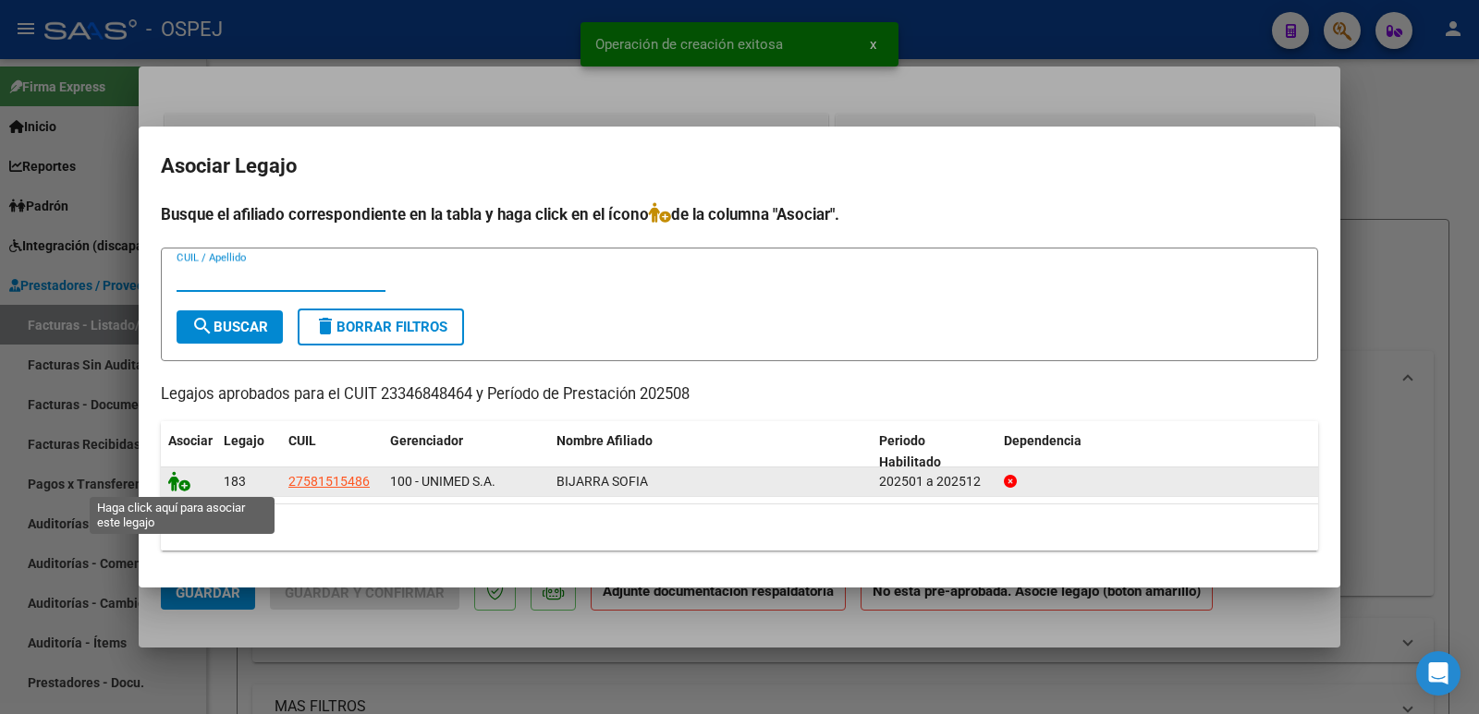
click at [173, 484] on icon at bounding box center [179, 481] width 22 height 20
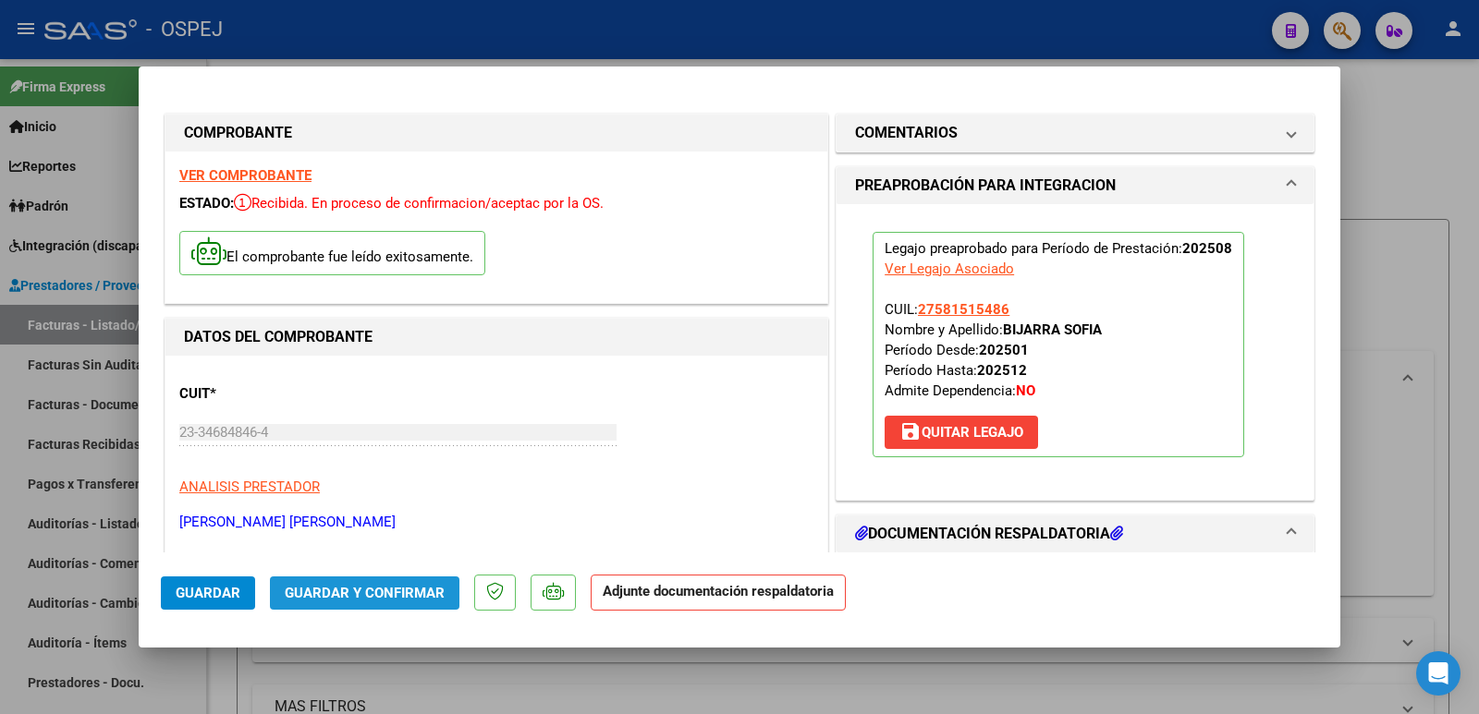
click at [367, 591] on span "Guardar y Confirmar" at bounding box center [365, 593] width 160 height 17
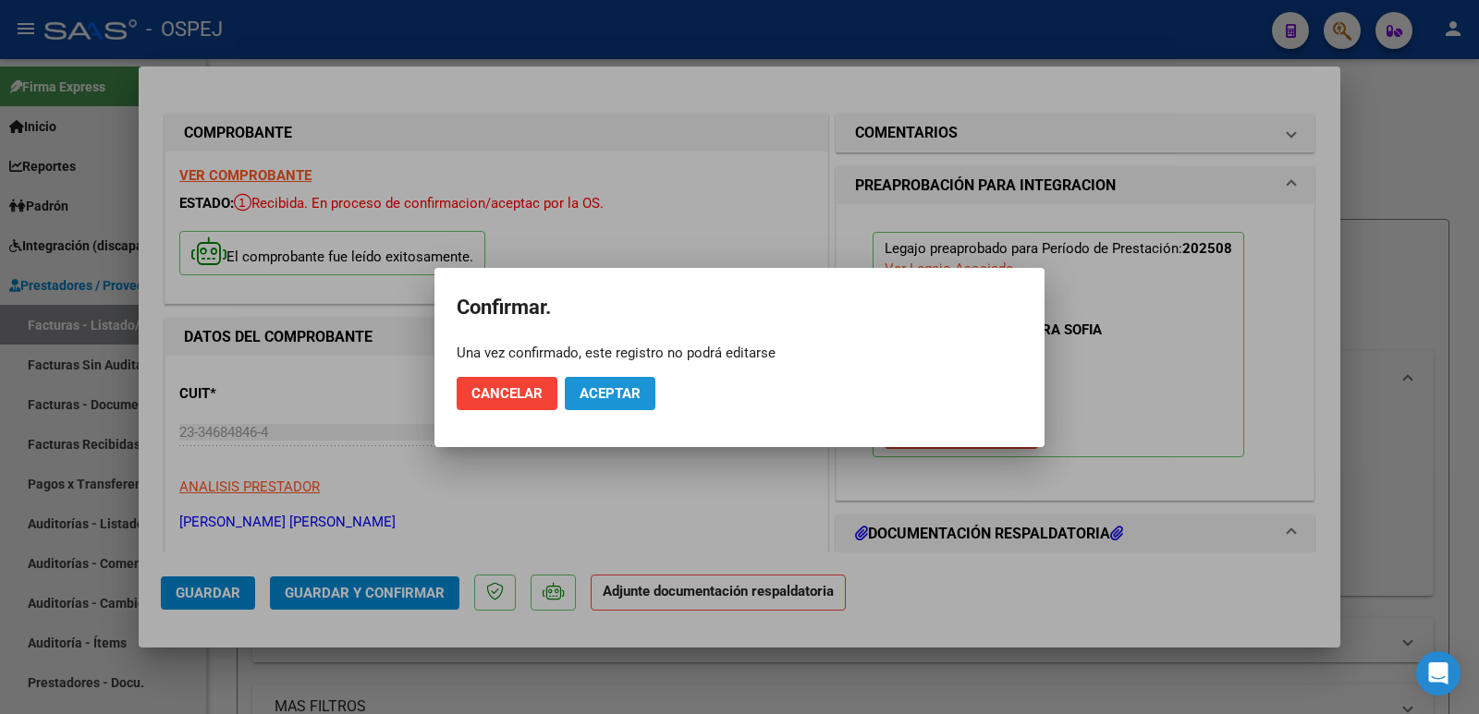
click at [603, 400] on span "Aceptar" at bounding box center [609, 393] width 61 height 17
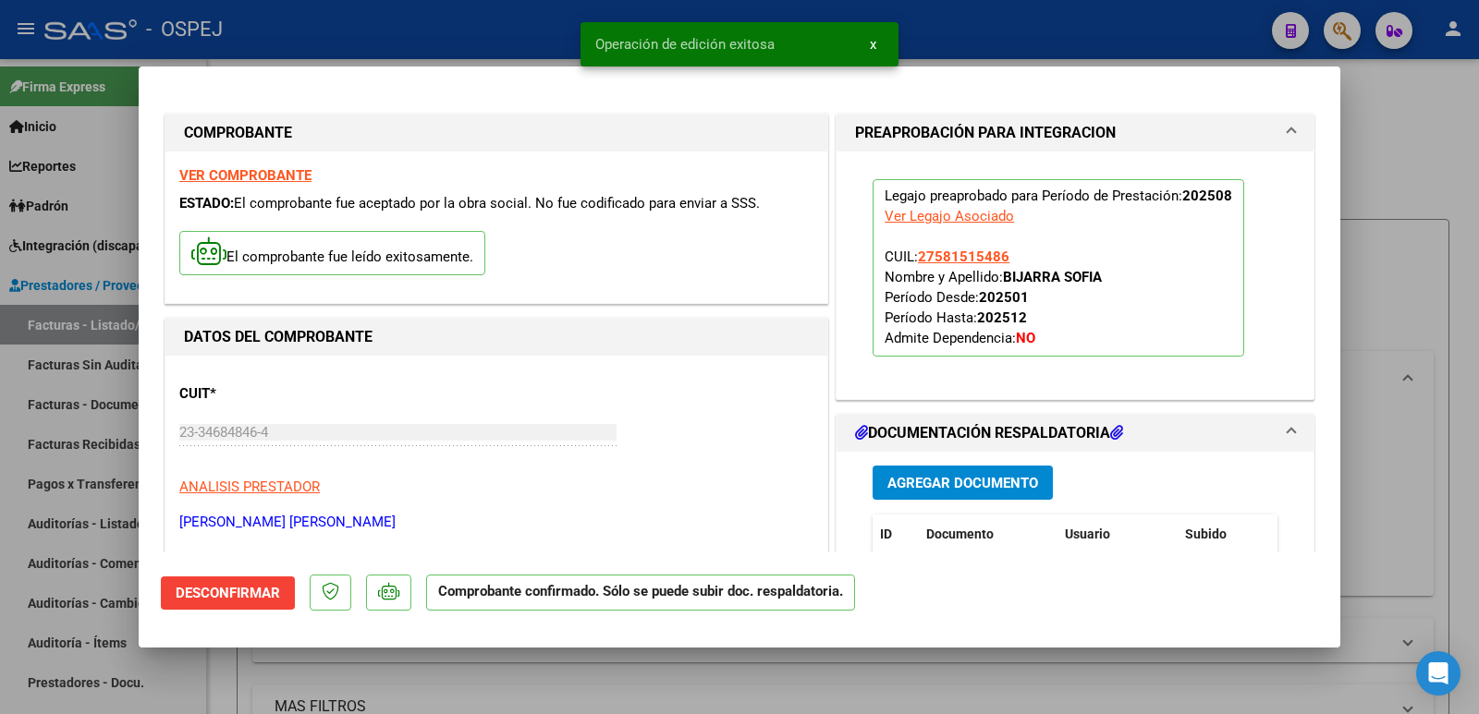
click at [410, 19] on div at bounding box center [739, 357] width 1479 height 714
type input "$ 0,00"
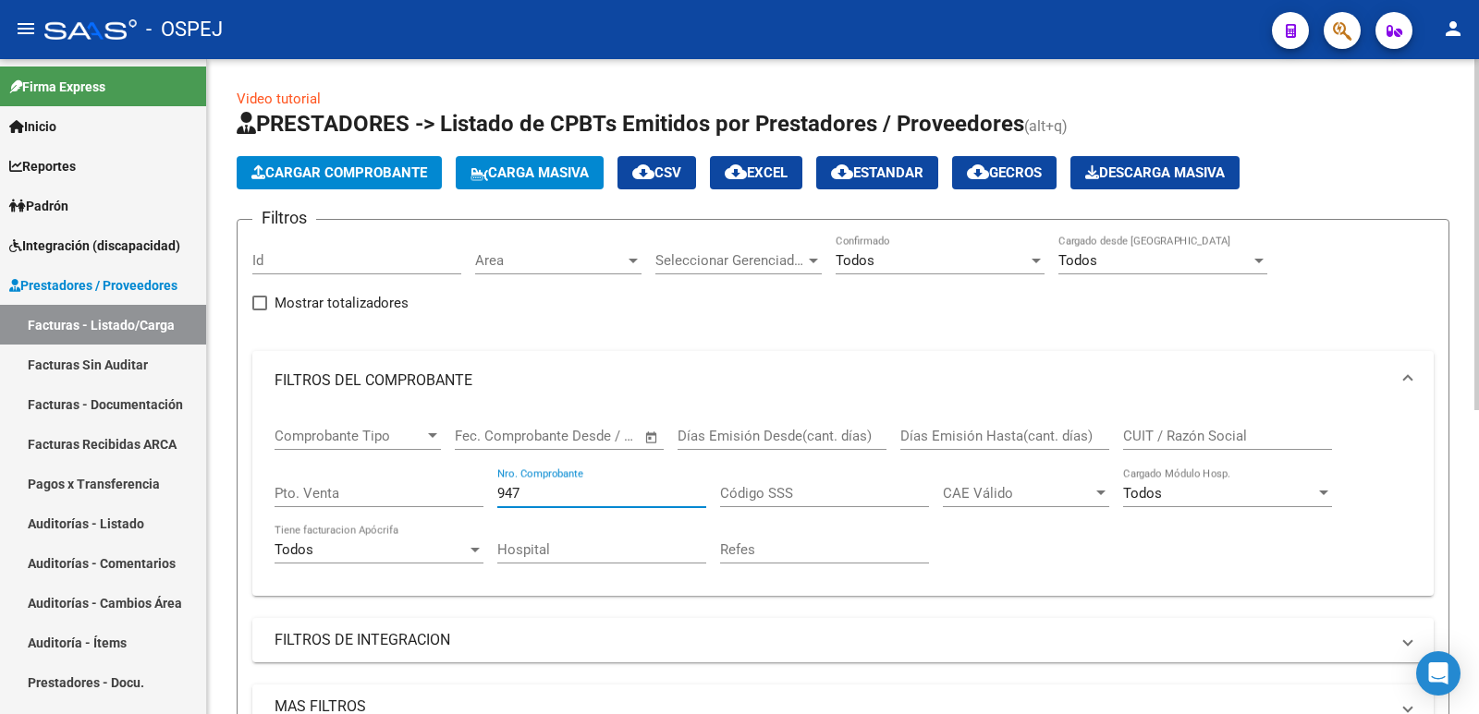
drag, startPoint x: 531, startPoint y: 493, endPoint x: 315, endPoint y: 501, distance: 216.4
click at [315, 501] on div "Comprobante Tipo Comprobante Tipo Fecha inicio – Fecha fin Fec. Comprobante Des…" at bounding box center [842, 495] width 1137 height 171
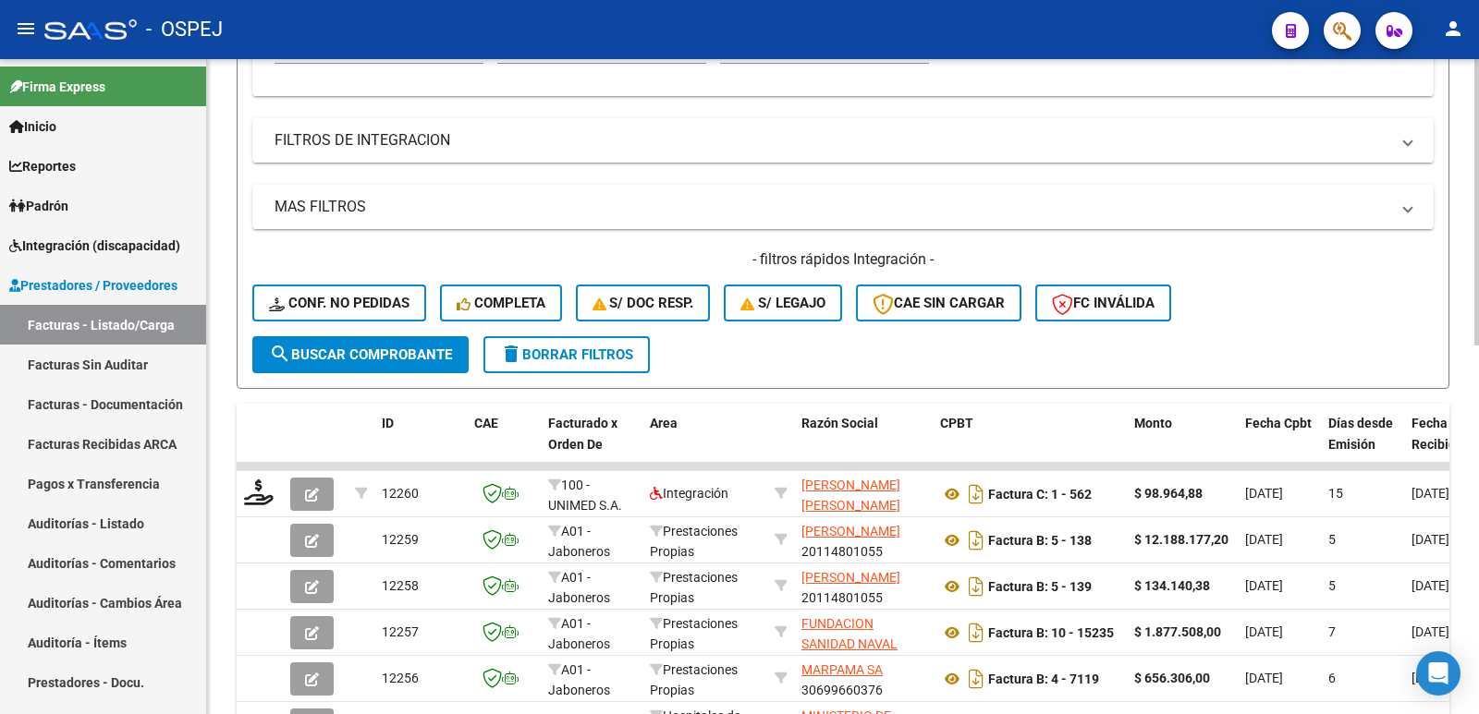
scroll to position [554, 0]
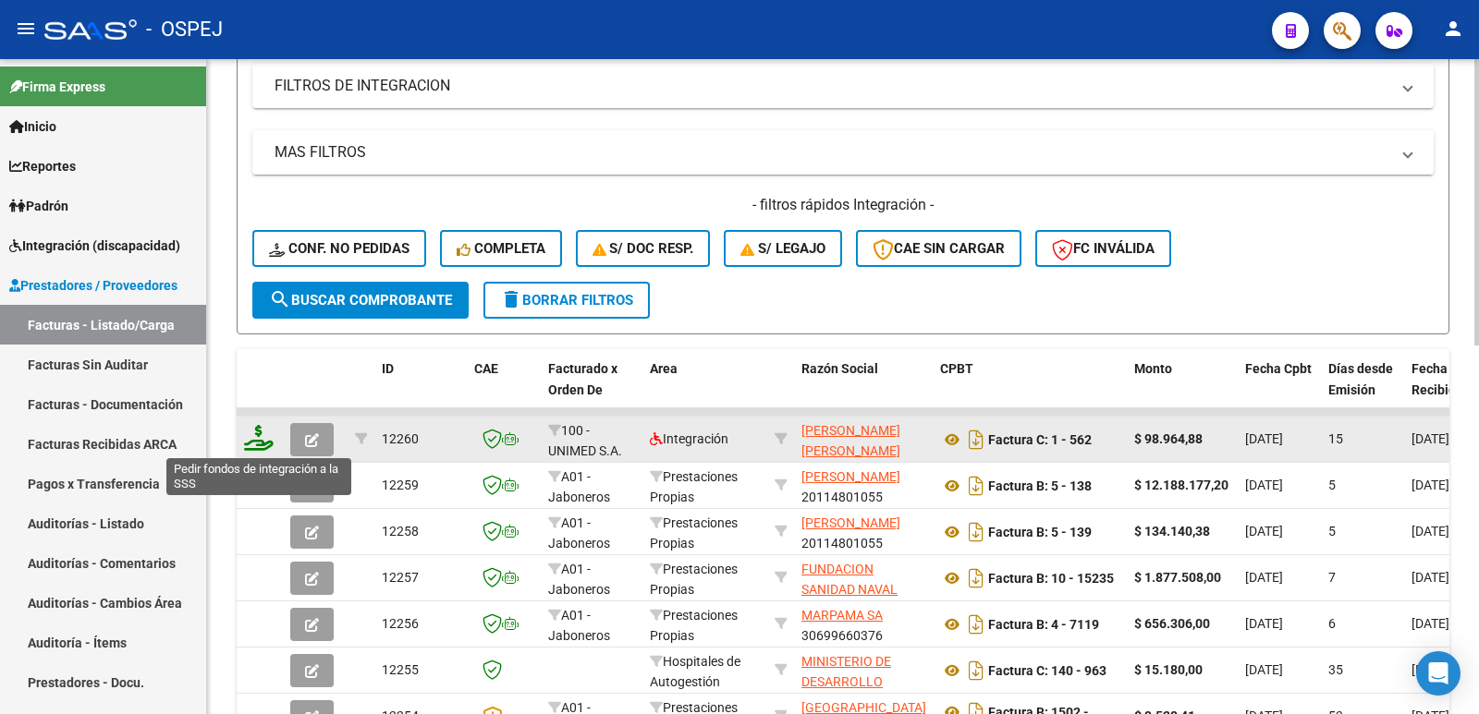
click at [256, 449] on icon at bounding box center [259, 438] width 30 height 26
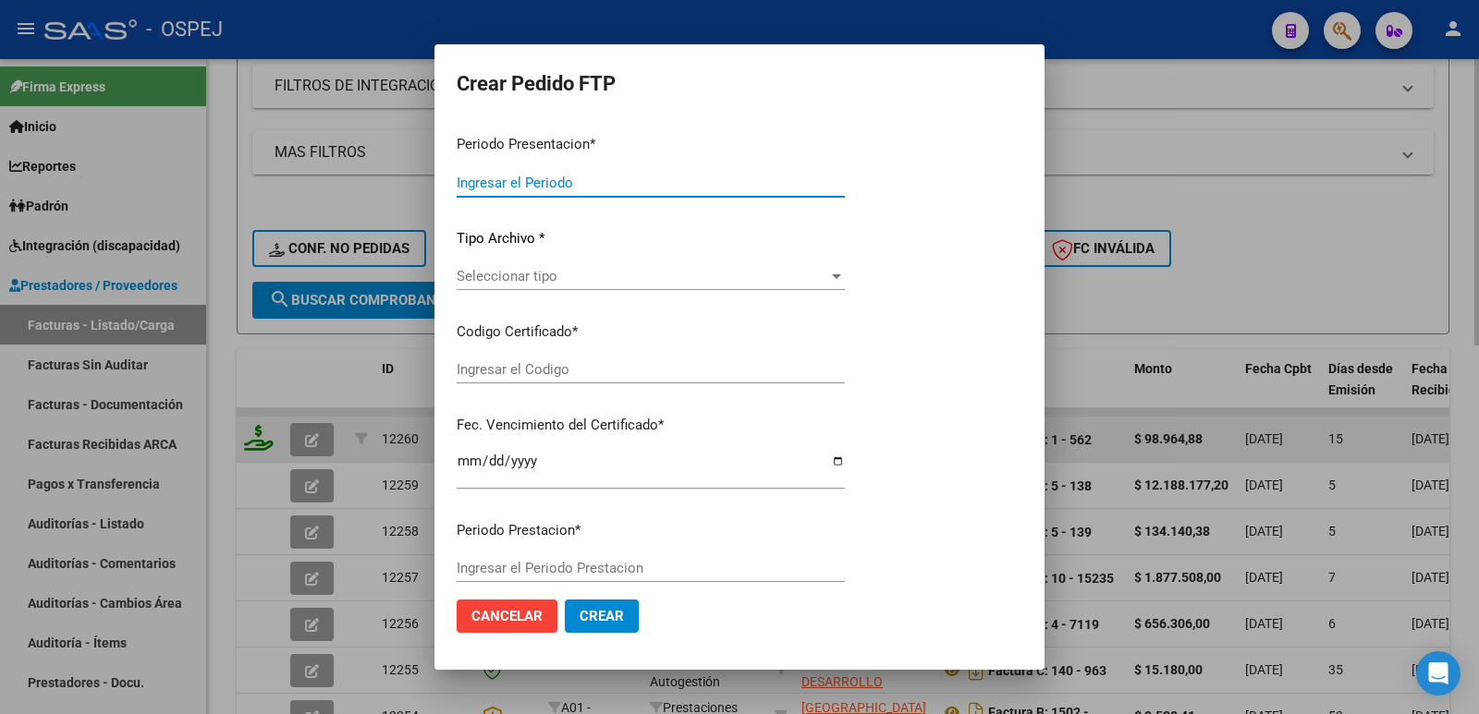
type input "202508"
type input "$ 98.964,88"
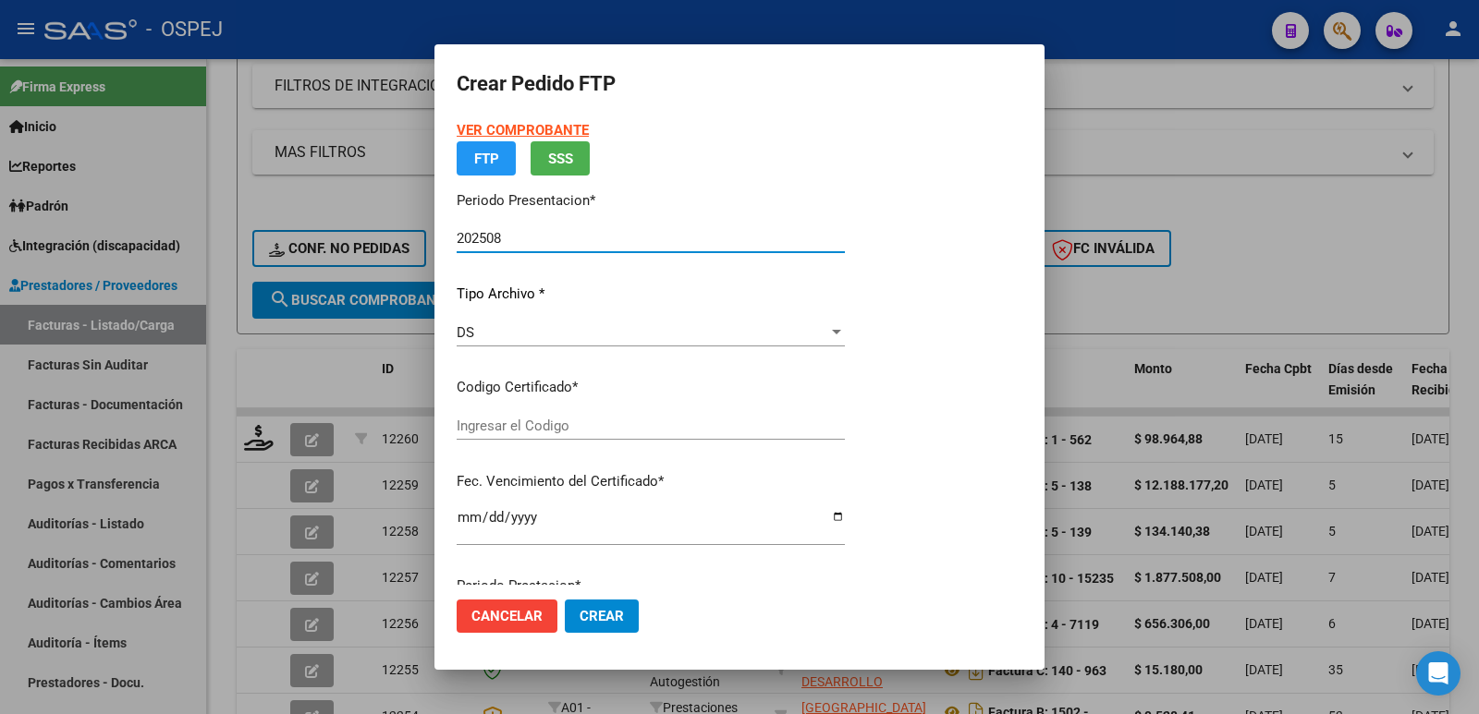
type input "arg01000581515482023012020280110cor"
type input "[DATE]"
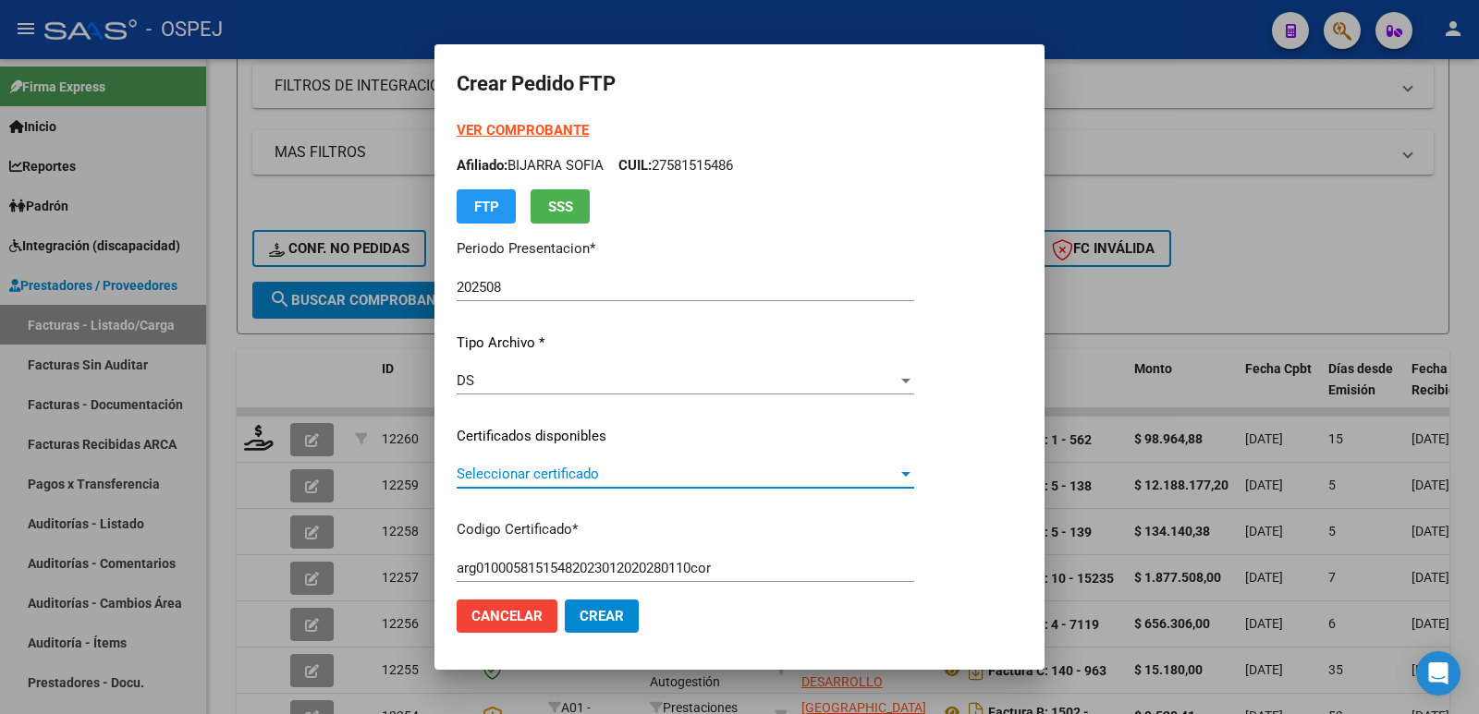
click at [565, 472] on span "Seleccionar certificado" at bounding box center [677, 474] width 441 height 17
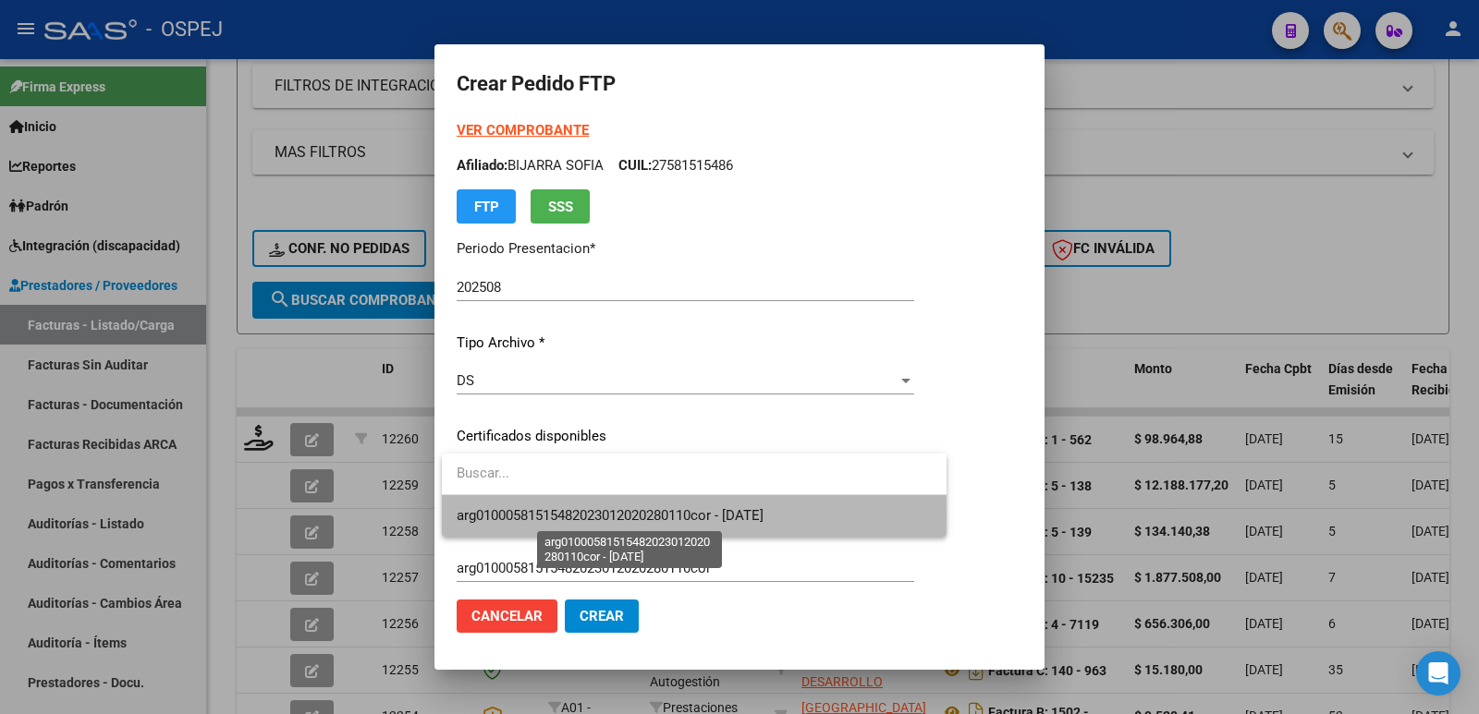
click at [606, 514] on span "arg01000581515482023012020280110cor - [DATE]" at bounding box center [610, 515] width 307 height 17
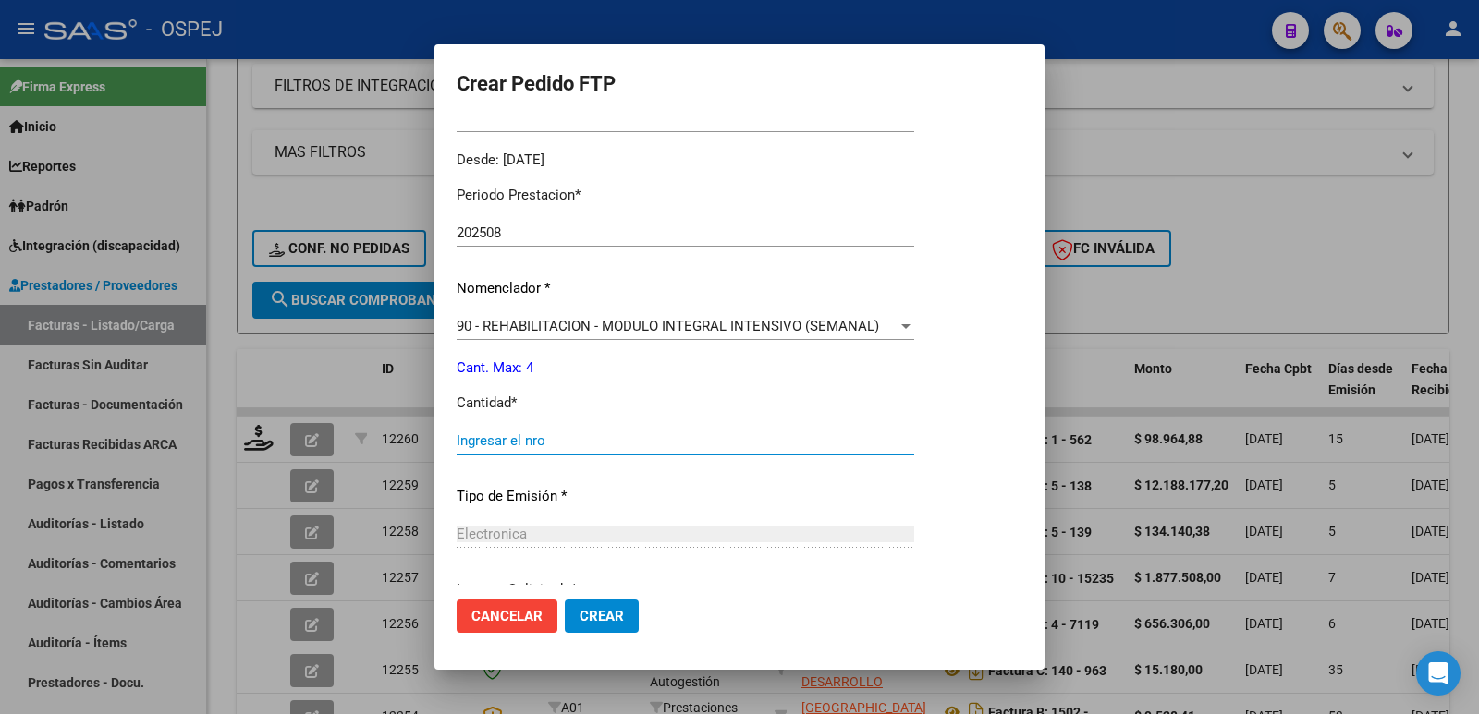
click at [747, 441] on input "Ingresar el nro" at bounding box center [685, 440] width 457 height 17
type input "4"
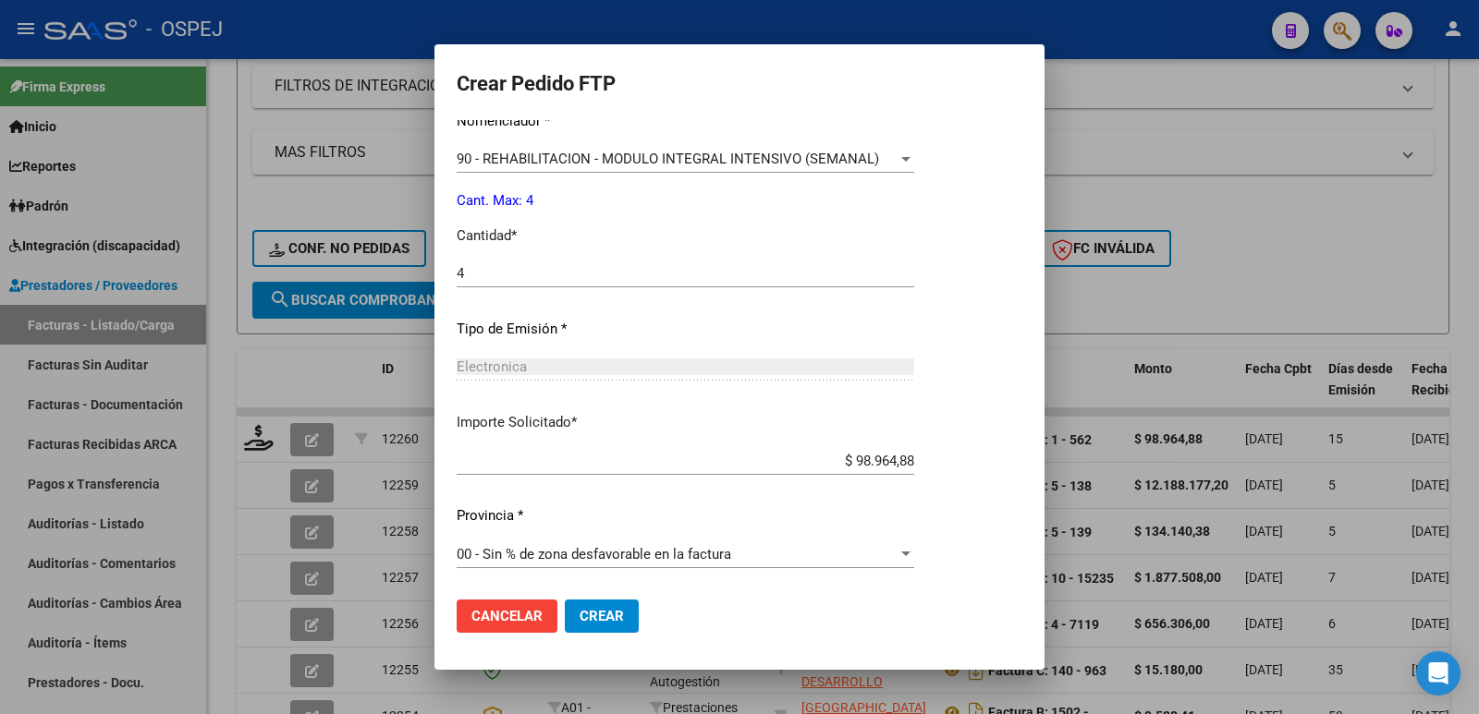
scroll to position [723, 0]
click at [603, 612] on span "Crear" at bounding box center [601, 616] width 44 height 17
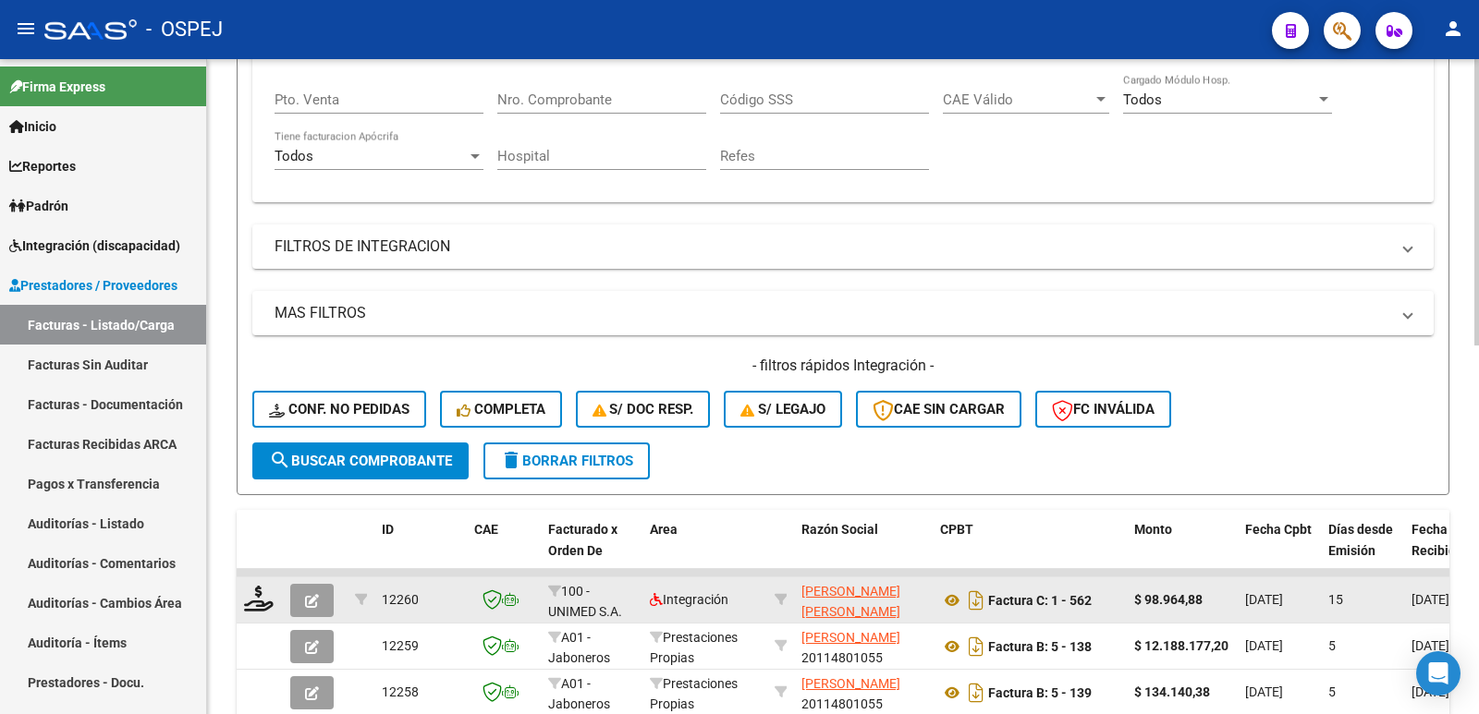
scroll to position [0, 0]
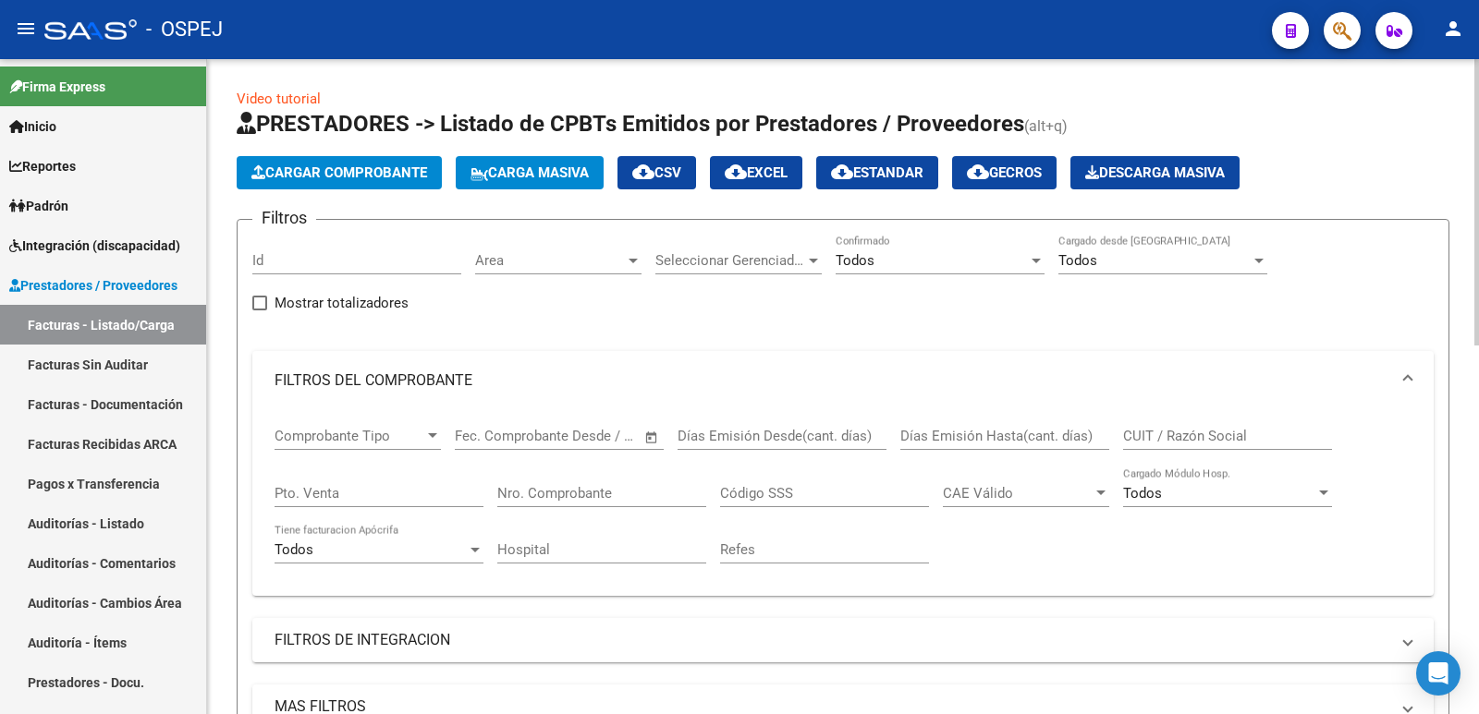
click at [339, 164] on button "Cargar Comprobante" at bounding box center [339, 172] width 205 height 33
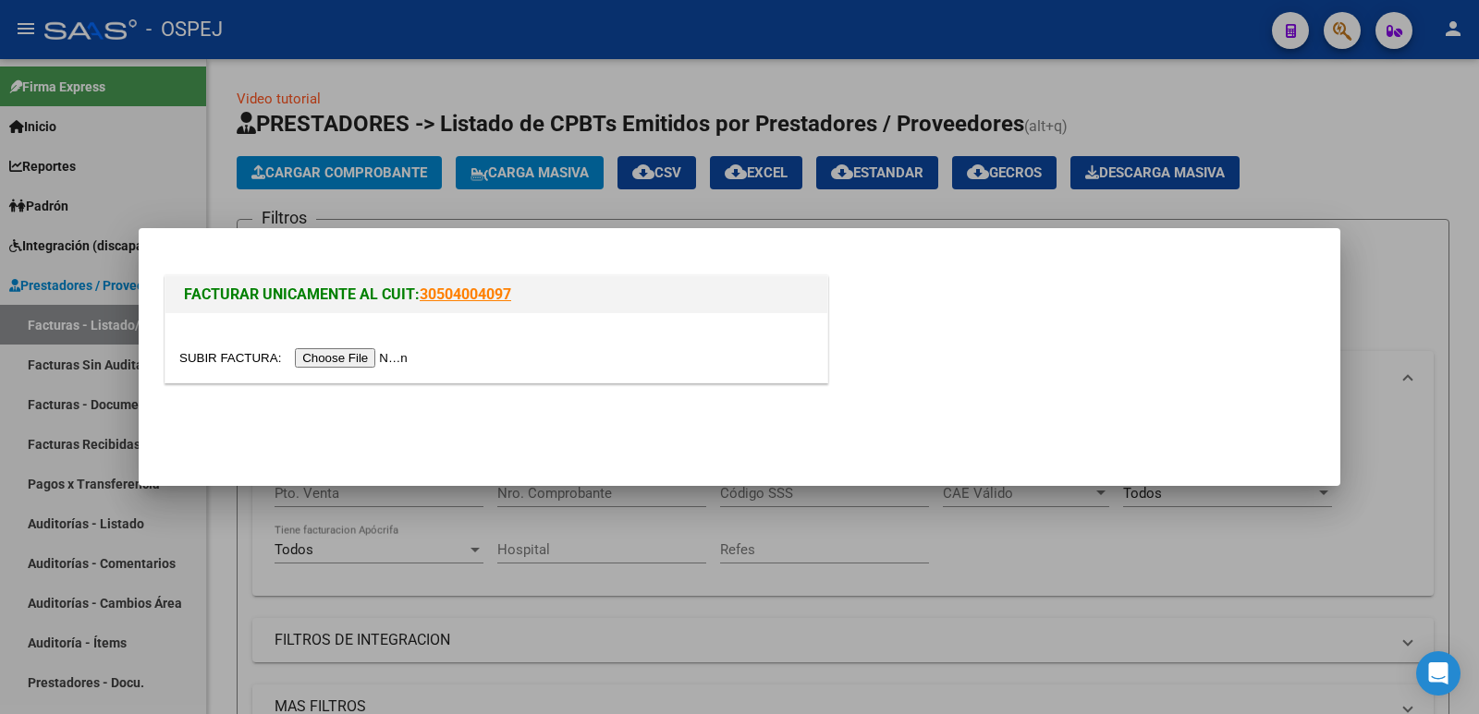
click at [330, 362] on input "file" at bounding box center [296, 357] width 234 height 19
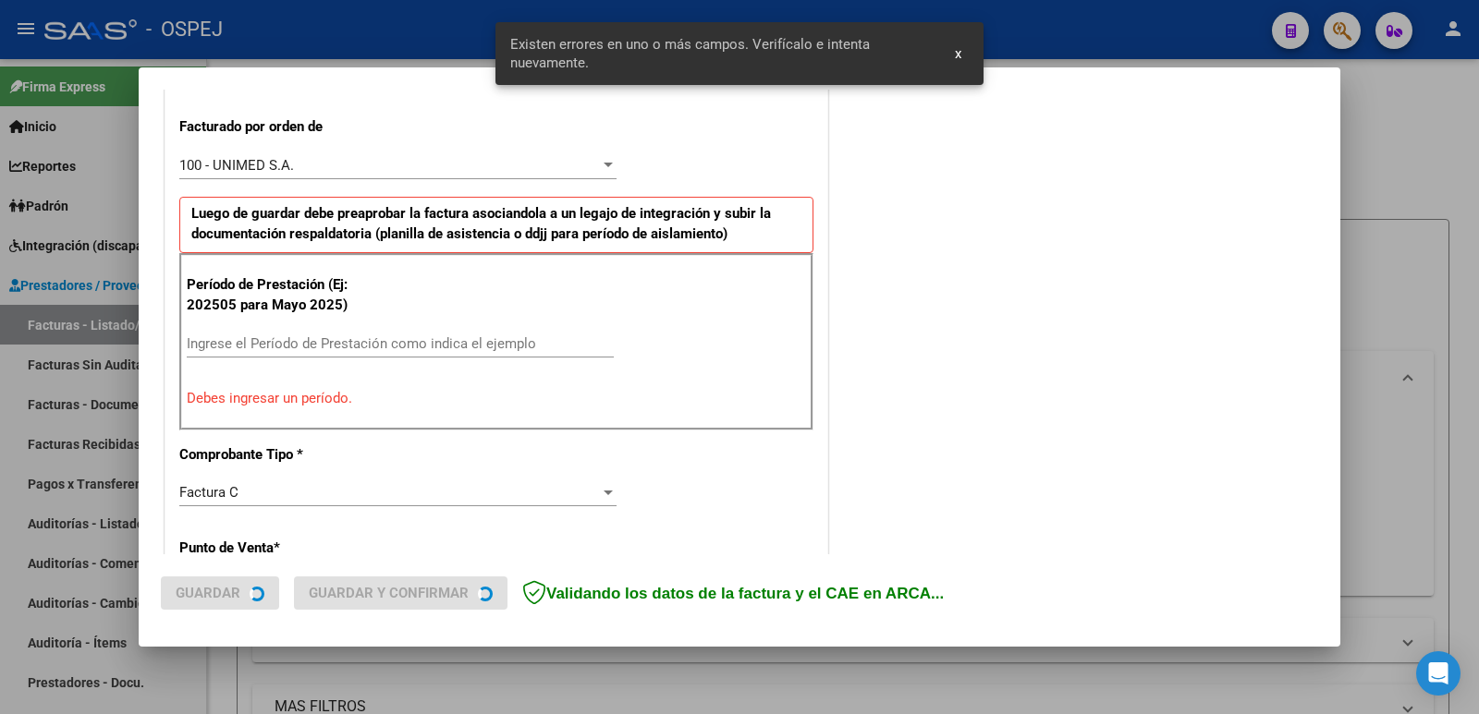
scroll to position [505, 0]
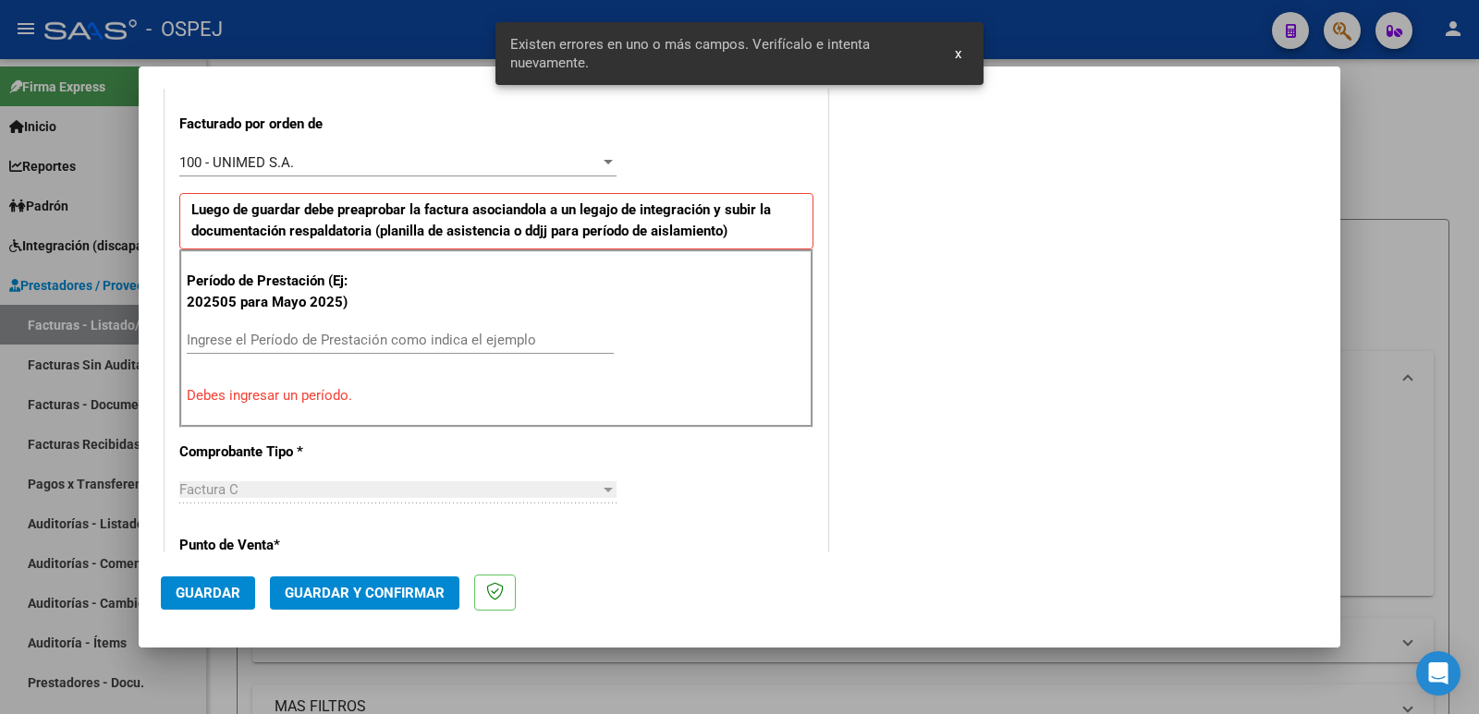
click at [335, 335] on input "Ingrese el Período de Prestación como indica el ejemplo" at bounding box center [400, 340] width 427 height 17
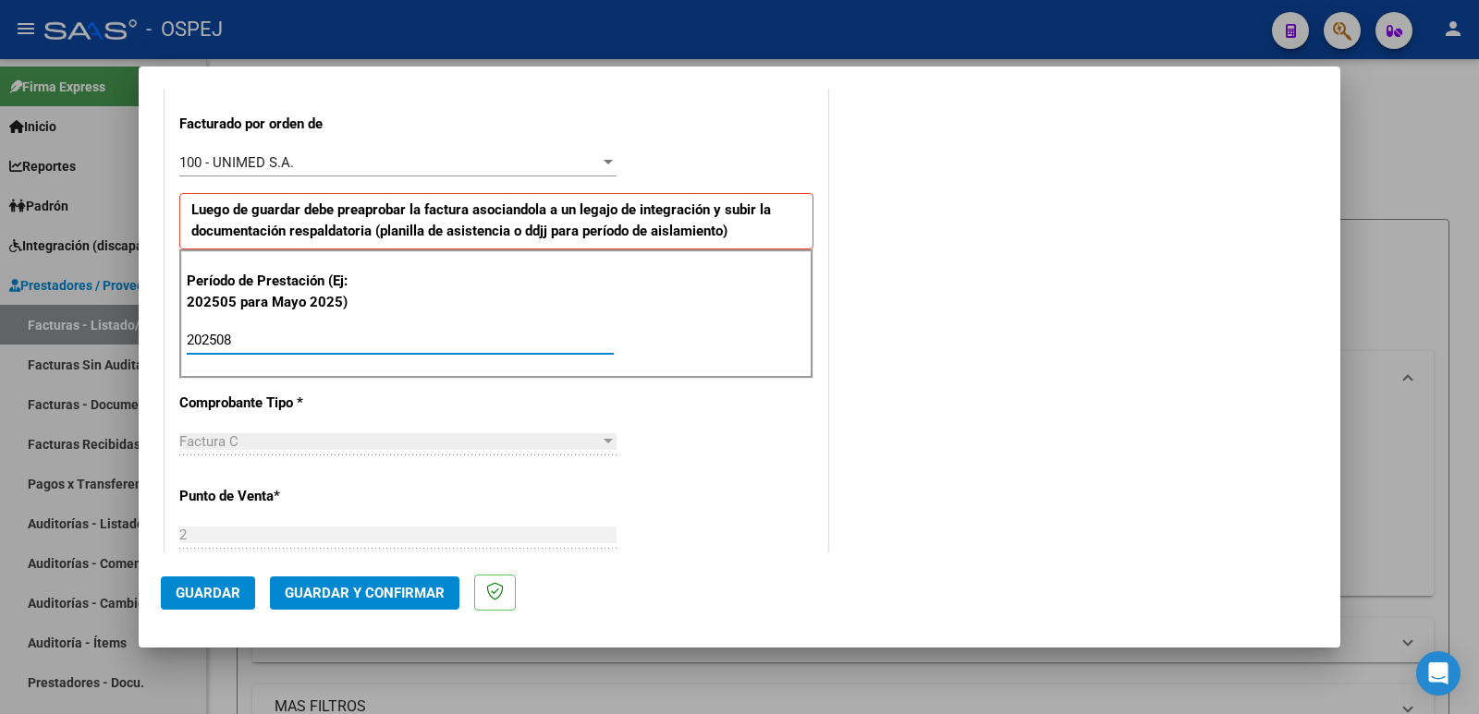
type input "202508"
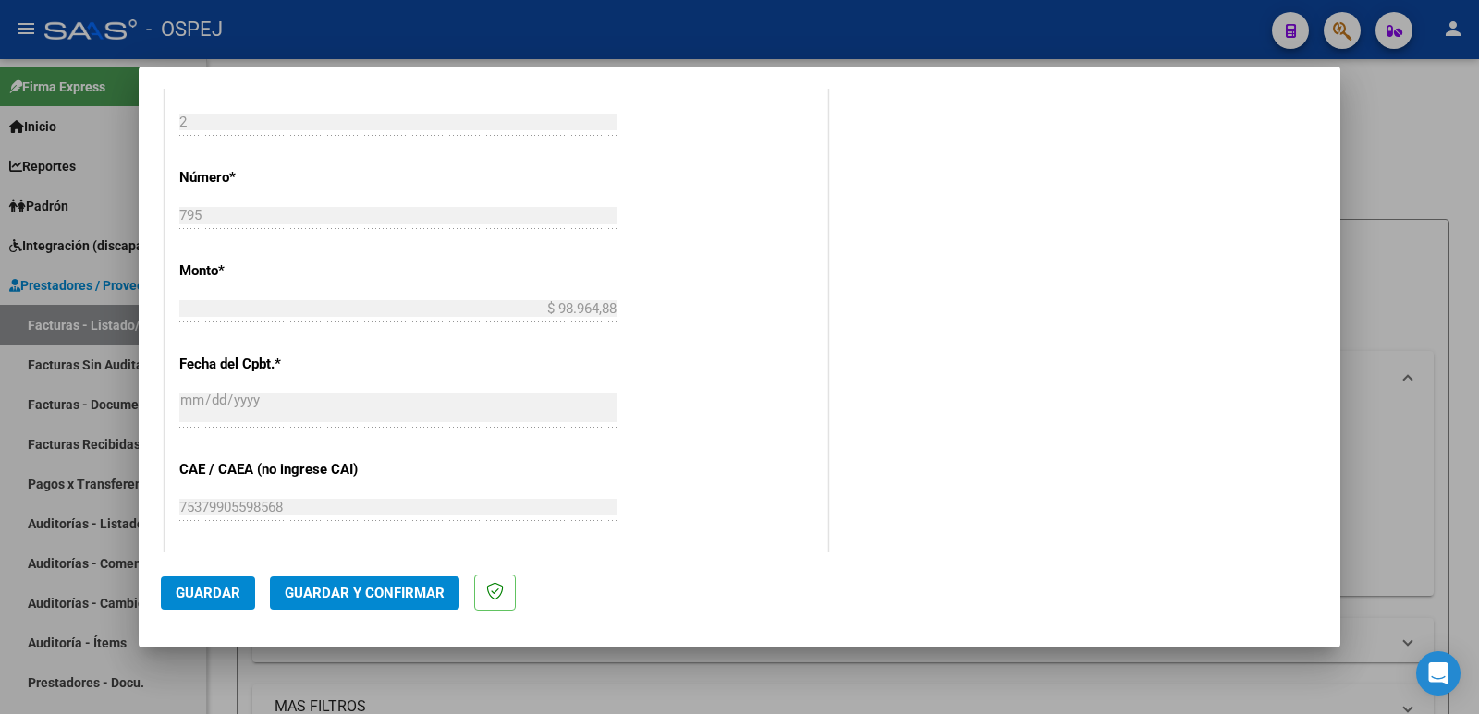
scroll to position [967, 0]
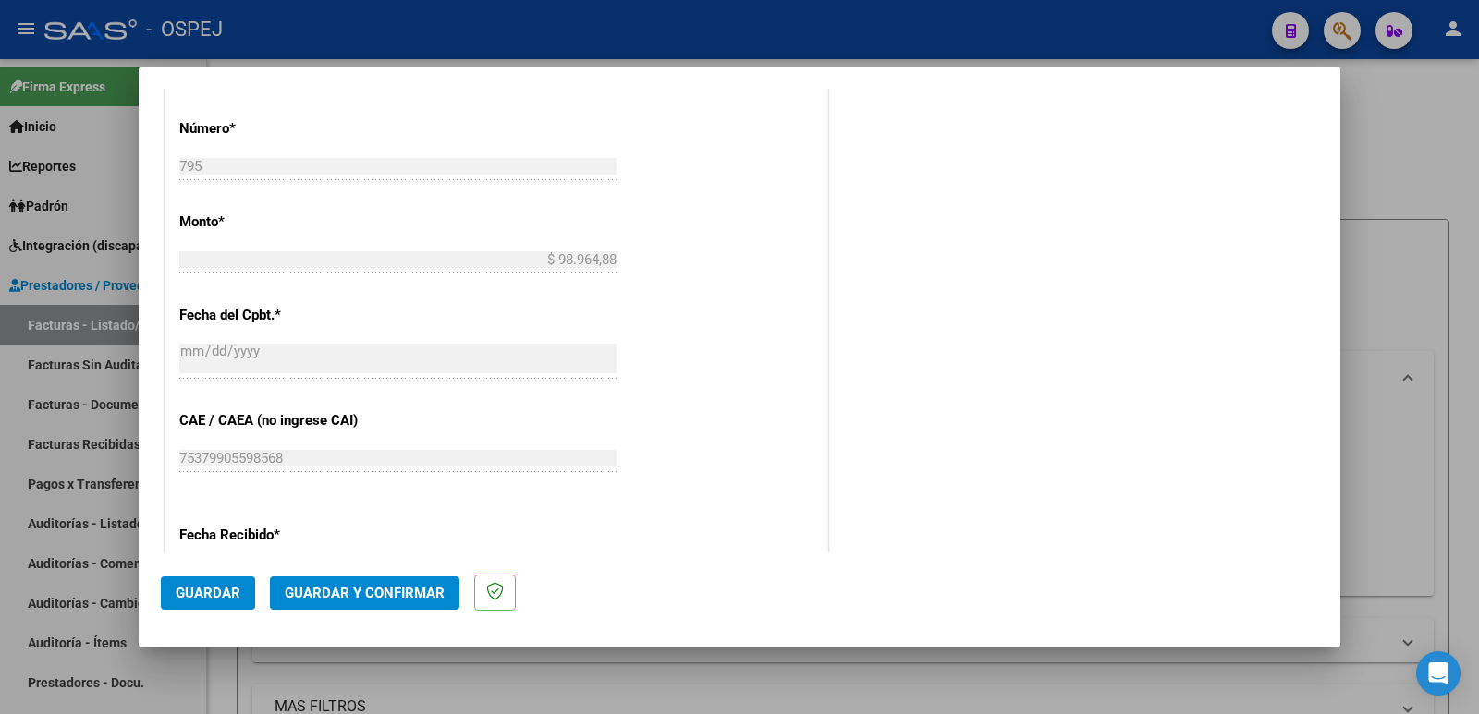
click at [212, 600] on span "Guardar" at bounding box center [208, 593] width 65 height 17
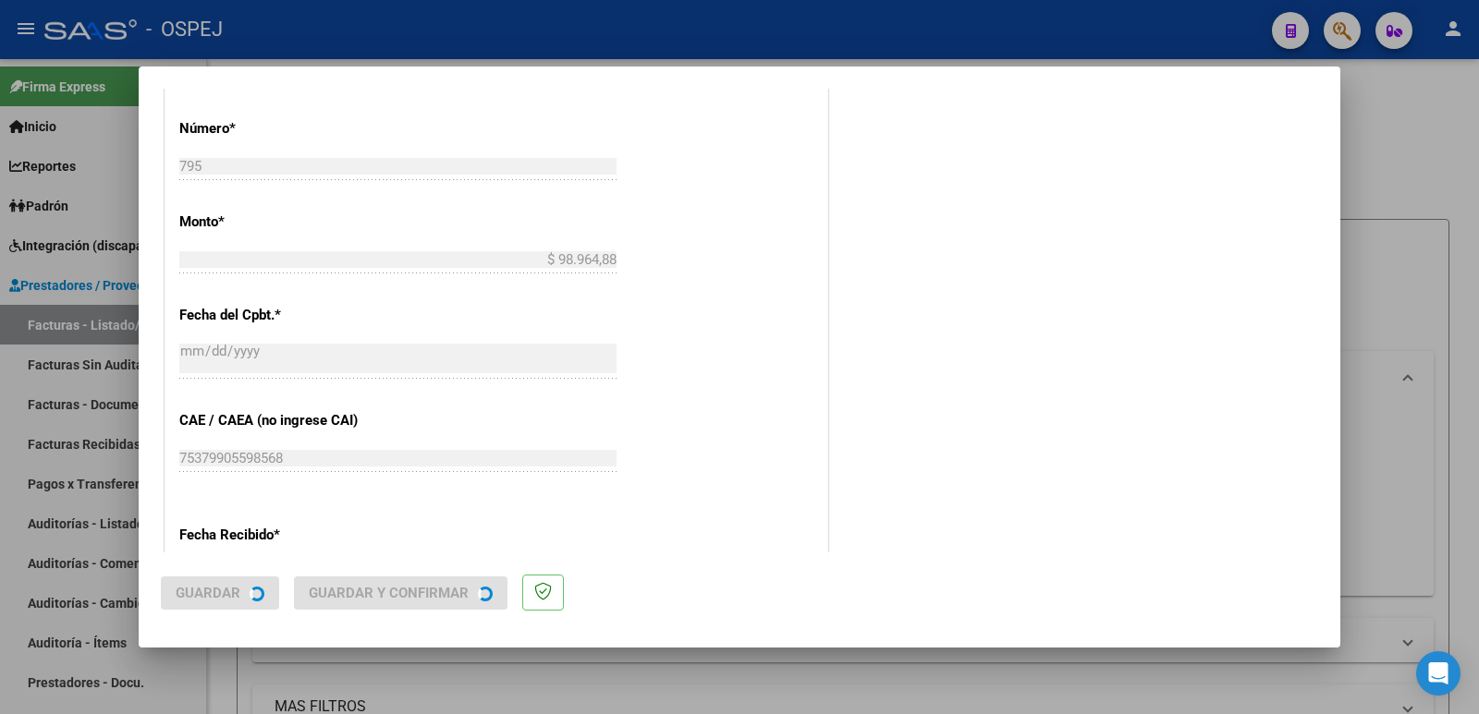
scroll to position [0, 0]
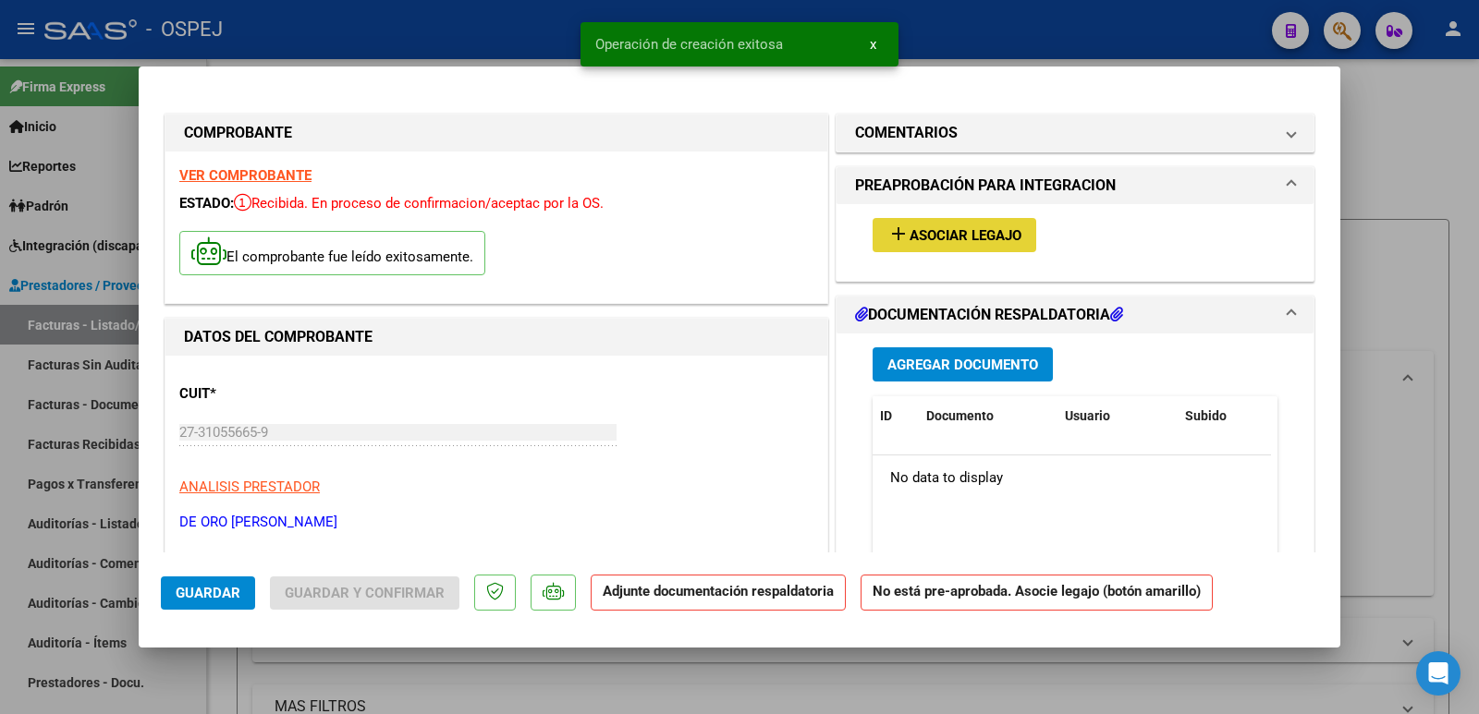
click at [986, 238] on span "Asociar Legajo" at bounding box center [965, 235] width 112 height 17
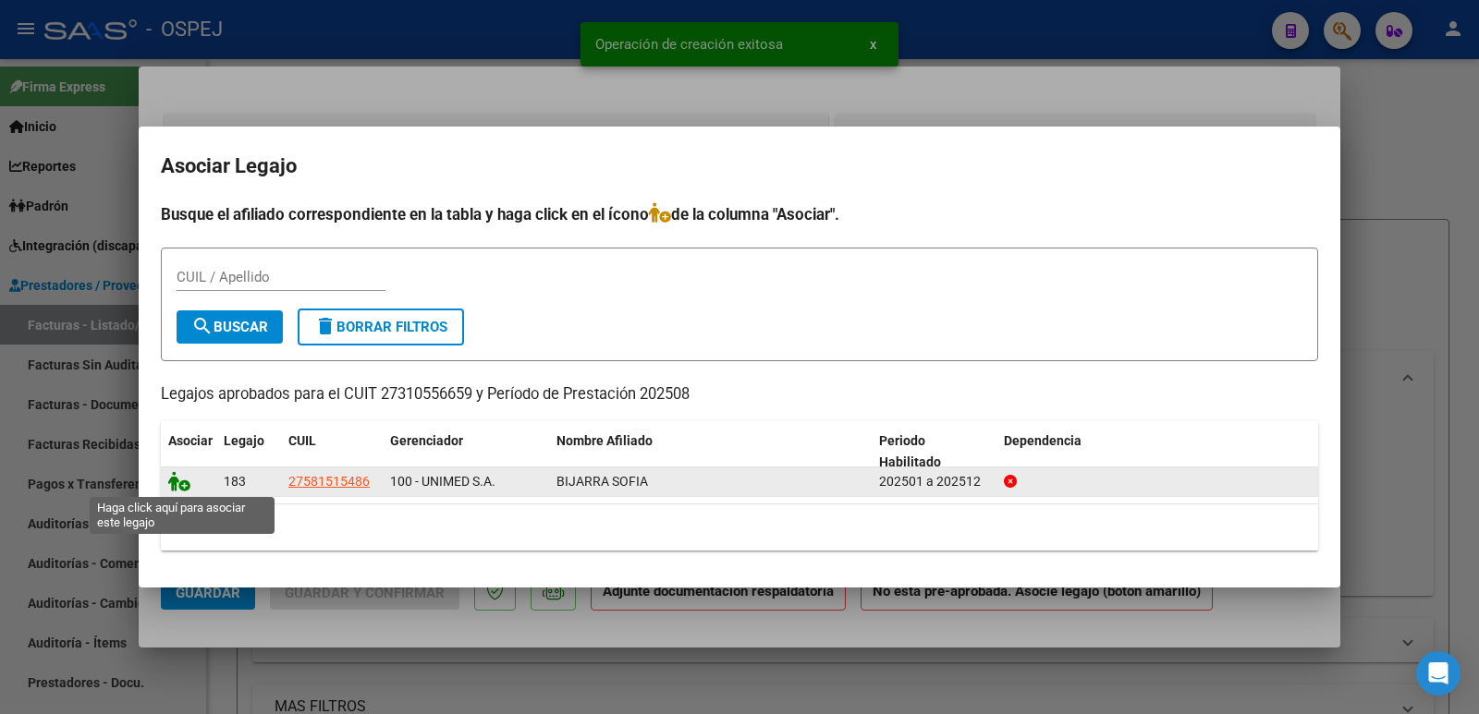
click at [178, 481] on icon at bounding box center [179, 481] width 22 height 20
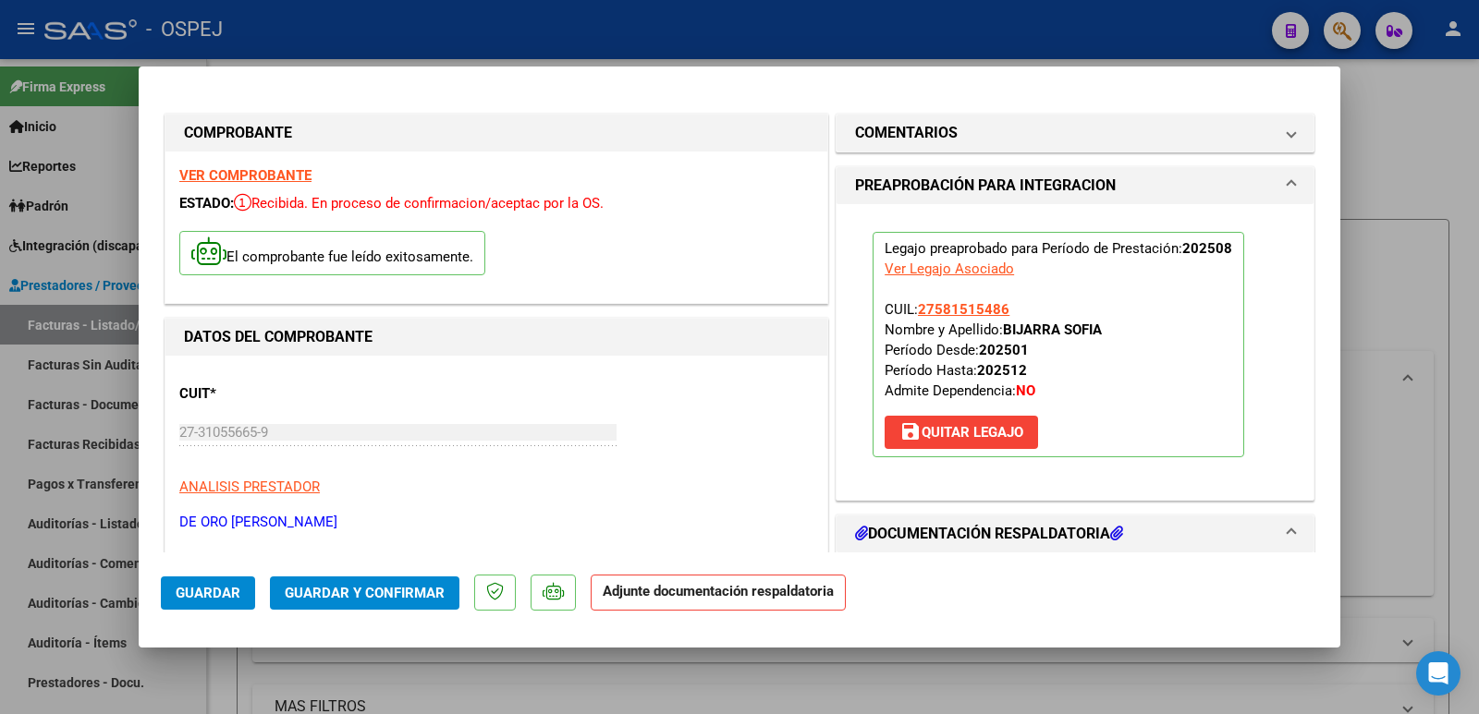
click at [351, 594] on span "Guardar y Confirmar" at bounding box center [365, 593] width 160 height 17
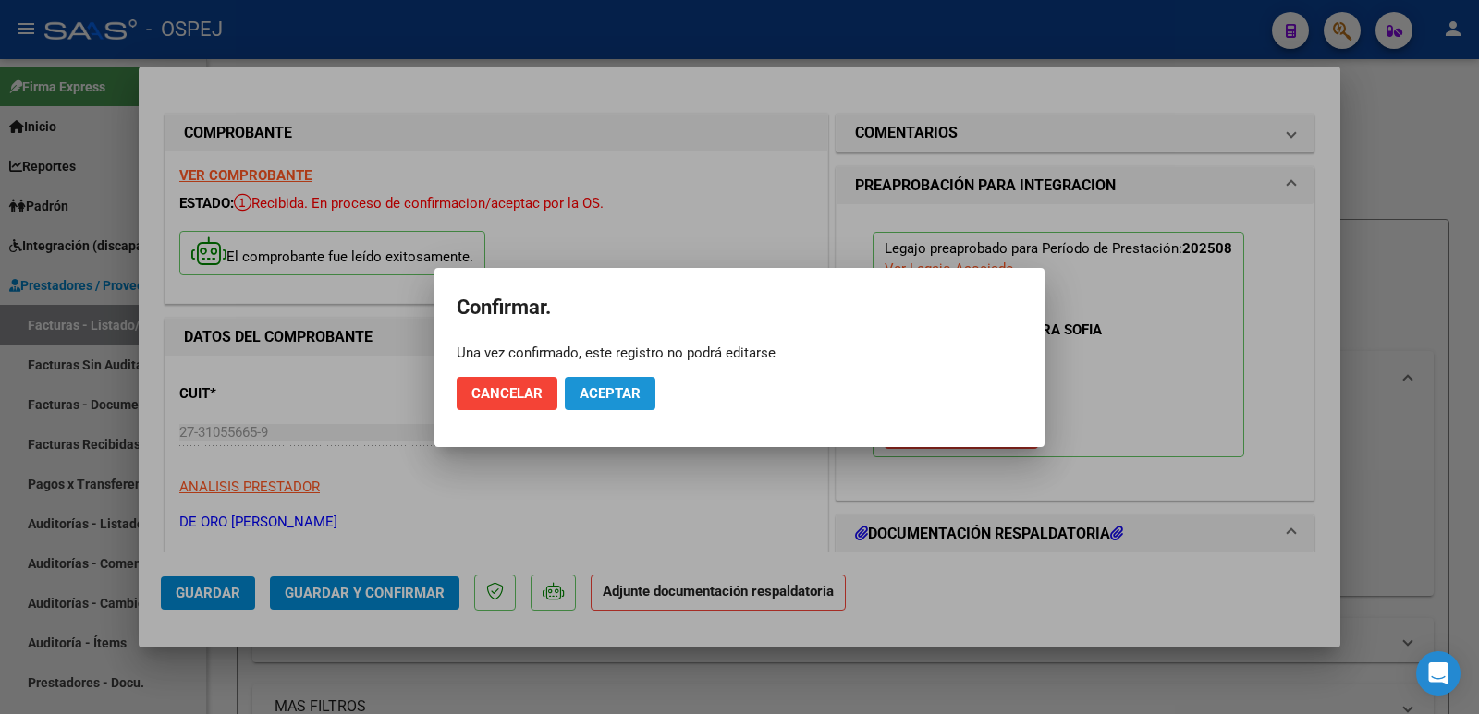
click at [618, 386] on span "Aceptar" at bounding box center [609, 393] width 61 height 17
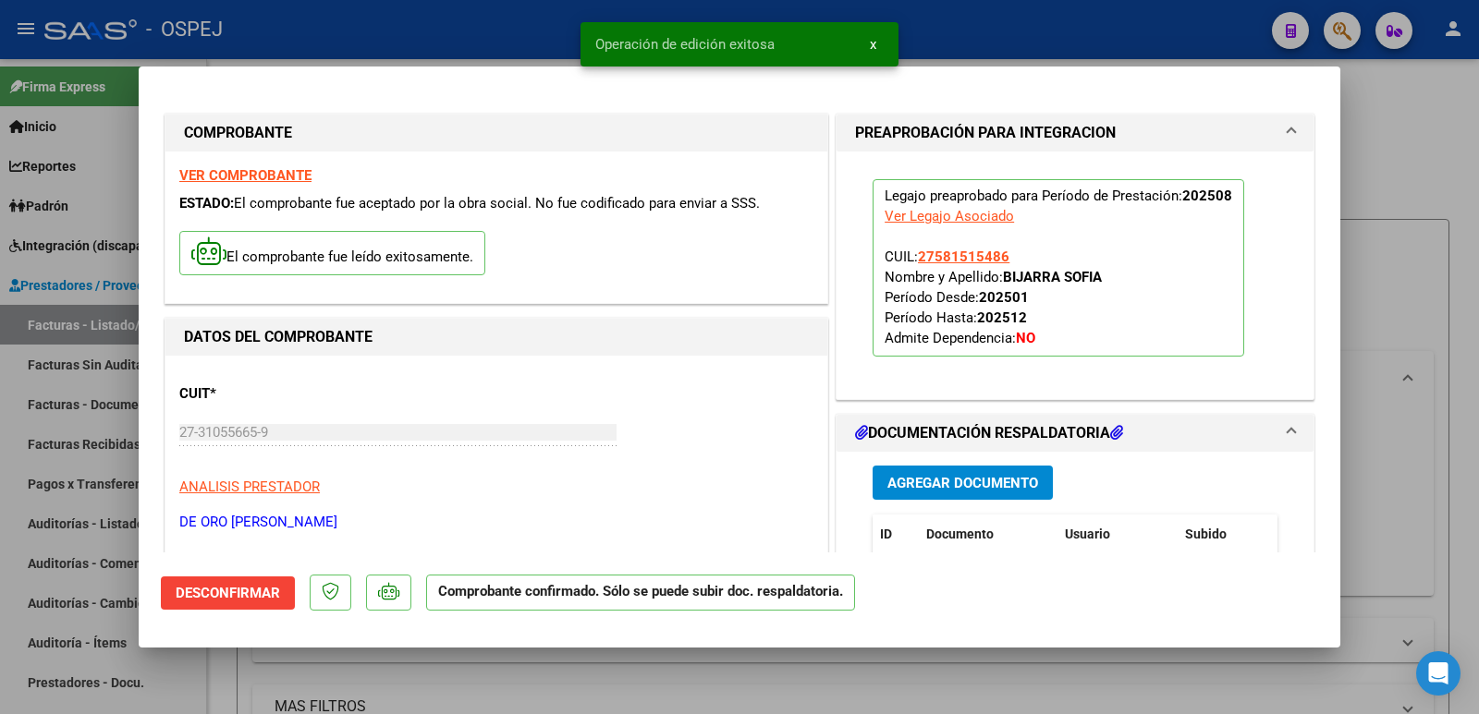
click at [372, 44] on div at bounding box center [739, 357] width 1479 height 714
type input "$ 0,00"
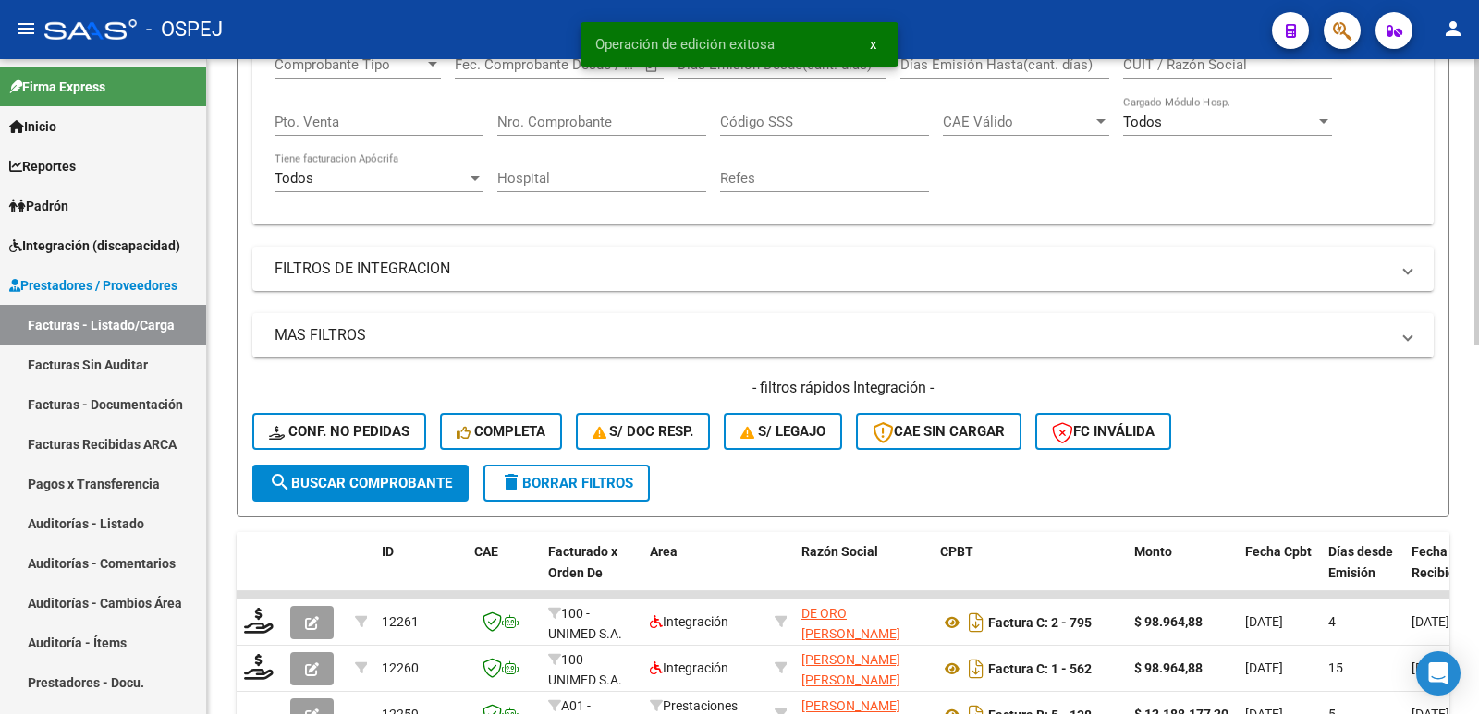
scroll to position [462, 0]
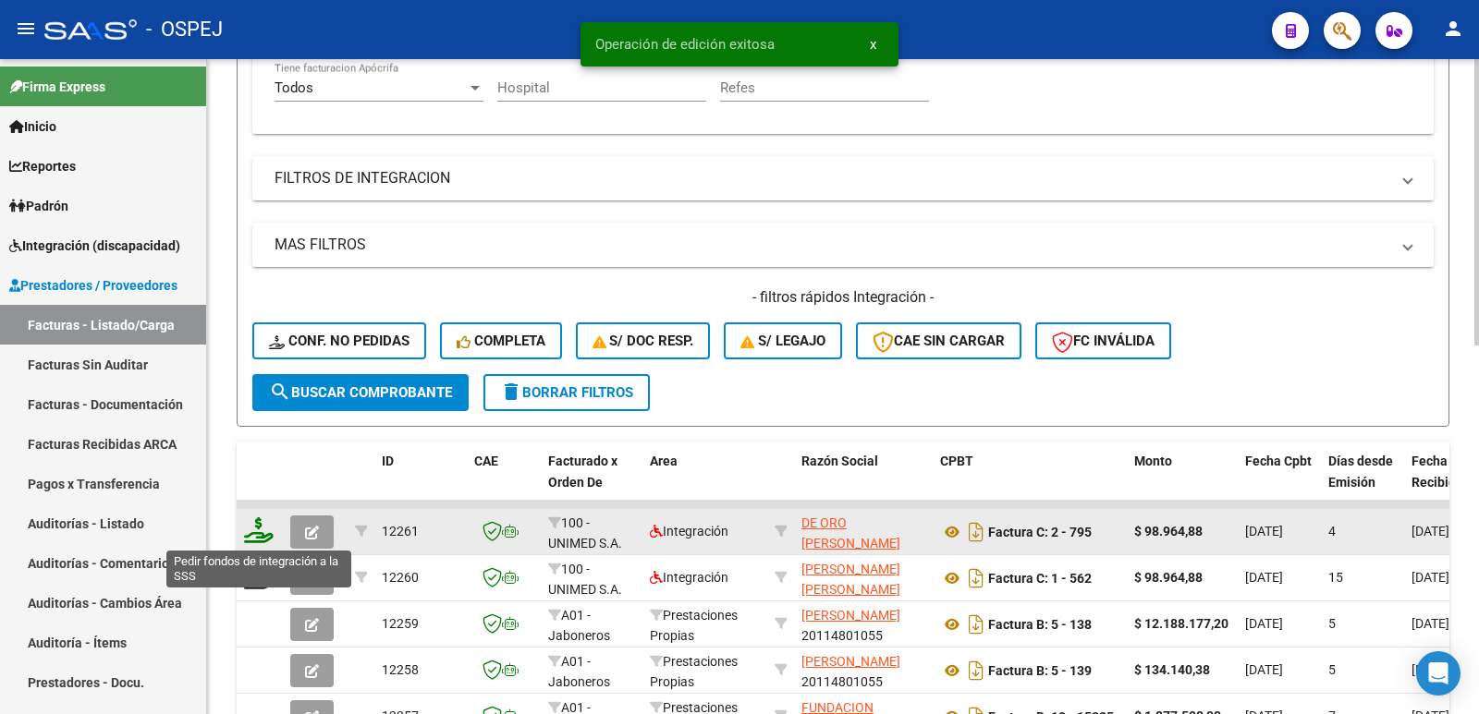
click at [255, 526] on icon at bounding box center [259, 531] width 30 height 26
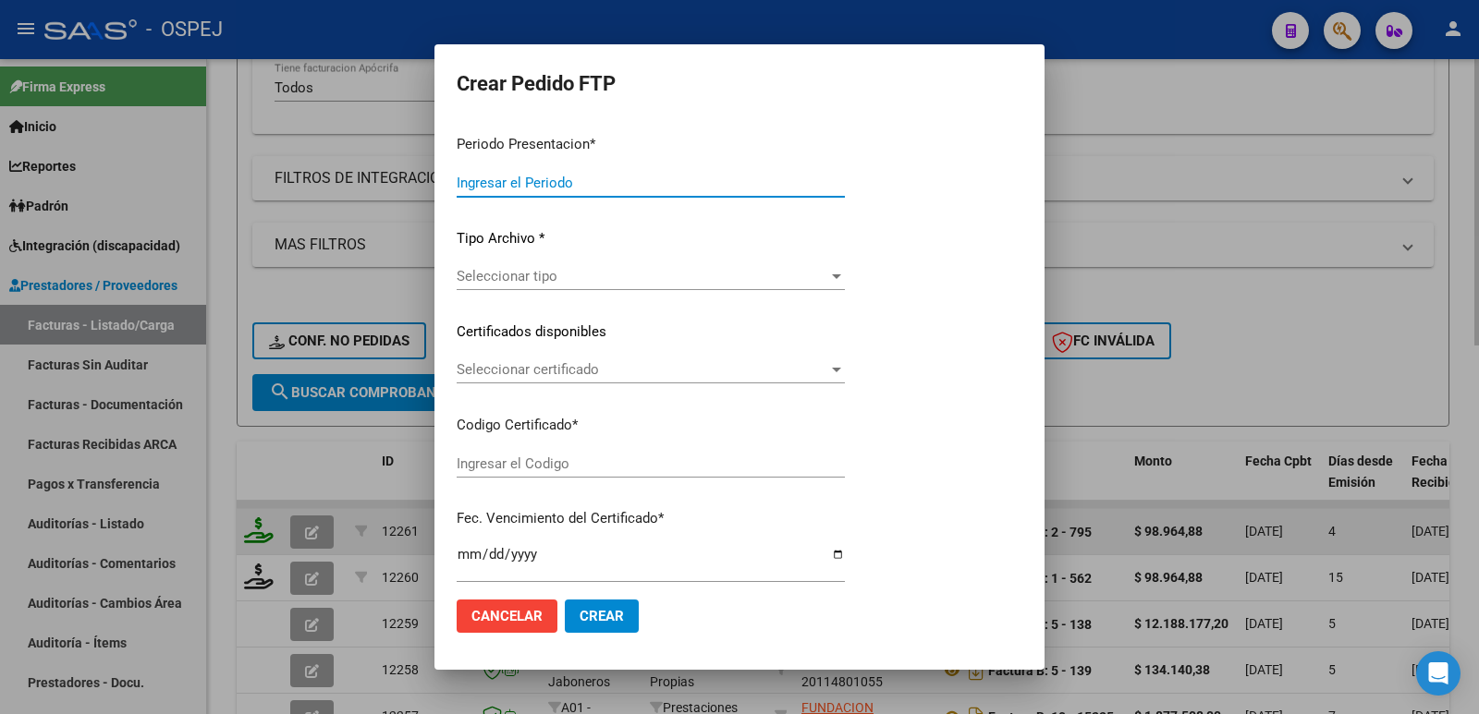
type input "202508"
type input "$ 98.964,88"
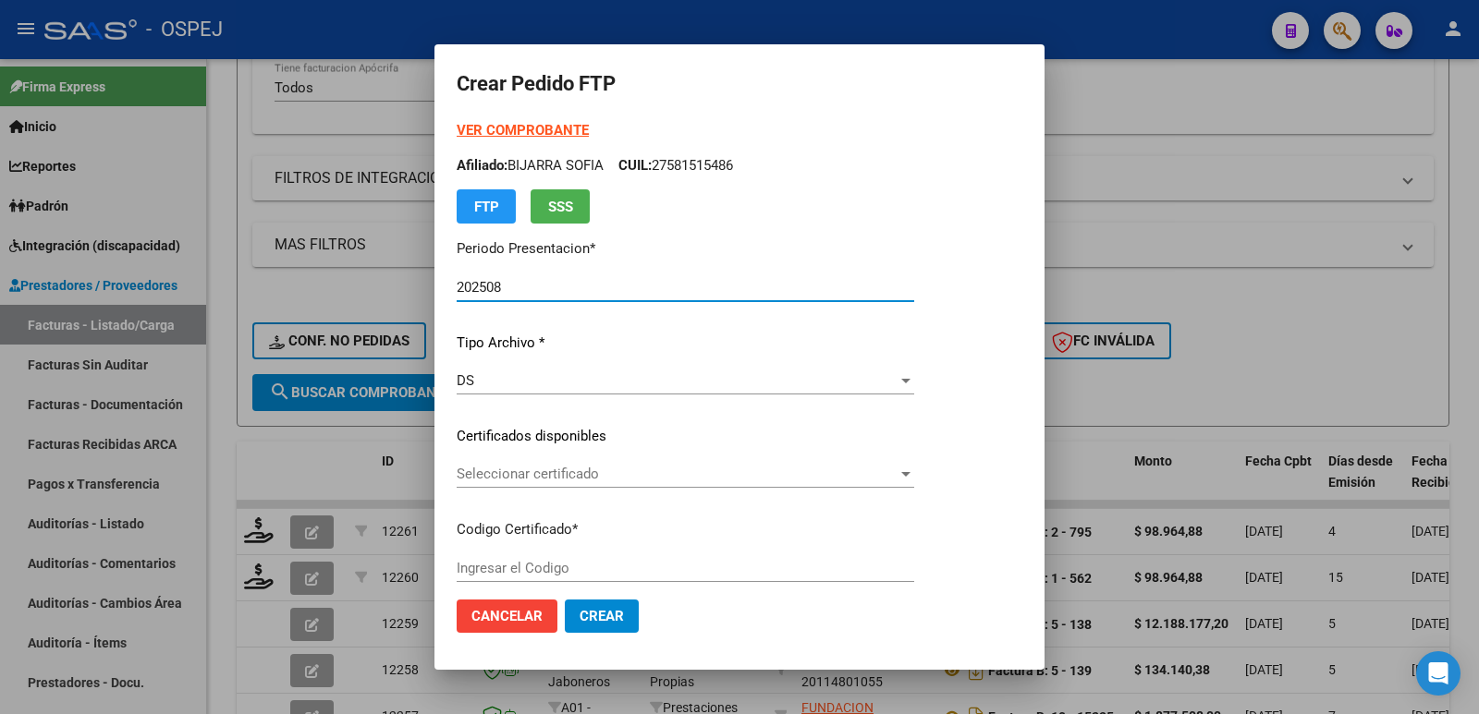
type input "arg01000581515482023012020280110cor"
type input "[DATE]"
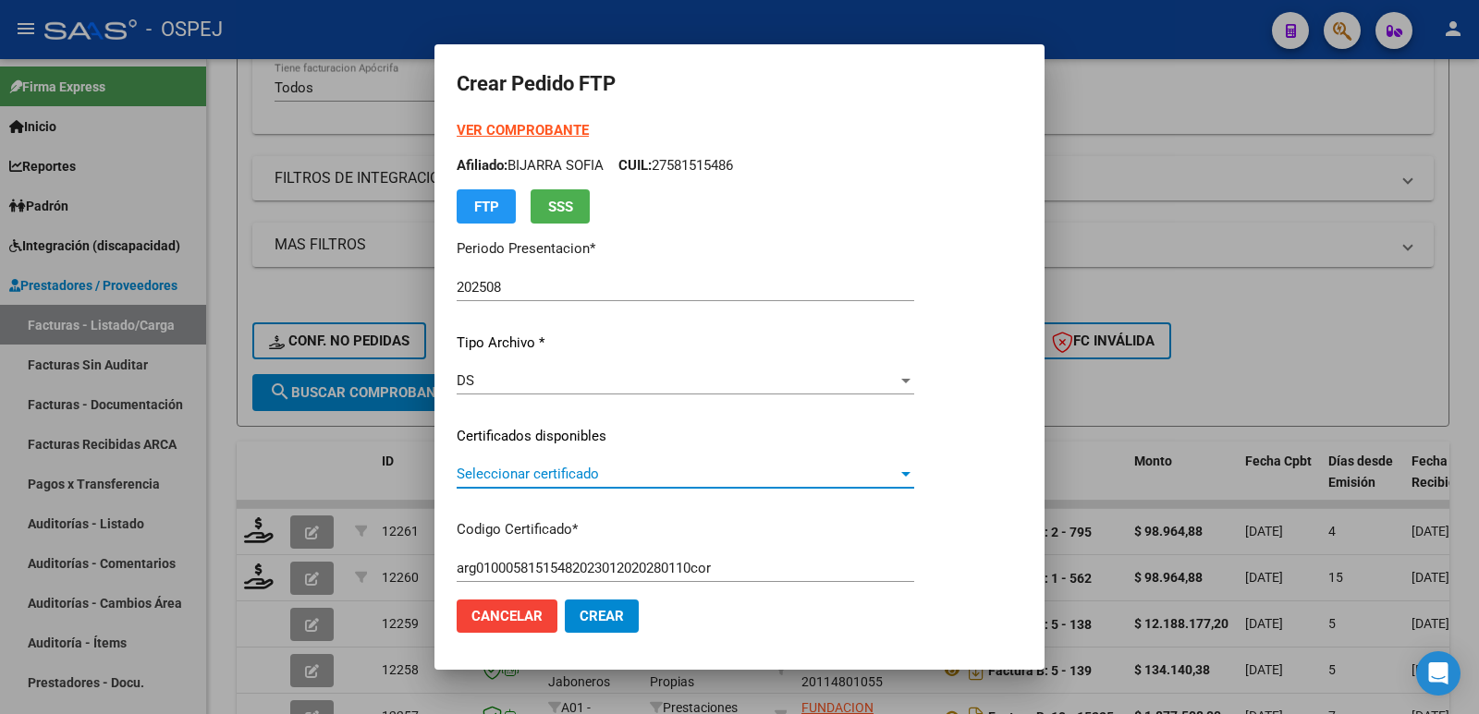
click at [556, 470] on span "Seleccionar certificado" at bounding box center [677, 474] width 441 height 17
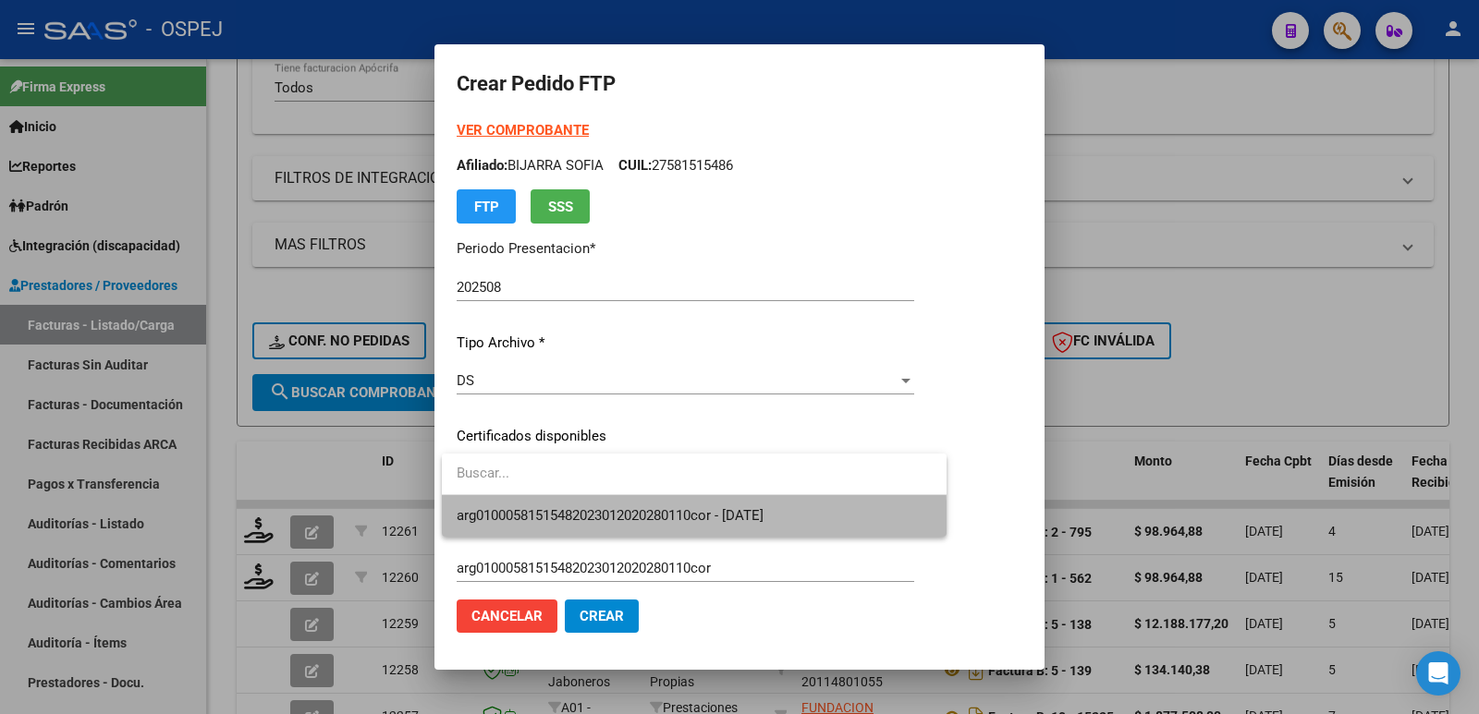
click at [575, 527] on span "arg01000581515482023012020280110cor - [DATE]" at bounding box center [694, 516] width 475 height 42
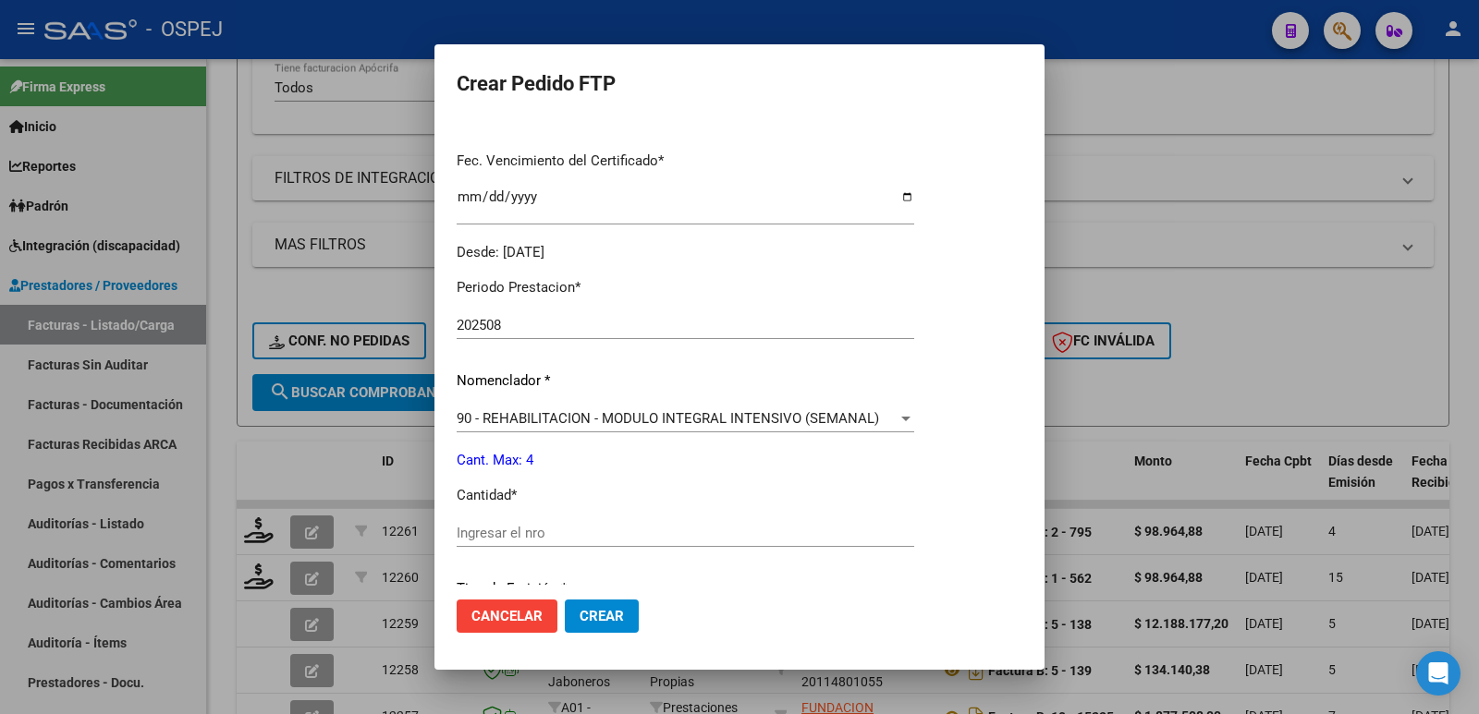
click at [575, 527] on input "Ingresar el nro" at bounding box center [685, 533] width 457 height 17
type input "4"
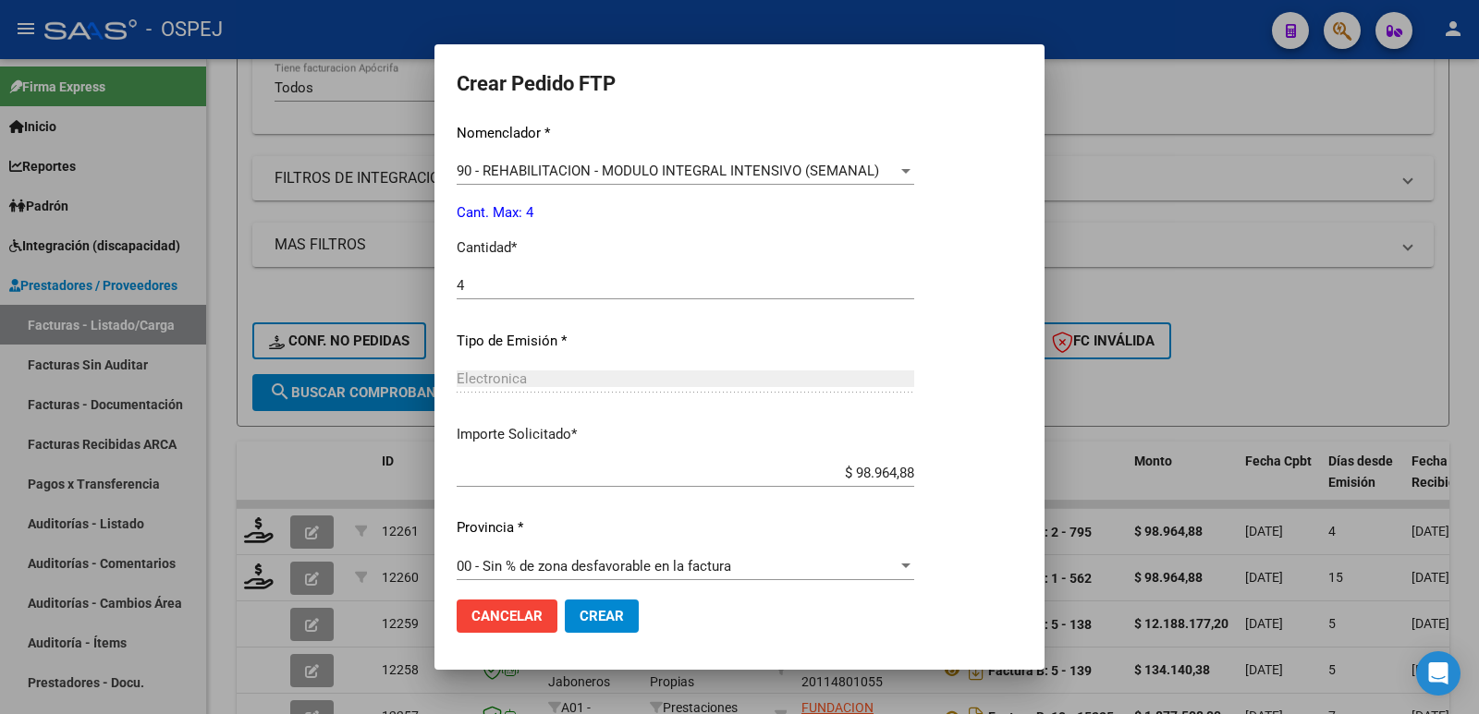
scroll to position [723, 0]
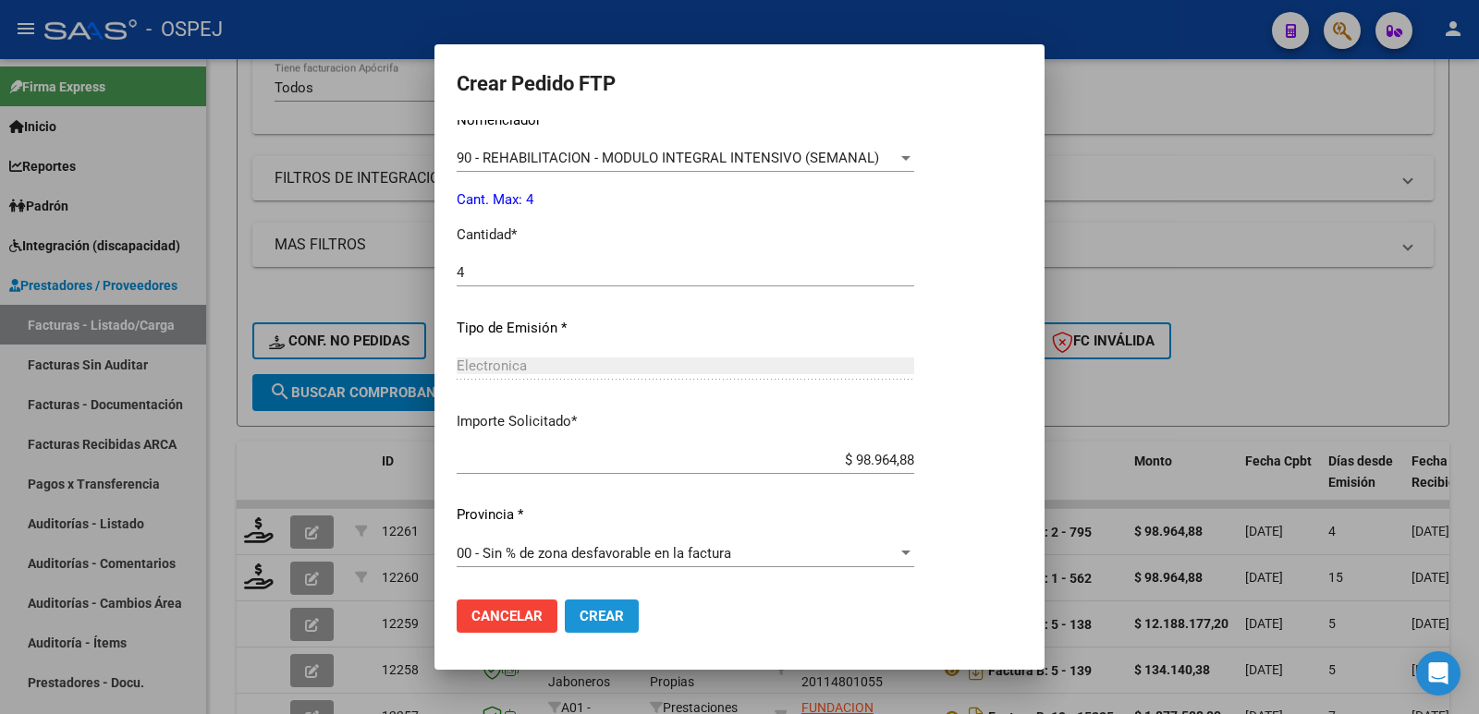
click at [615, 621] on span "Crear" at bounding box center [601, 616] width 44 height 17
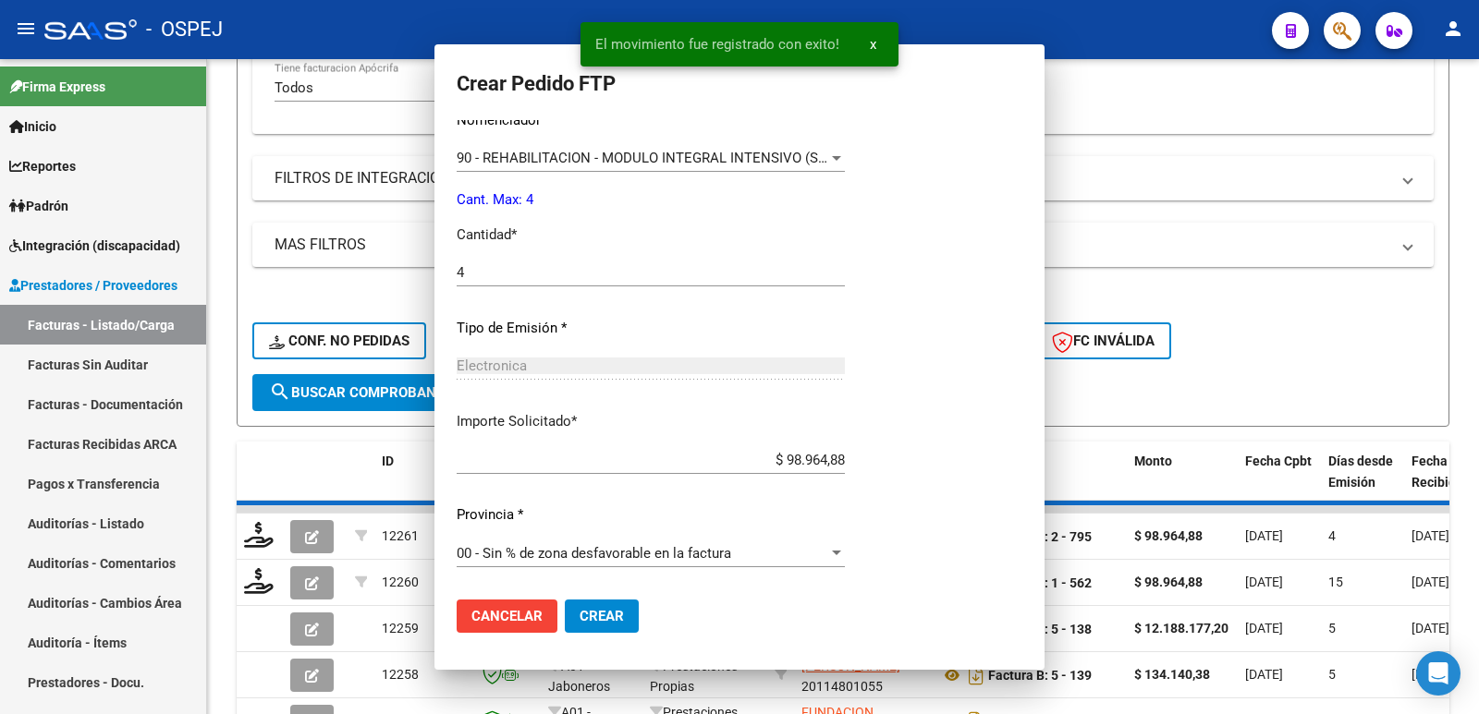
scroll to position [0, 0]
